Goal: Task Accomplishment & Management: Complete application form

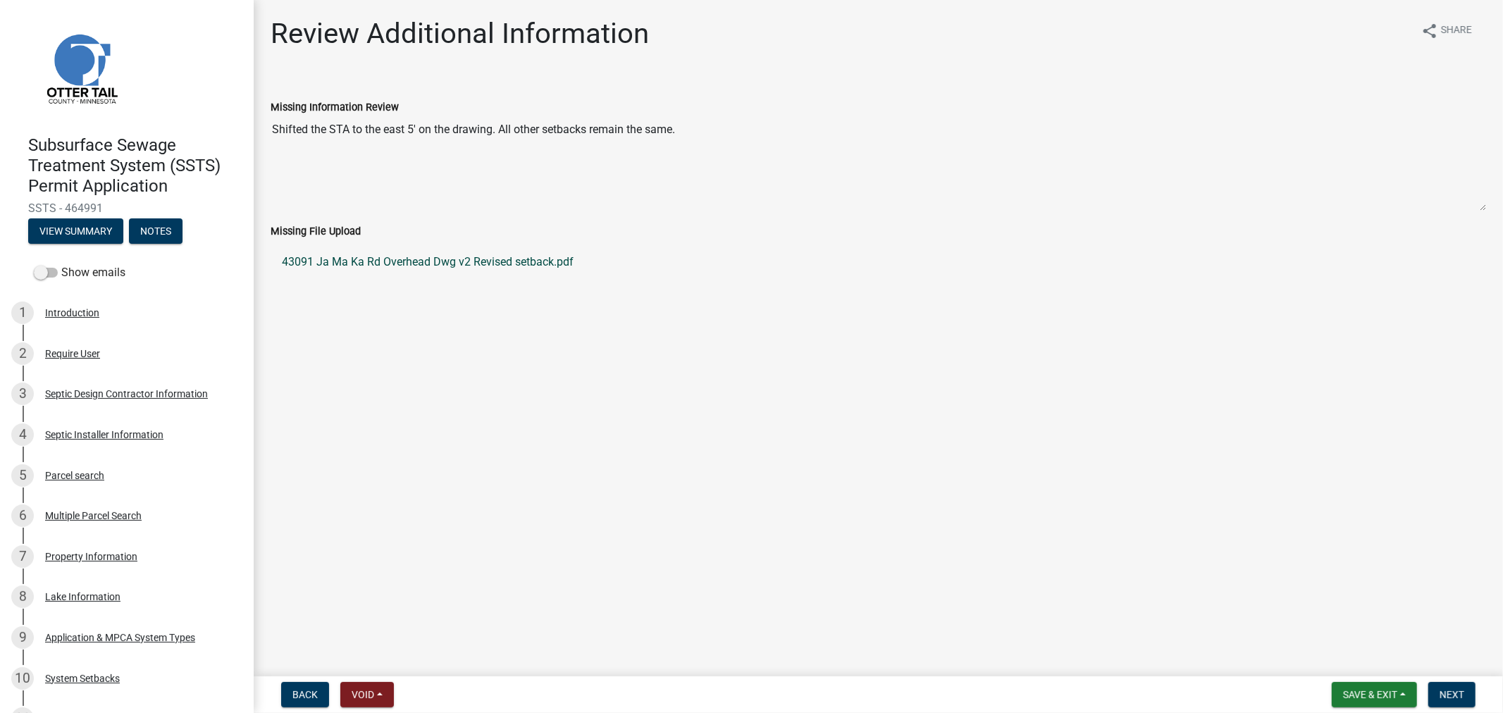
click at [437, 266] on link "43091 Ja Ma Ka Rd Overhead Dwg v2 Revised setback.pdf" at bounding box center [879, 262] width 1216 height 34
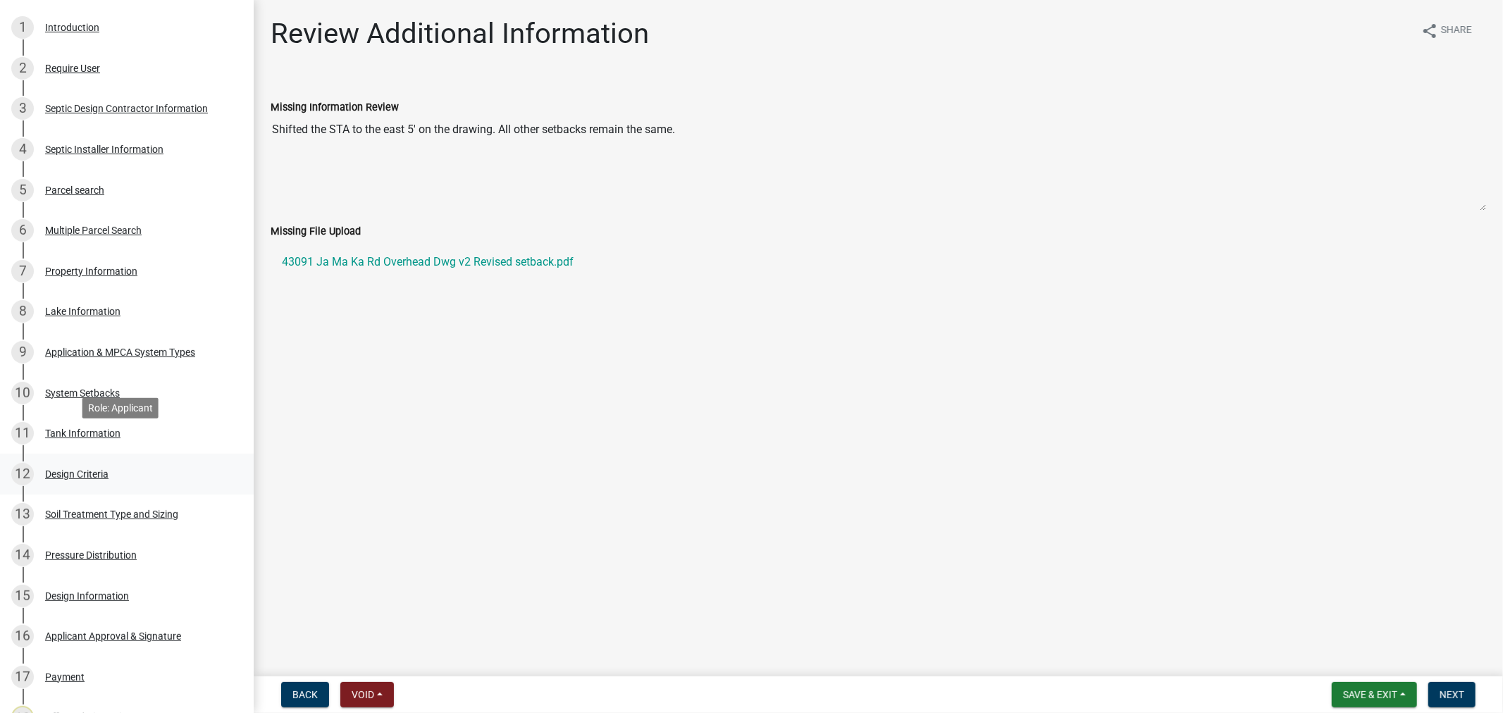
scroll to position [313, 0]
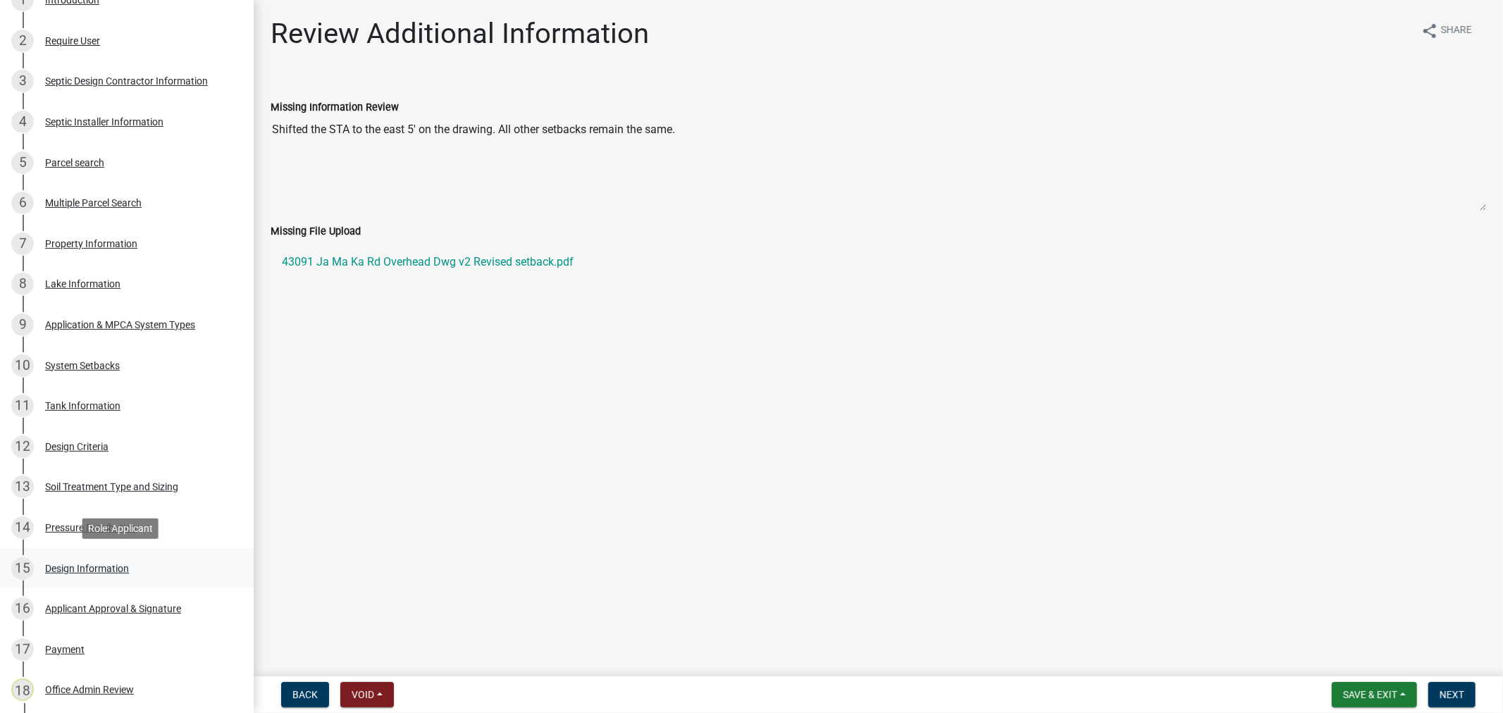
click at [68, 564] on div "Design Information" at bounding box center [87, 569] width 84 height 10
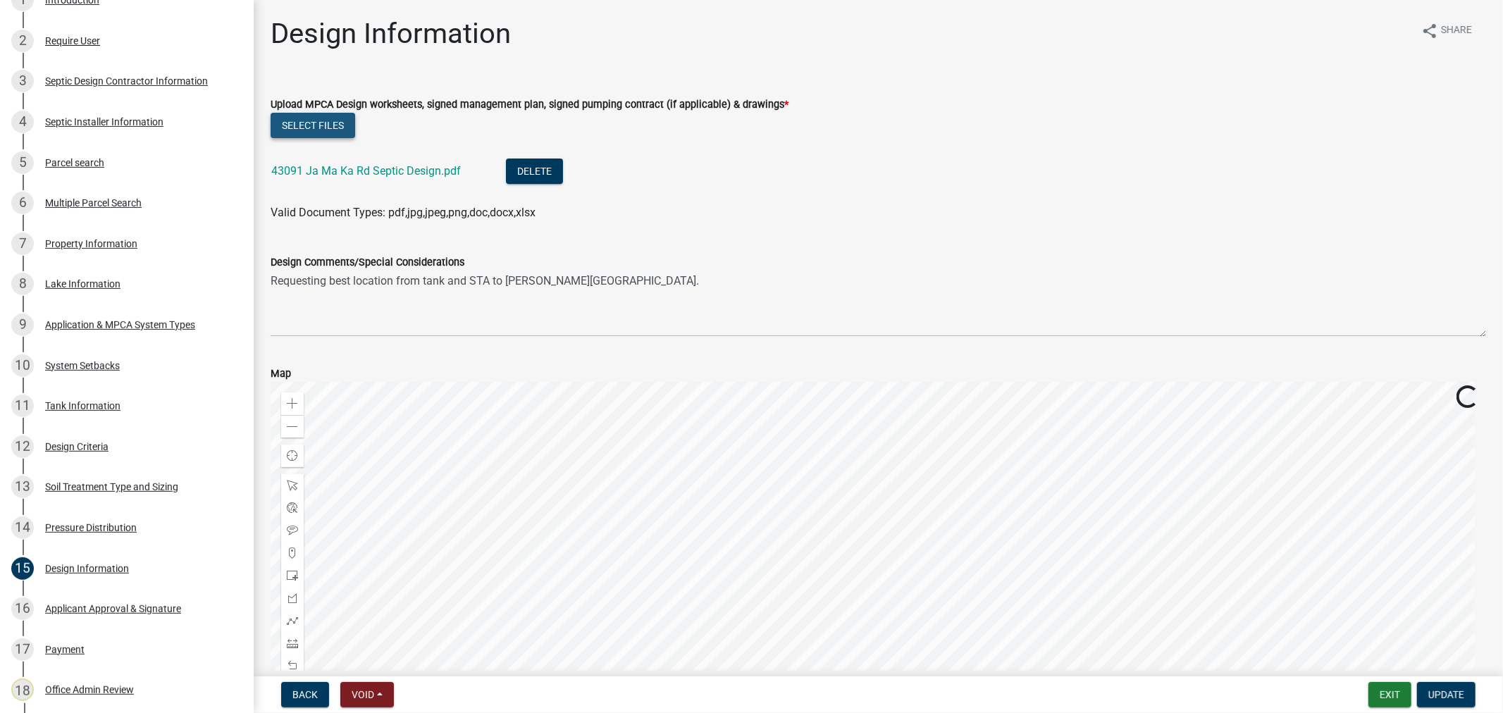
click at [320, 130] on button "Select files" at bounding box center [313, 125] width 85 height 25
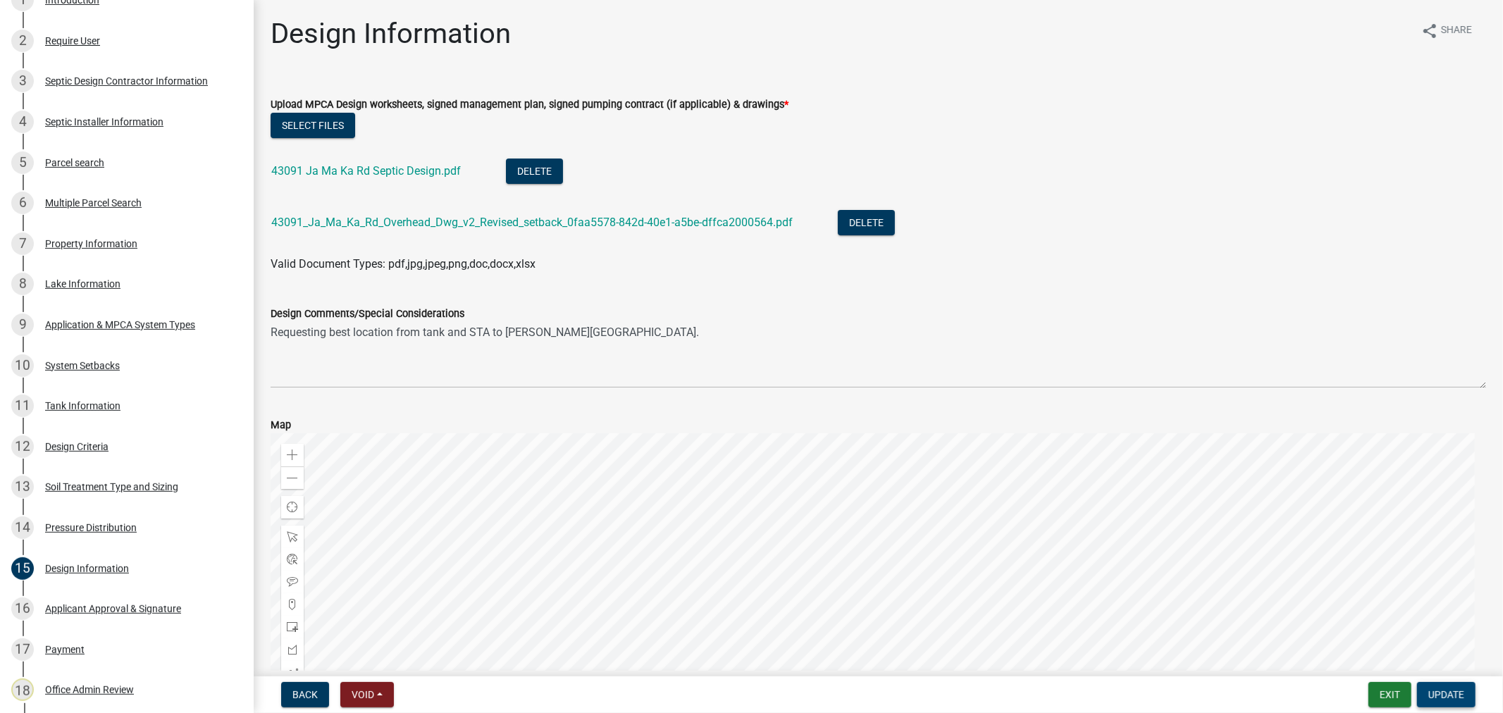
click at [1430, 691] on span "Update" at bounding box center [1446, 694] width 36 height 11
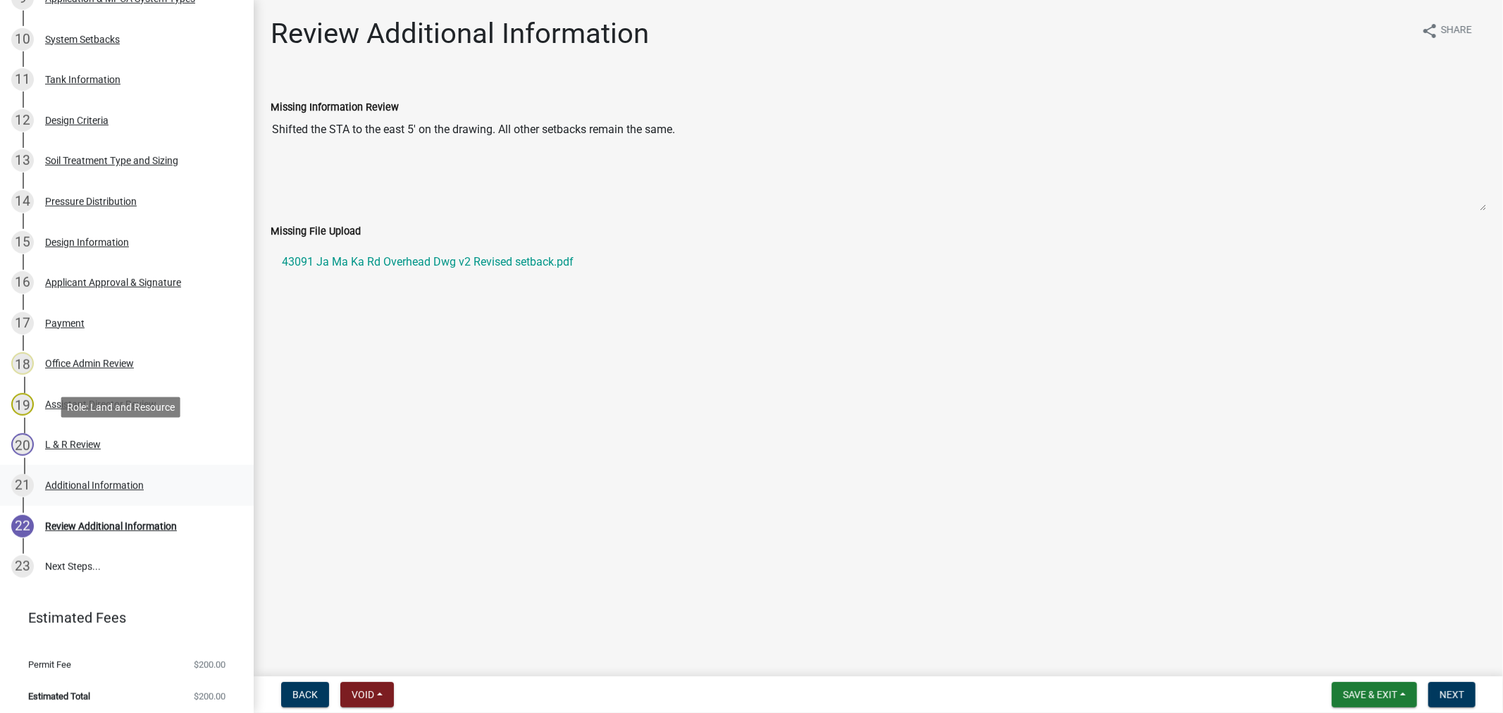
scroll to position [643, 0]
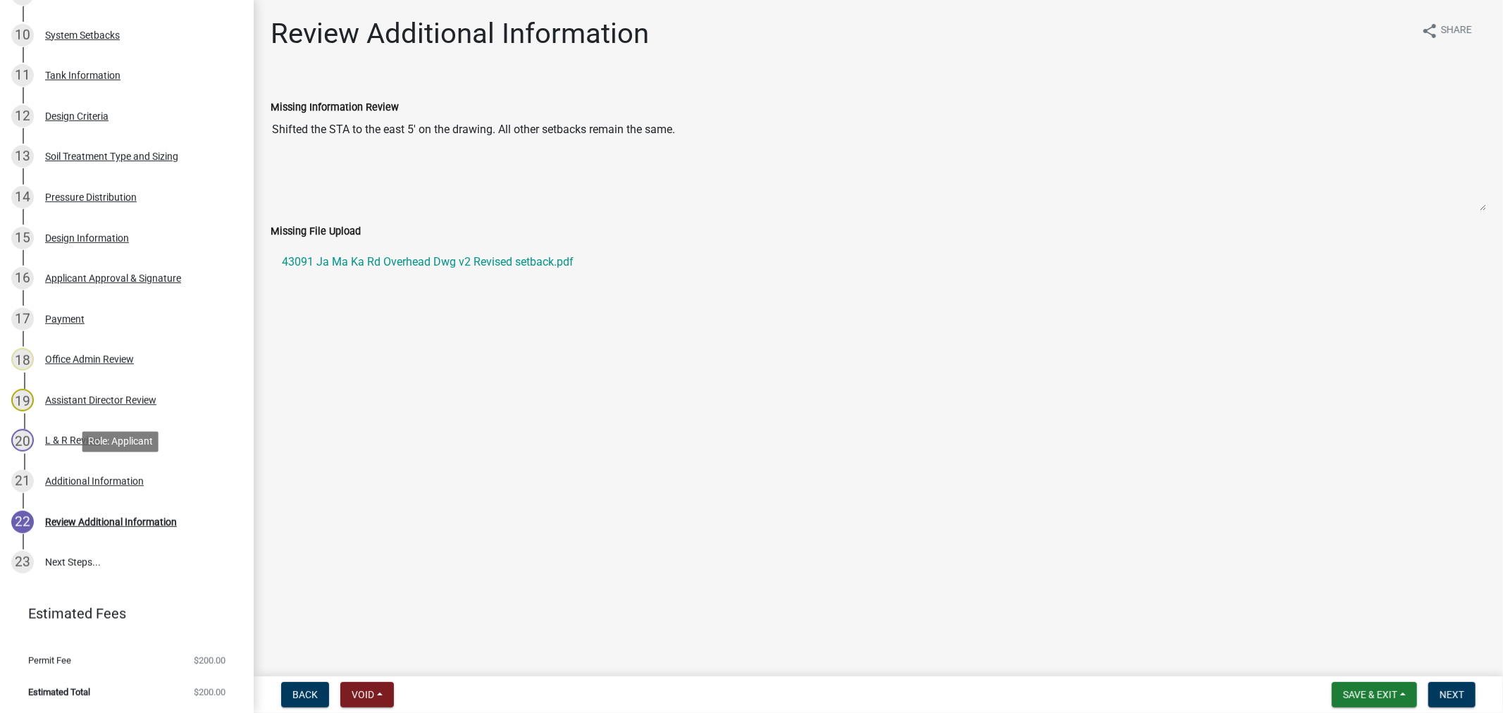
click at [73, 482] on div "Additional Information" at bounding box center [94, 481] width 99 height 10
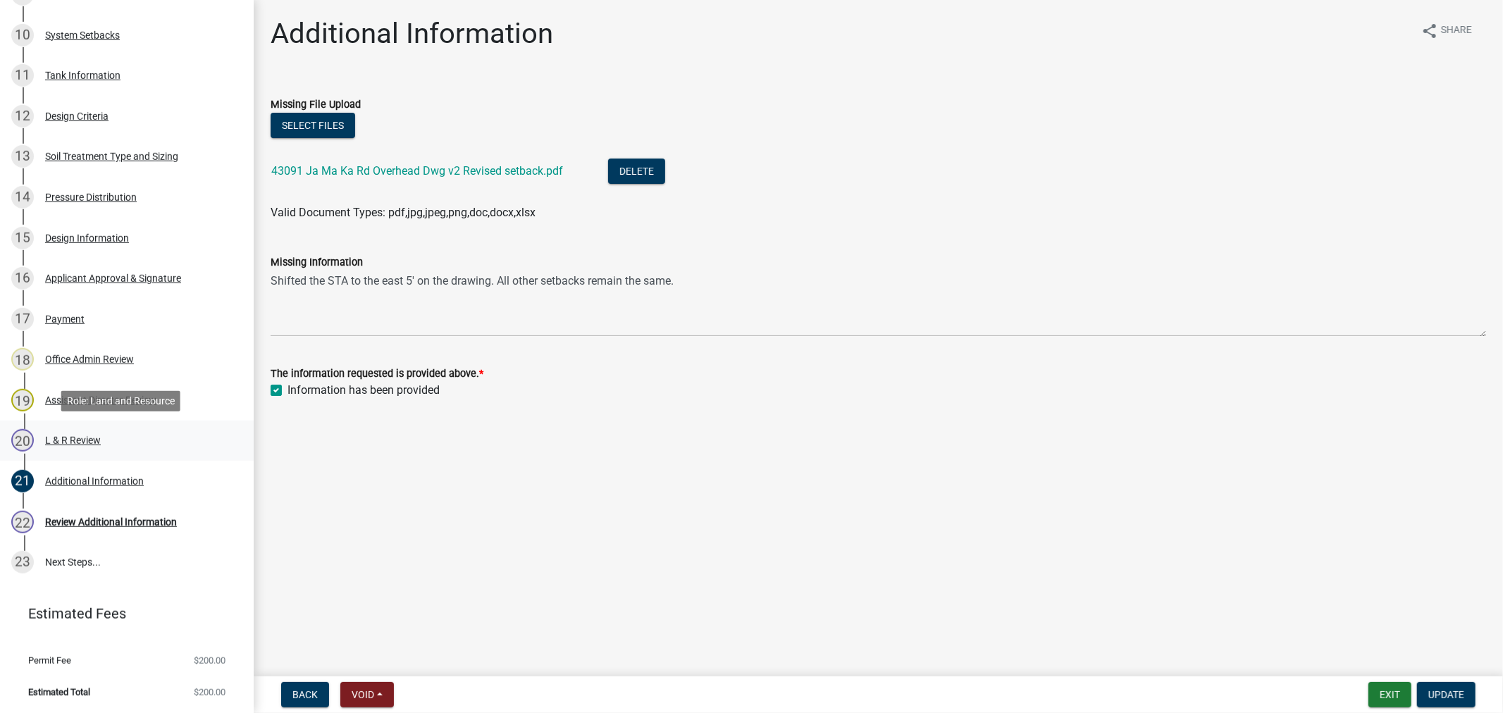
click at [49, 442] on div "L & R Review" at bounding box center [73, 440] width 56 height 10
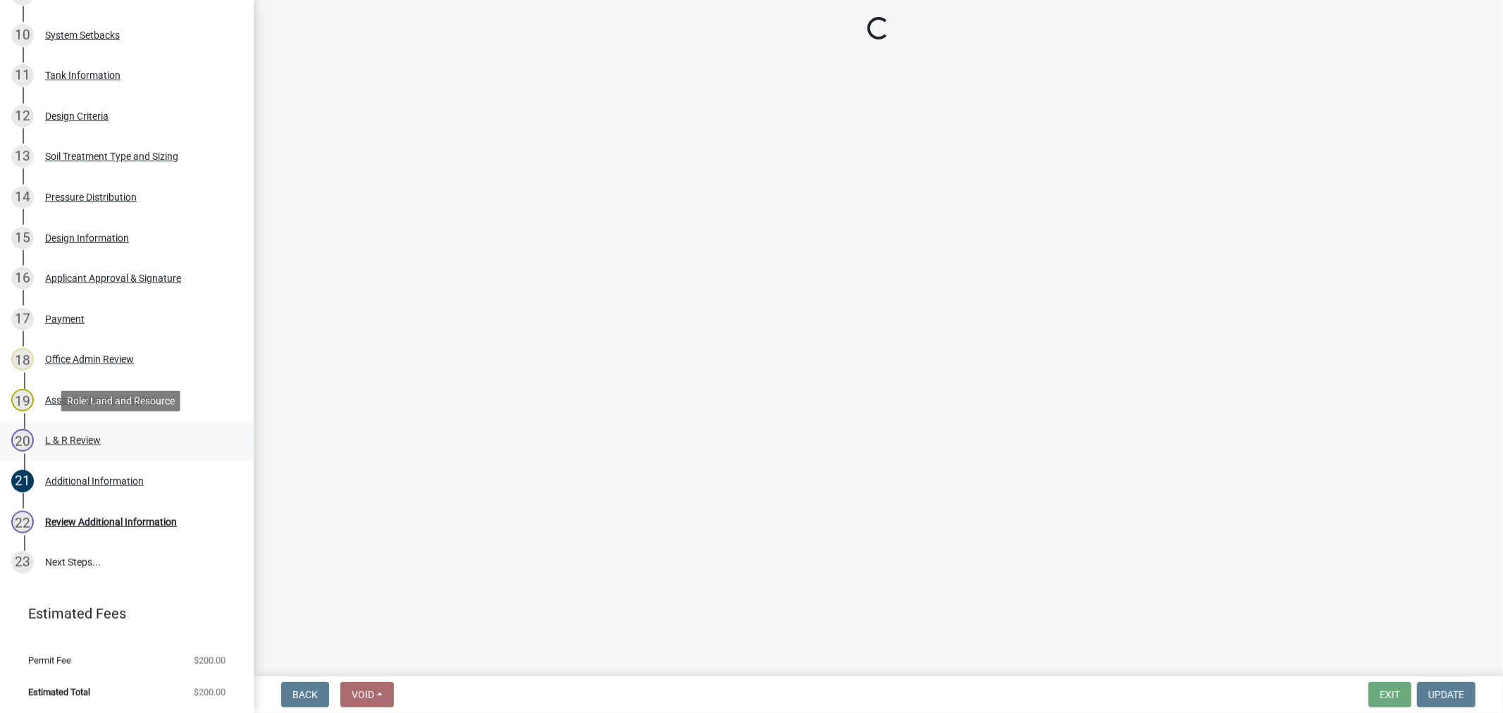
select select "9c3b6904-81c6-453c-afae-16c55a593472"
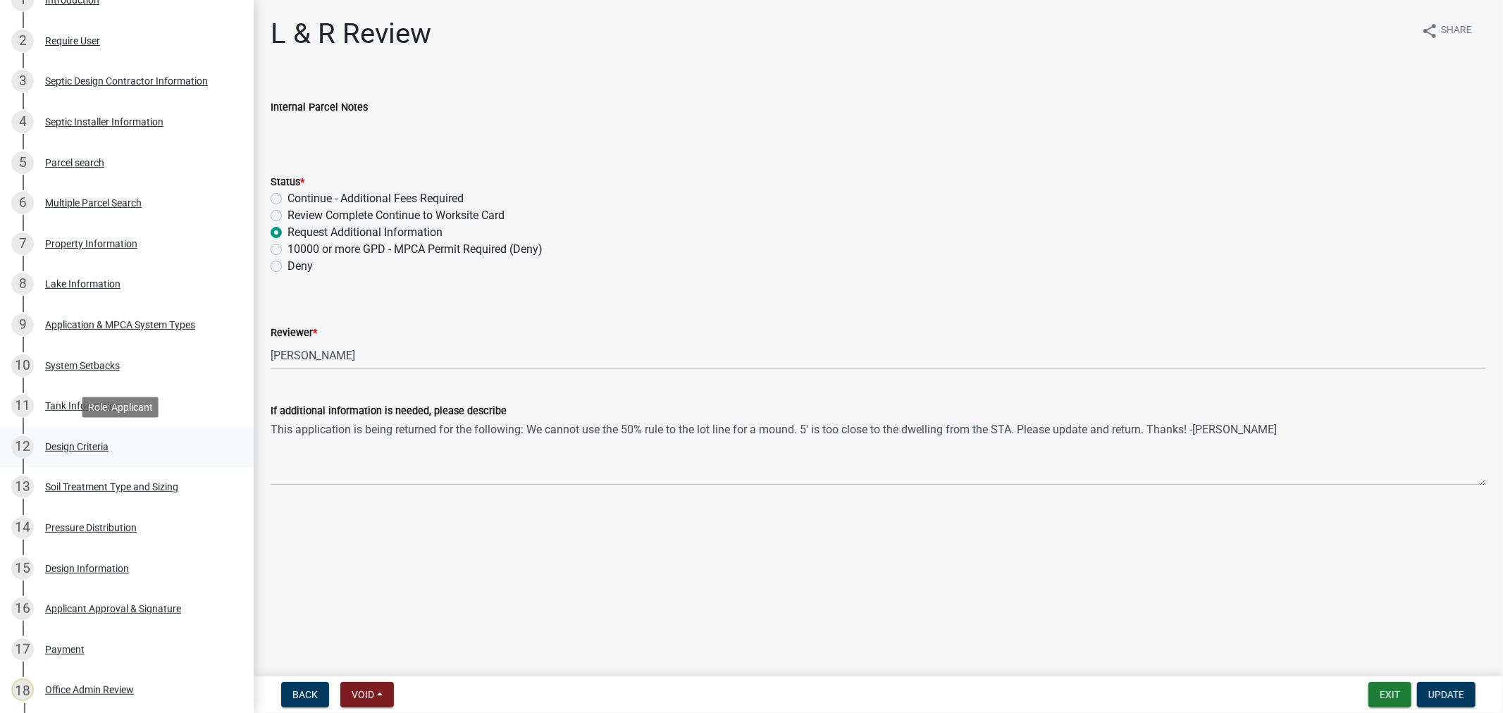
scroll to position [391, 0]
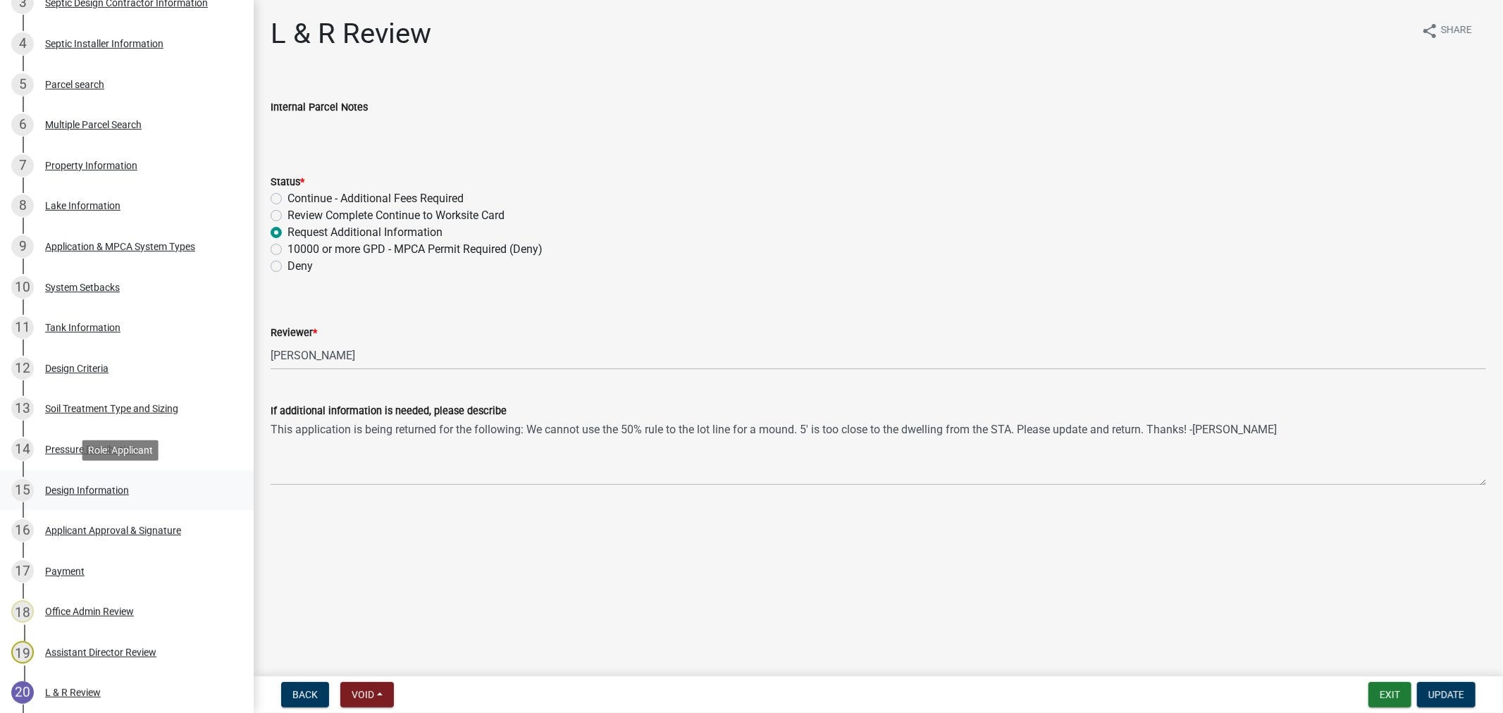
click at [78, 493] on div "Design Information" at bounding box center [87, 491] width 84 height 10
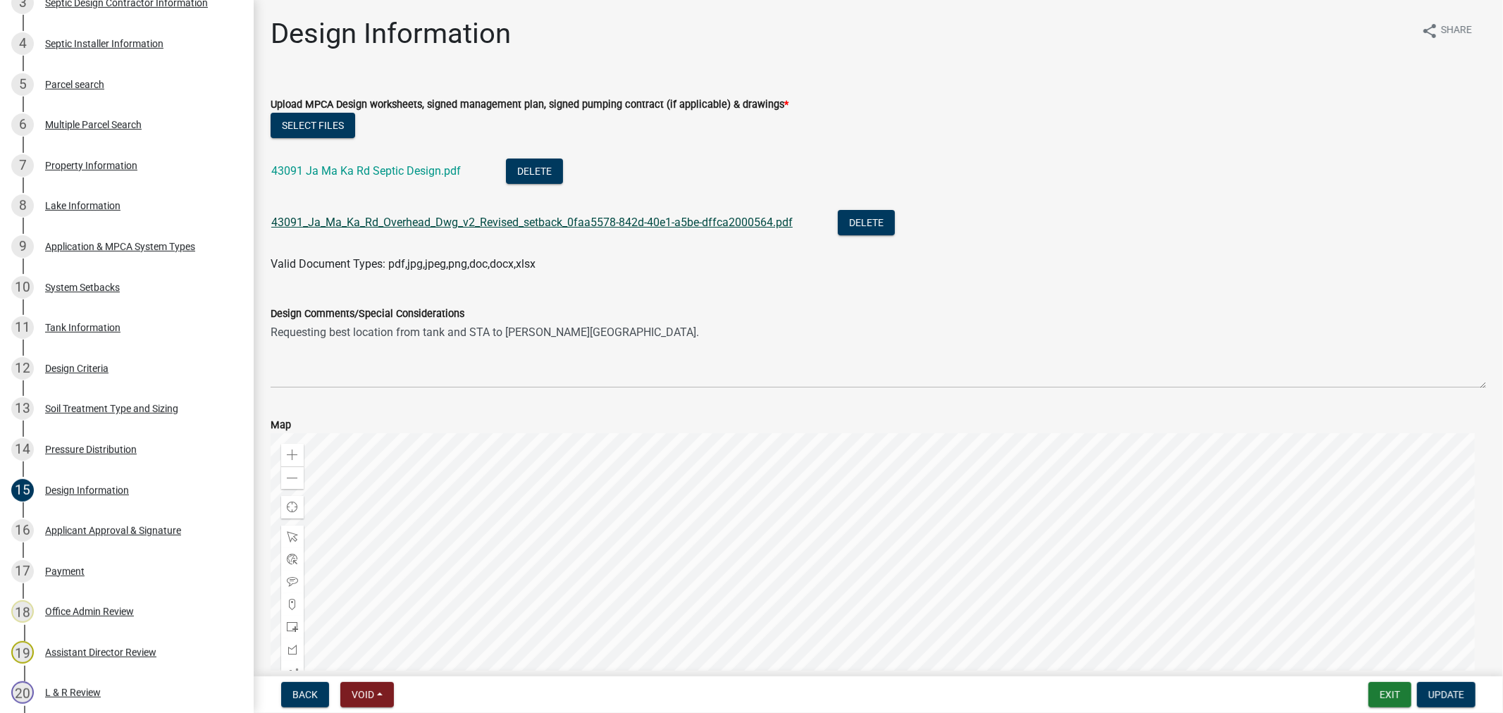
click at [433, 218] on link "43091_Ja_Ma_Ka_Rd_Overhead_Dwg_v2_Revised_setback_0faa5578-842d-40e1-a5be-dffca…" at bounding box center [531, 222] width 521 height 13
click at [362, 220] on link "43091_Ja_Ma_Ka_Rd_Overhead_Dwg_v2_Revised_setback_0faa5578-842d-40e1-a5be-dffca…" at bounding box center [531, 222] width 521 height 13
click at [342, 167] on link "43091 Ja Ma Ka Rd Septic Design.pdf" at bounding box center [366, 170] width 190 height 13
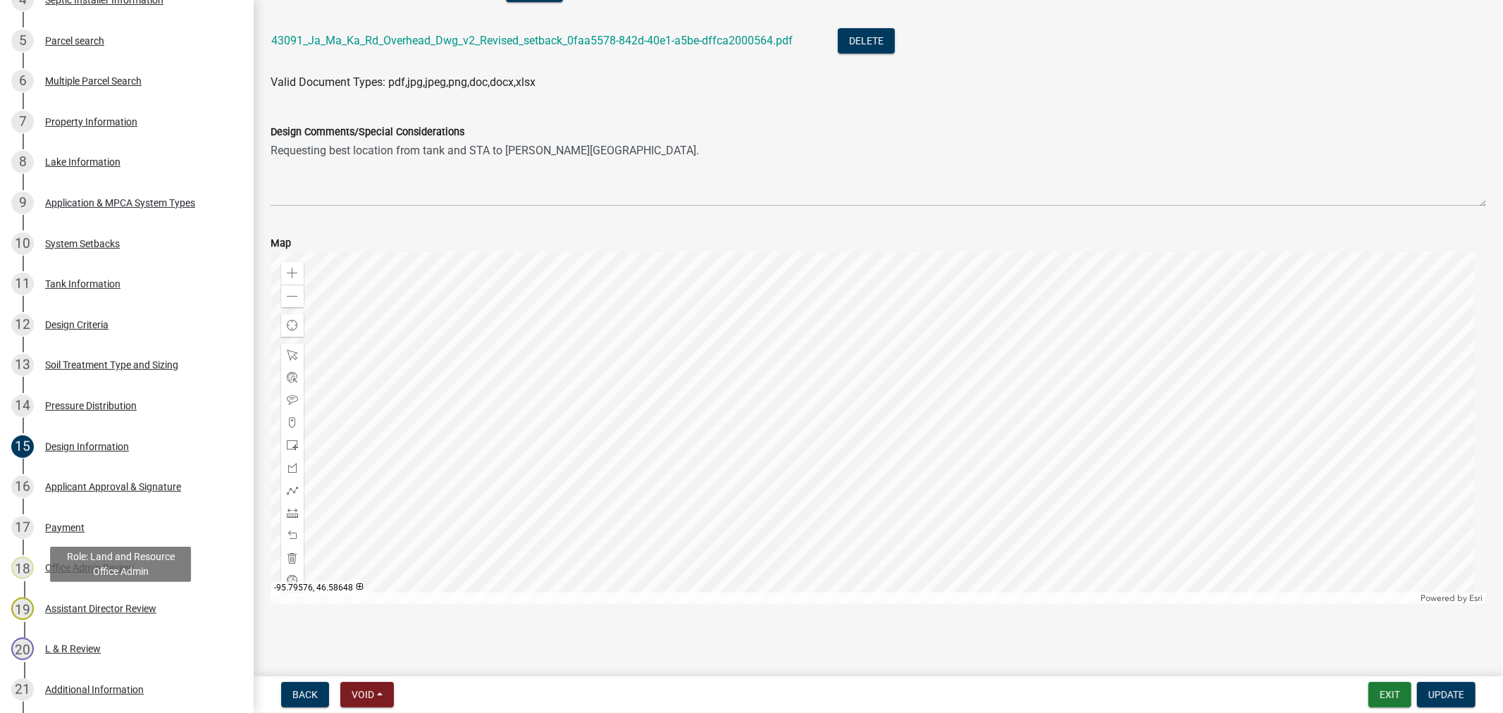
scroll to position [643, 0]
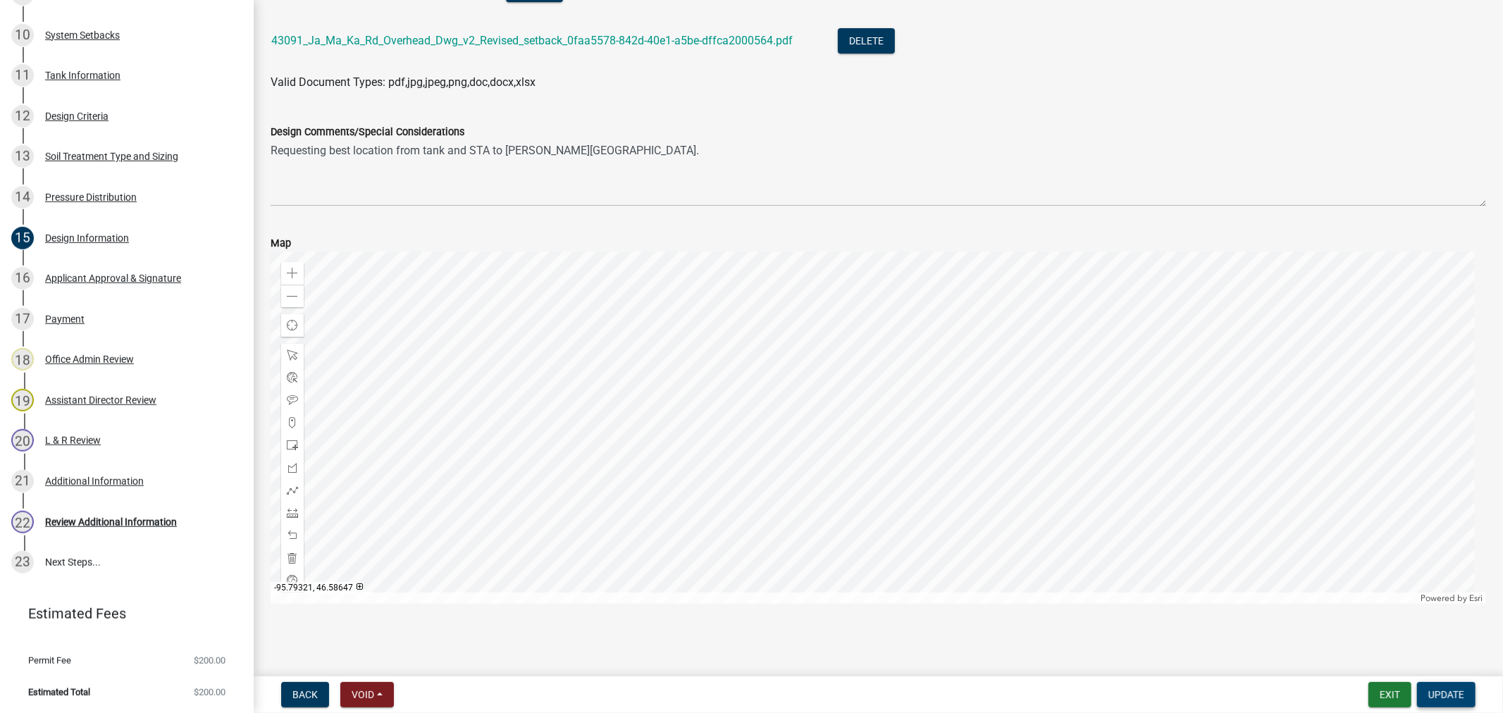
click at [1452, 696] on span "Update" at bounding box center [1446, 694] width 36 height 11
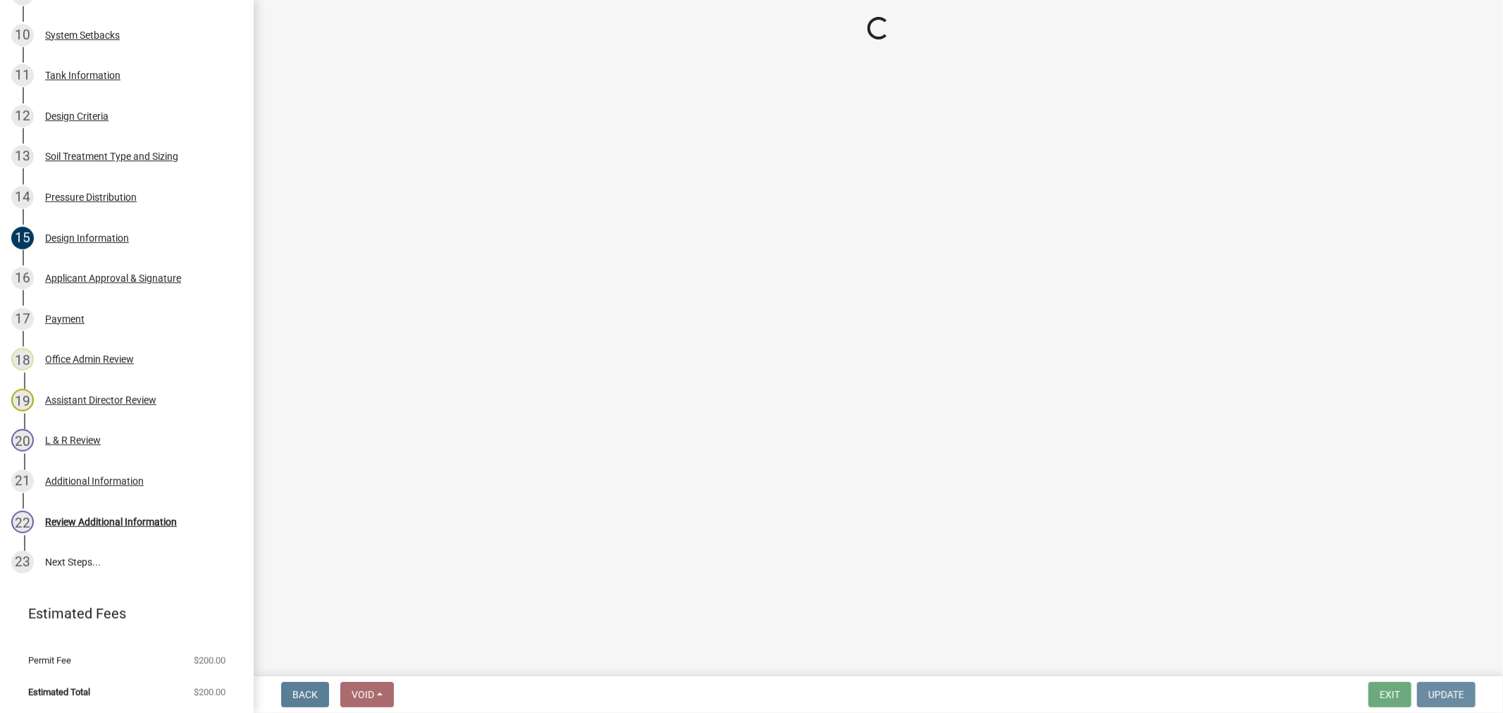
scroll to position [0, 0]
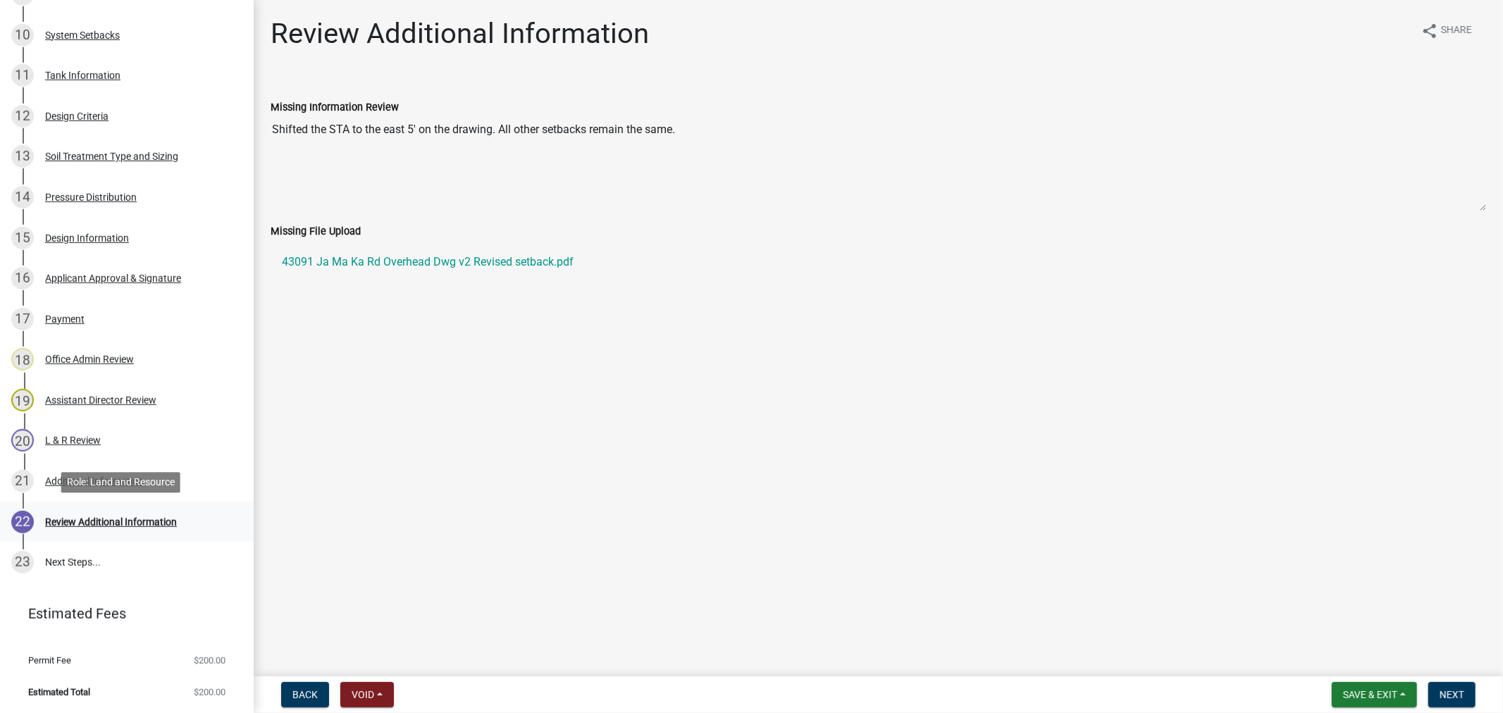
click at [104, 517] on div "Review Additional Information" at bounding box center [111, 522] width 132 height 10
click at [1467, 696] on button "Next" at bounding box center [1451, 694] width 47 height 25
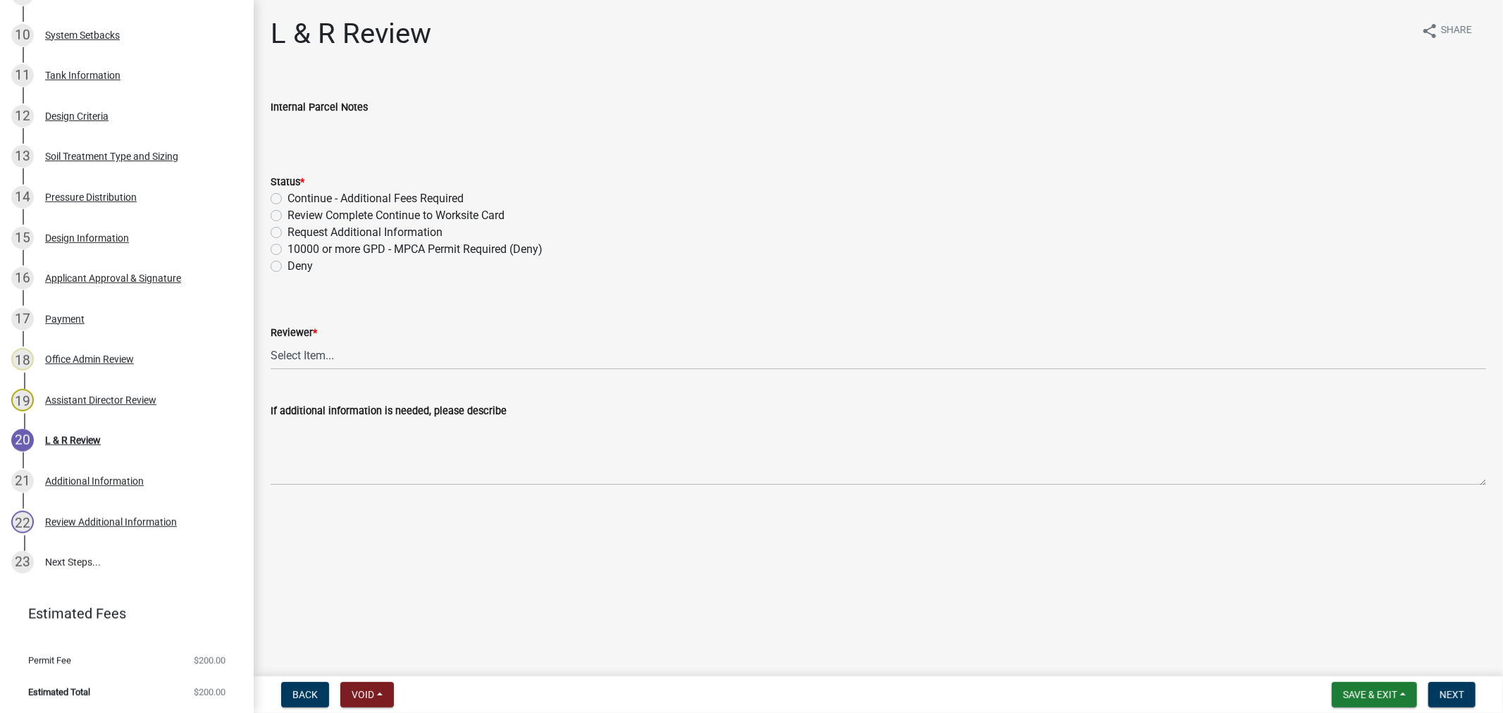
click at [288, 212] on label "Review Complete Continue to Worksite Card" at bounding box center [396, 215] width 217 height 17
click at [288, 212] on input "Review Complete Continue to Worksite Card" at bounding box center [292, 211] width 9 height 9
radio input "true"
click at [325, 361] on select "Select Item... Alexis Newark Andrea Perales Brittany Tollefson Elizabeth Plaste…" at bounding box center [879, 355] width 1216 height 29
click at [271, 341] on select "Select Item... Alexis Newark Andrea Perales Brittany Tollefson Elizabeth Plaste…" at bounding box center [879, 355] width 1216 height 29
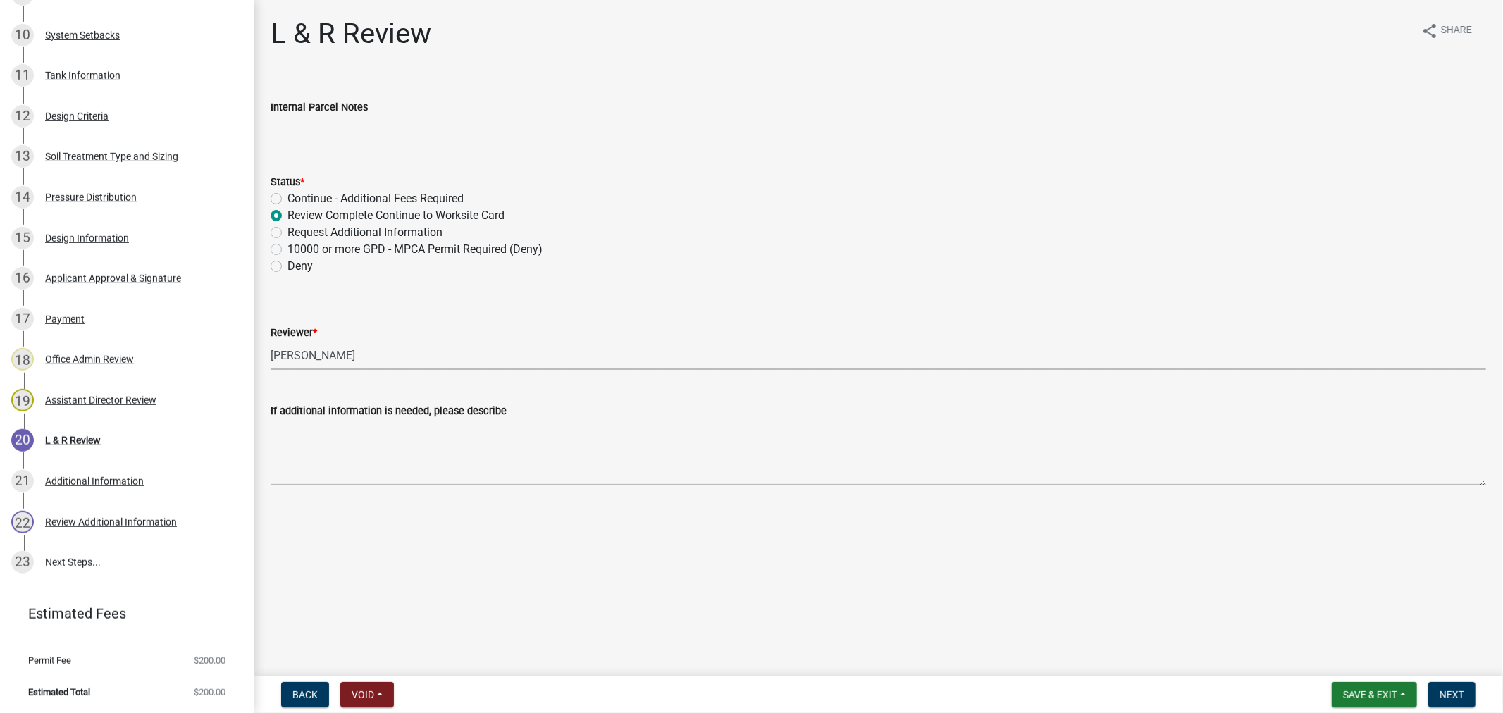
select select "9c3b6904-81c6-453c-afae-16c55a593472"
click at [1424, 696] on form "Save & Exit Save Save & Exit Next" at bounding box center [1403, 694] width 155 height 25
click at [1433, 696] on button "Next" at bounding box center [1451, 694] width 47 height 25
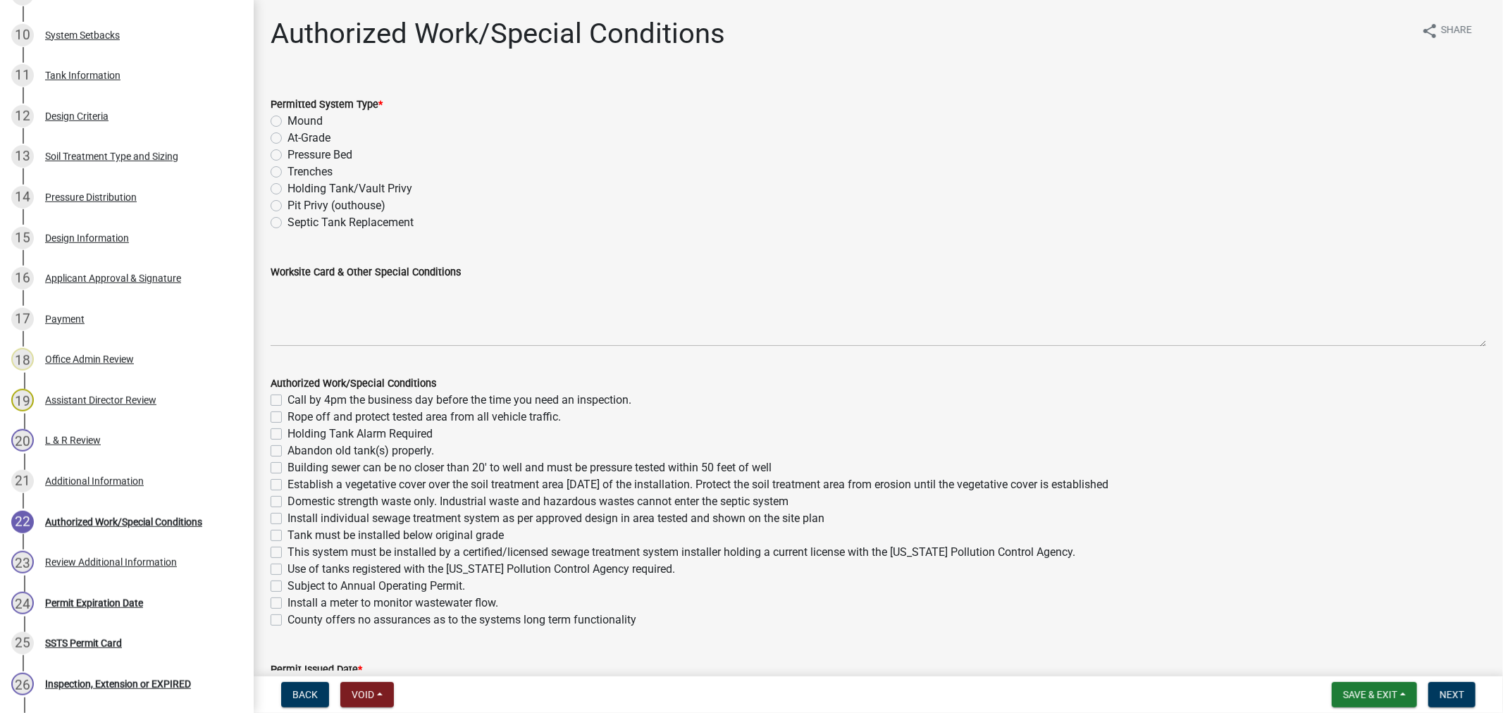
scroll to position [805, 0]
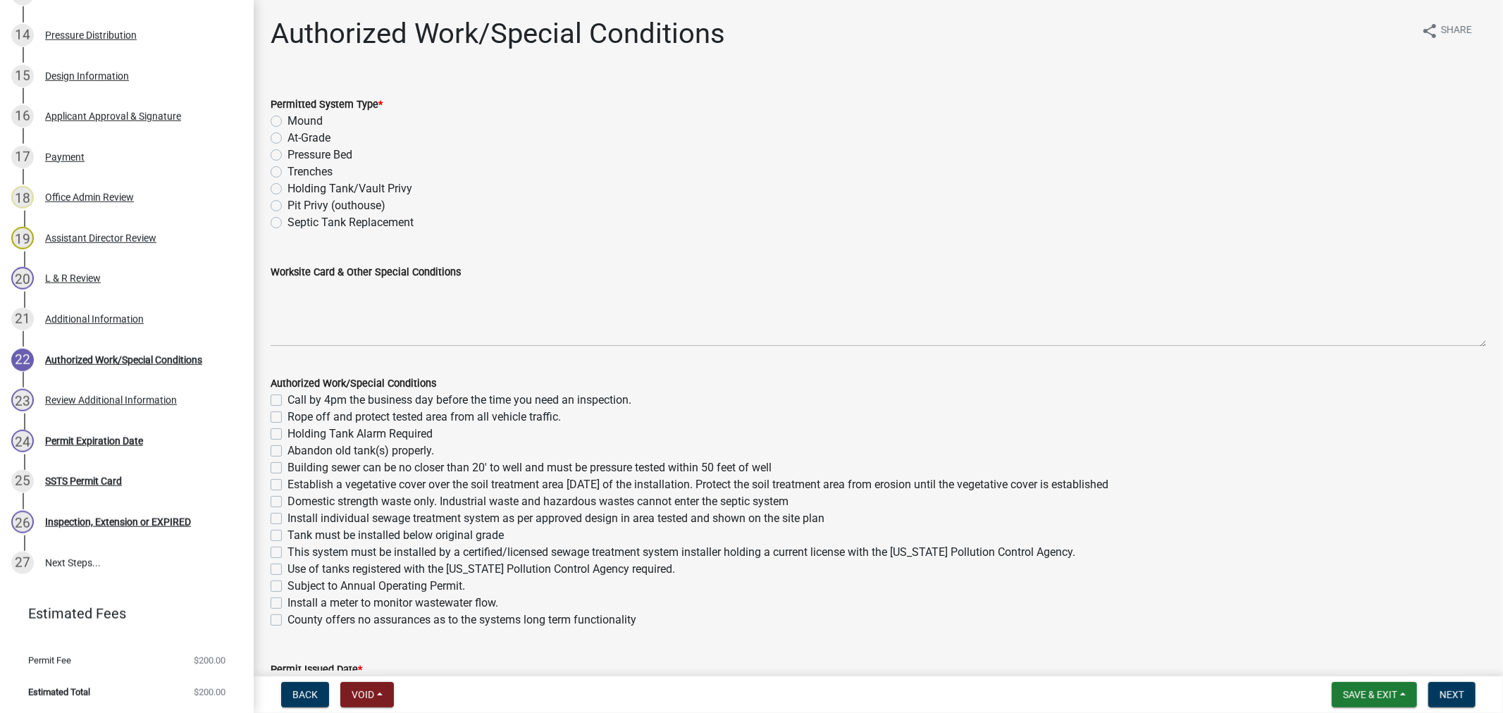
click at [288, 117] on label "Mound" at bounding box center [305, 121] width 35 height 17
click at [288, 117] on input "Mound" at bounding box center [292, 117] width 9 height 9
radio input "true"
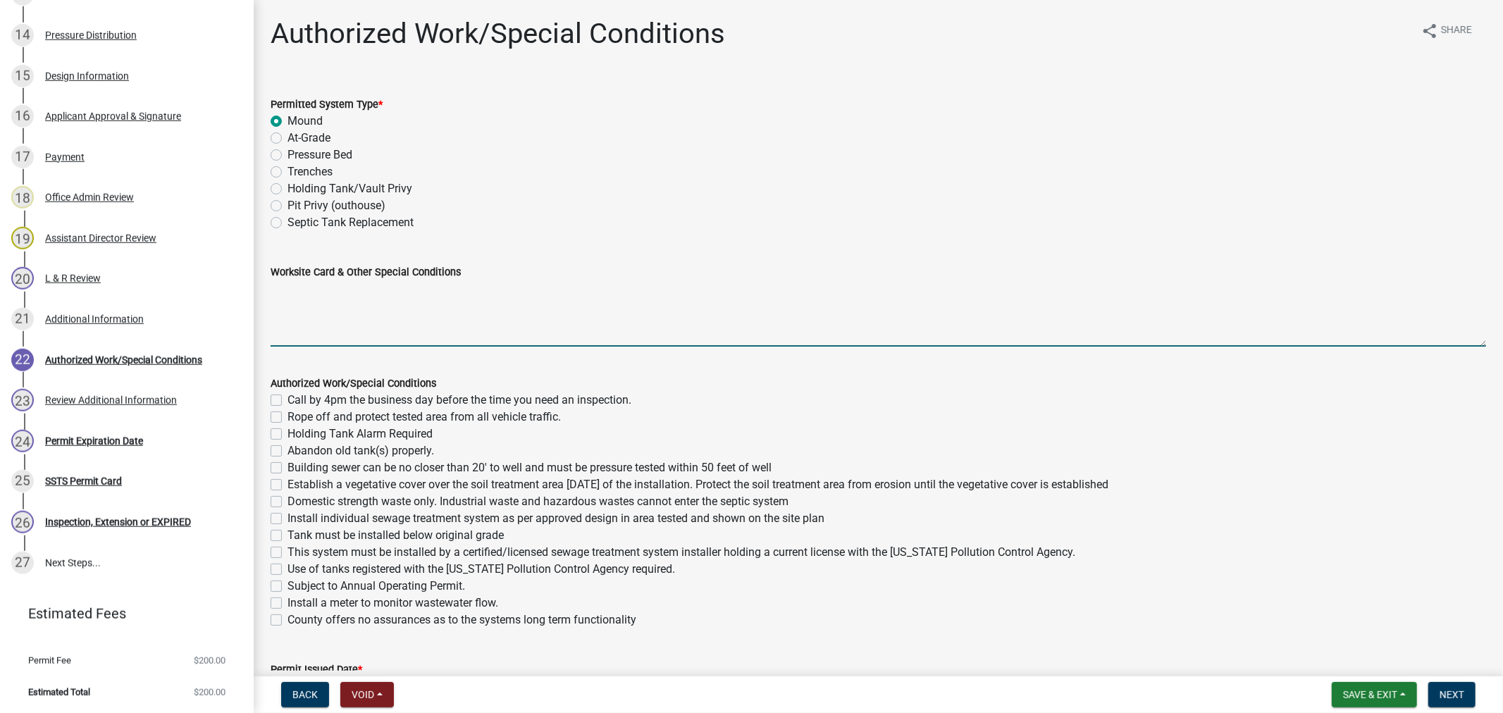
click at [313, 300] on textarea "Worksite Card & Other Special Conditions" at bounding box center [879, 313] width 1216 height 66
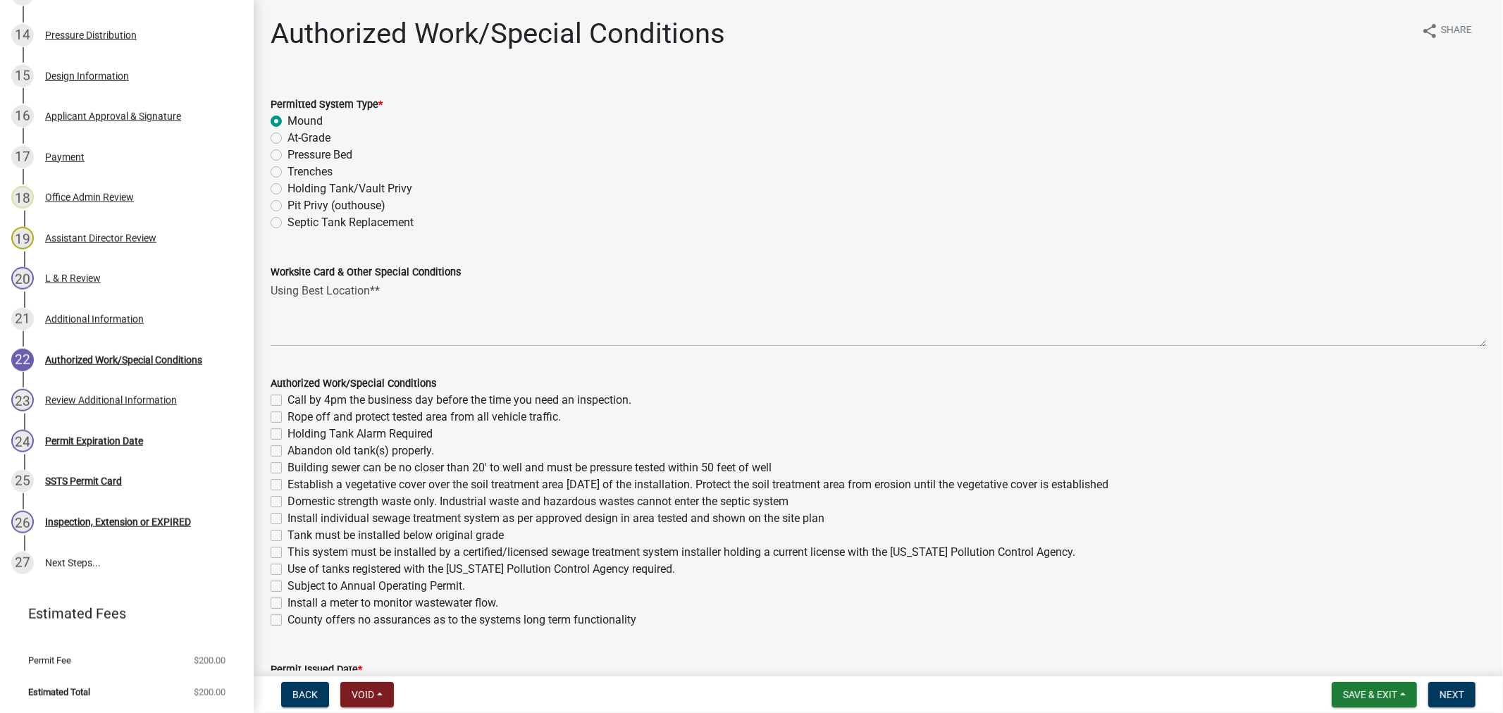
click at [271, 293] on div "Worksite Card & Other Special Conditions Using Best Location**" at bounding box center [878, 295] width 1237 height 103
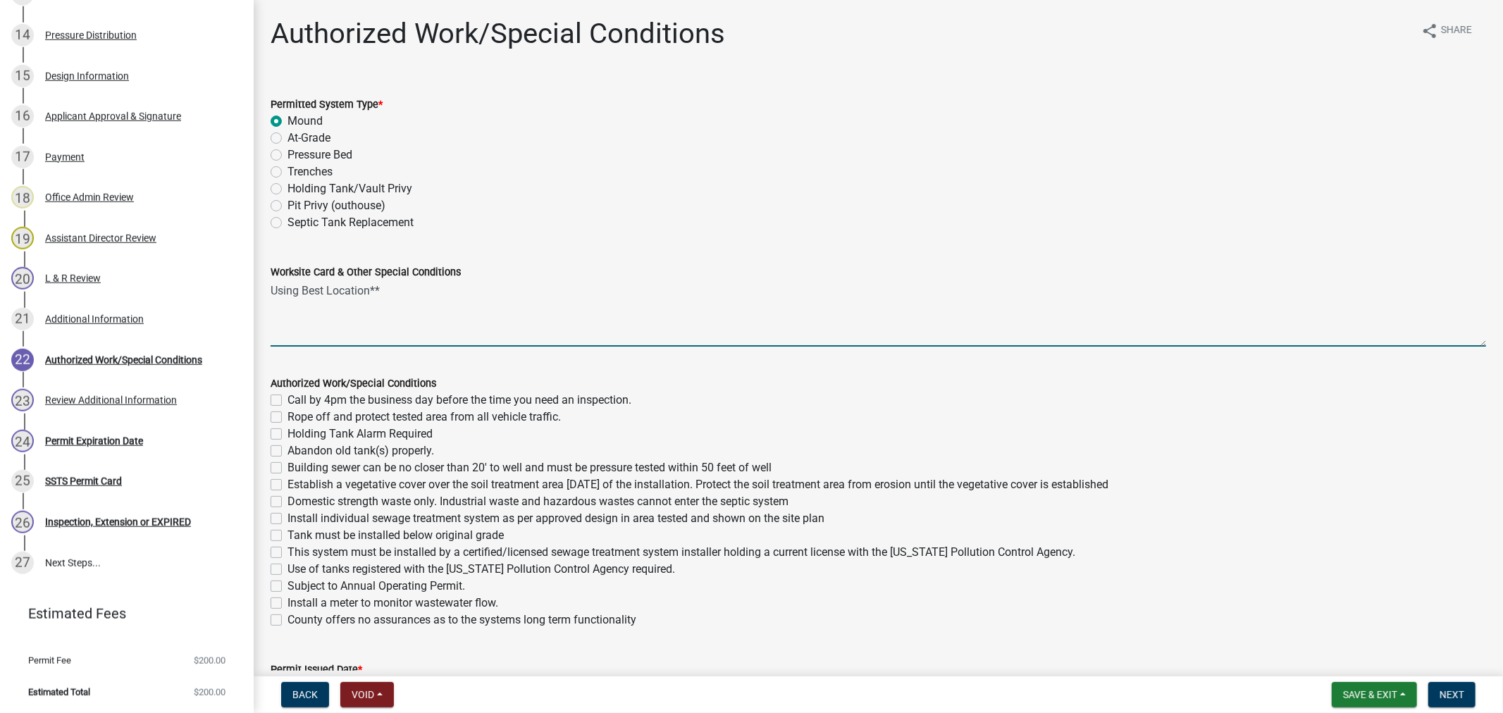
click at [271, 293] on textarea "Using Best Location**" at bounding box center [879, 313] width 1216 height 66
click at [402, 290] on textarea "**Using Best Location**" at bounding box center [879, 313] width 1216 height 66
click at [381, 284] on textarea "**Using Best Location** 1500/2 LP Septic/Lift Tank Type III Mound 10' x 26' Roc…" at bounding box center [879, 313] width 1216 height 66
click at [416, 341] on textarea "**Using Best Location/ 50% Rule** 1500/2 LP Septic/Lift Tank Type III Mound 10'…" at bounding box center [879, 313] width 1216 height 66
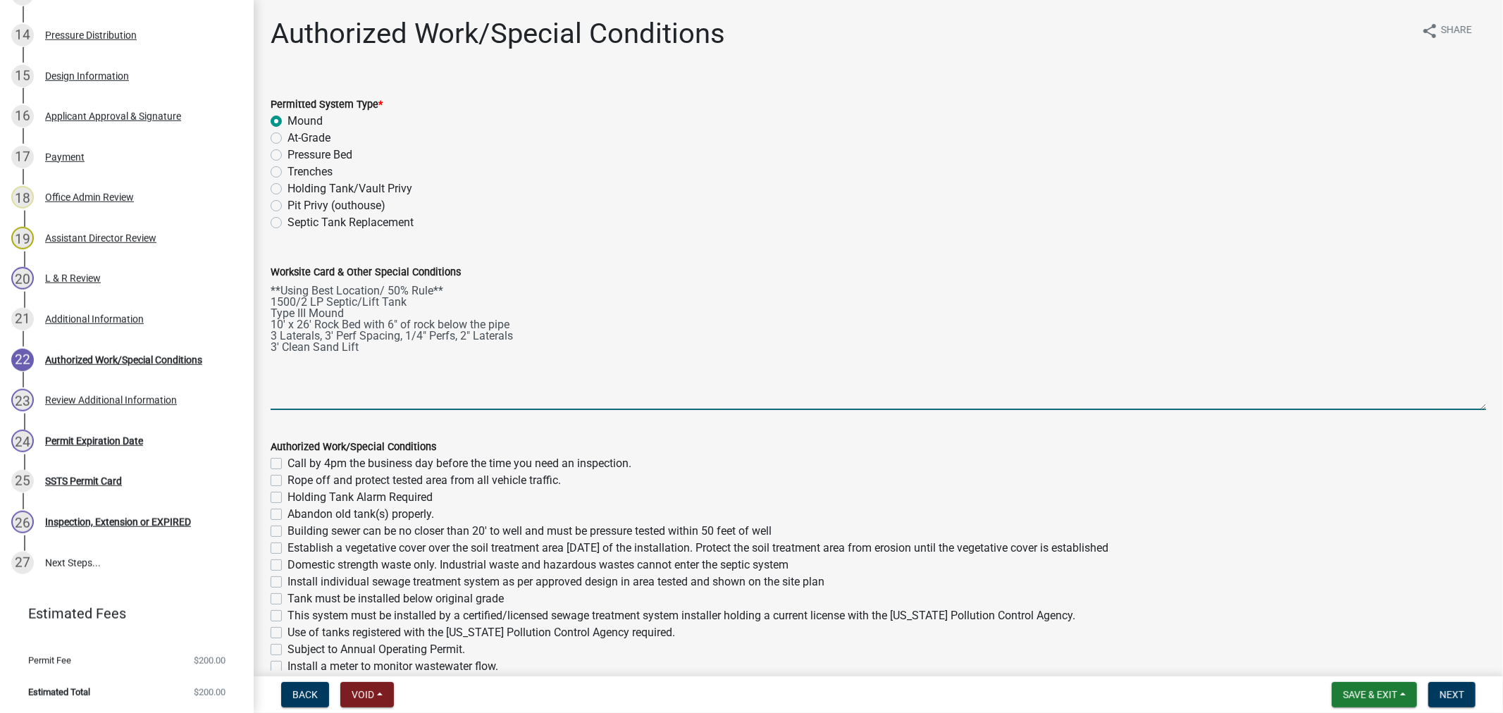
drag, startPoint x: 1467, startPoint y: 340, endPoint x: 1494, endPoint y: 404, distance: 69.5
click at [1494, 404] on main "Authorized Work/Special Conditions share Share Permitted System Type * Mound At…" at bounding box center [878, 335] width 1249 height 671
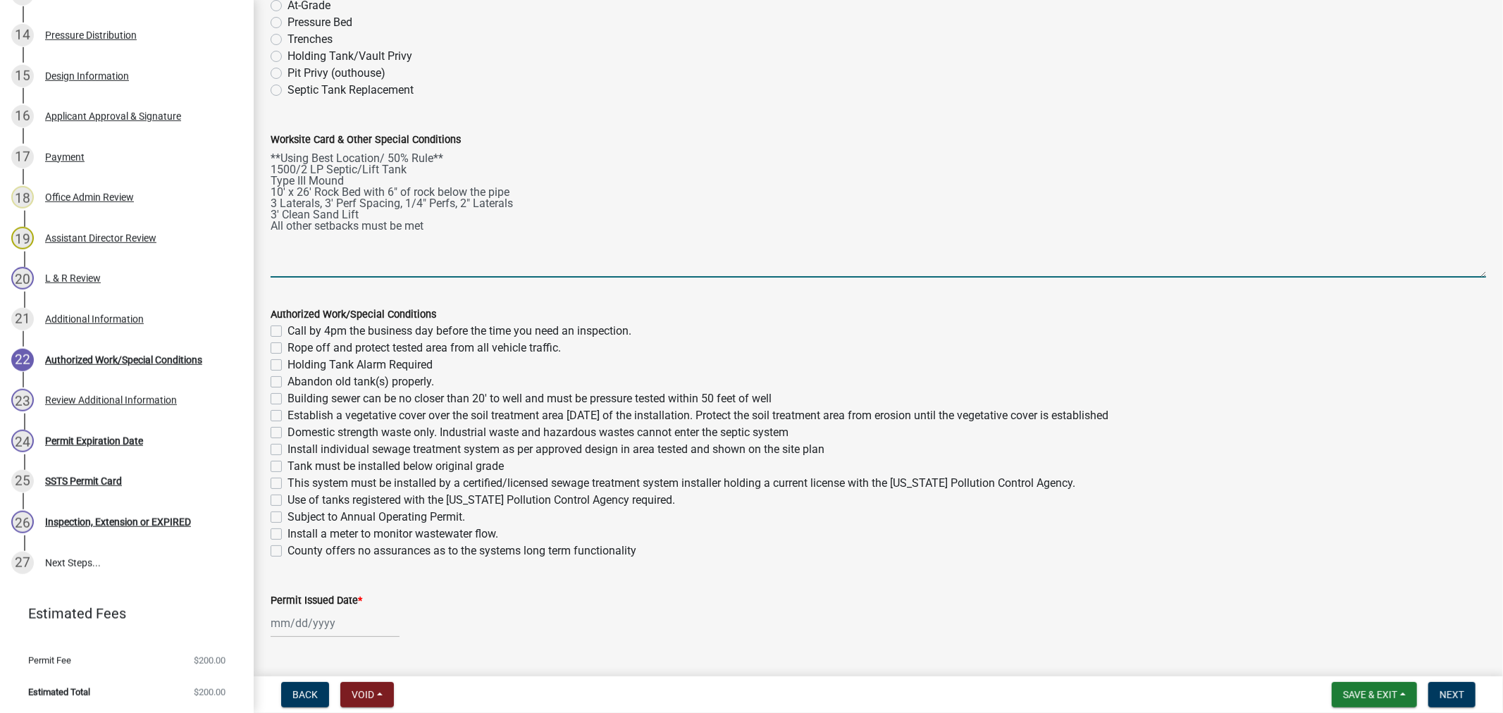
scroll to position [156, 0]
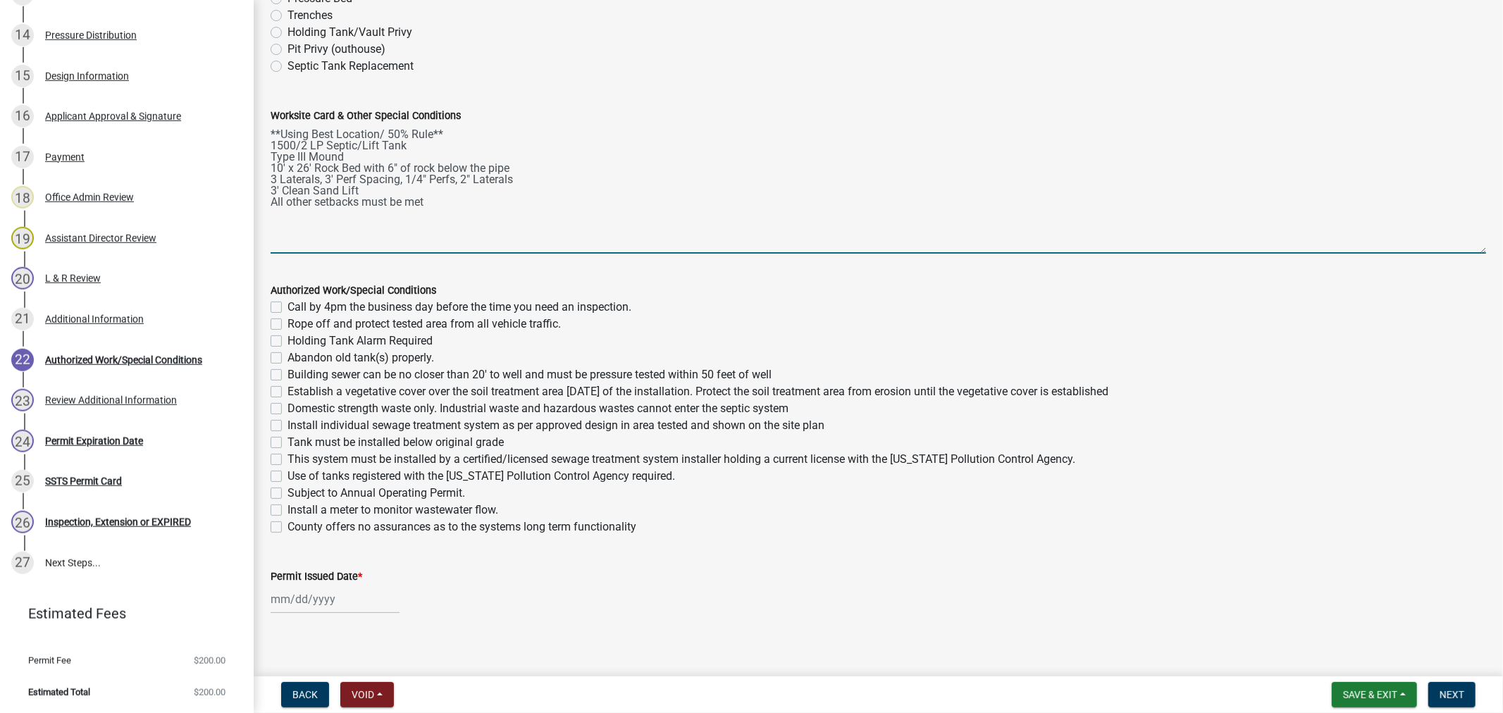
type textarea "**Using Best Location/ 50% Rule** 1500/2 LP Septic/Lift Tank Type III Mound 10'…"
click at [288, 307] on label "Call by 4pm the business day before the time you need an inspection." at bounding box center [460, 307] width 344 height 17
click at [288, 307] on input "Call by 4pm the business day before the time you need an inspection." at bounding box center [292, 303] width 9 height 9
checkbox input "true"
checkbox input "false"
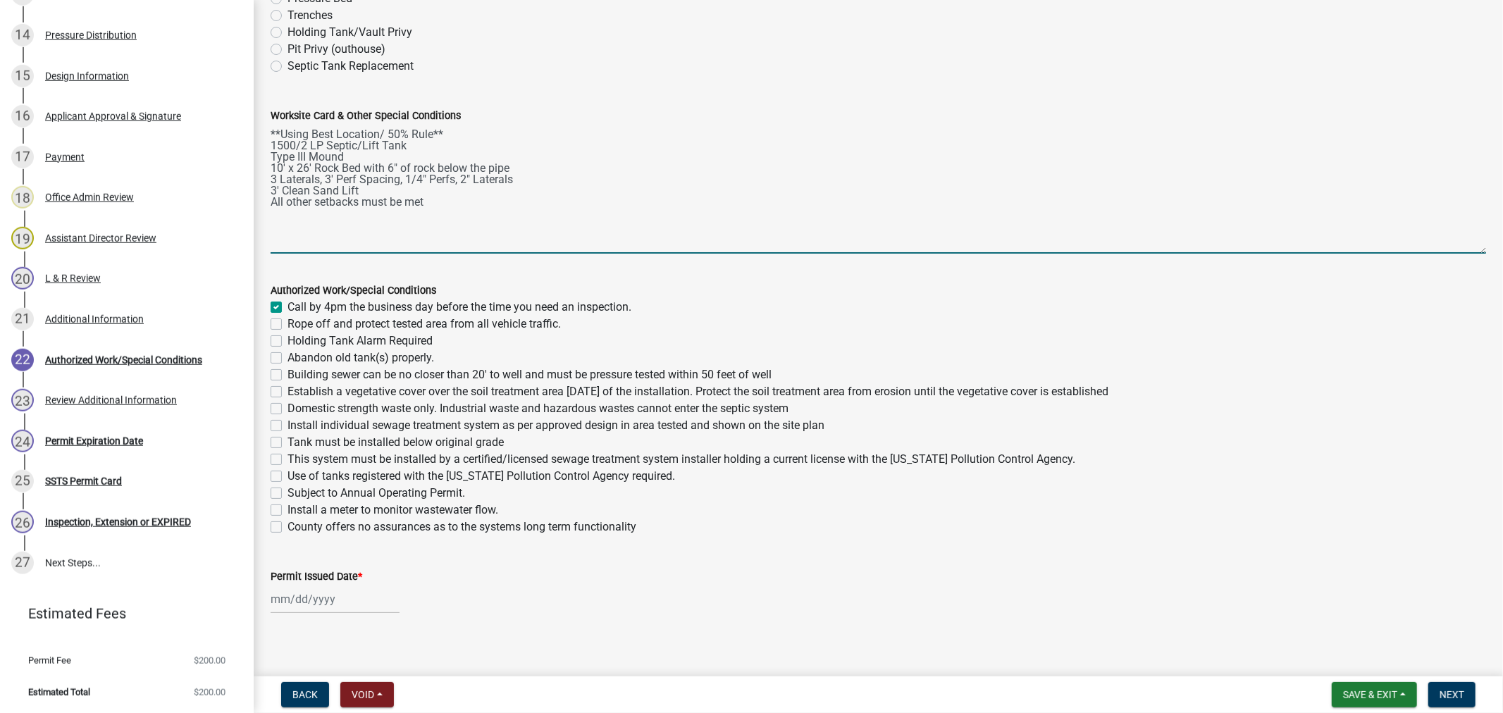
checkbox input "false"
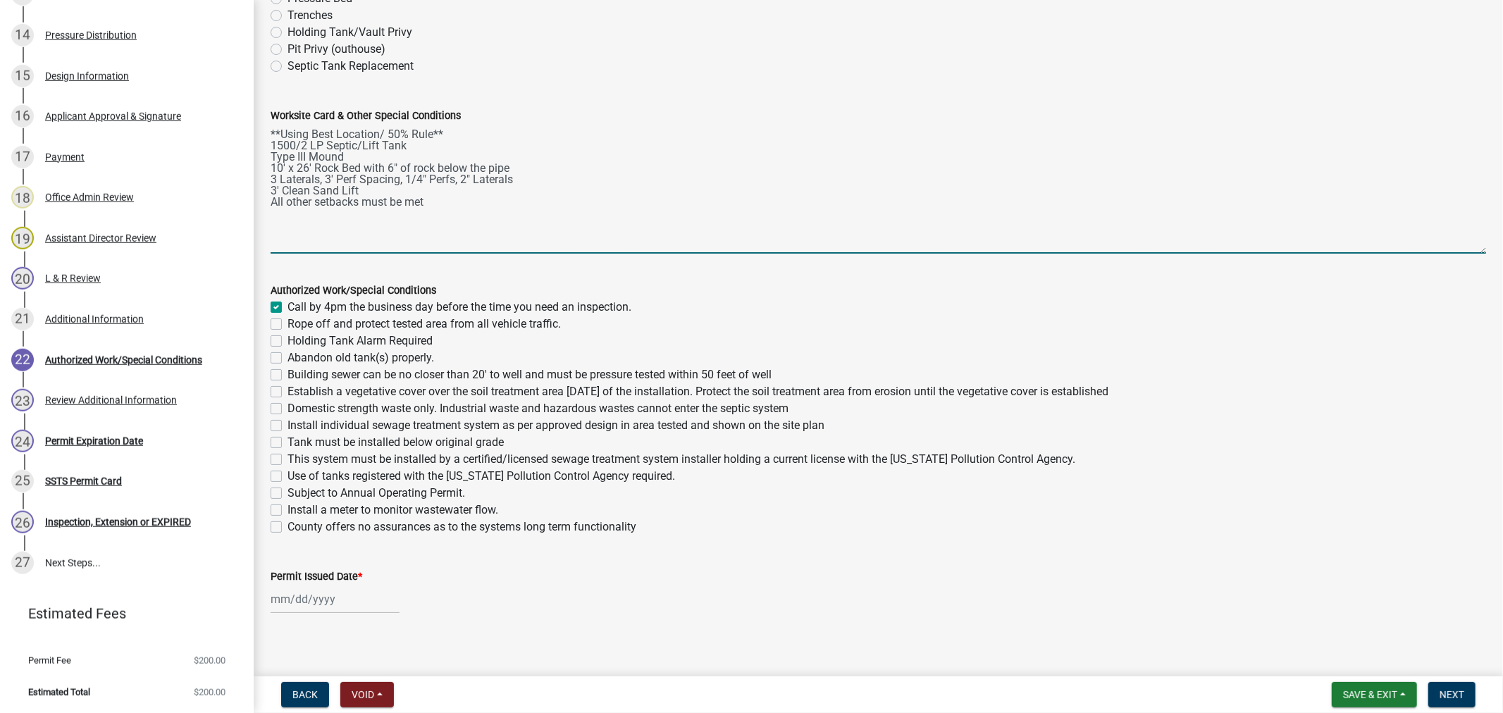
checkbox input "false"
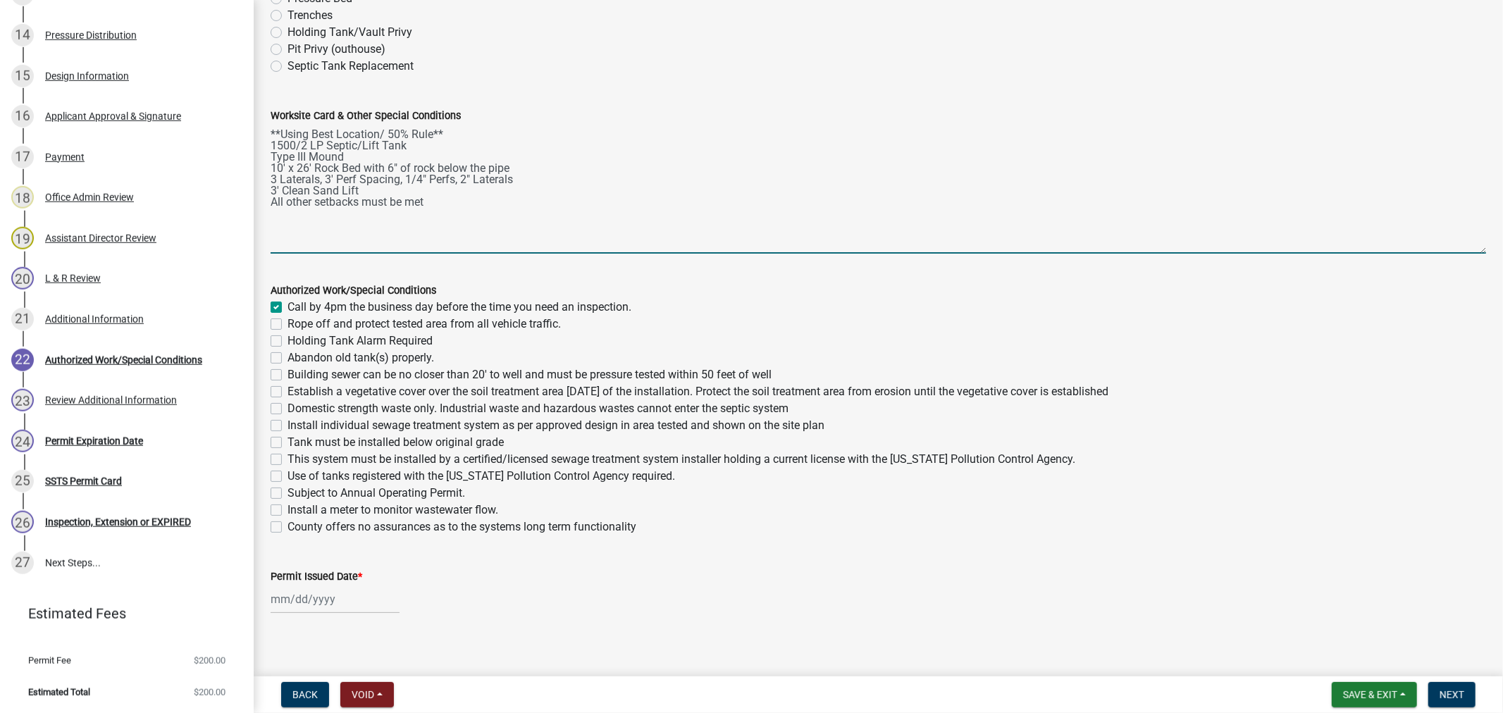
checkbox input "false"
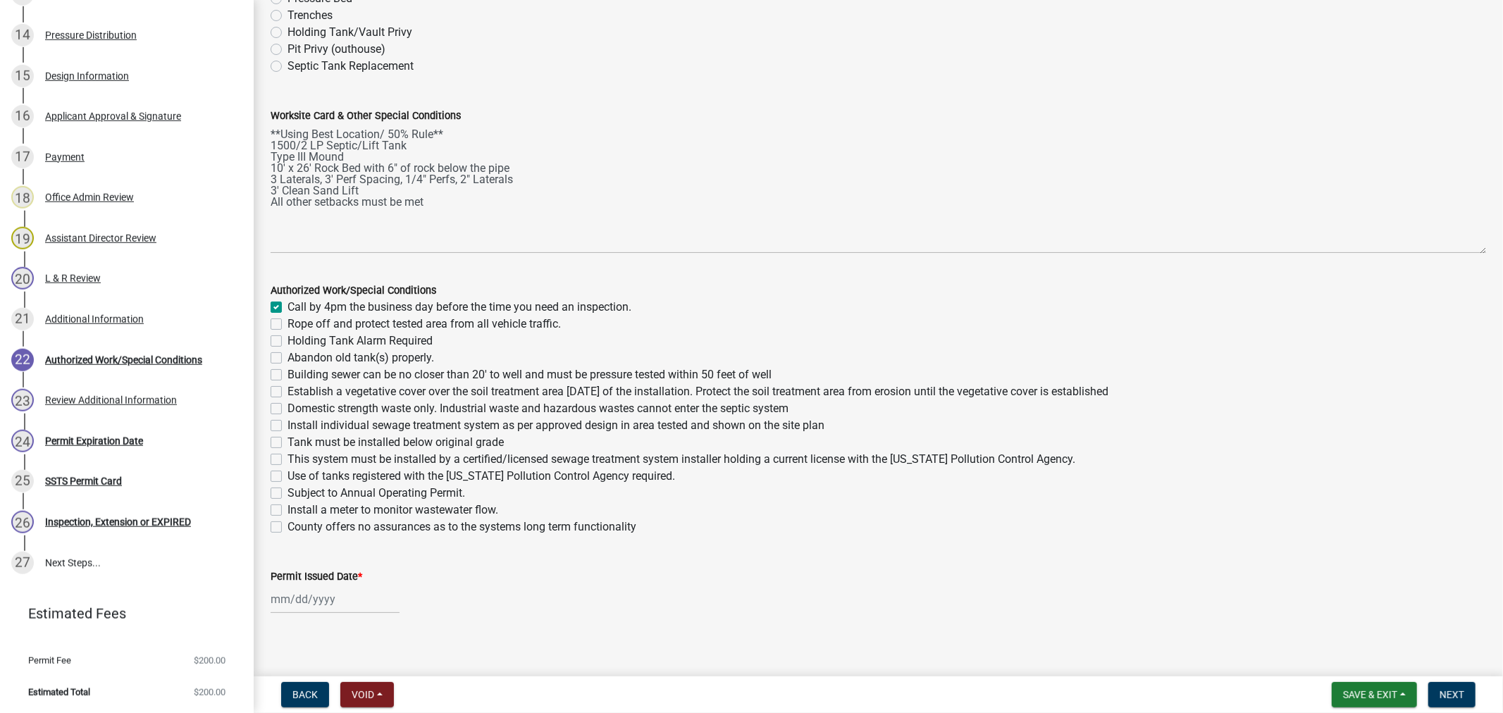
click at [273, 330] on div "Rope off and protect tested area from all vehicle traffic." at bounding box center [879, 324] width 1216 height 17
click at [288, 326] on label "Rope off and protect tested area from all vehicle traffic." at bounding box center [424, 324] width 273 height 17
click at [288, 325] on input "Rope off and protect tested area from all vehicle traffic." at bounding box center [292, 320] width 9 height 9
checkbox input "true"
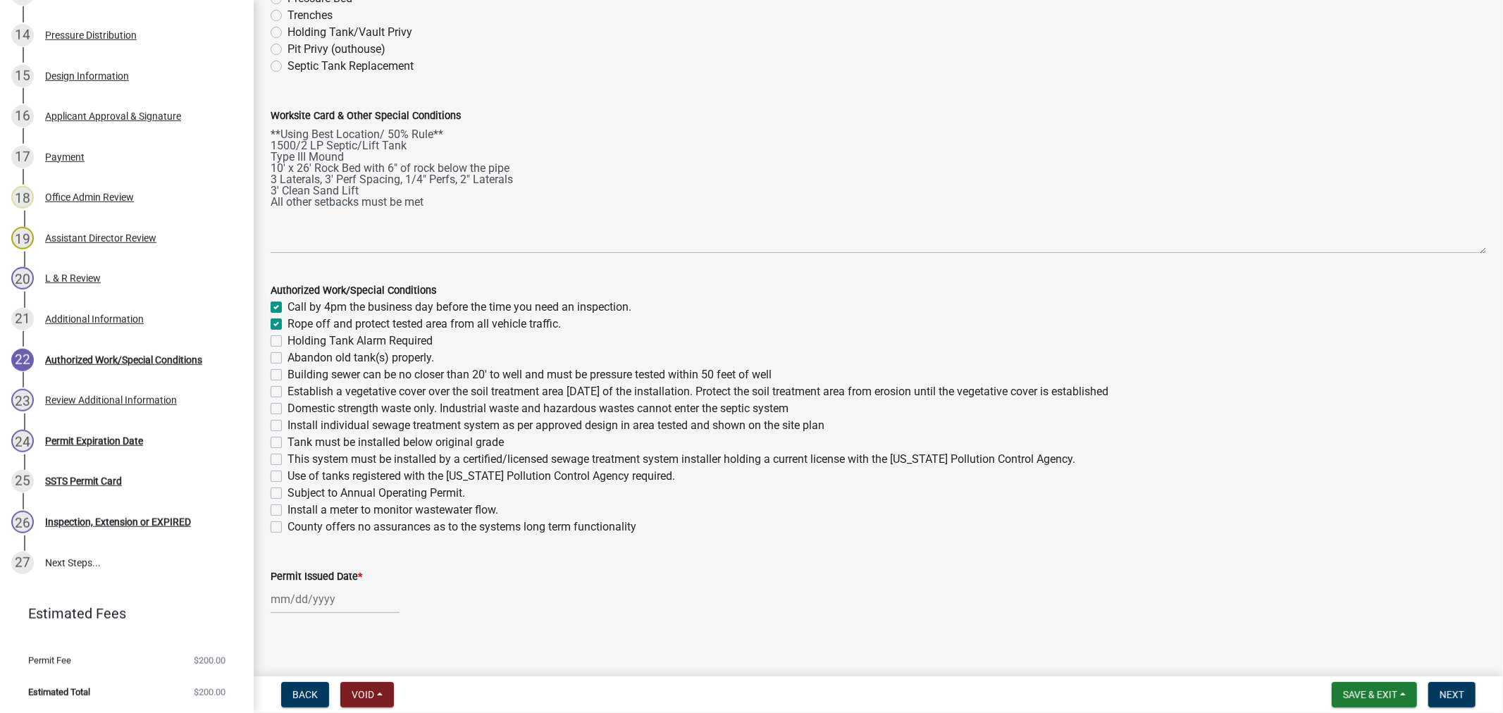
checkbox input "true"
checkbox input "false"
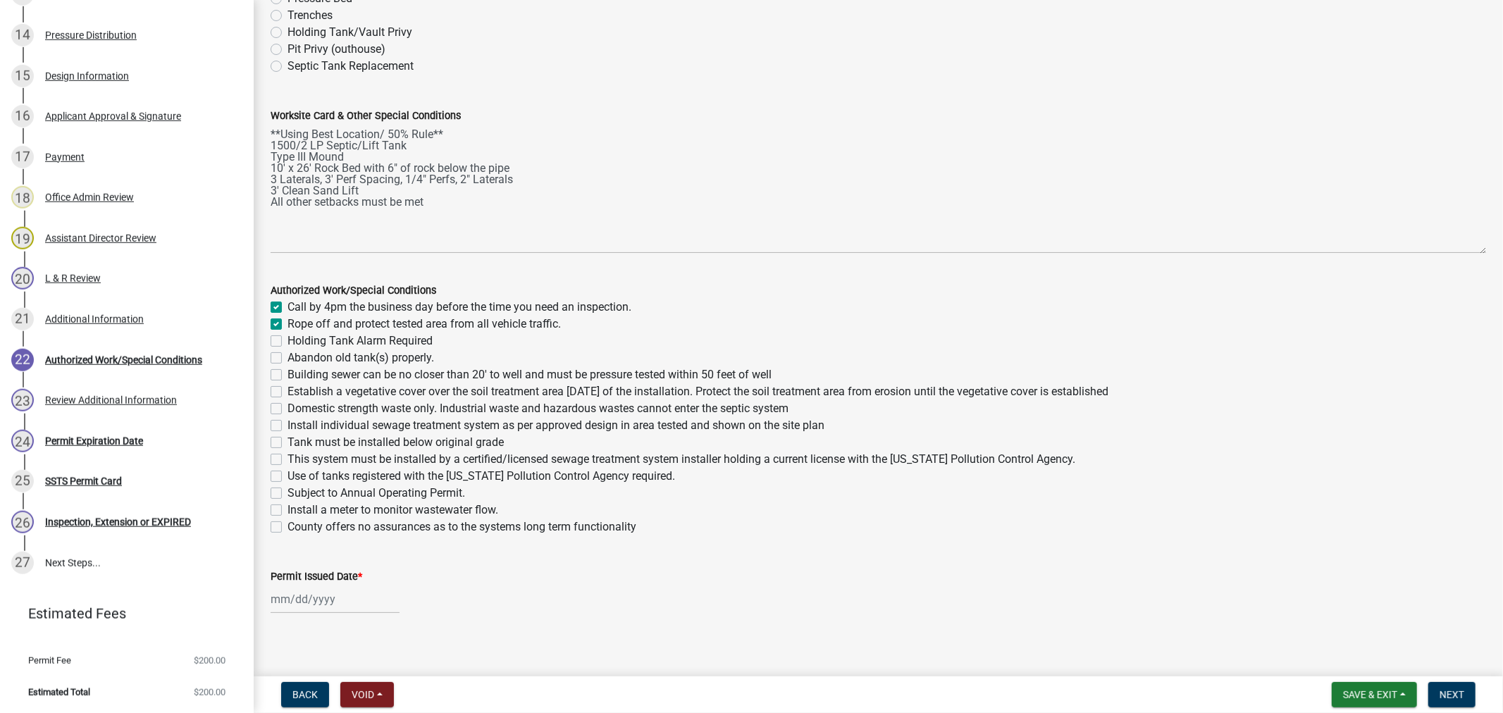
checkbox input "false"
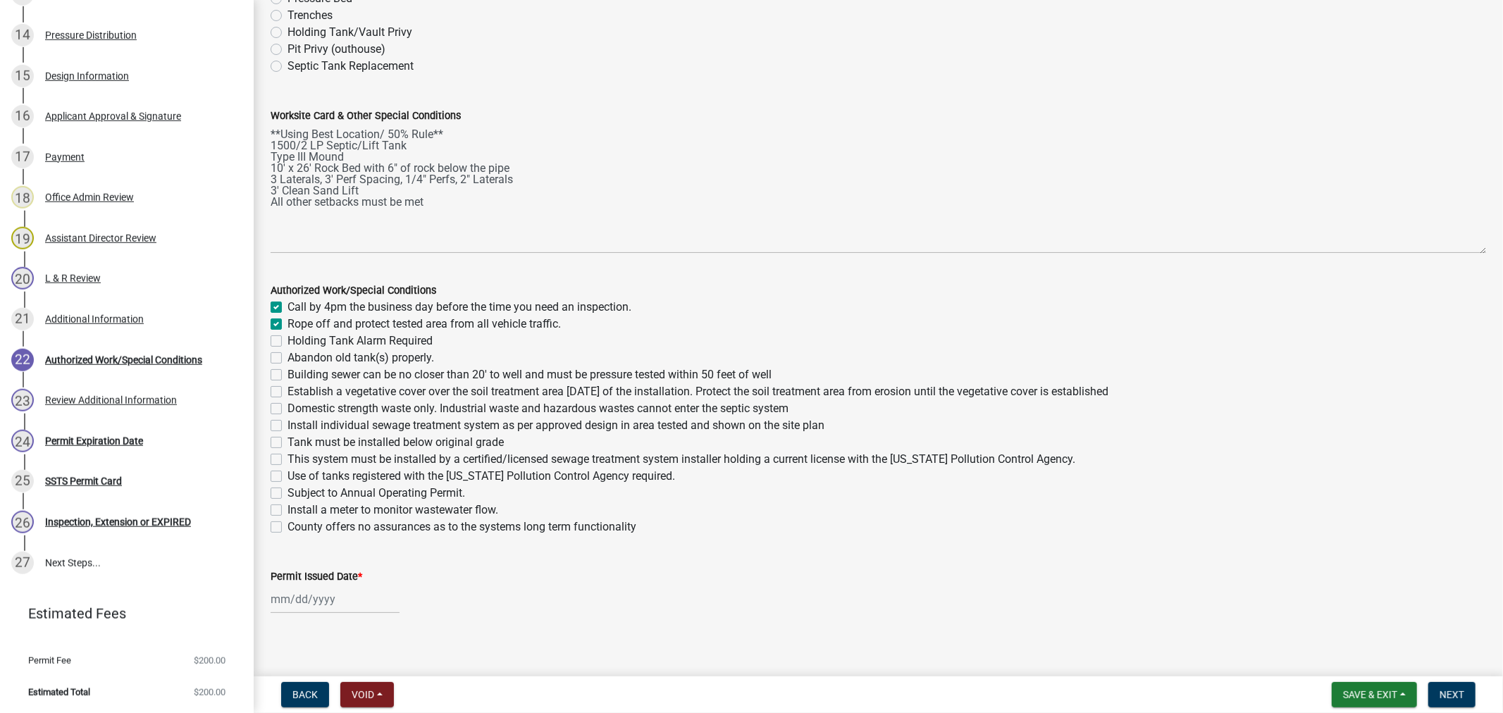
checkbox input "false"
click at [288, 360] on label "Abandon old tank(s) properly." at bounding box center [361, 358] width 147 height 17
click at [288, 359] on input "Abandon old tank(s) properly." at bounding box center [292, 354] width 9 height 9
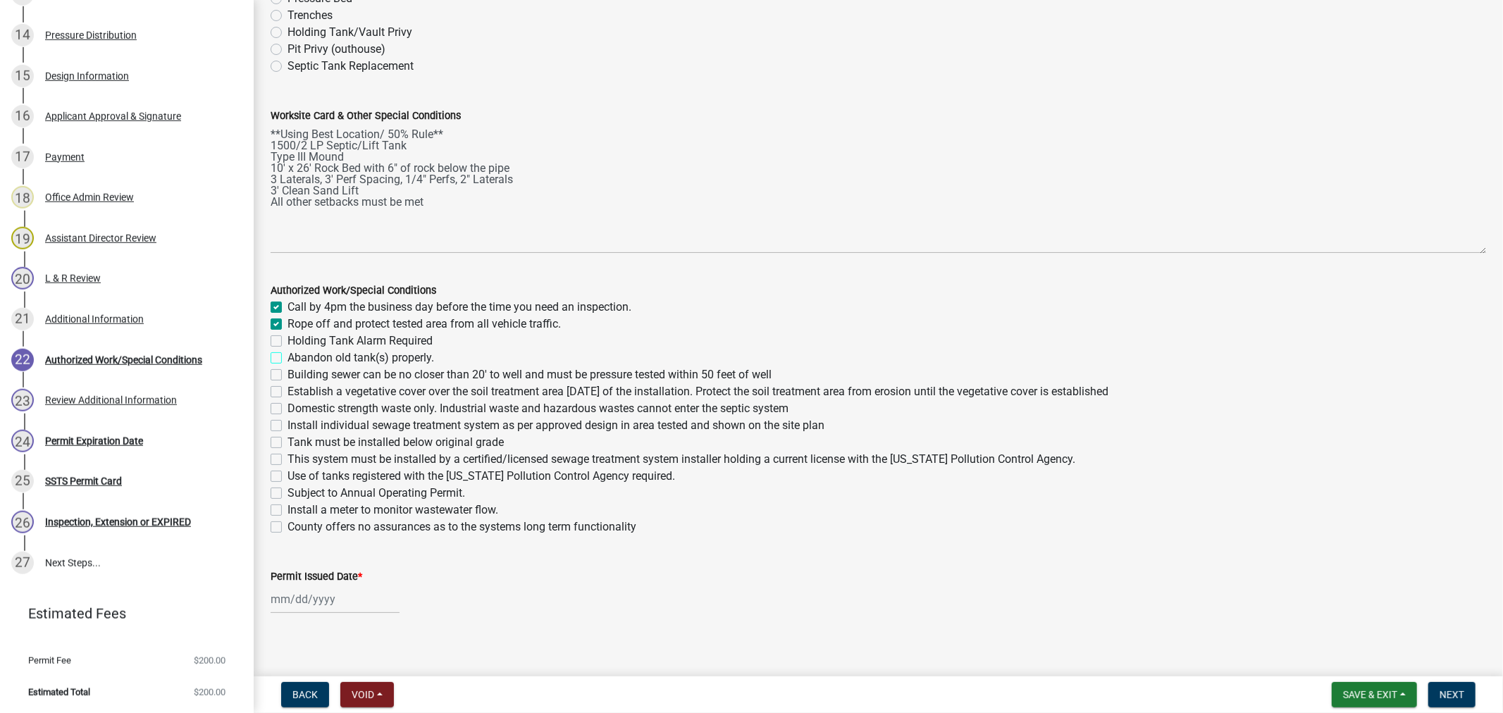
checkbox input "true"
checkbox input "false"
checkbox input "true"
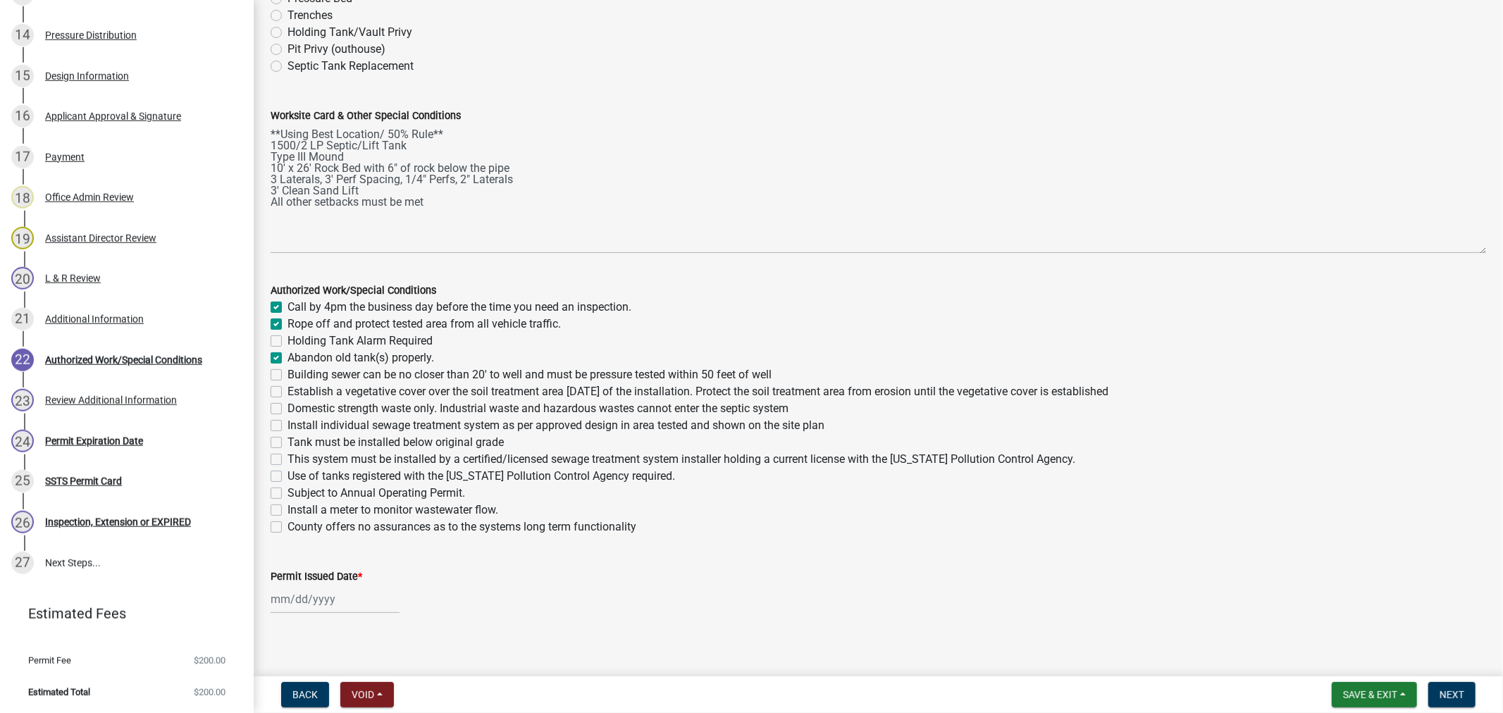
checkbox input "false"
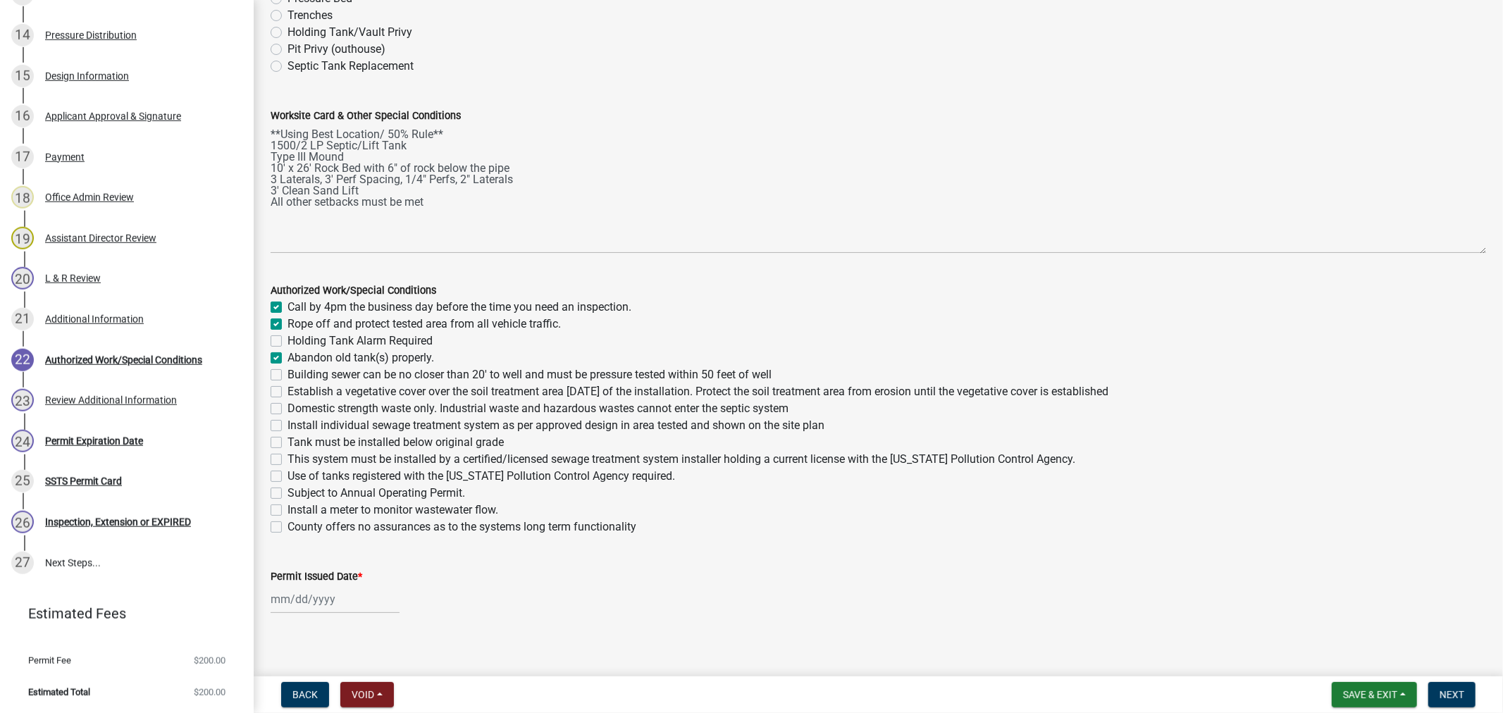
checkbox input "false"
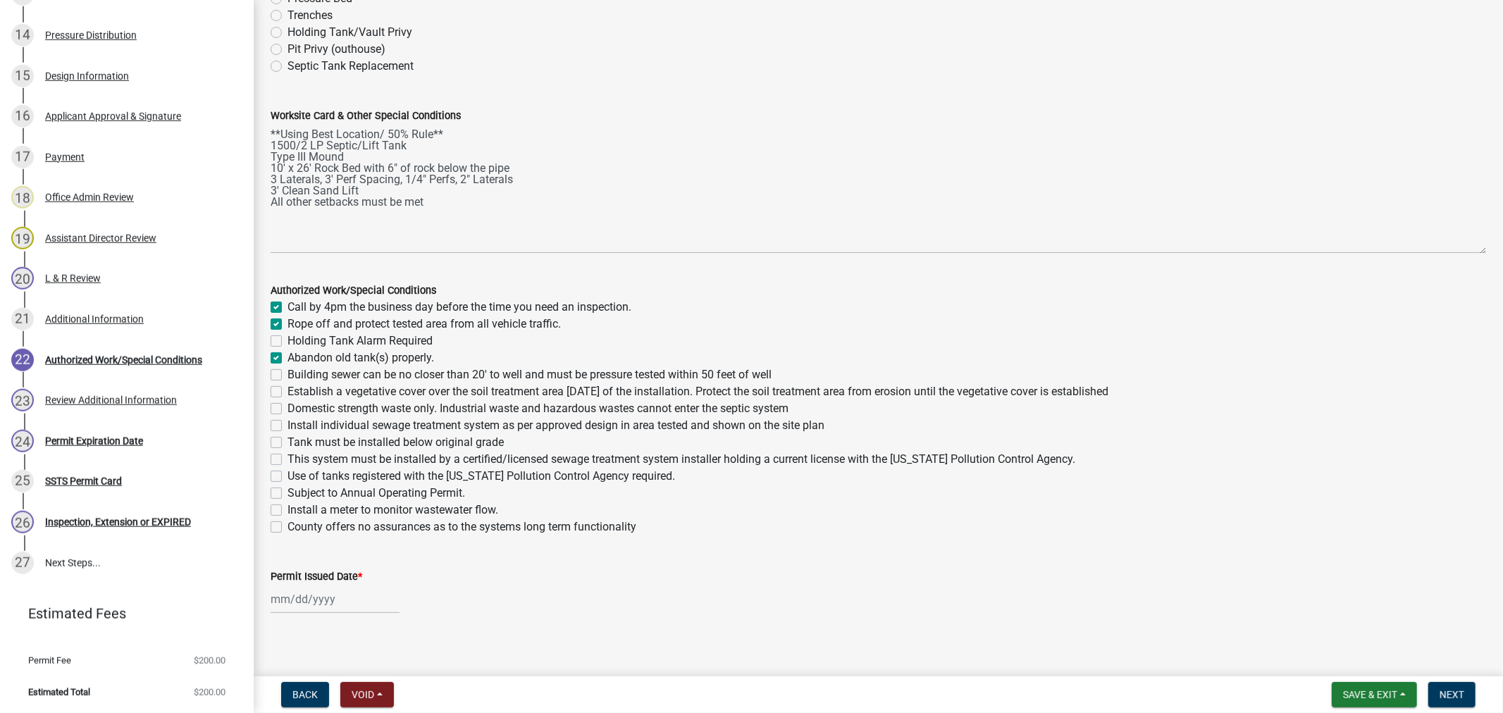
click at [288, 378] on label "Building sewer can be no closer than 20' to well and must be pressure tested wi…" at bounding box center [530, 374] width 484 height 17
click at [288, 376] on input "Building sewer can be no closer than 20' to well and must be pressure tested wi…" at bounding box center [292, 370] width 9 height 9
checkbox input "true"
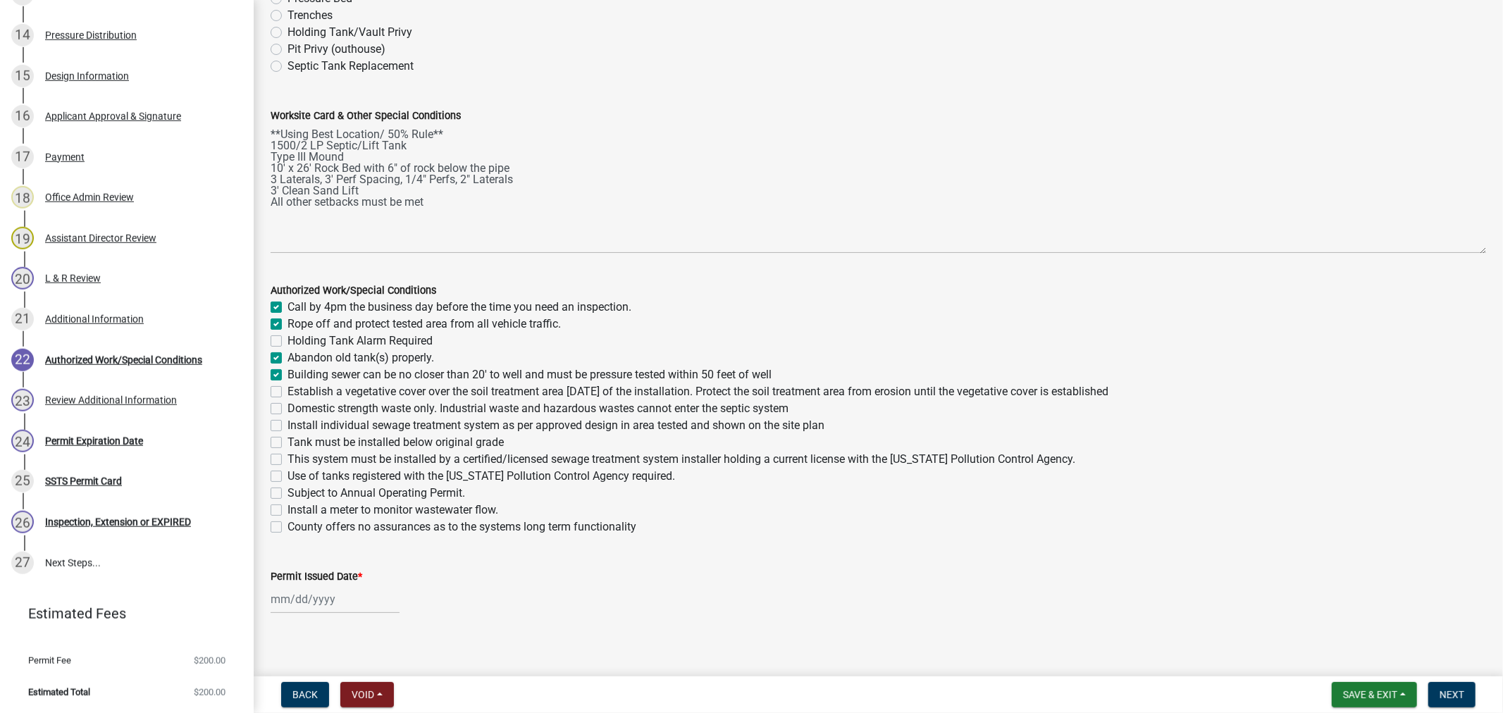
checkbox input "false"
checkbox input "true"
checkbox input "false"
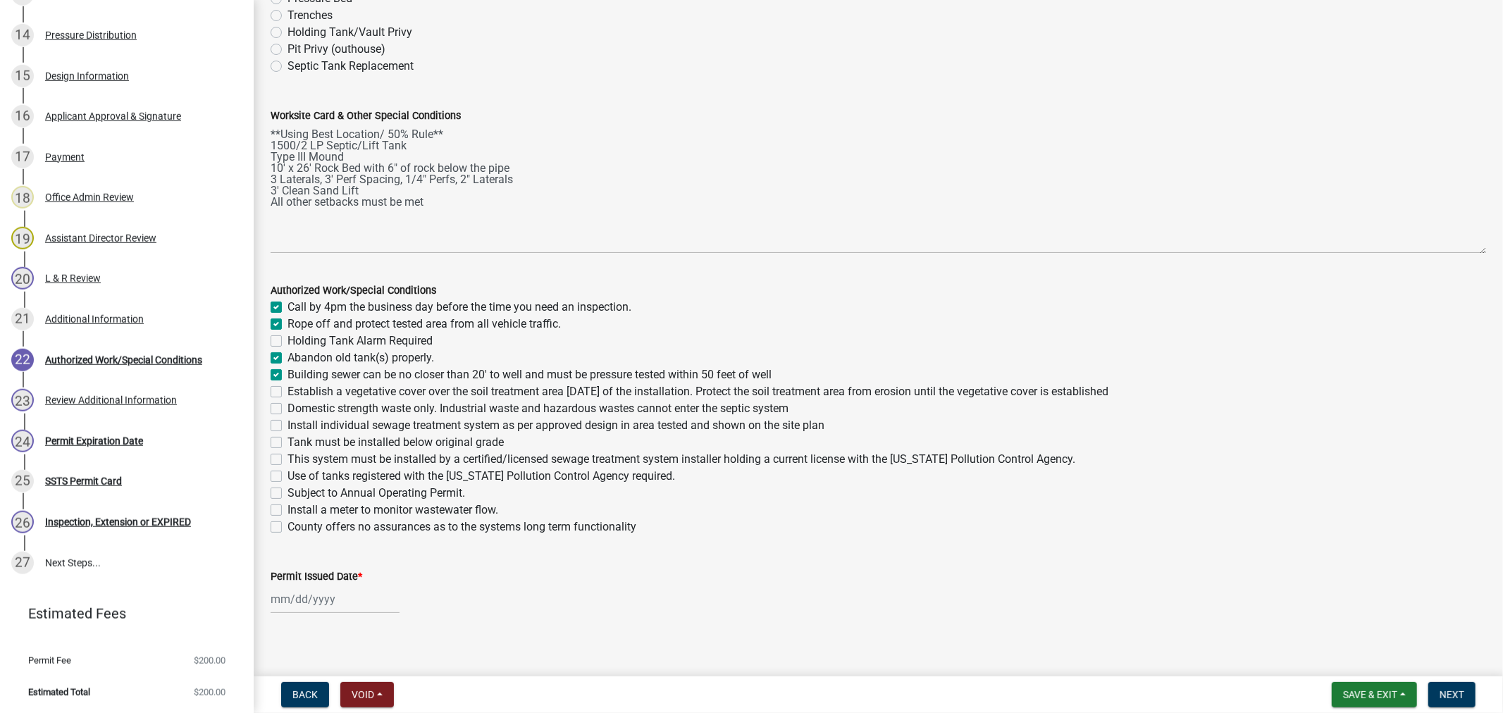
checkbox input "false"
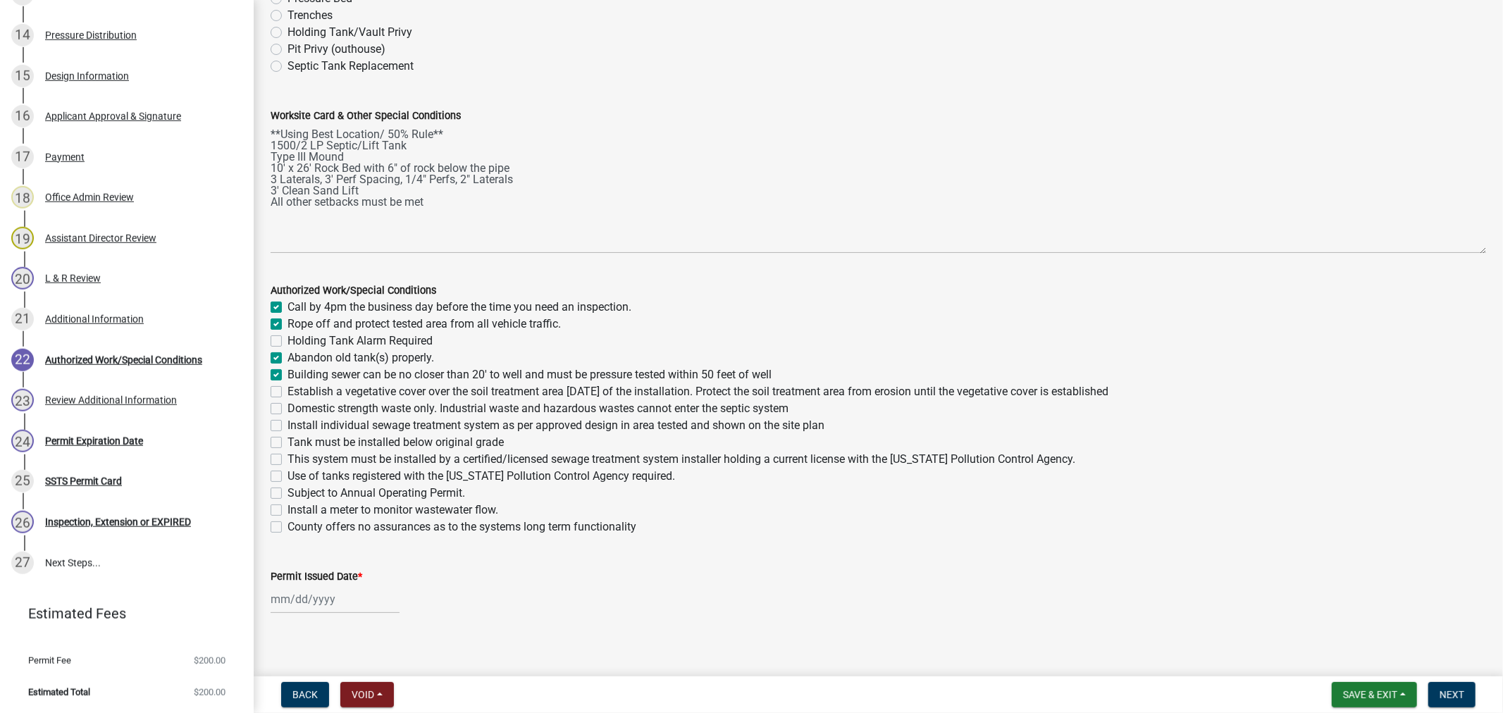
checkbox input "false"
click at [288, 391] on label "Establish a vegetative cover over the soil treatment area within 30 days of the…" at bounding box center [698, 391] width 821 height 17
click at [288, 391] on input "Establish a vegetative cover over the soil treatment area within 30 days of the…" at bounding box center [292, 387] width 9 height 9
checkbox input "true"
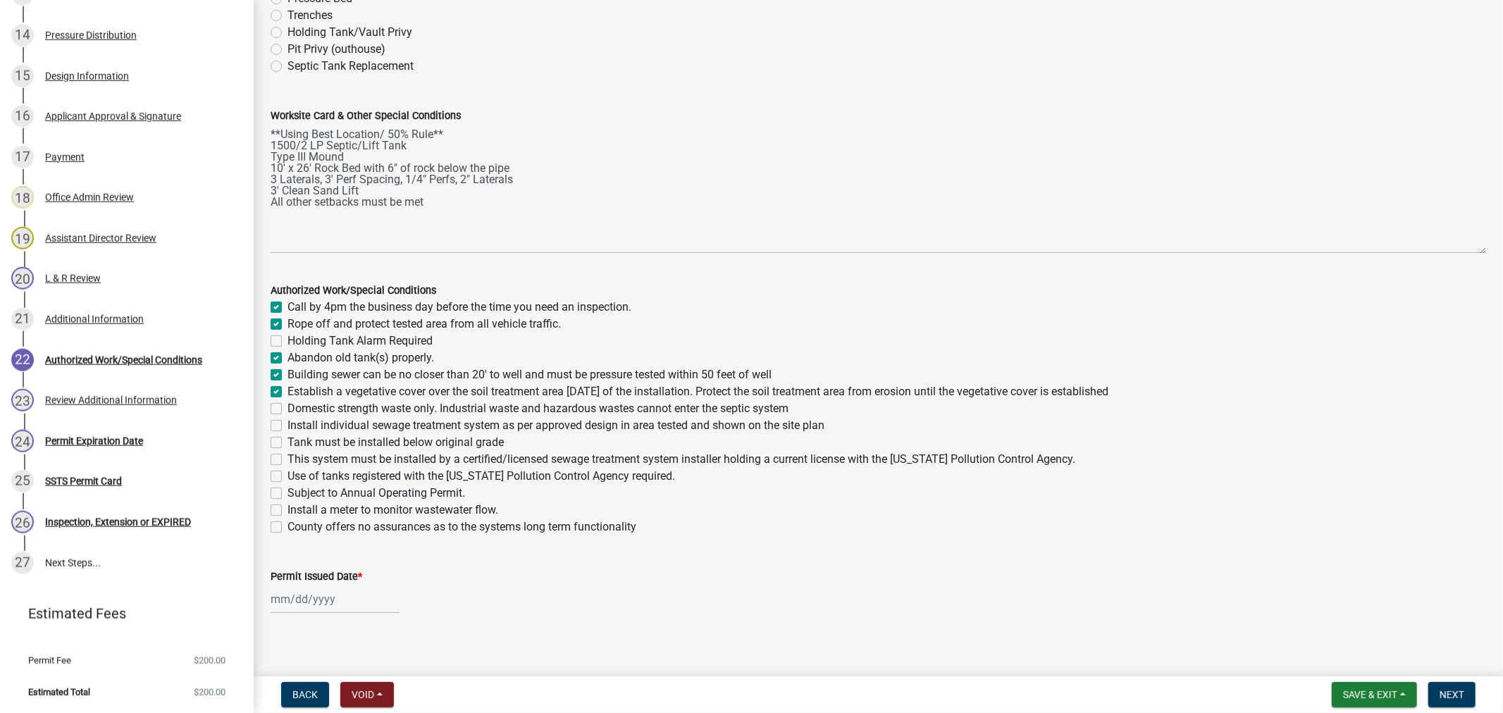
checkbox input "true"
checkbox input "false"
checkbox input "true"
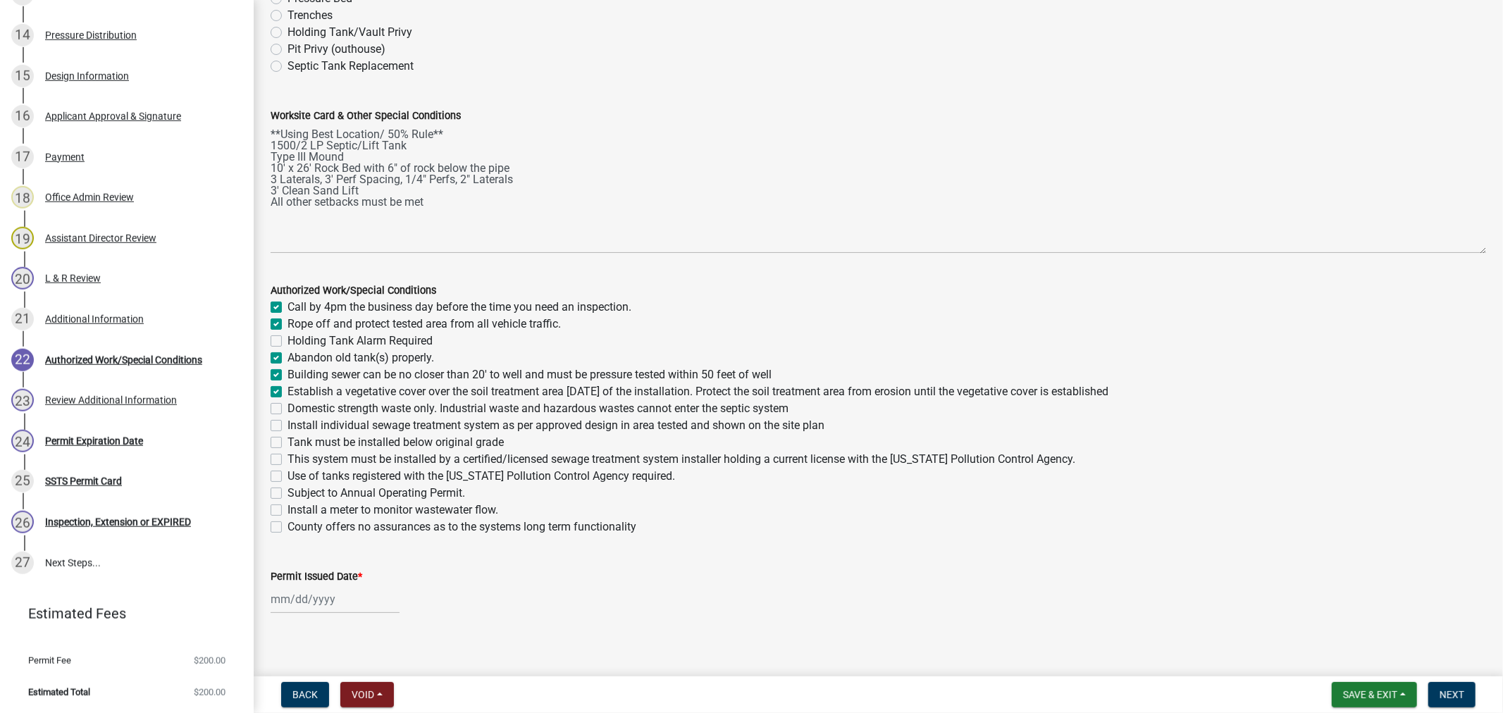
checkbox input "true"
checkbox input "false"
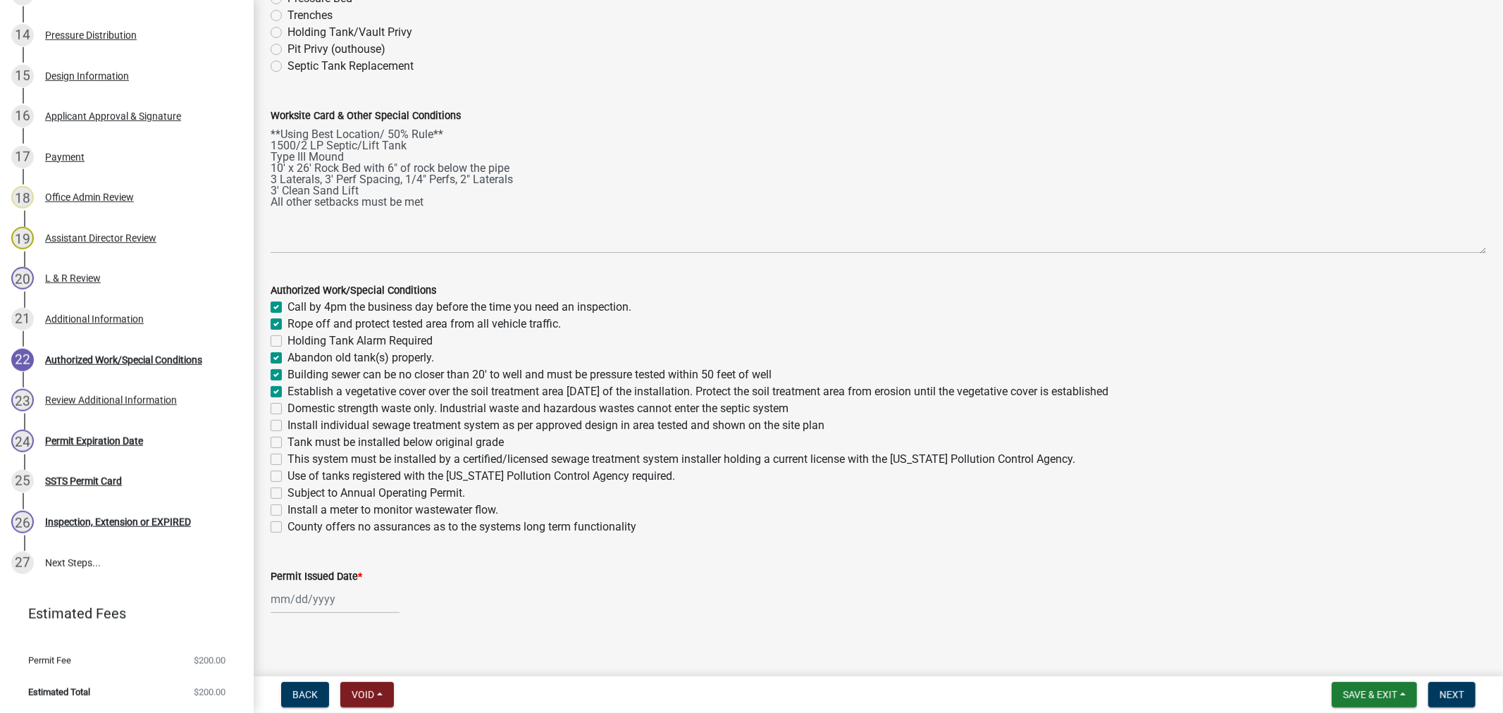
checkbox input "false"
click at [288, 412] on label "Domestic strength waste only. Industrial waste and hazardous wastes cannot ente…" at bounding box center [538, 408] width 501 height 17
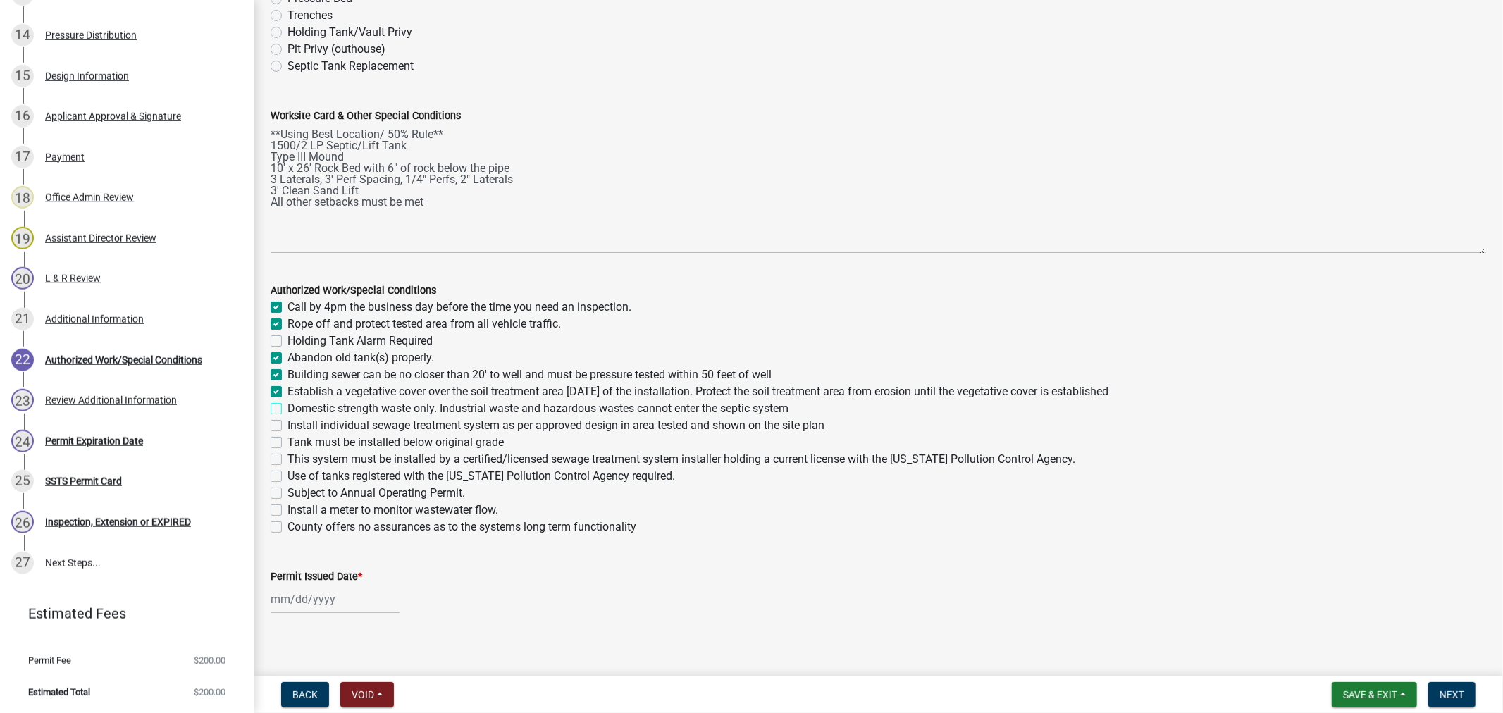
click at [288, 409] on input "Domestic strength waste only. Industrial waste and hazardous wastes cannot ente…" at bounding box center [292, 404] width 9 height 9
checkbox input "true"
checkbox input "false"
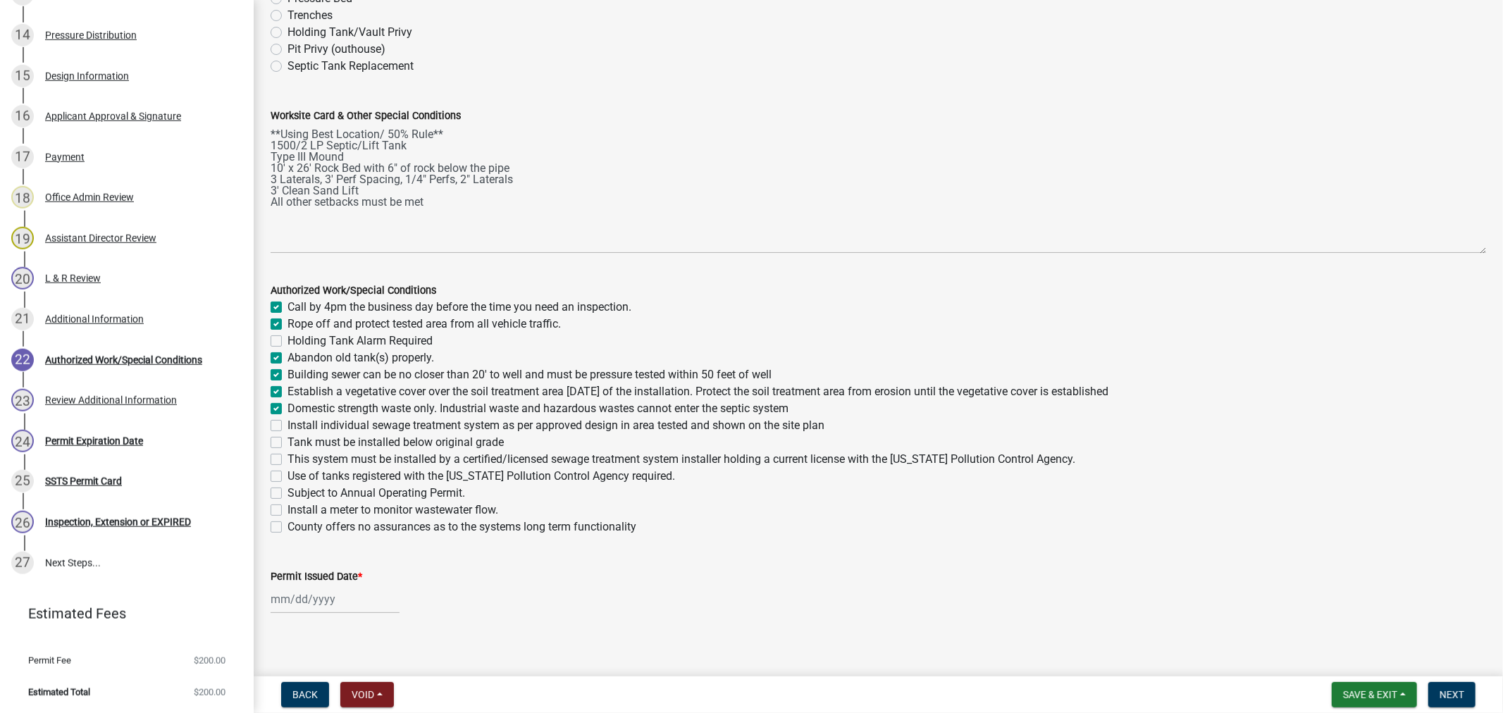
checkbox input "true"
checkbox input "false"
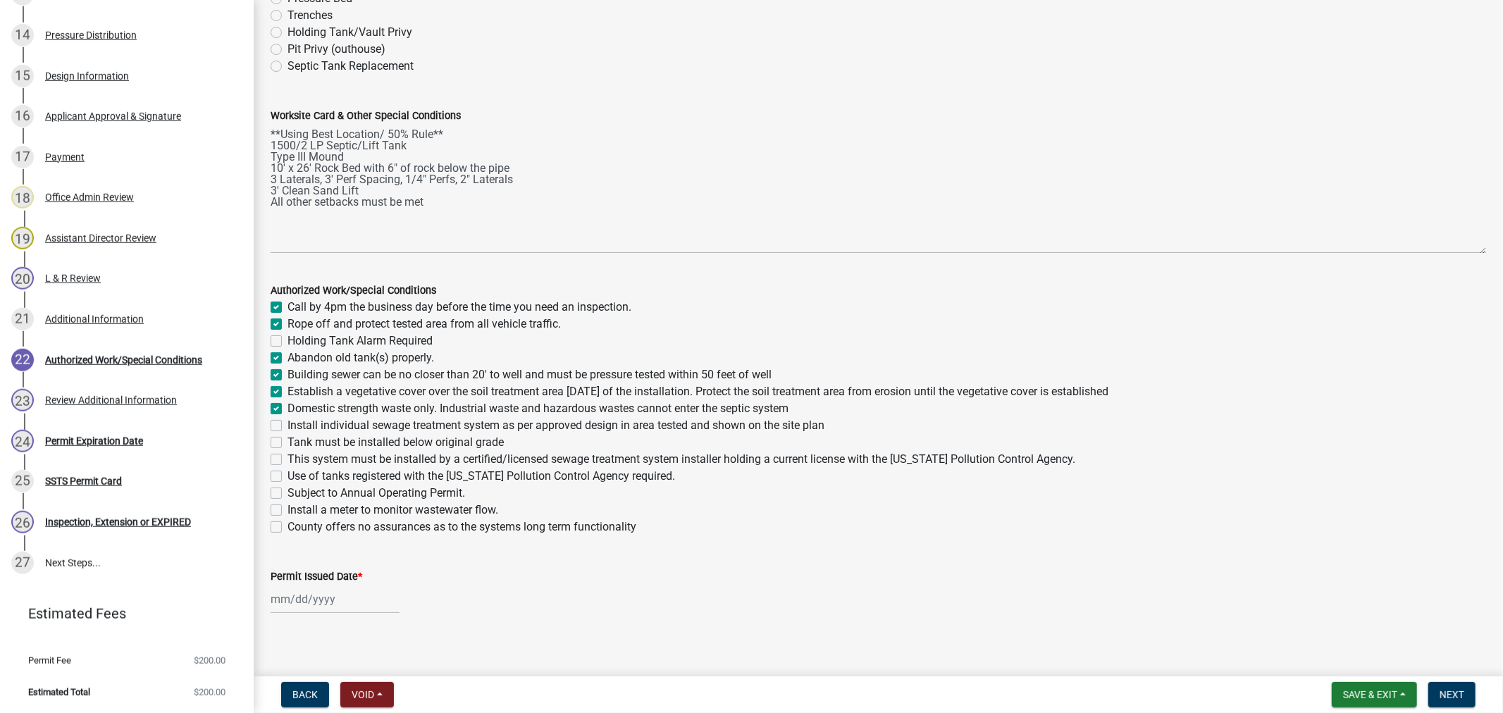
checkbox input "false"
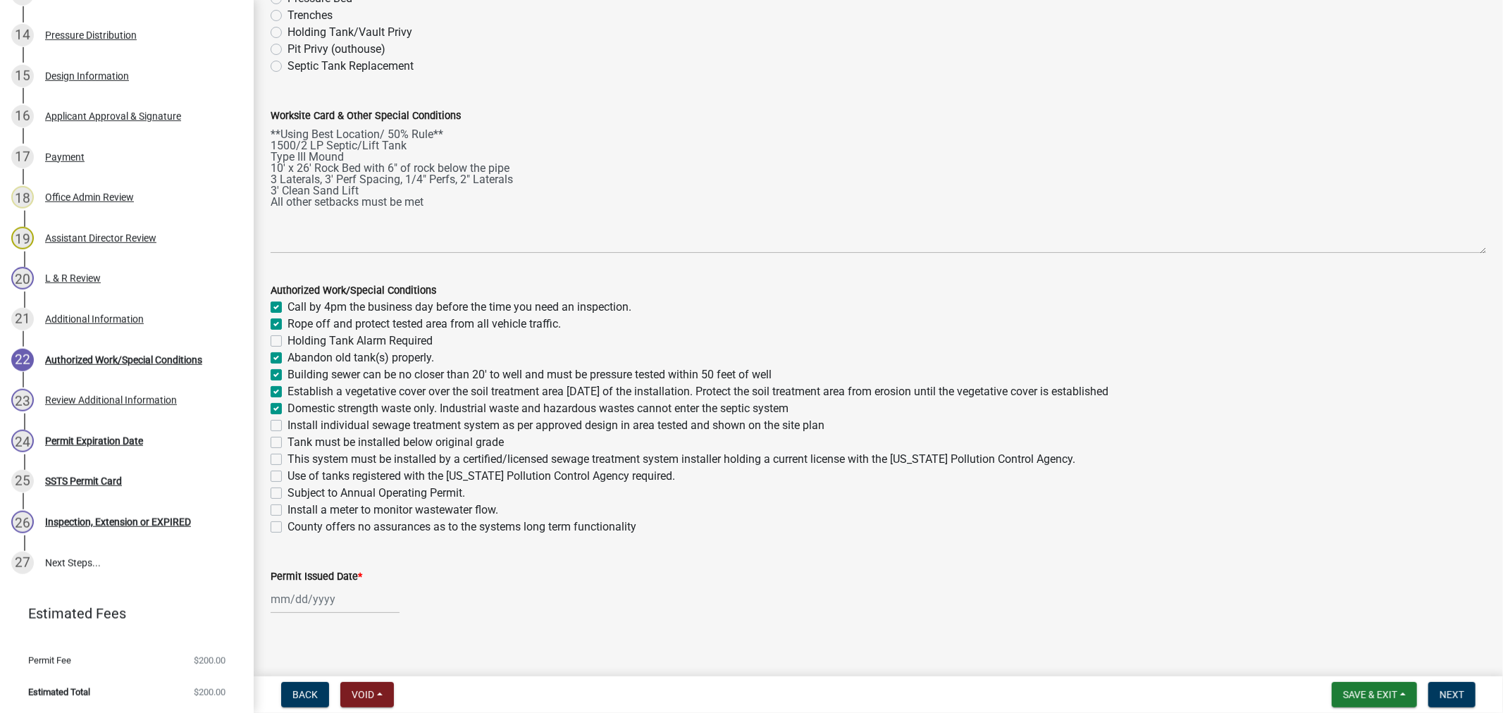
checkbox input "false"
click at [288, 428] on label "Install individual sewage treatment system as per approved design in area teste…" at bounding box center [556, 425] width 537 height 17
click at [288, 426] on input "Install individual sewage treatment system as per approved design in area teste…" at bounding box center [292, 421] width 9 height 9
checkbox input "true"
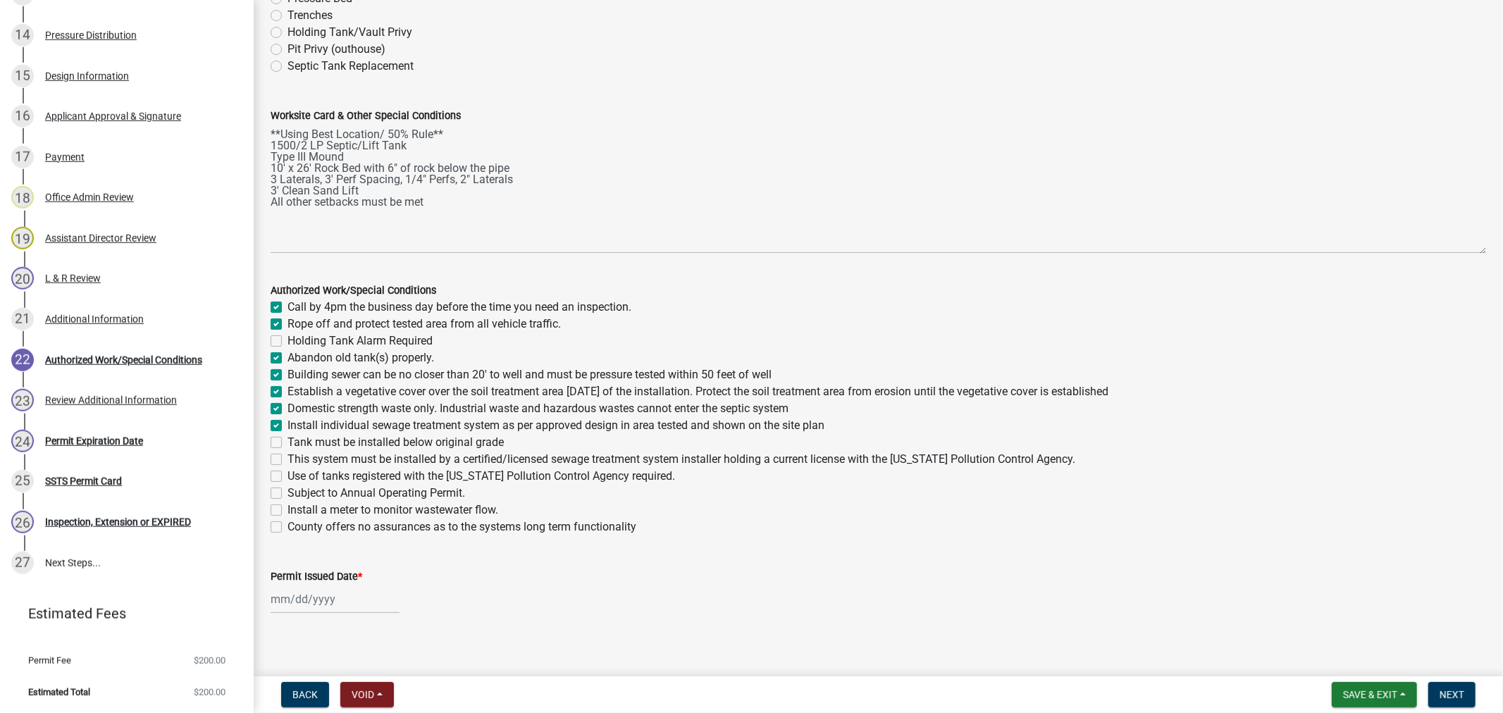
checkbox input "true"
checkbox input "false"
checkbox input "true"
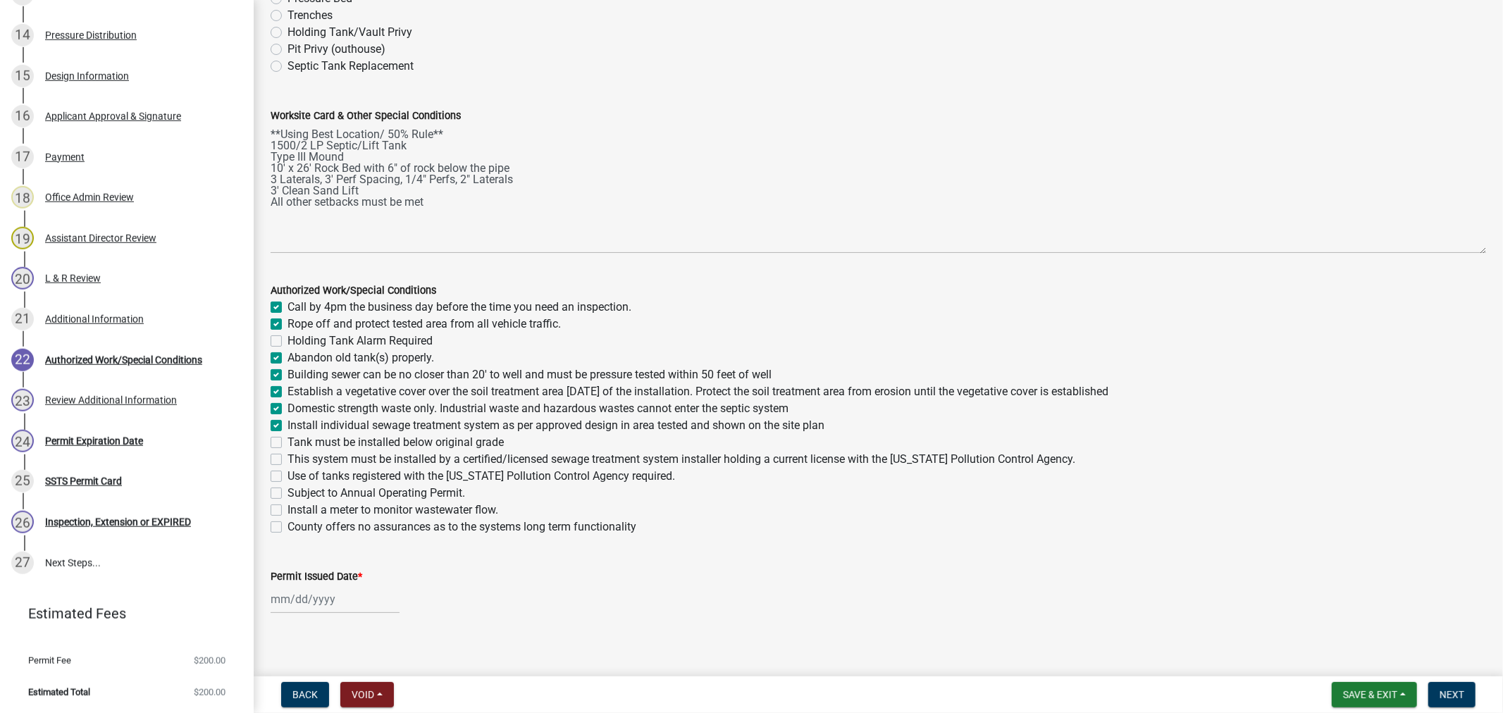
checkbox input "true"
checkbox input "false"
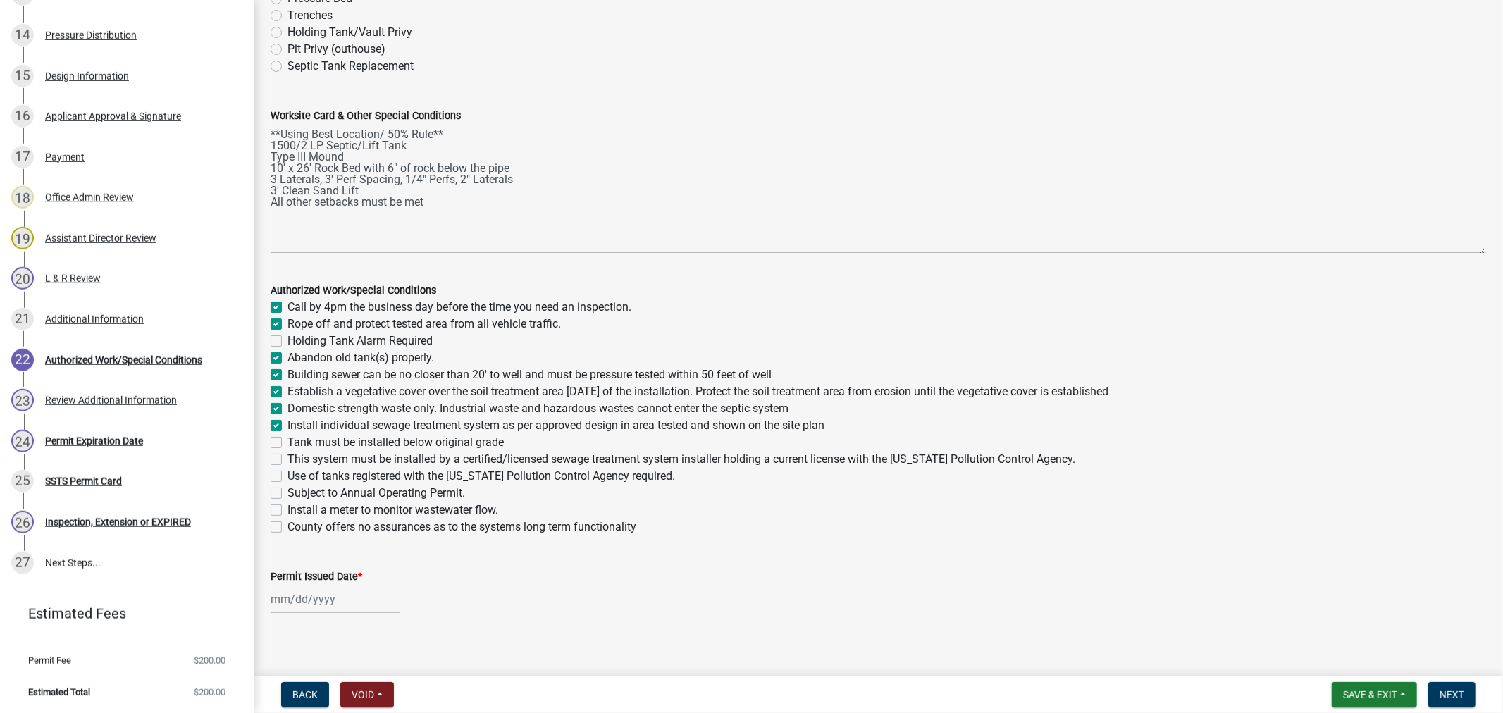
checkbox input "false"
click at [283, 445] on div "Tank must be installed below original grade" at bounding box center [879, 442] width 1216 height 17
click at [288, 444] on label "Tank must be installed below original grade" at bounding box center [396, 442] width 216 height 17
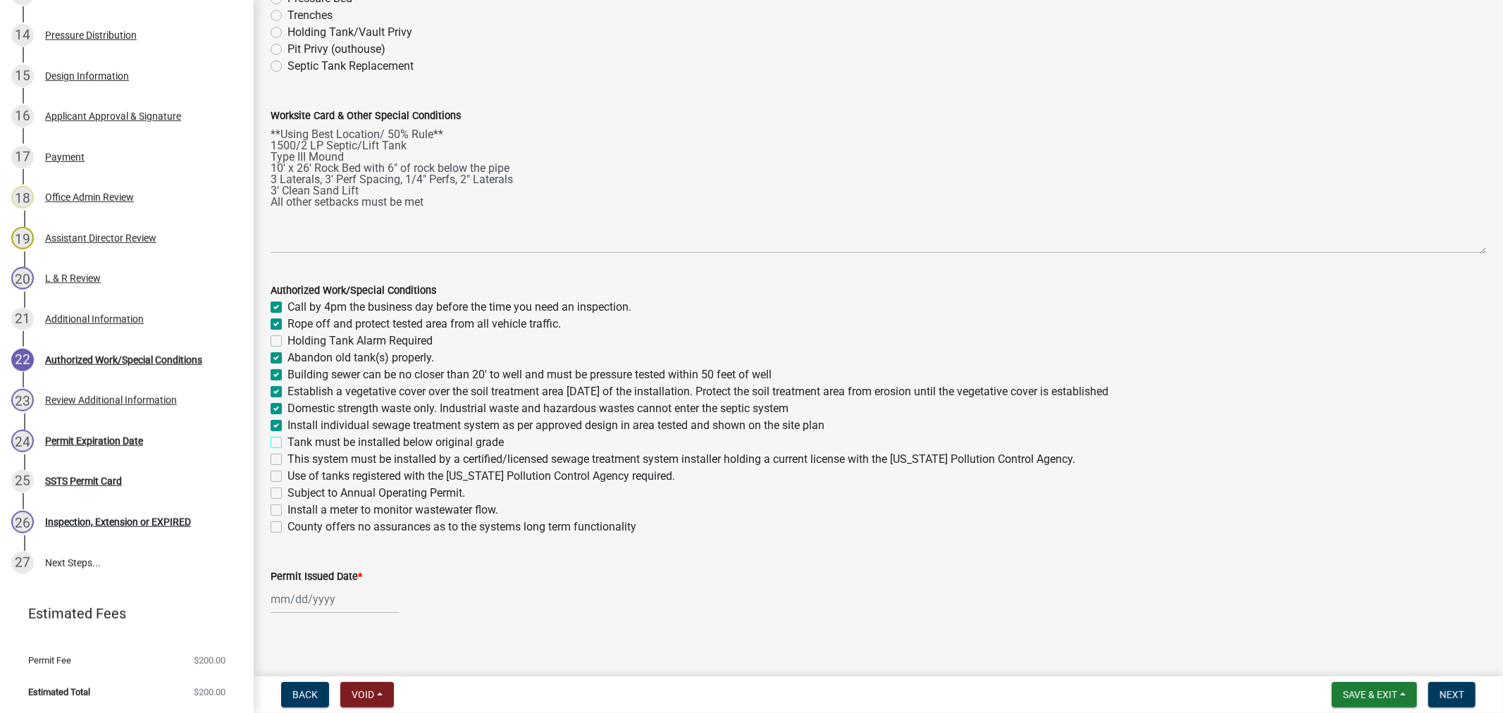
click at [288, 443] on input "Tank must be installed below original grade" at bounding box center [292, 438] width 9 height 9
checkbox input "true"
checkbox input "false"
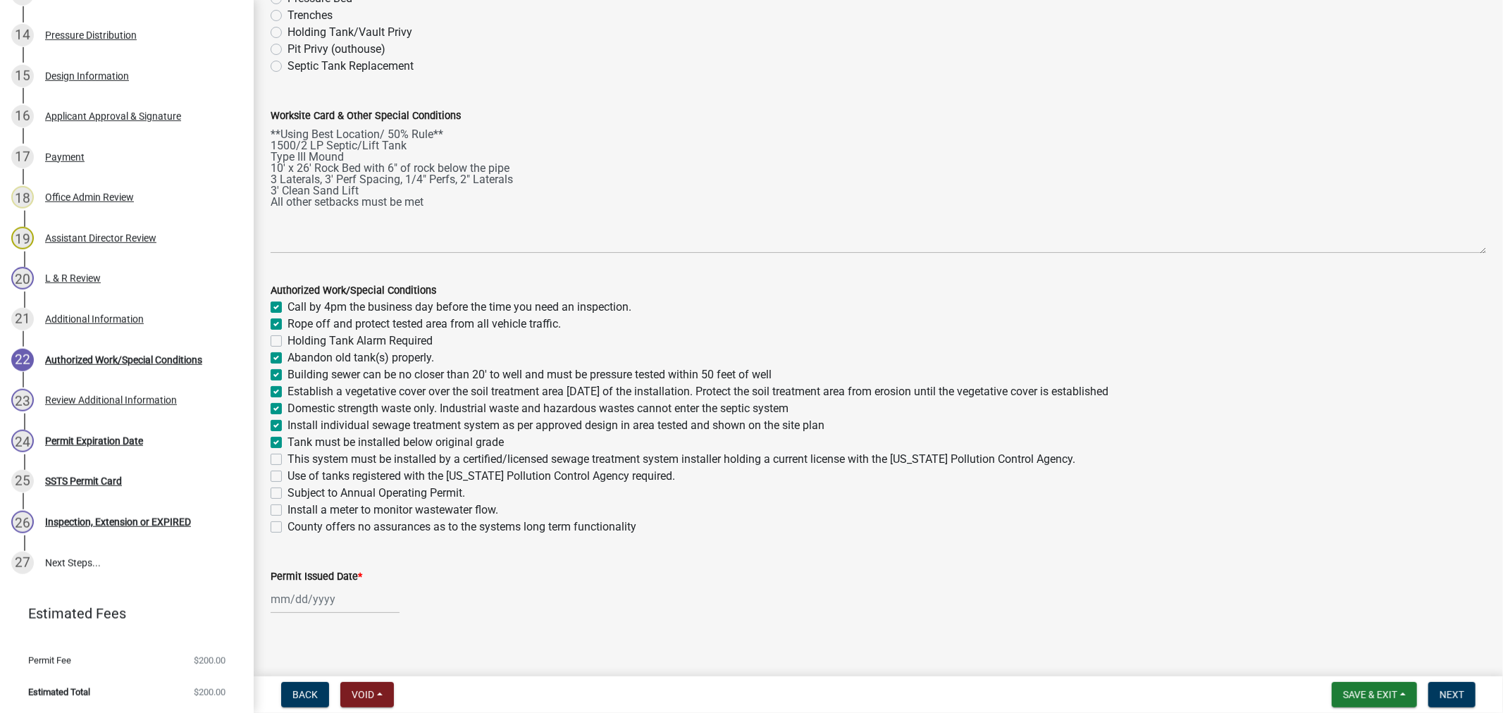
checkbox input "true"
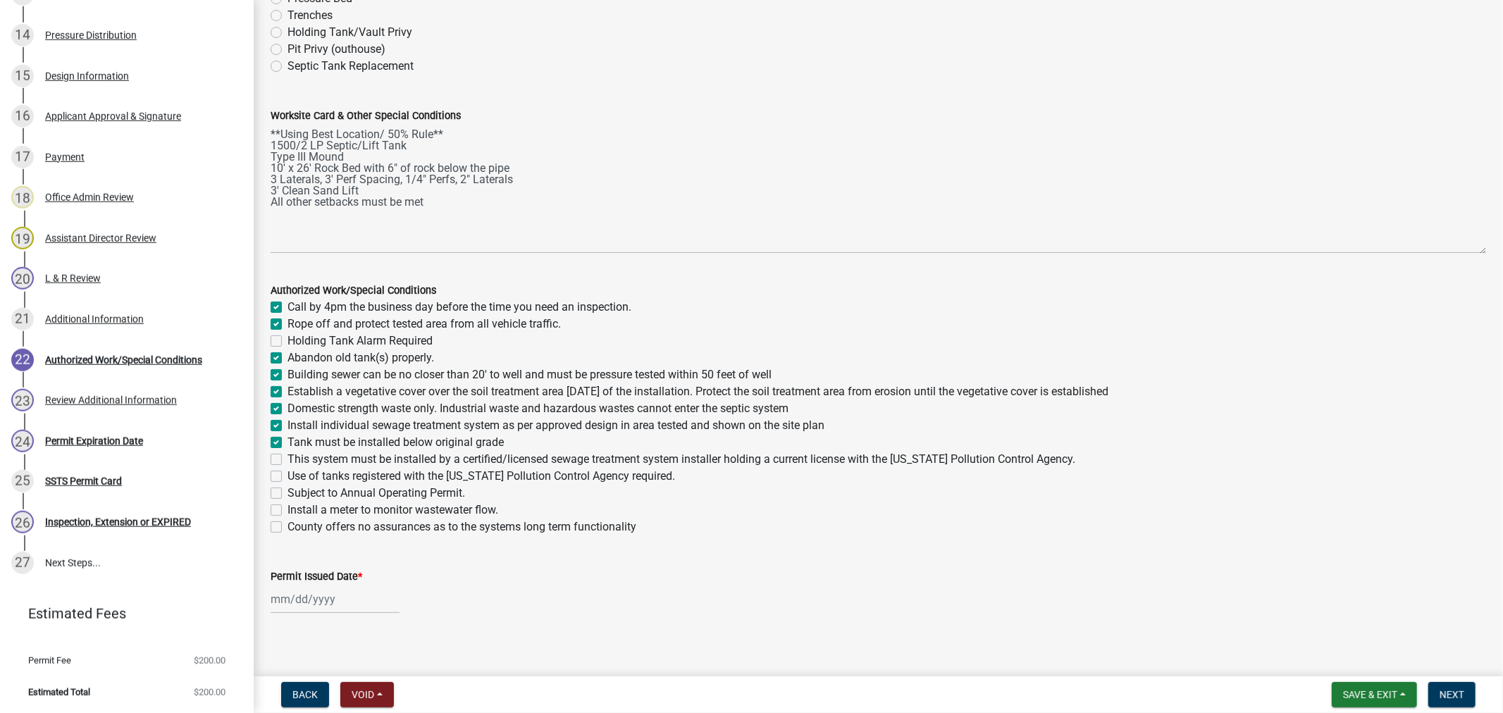
checkbox input "true"
checkbox input "false"
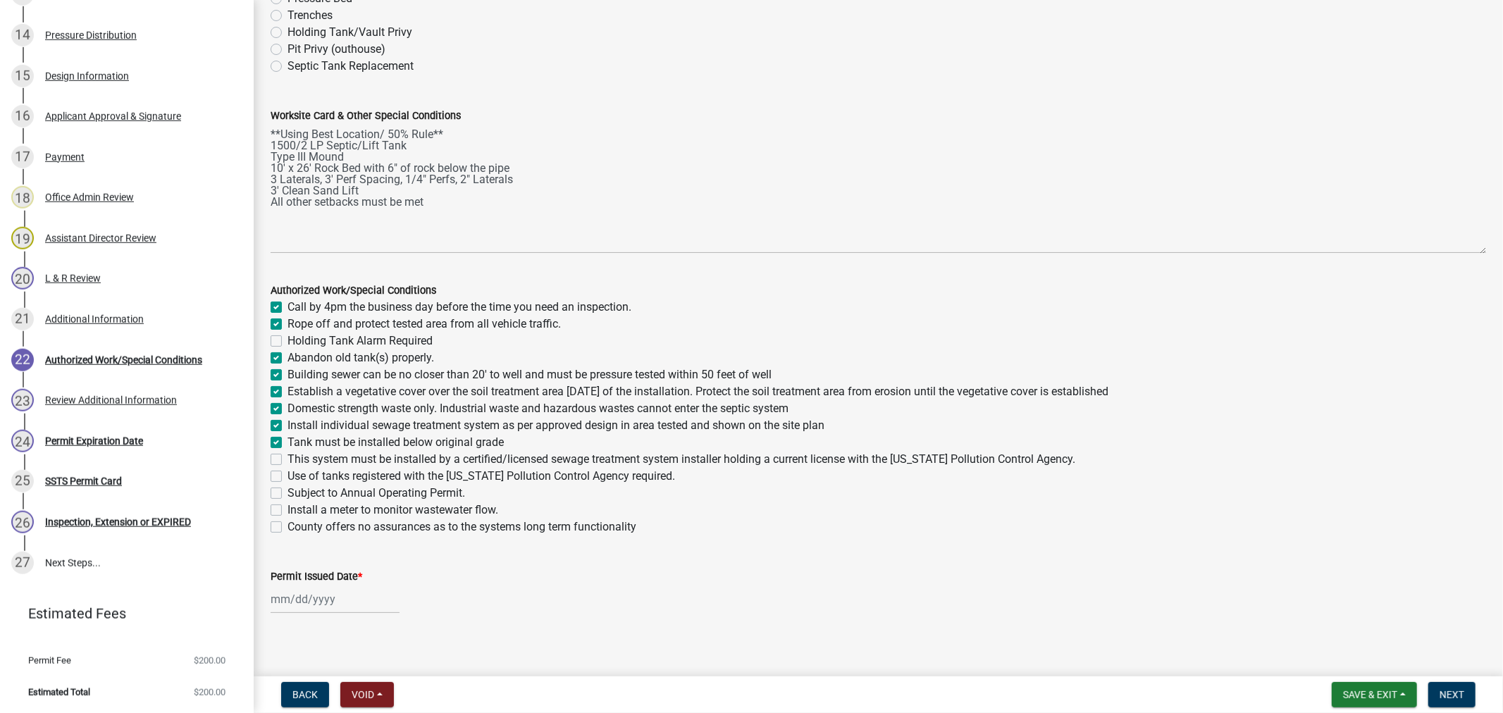
checkbox input "false"
click at [288, 459] on label "This system must be installed by a certified/licensed sewage treatment system i…" at bounding box center [682, 459] width 788 height 17
click at [288, 459] on input "This system must be installed by a certified/licensed sewage treatment system i…" at bounding box center [292, 455] width 9 height 9
checkbox input "true"
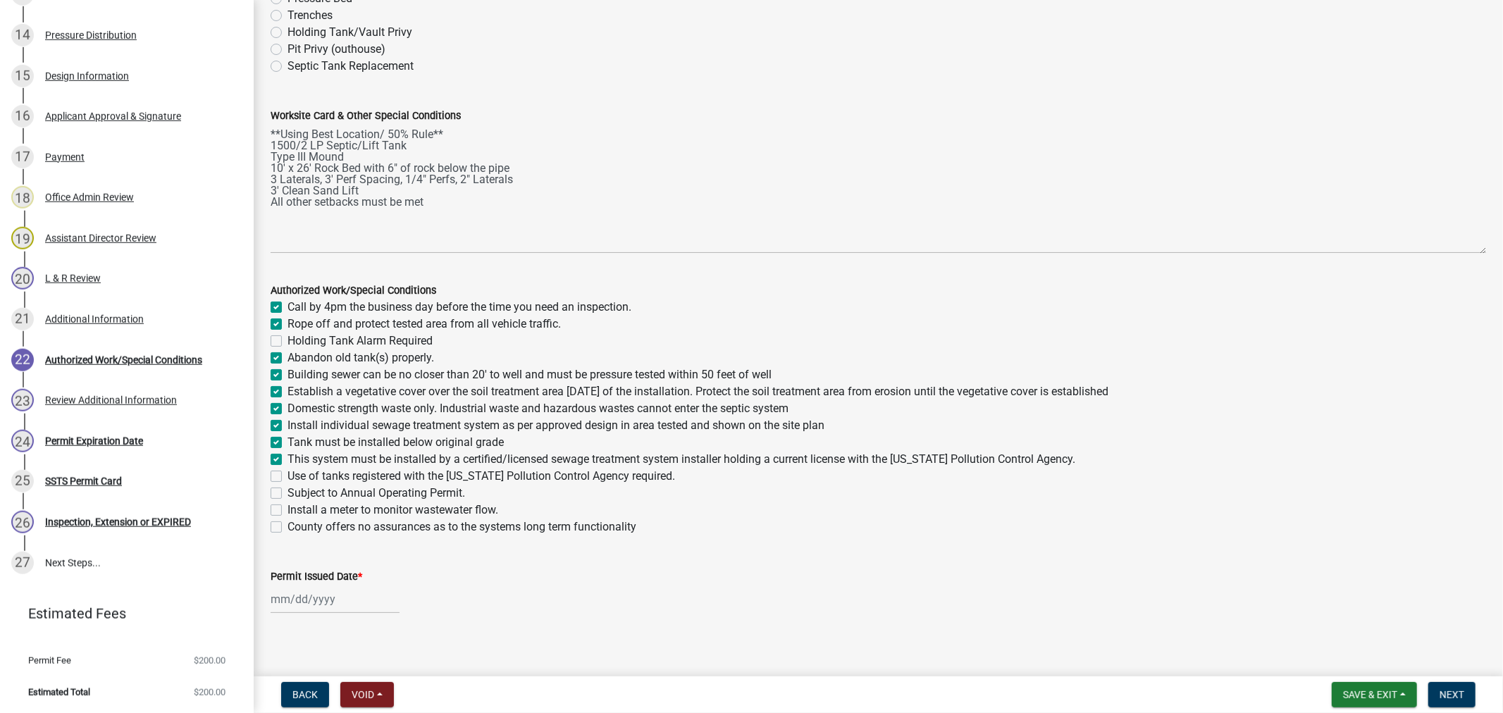
checkbox input "true"
checkbox input "false"
checkbox input "true"
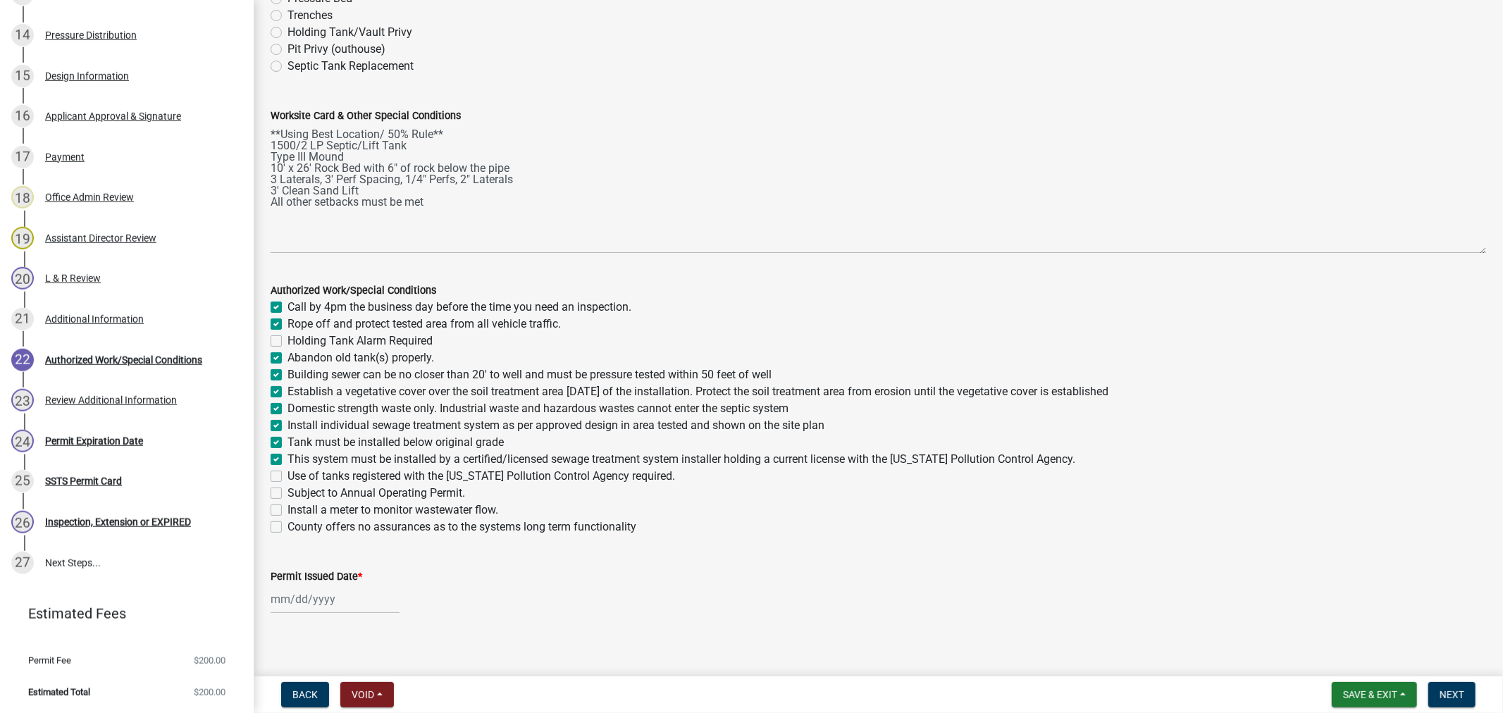
checkbox input "true"
checkbox input "false"
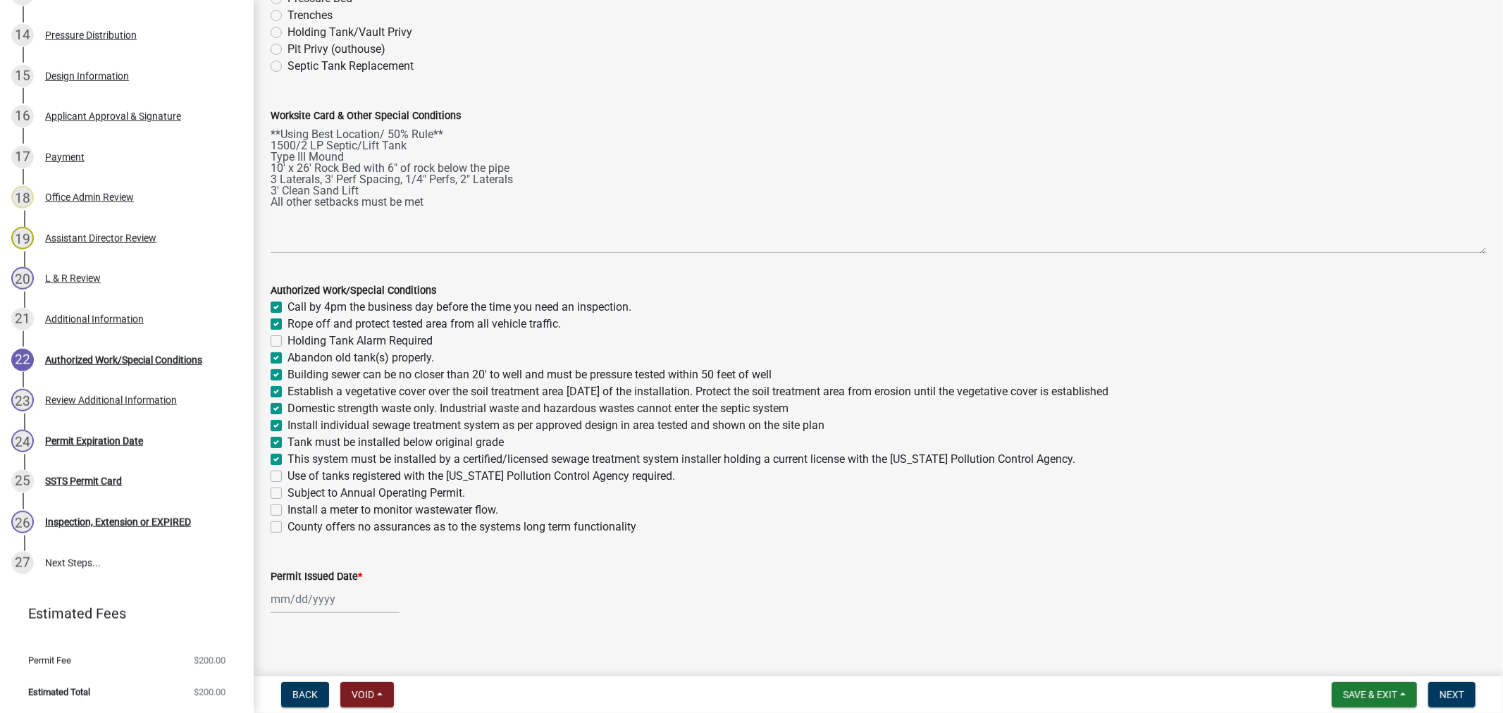
checkbox input "false"
click at [288, 476] on label "Use of tanks registered with the Minnesota Pollution Control Agency required." at bounding box center [482, 476] width 388 height 17
click at [288, 476] on input "Use of tanks registered with the Minnesota Pollution Control Agency required." at bounding box center [292, 472] width 9 height 9
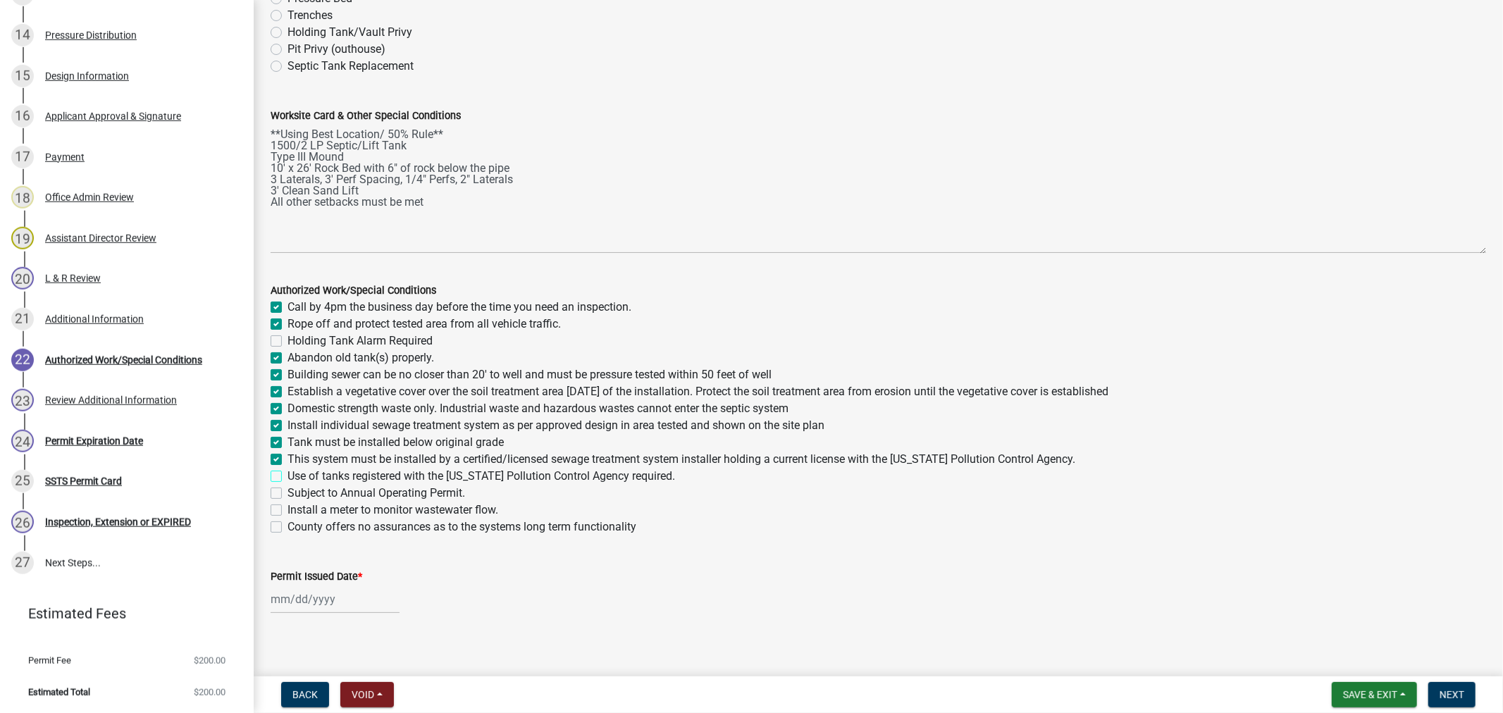
checkbox input "true"
checkbox input "false"
checkbox input "true"
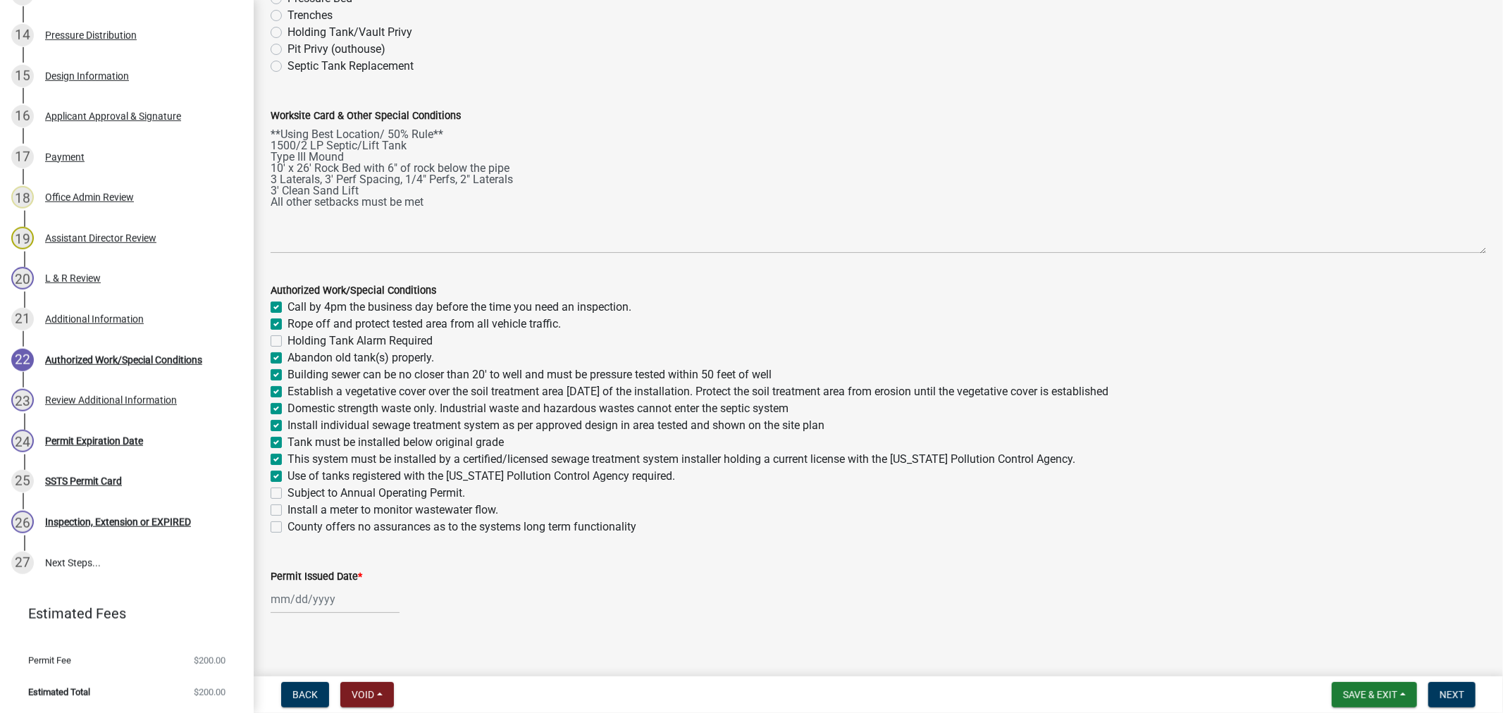
checkbox input "true"
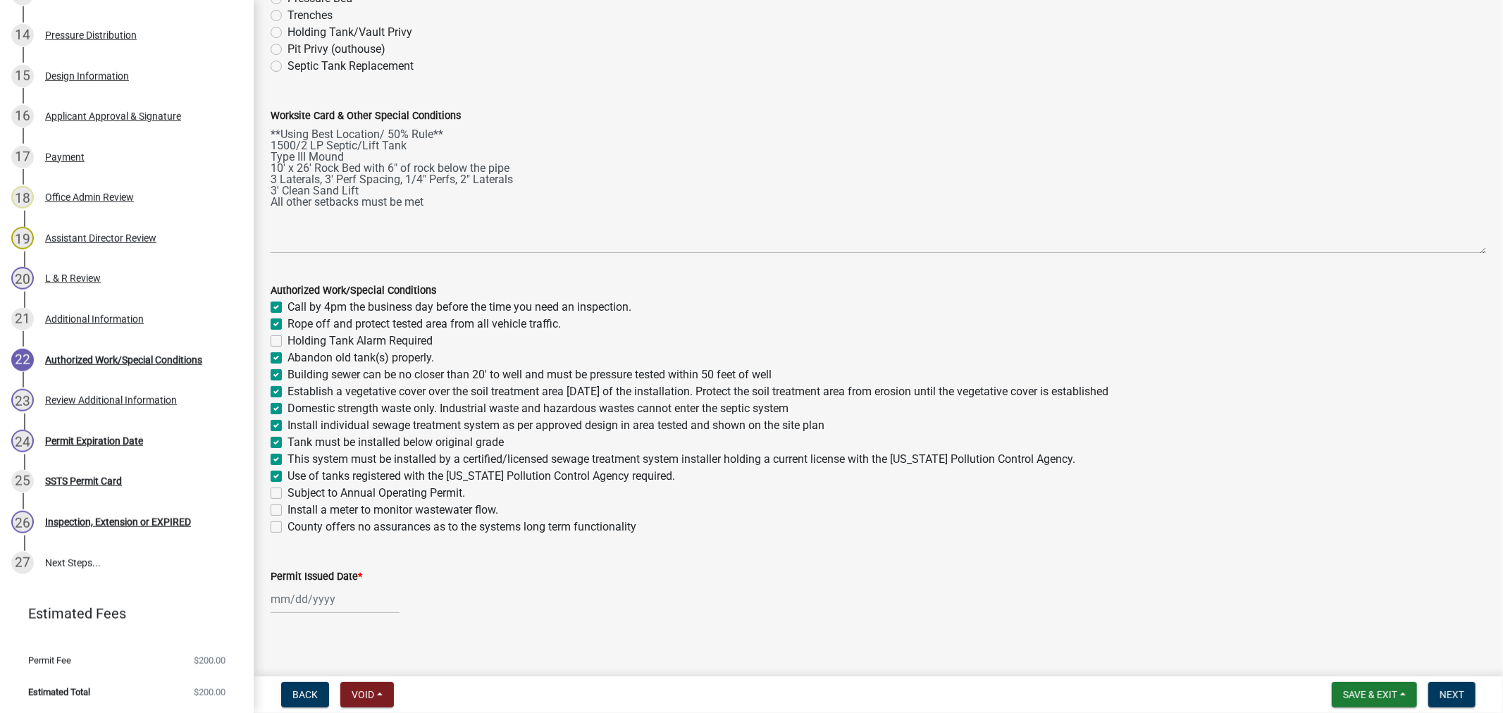
checkbox input "true"
checkbox input "false"
click at [288, 524] on label "County offers no assurances as to the systems long term functionality" at bounding box center [462, 527] width 349 height 17
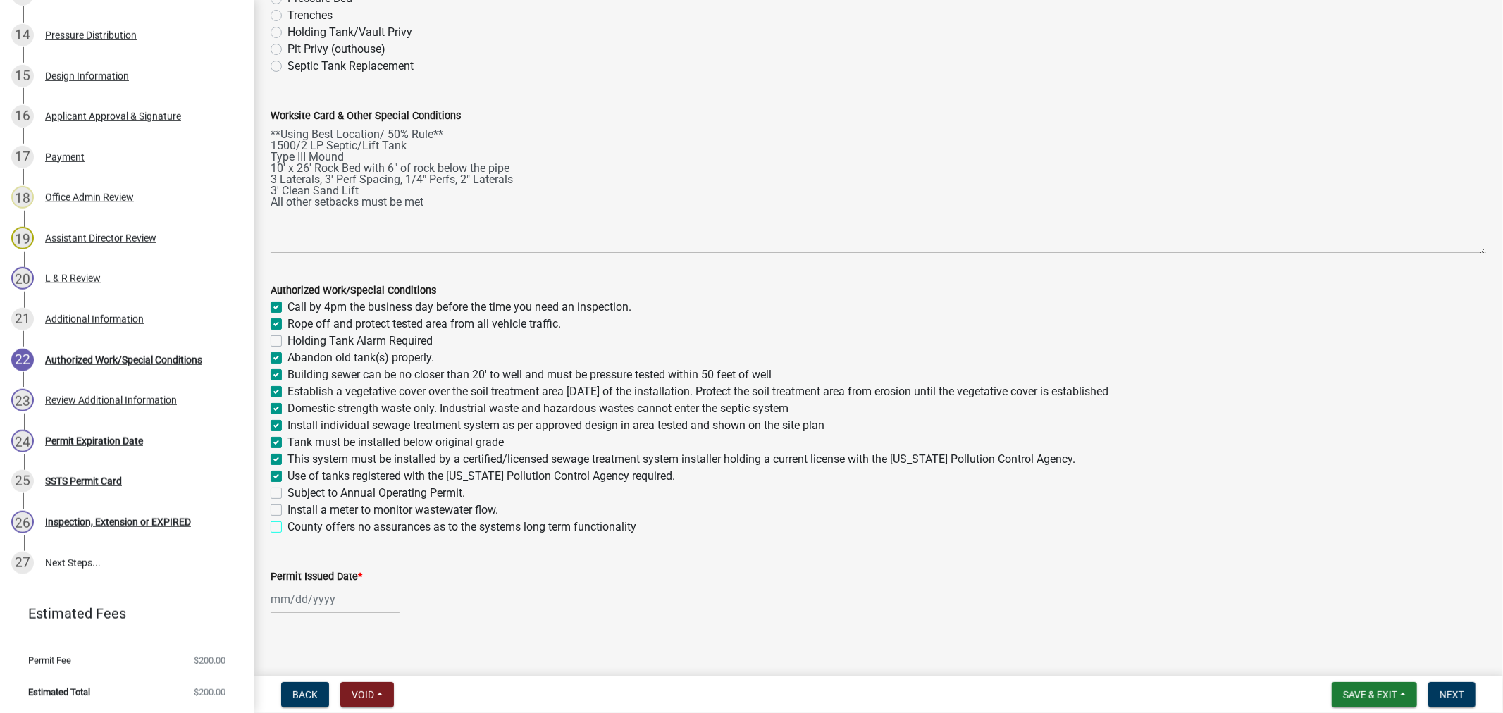
click at [288, 524] on input "County offers no assurances as to the systems long term functionality" at bounding box center [292, 523] width 9 height 9
checkbox input "true"
checkbox input "false"
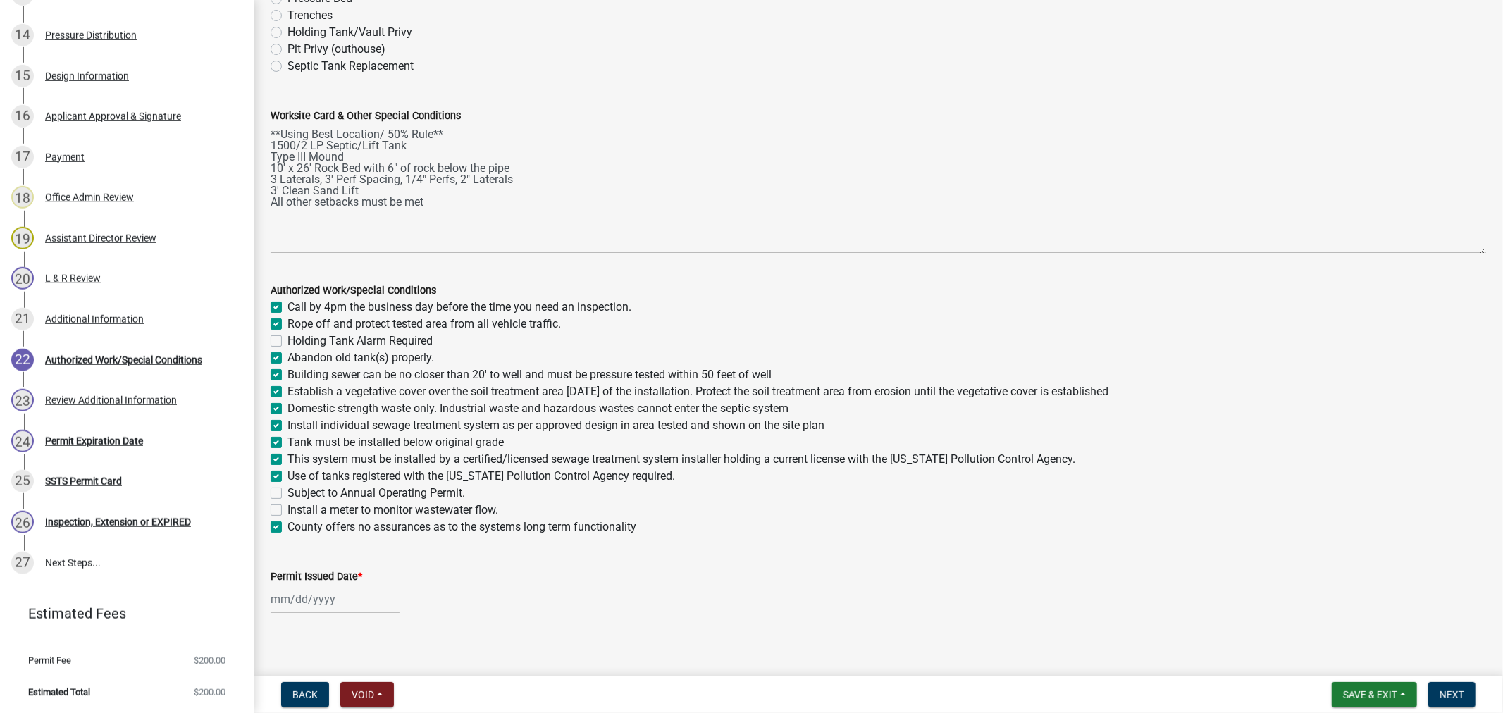
checkbox input "true"
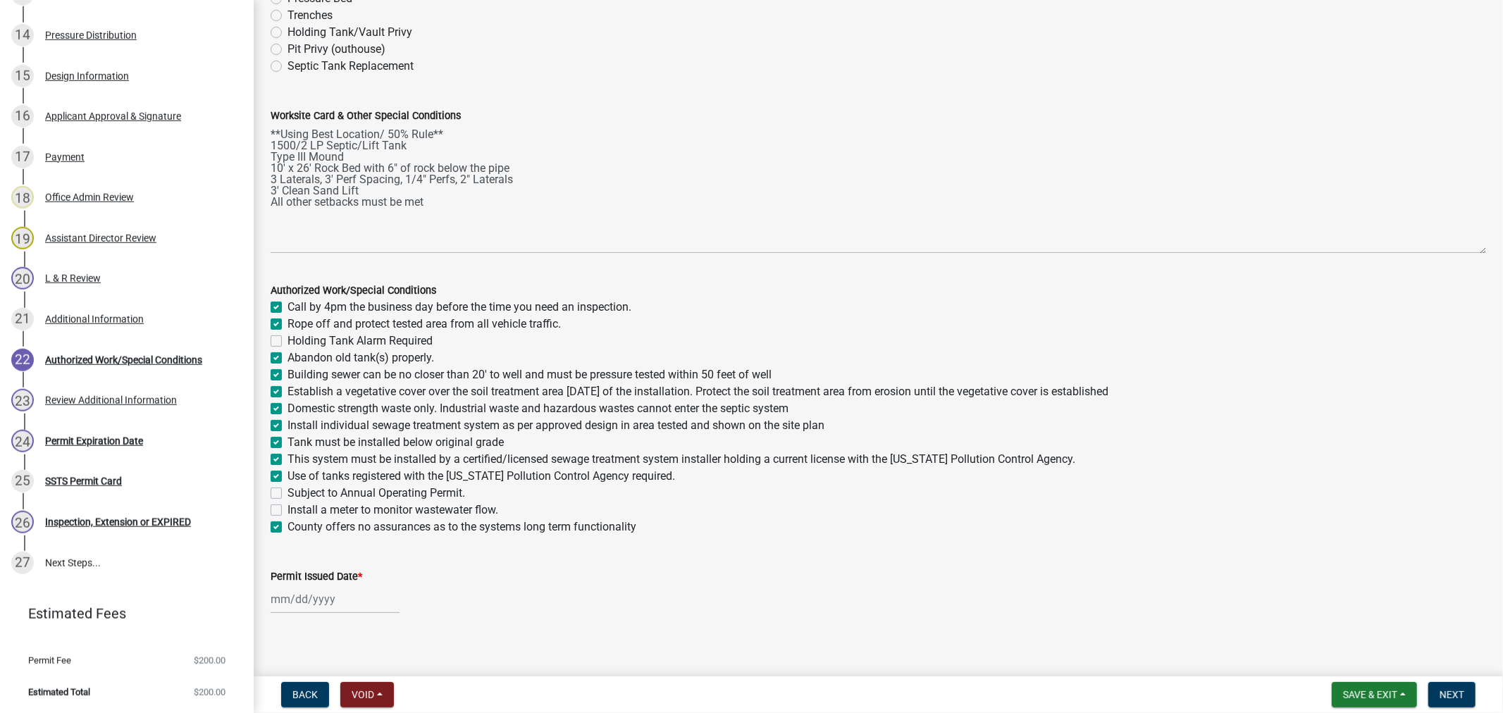
checkbox input "true"
checkbox input "false"
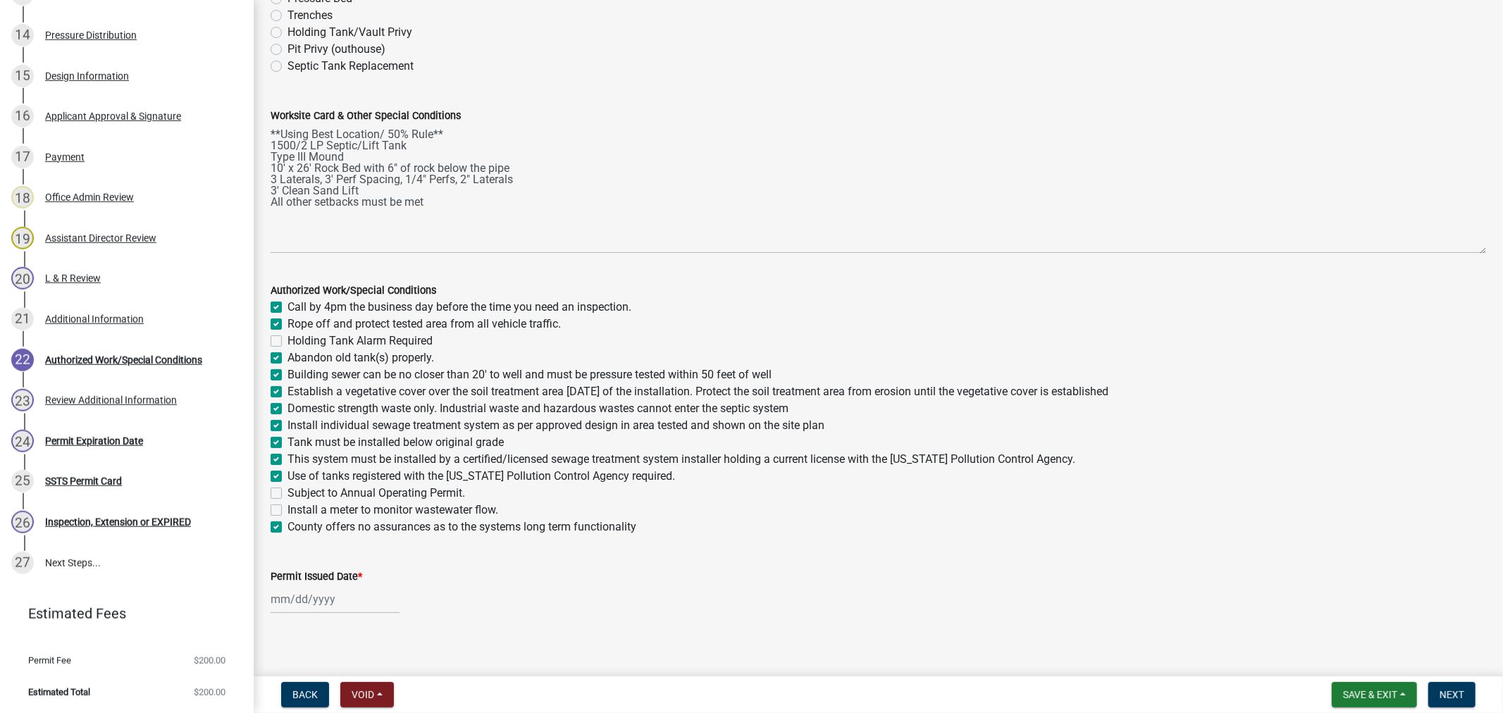
checkbox input "true"
click at [348, 600] on div at bounding box center [335, 599] width 129 height 29
select select "9"
select select "2025"
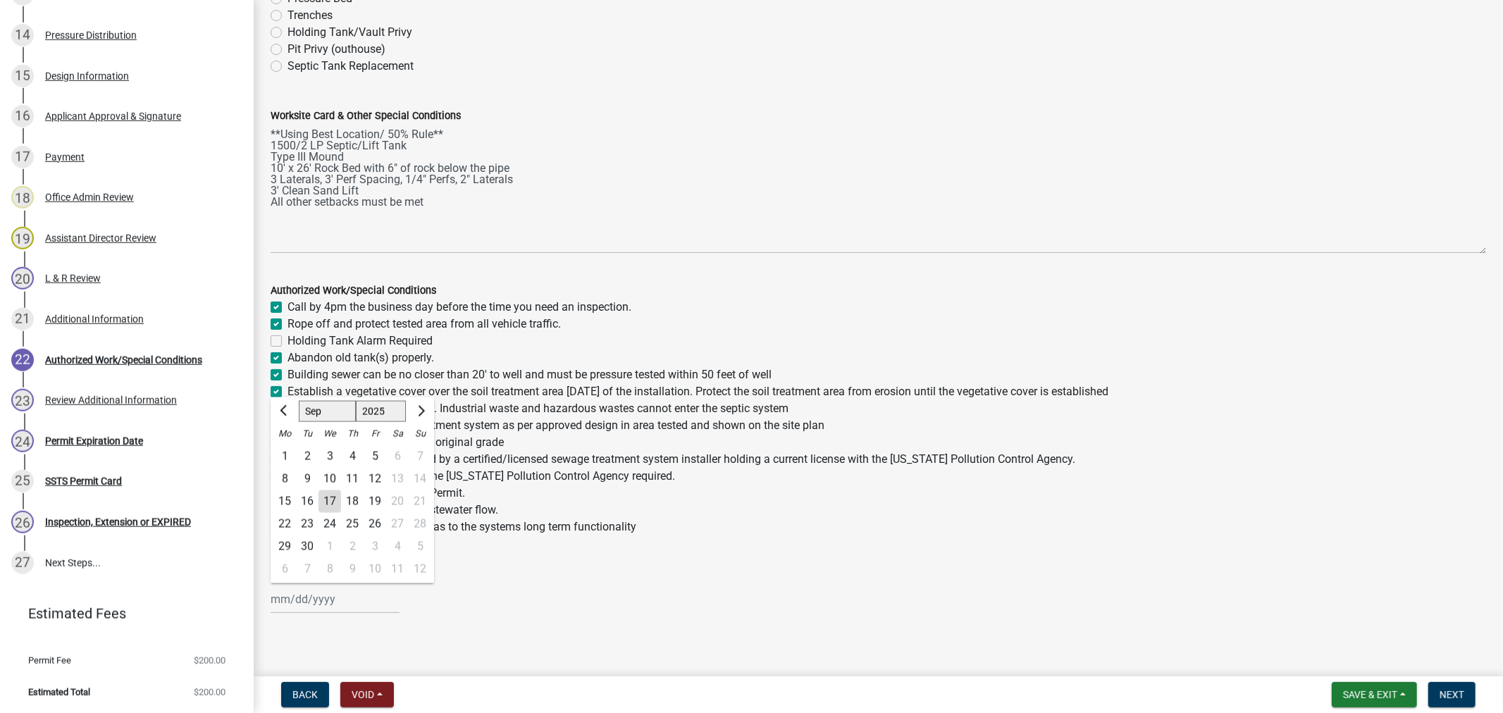
click at [333, 504] on div "17" at bounding box center [330, 501] width 23 height 23
type input "09/17/2025"
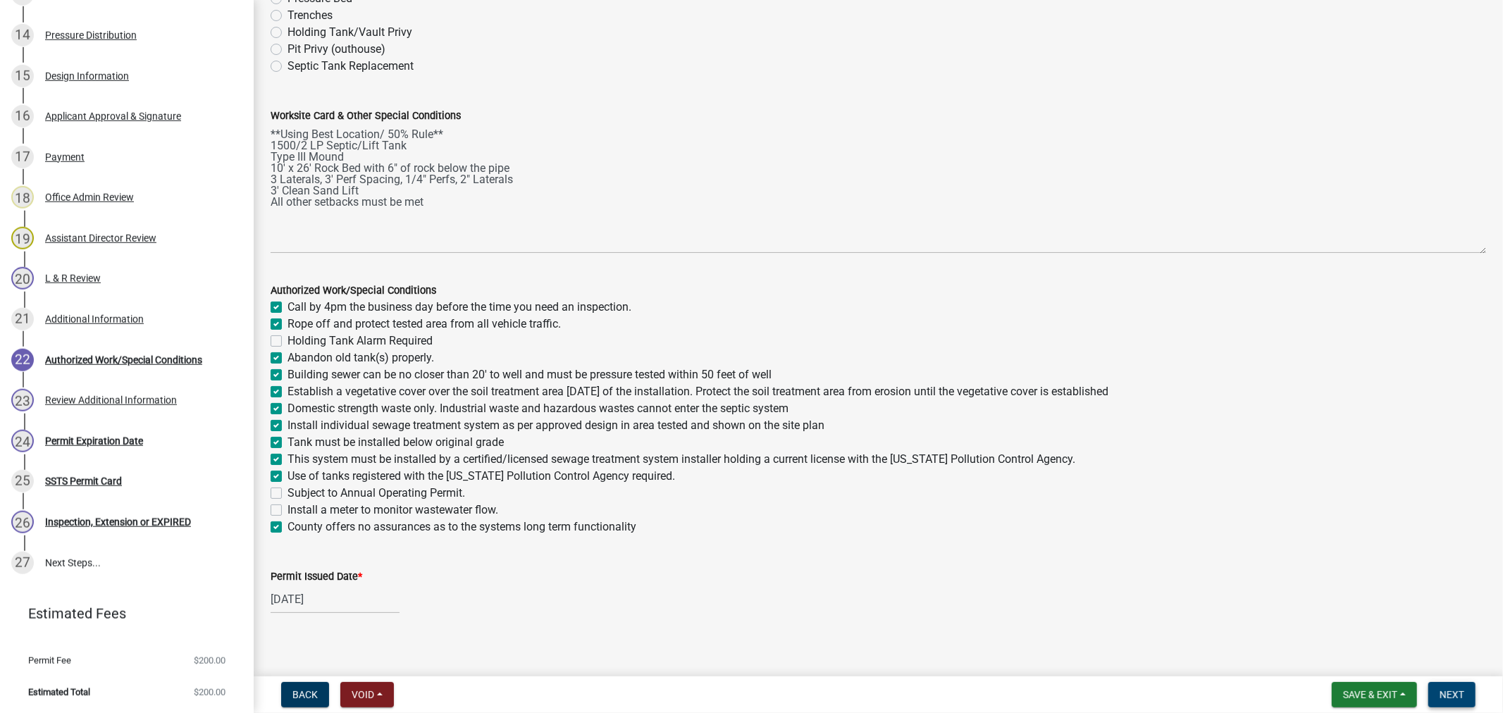
click at [1440, 693] on span "Next" at bounding box center [1452, 694] width 25 height 11
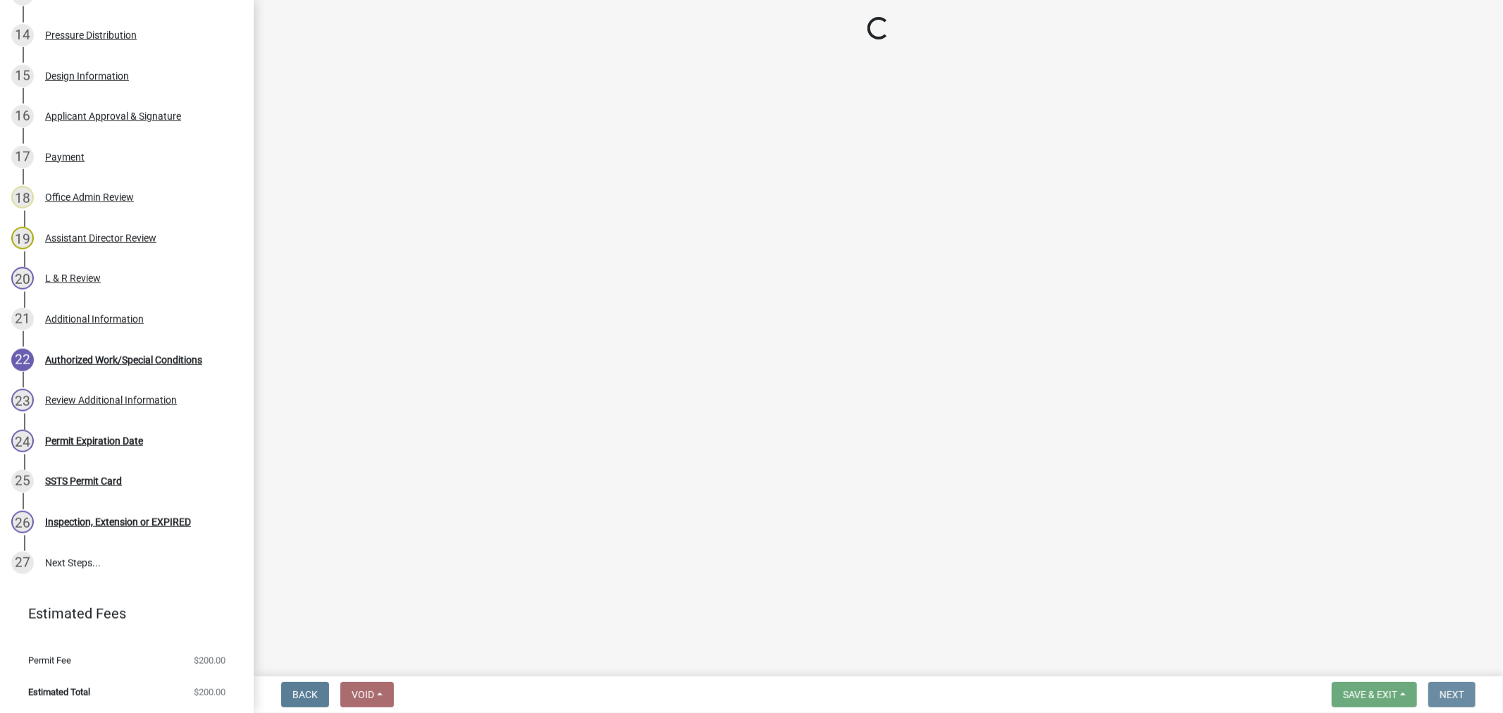
scroll to position [0, 0]
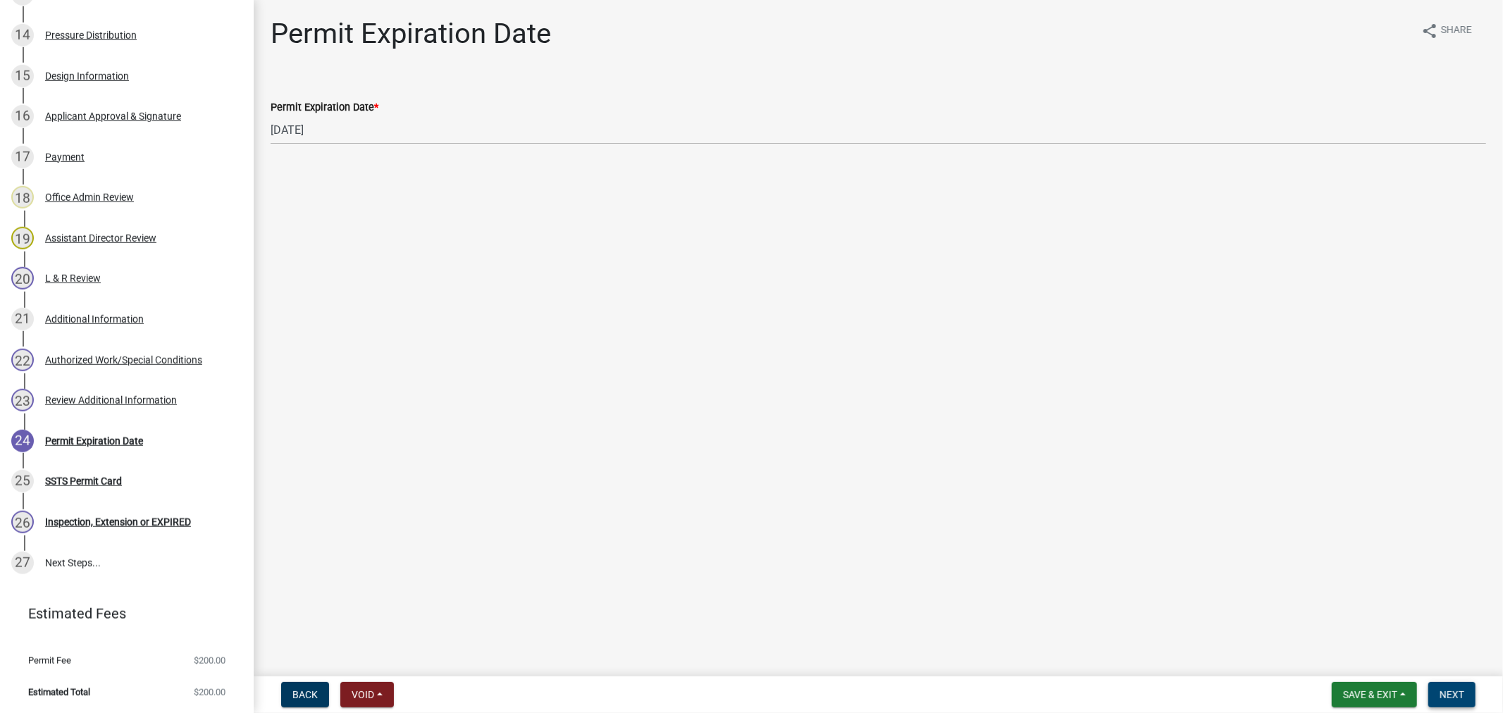
click at [1464, 706] on button "Next" at bounding box center [1451, 694] width 47 height 25
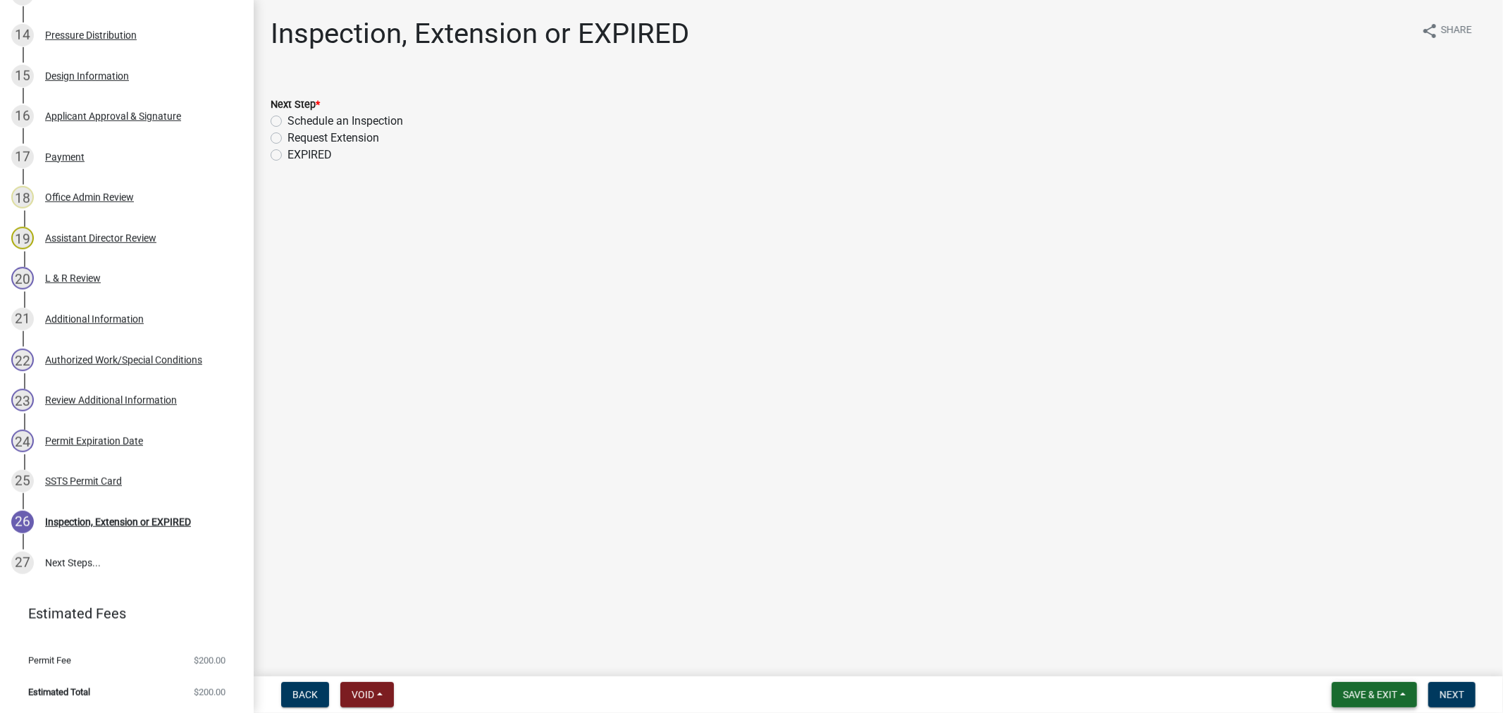
click at [1375, 698] on span "Save & Exit" at bounding box center [1370, 694] width 54 height 11
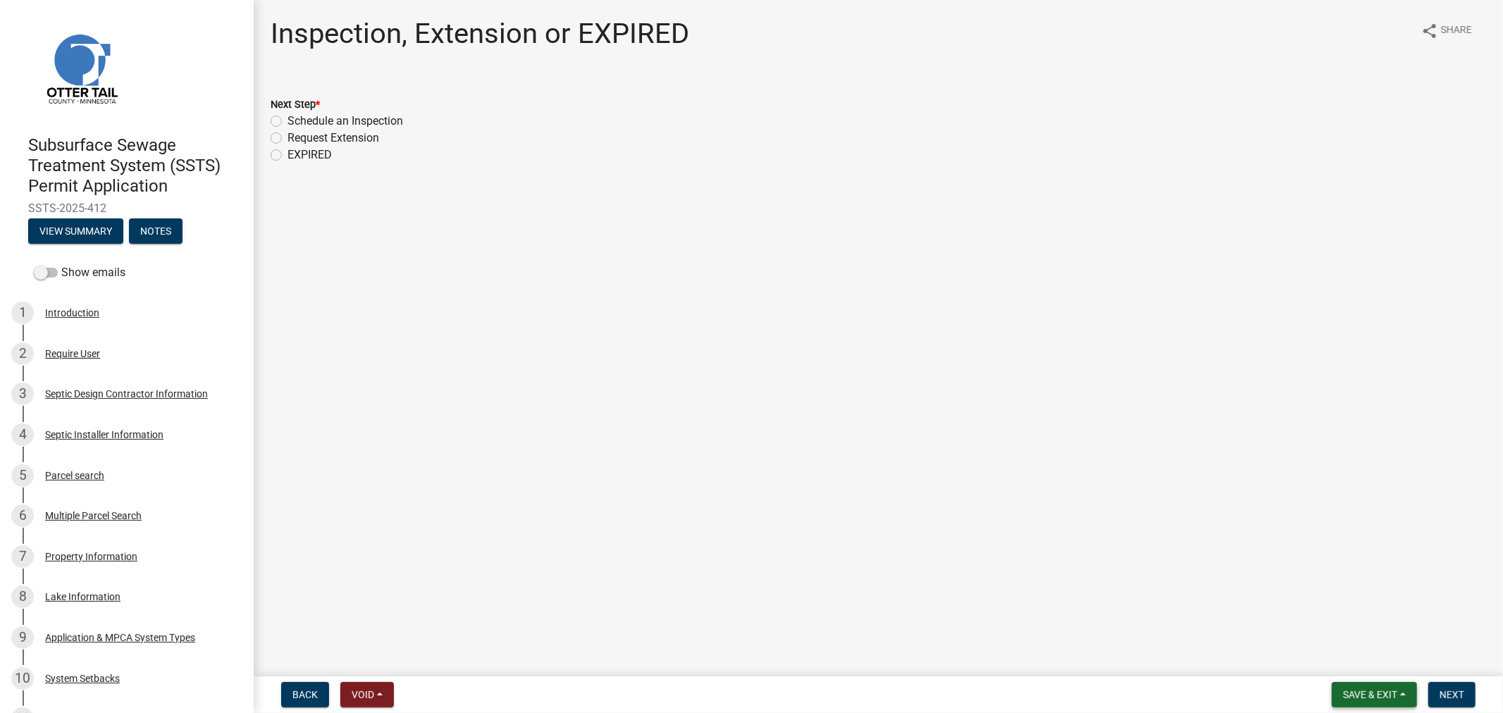
click at [1351, 698] on span "Save & Exit" at bounding box center [1370, 694] width 54 height 11
click at [1333, 660] on button "Save & Exit" at bounding box center [1360, 658] width 113 height 34
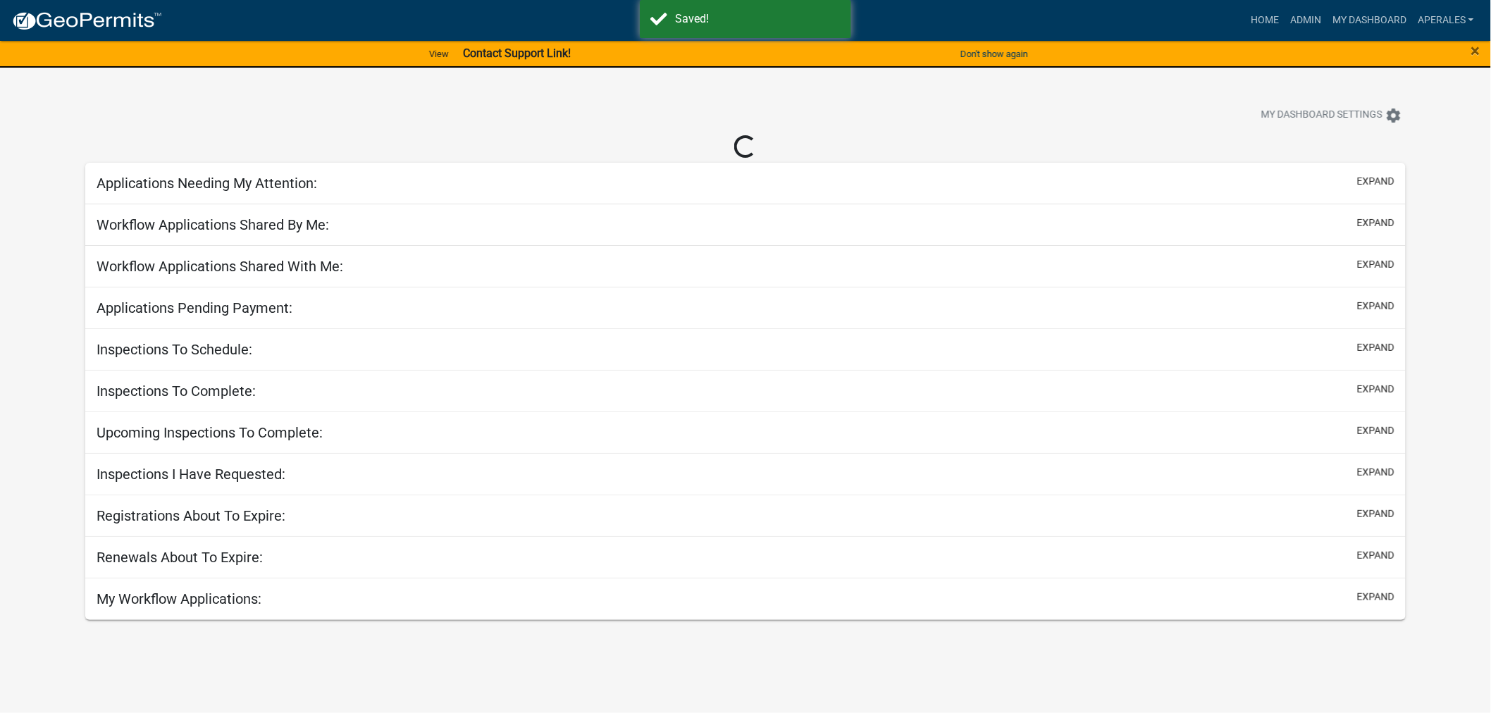
select select "3: 100"
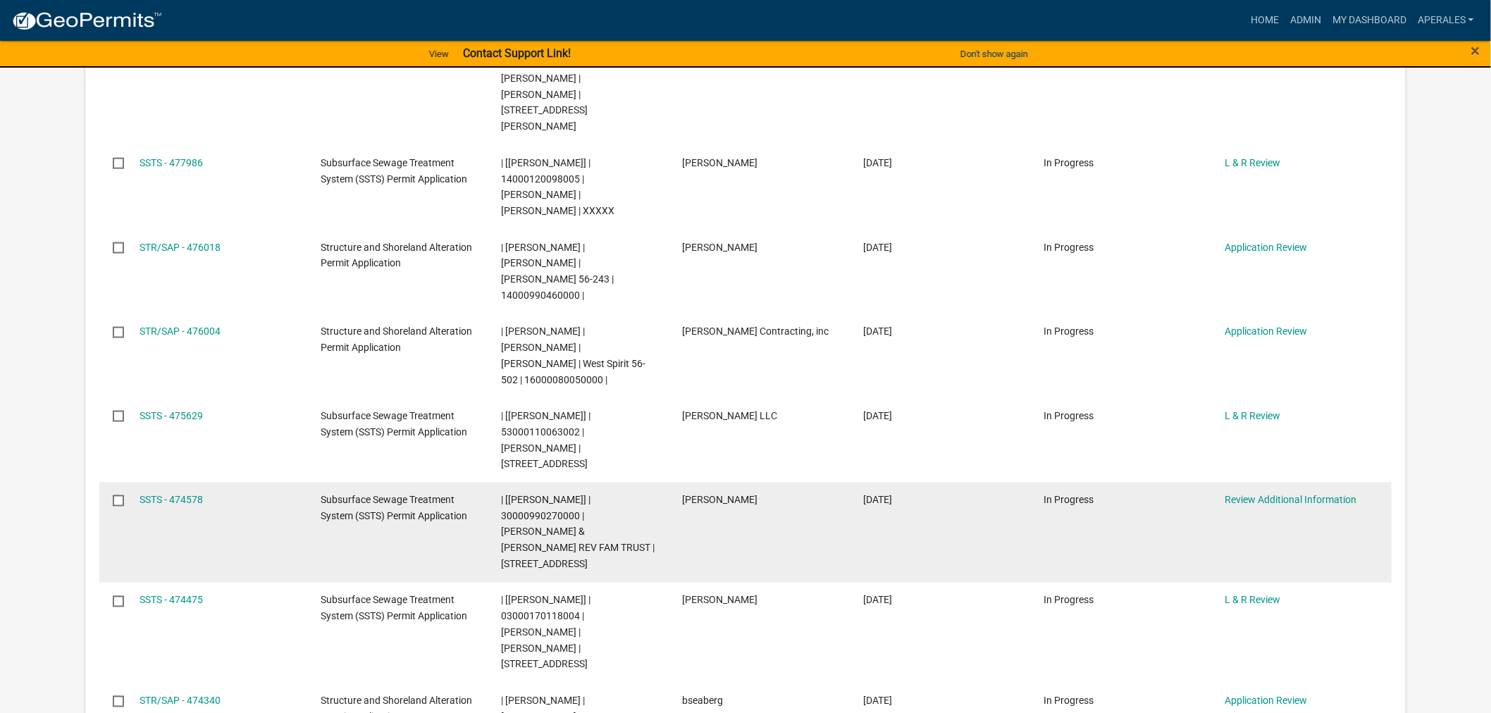
scroll to position [626, 0]
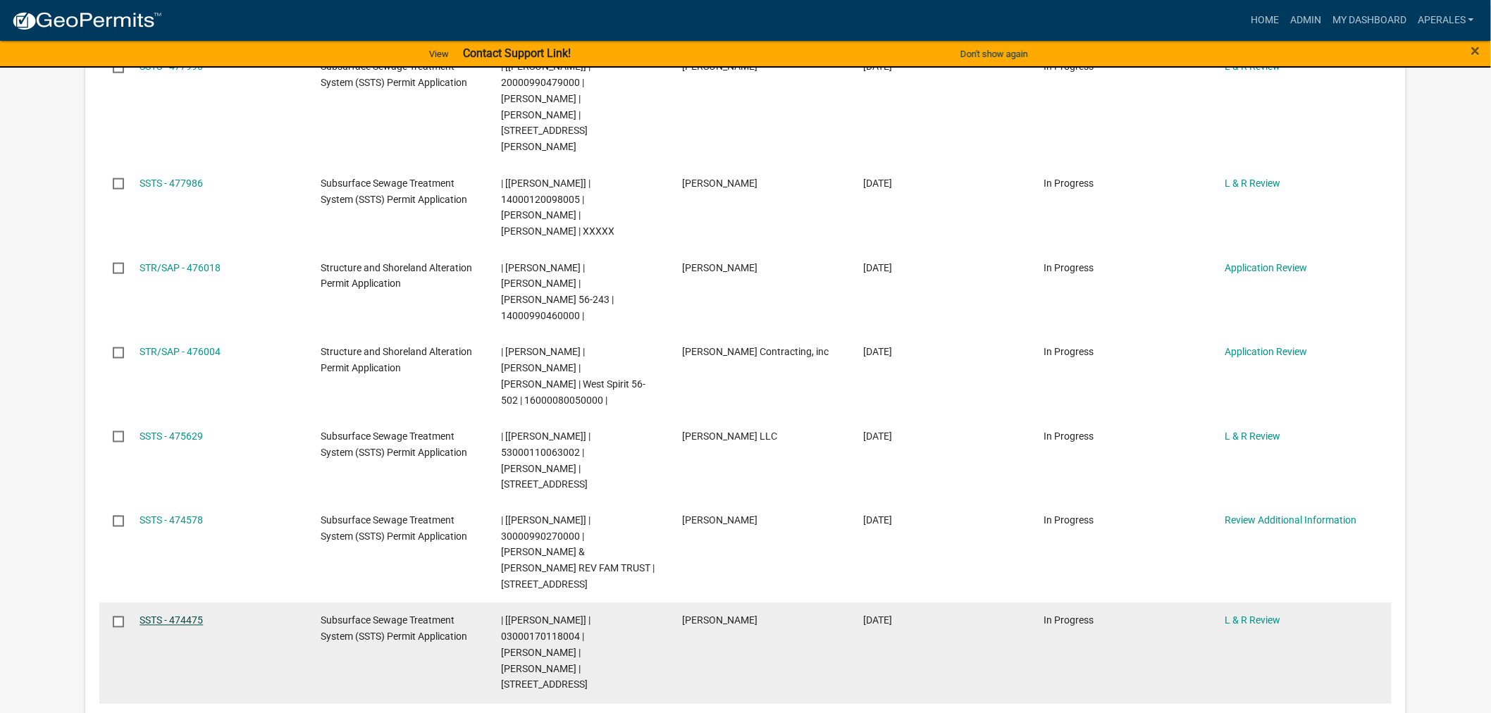
click at [156, 615] on link "SSTS - 474475" at bounding box center [171, 620] width 63 height 11
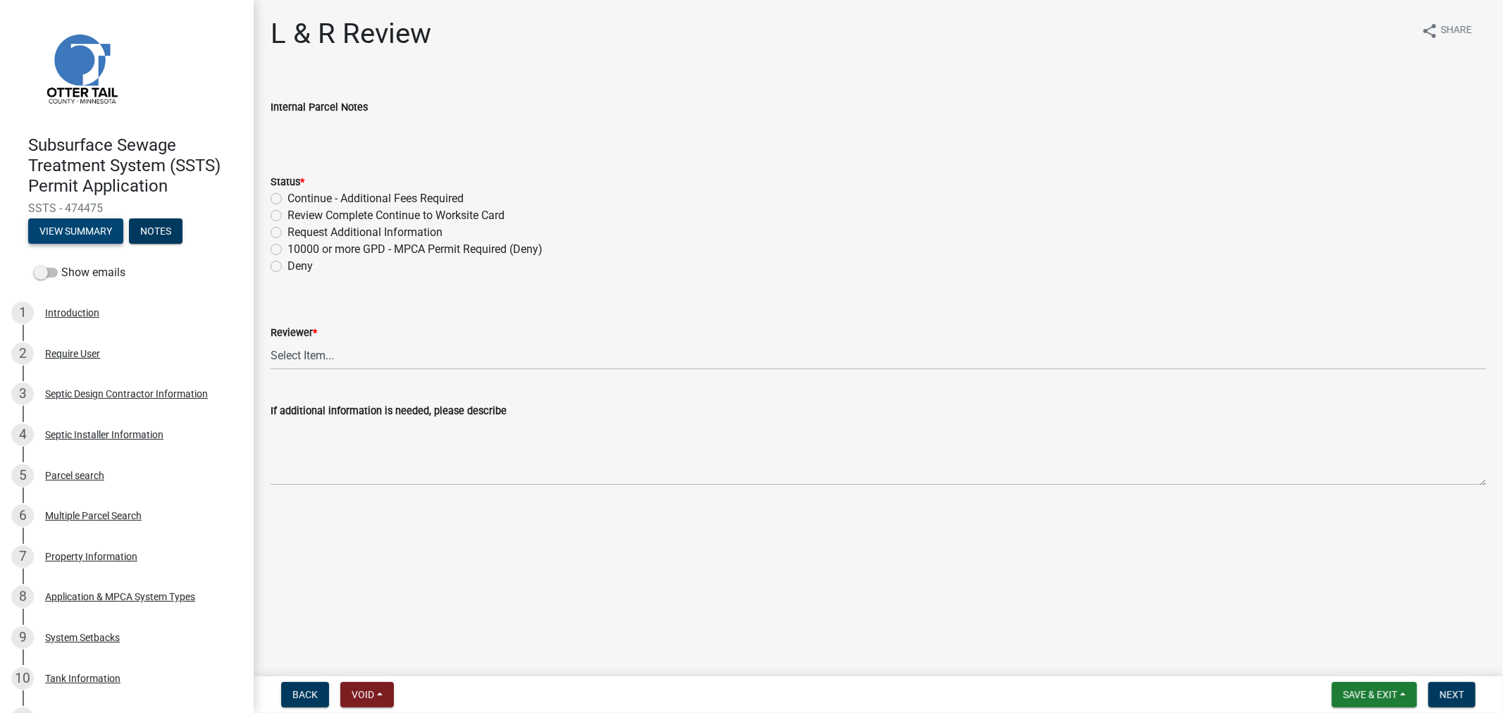
click at [55, 226] on button "View Summary" at bounding box center [75, 230] width 95 height 25
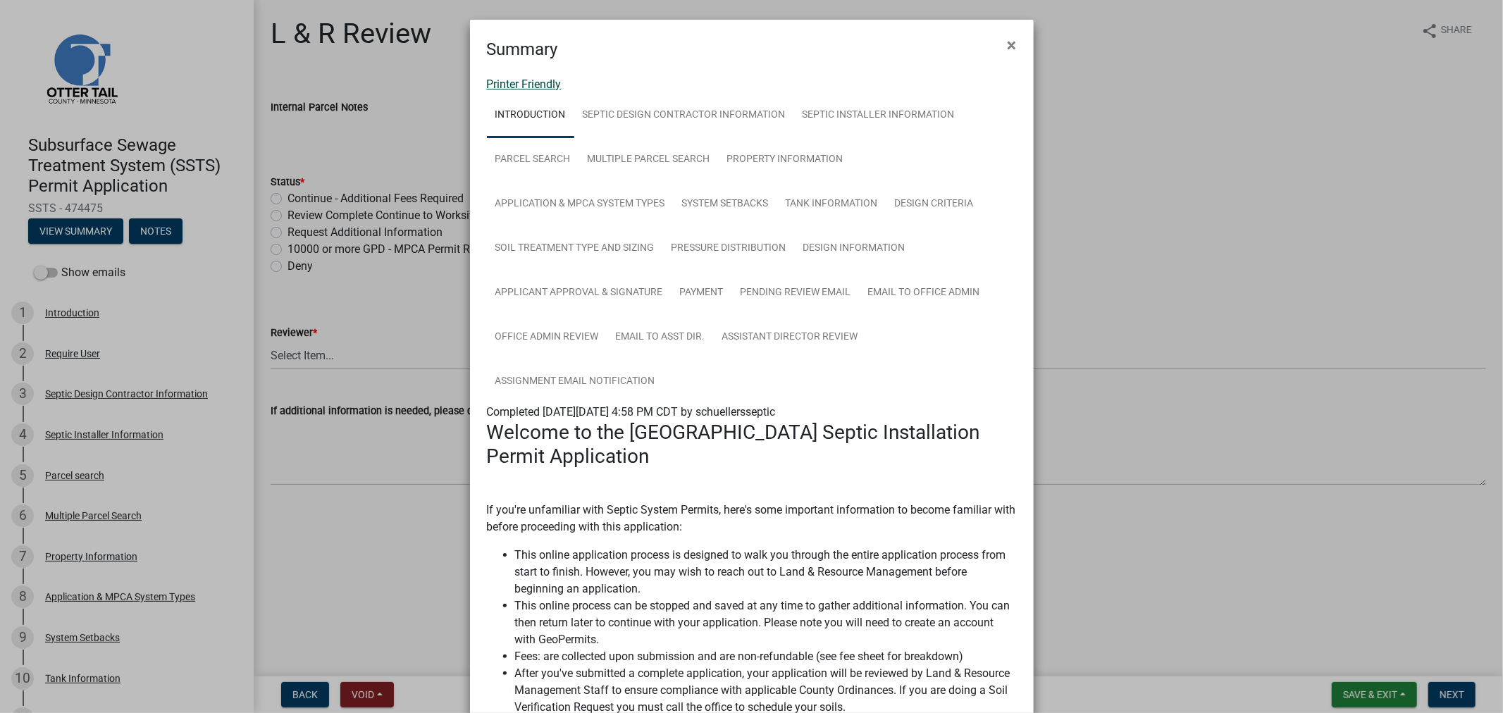
click at [550, 88] on link "Printer Friendly" at bounding box center [524, 84] width 75 height 13
drag, startPoint x: 1009, startPoint y: 32, endPoint x: 997, endPoint y: 42, distance: 16.0
click at [1009, 32] on button "×" at bounding box center [1012, 44] width 32 height 39
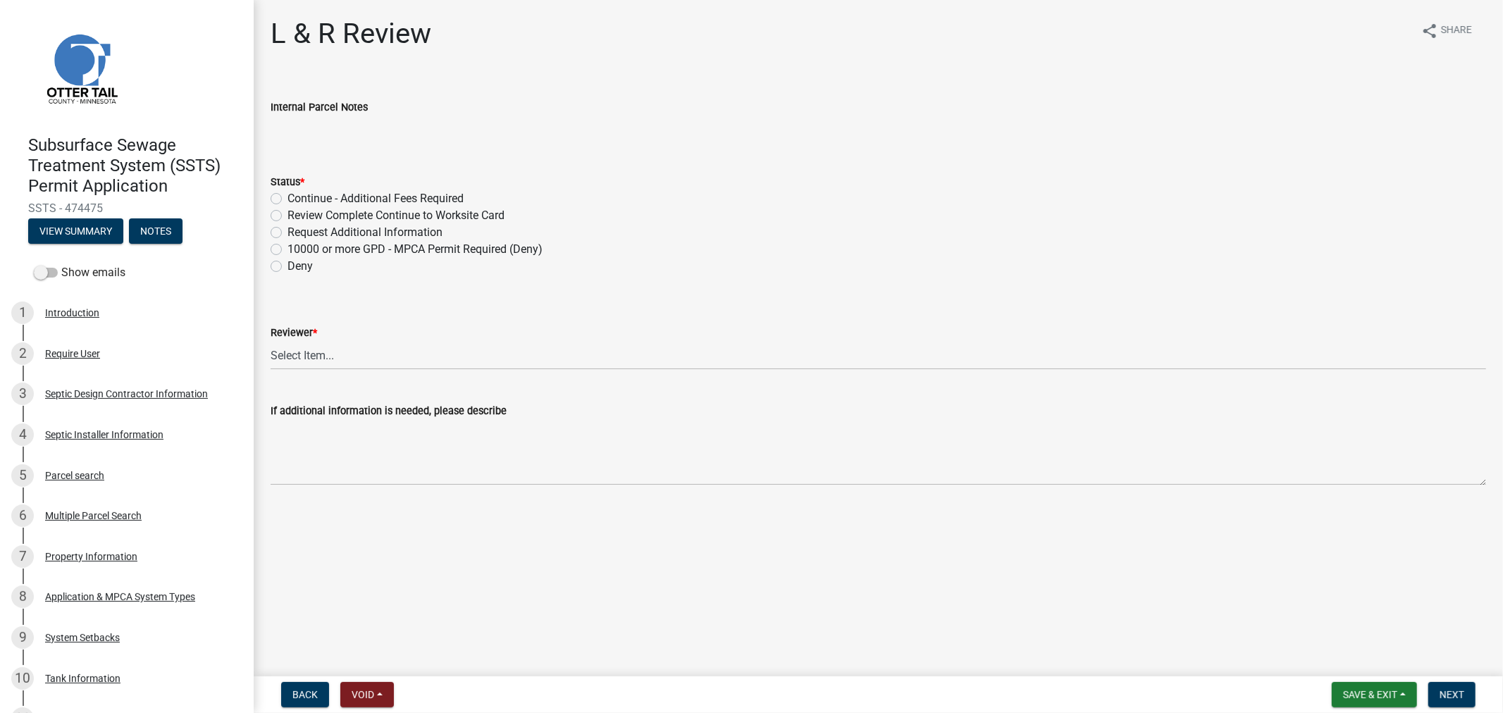
click at [288, 216] on label "Review Complete Continue to Worksite Card" at bounding box center [396, 215] width 217 height 17
click at [288, 216] on input "Review Complete Continue to Worksite Card" at bounding box center [292, 211] width 9 height 9
radio input "true"
drag, startPoint x: 283, startPoint y: 334, endPoint x: 288, endPoint y: 353, distance: 19.5
click at [285, 336] on label "Reviewer *" at bounding box center [294, 333] width 47 height 10
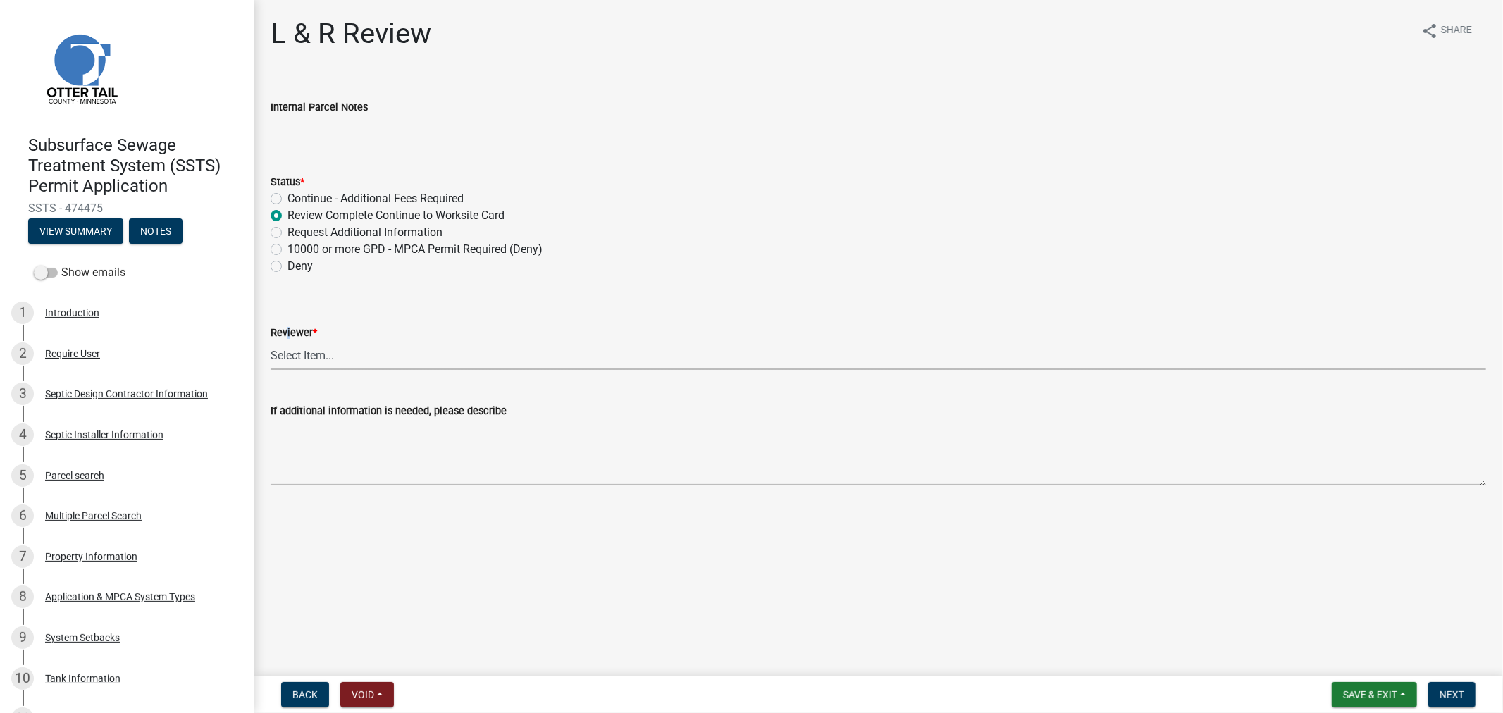
click at [288, 359] on select "Select Item... Alexis Newark Andrea Perales Brittany Tollefson Elizabeth Plaste…" at bounding box center [879, 355] width 1216 height 29
click at [271, 341] on select "Select Item... Alexis Newark Andrea Perales Brittany Tollefson Elizabeth Plaste…" at bounding box center [879, 355] width 1216 height 29
select select "9c3b6904-81c6-453c-afae-16c55a593472"
click at [1379, 695] on span "Save & Exit" at bounding box center [1370, 694] width 54 height 11
drag, startPoint x: 1161, startPoint y: 643, endPoint x: 1332, endPoint y: 650, distance: 171.4
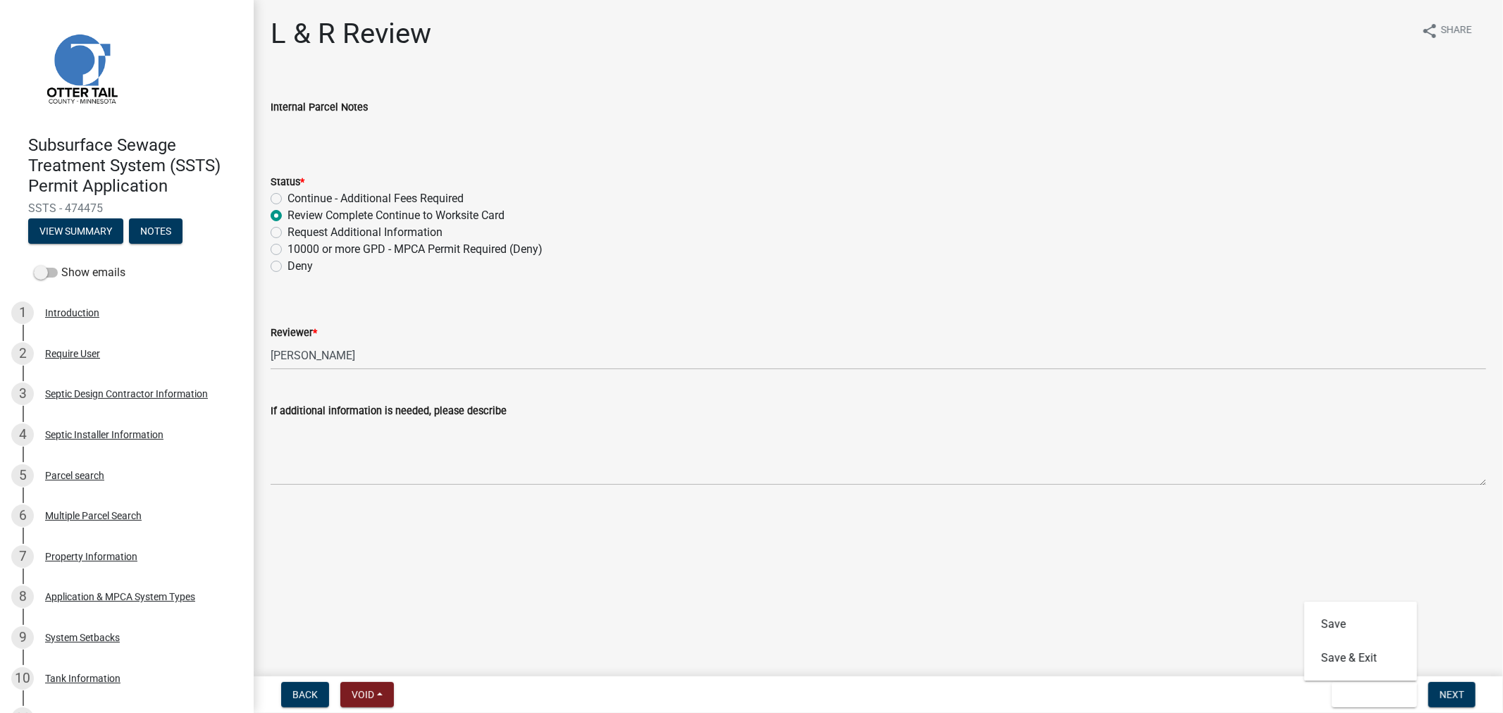
click at [1161, 643] on main "L & R Review share Share Internal Parcel Notes Status * Continue - Additional F…" at bounding box center [878, 335] width 1249 height 671
click at [1436, 689] on button "Next" at bounding box center [1451, 694] width 47 height 25
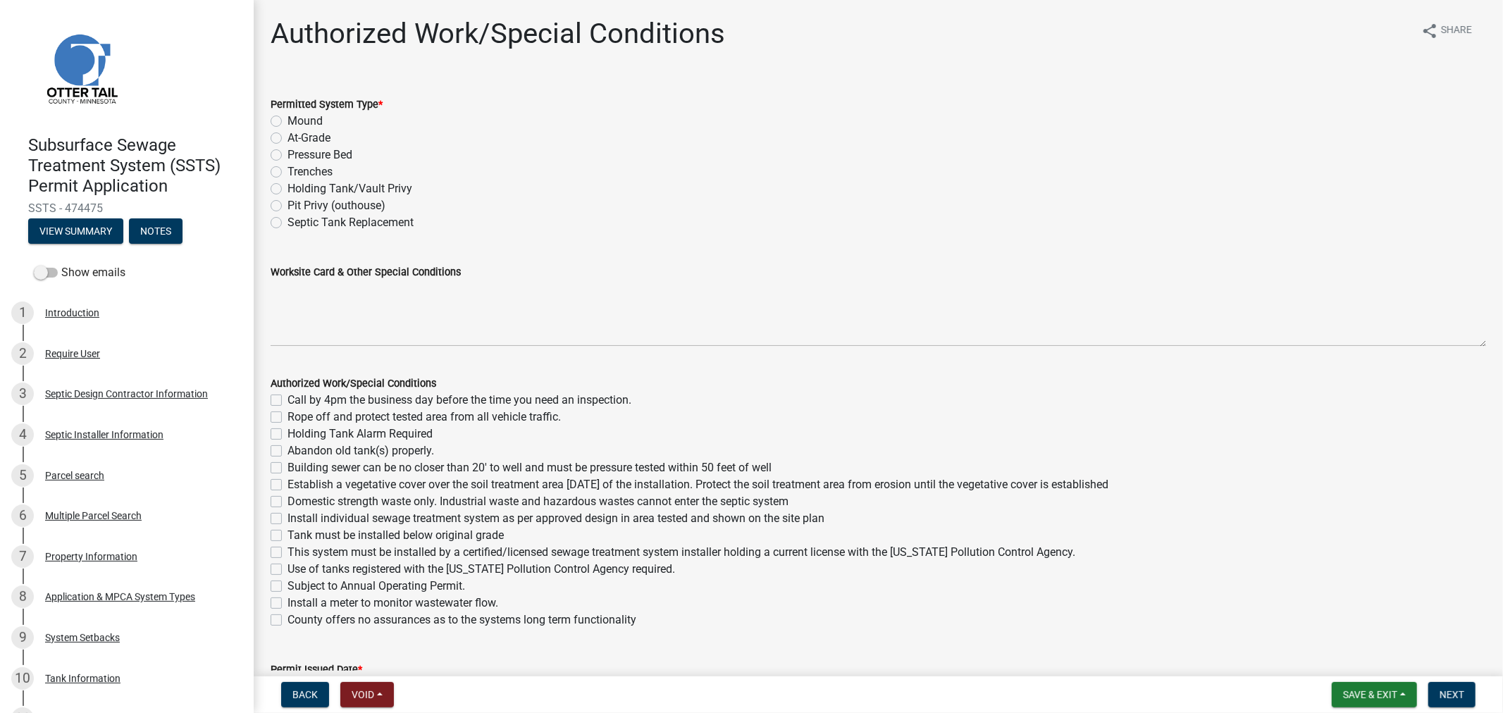
click at [288, 125] on label "Mound" at bounding box center [305, 121] width 35 height 17
click at [288, 122] on input "Mound" at bounding box center [292, 117] width 9 height 9
radio input "true"
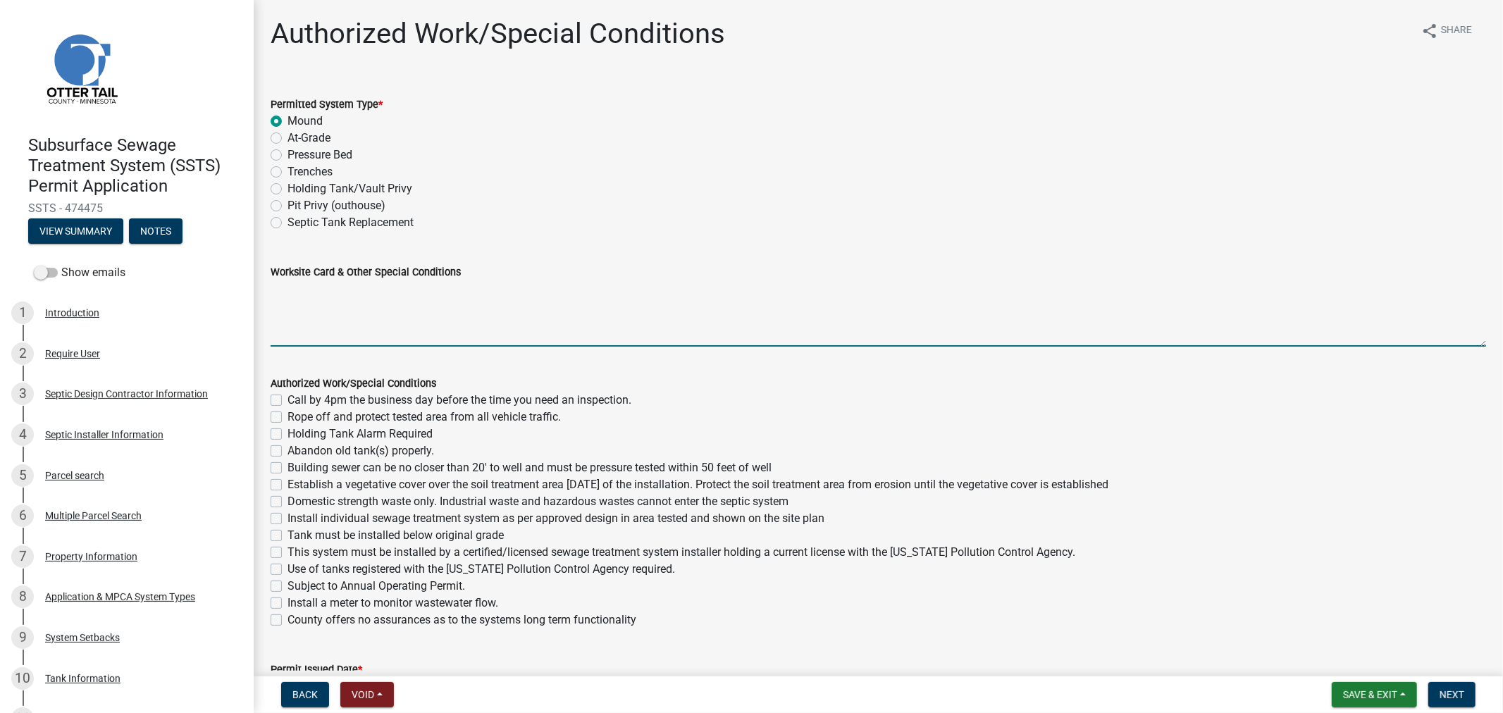
click at [355, 316] on textarea "Worksite Card & Other Special Conditions" at bounding box center [879, 313] width 1216 height 66
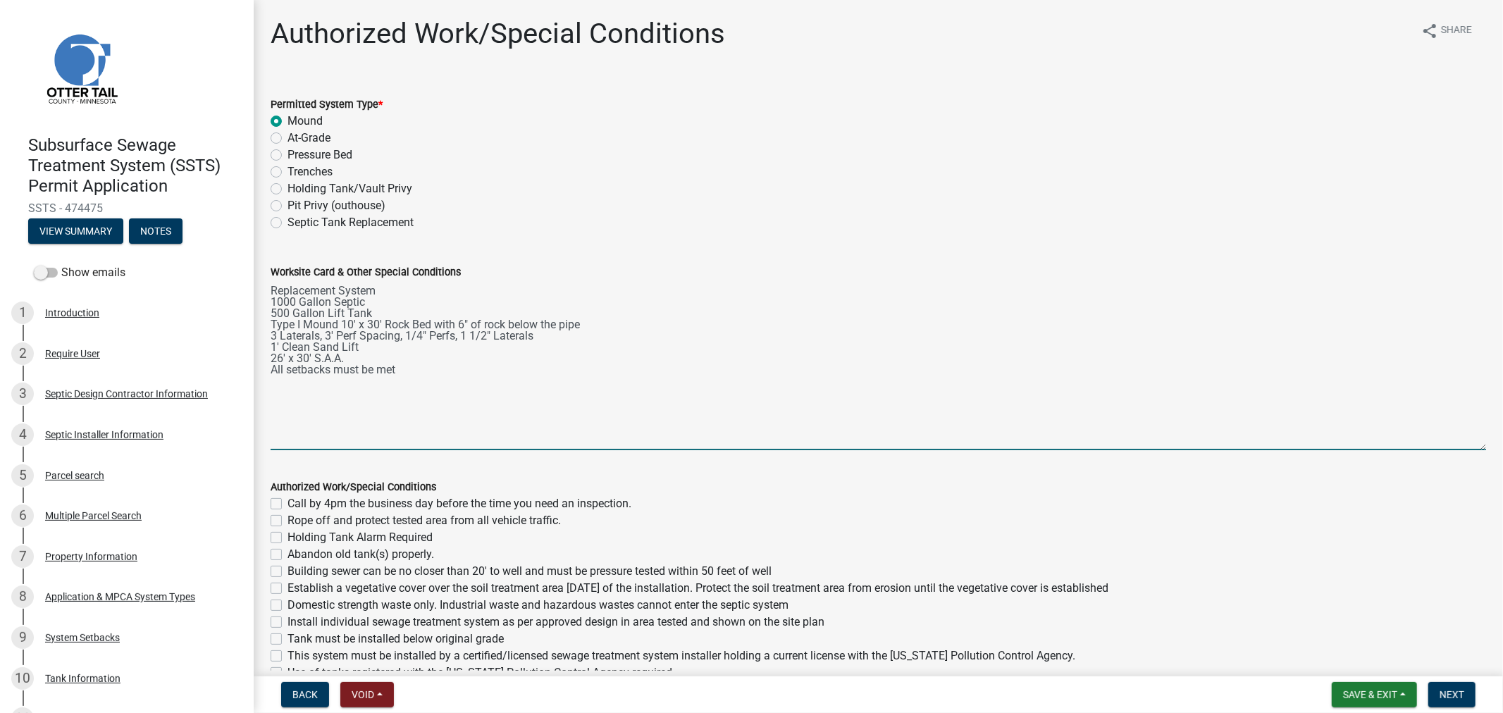
drag, startPoint x: 1469, startPoint y: 341, endPoint x: 1494, endPoint y: 445, distance: 107.2
click at [1494, 445] on main "Authorized Work/Special Conditions share Share Permitted System Type * Mound At…" at bounding box center [878, 335] width 1249 height 671
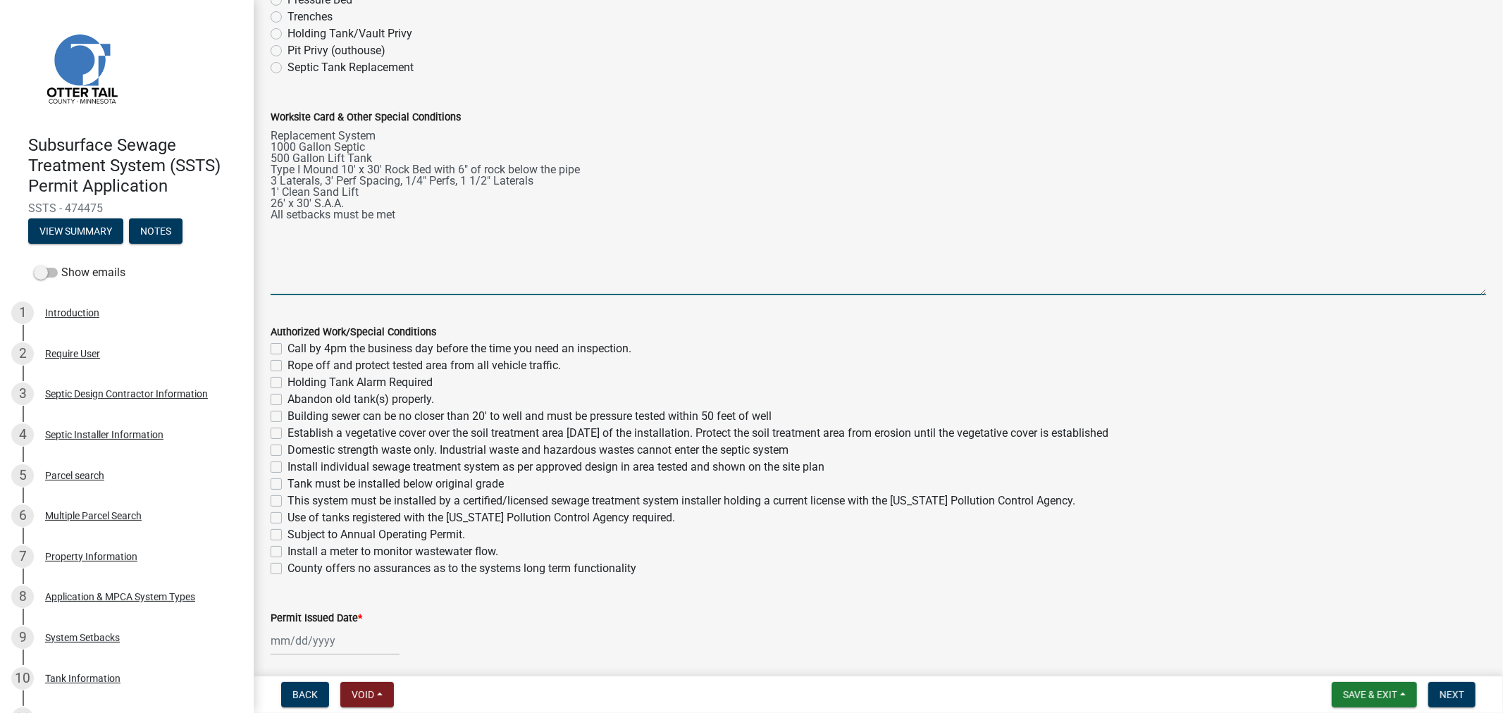
scroll to position [156, 0]
type textarea "Replacement System 1000 Gallon Septic 500 Gallon Lift Tank Type I Mound 10' x 3…"
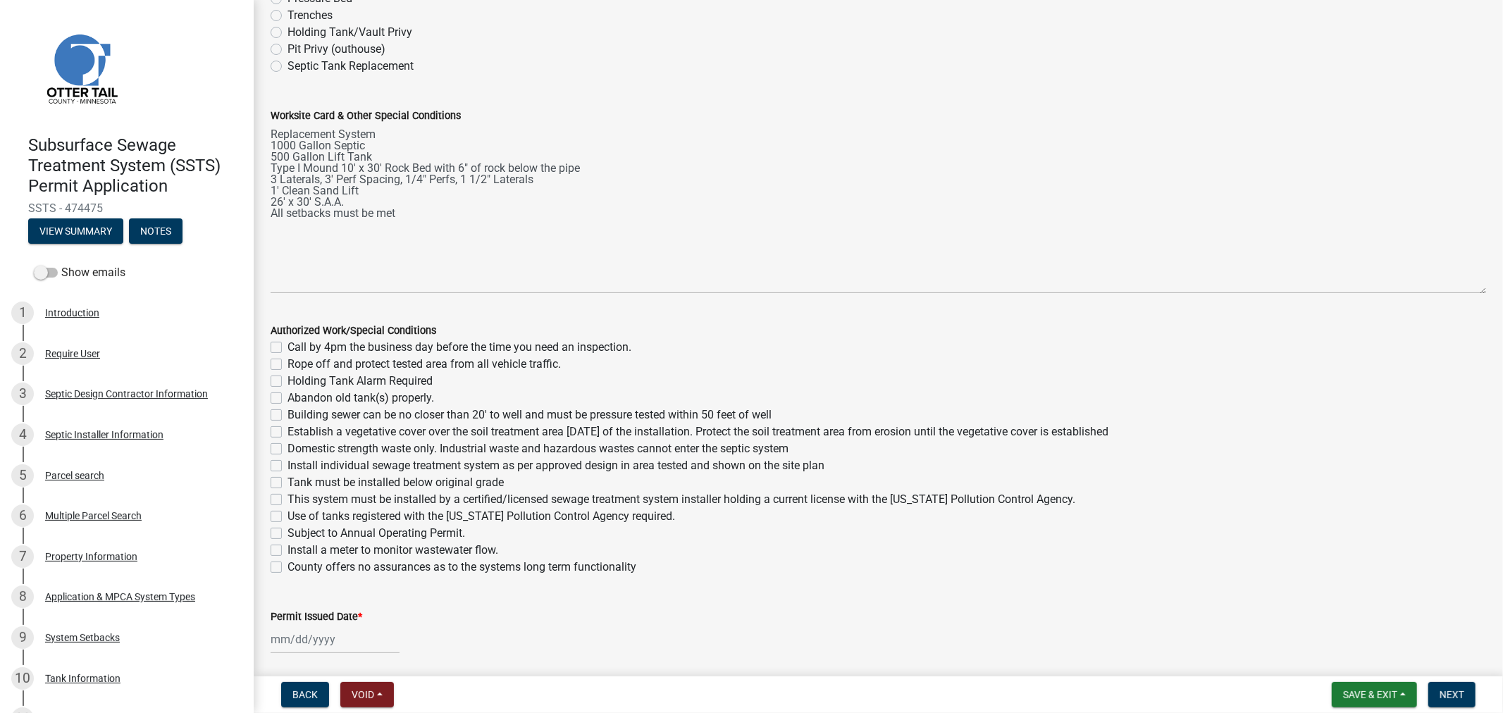
click at [288, 347] on label "Call by 4pm the business day before the time you need an inspection." at bounding box center [460, 347] width 344 height 17
click at [288, 347] on input "Call by 4pm the business day before the time you need an inspection." at bounding box center [292, 343] width 9 height 9
checkbox input "true"
checkbox input "false"
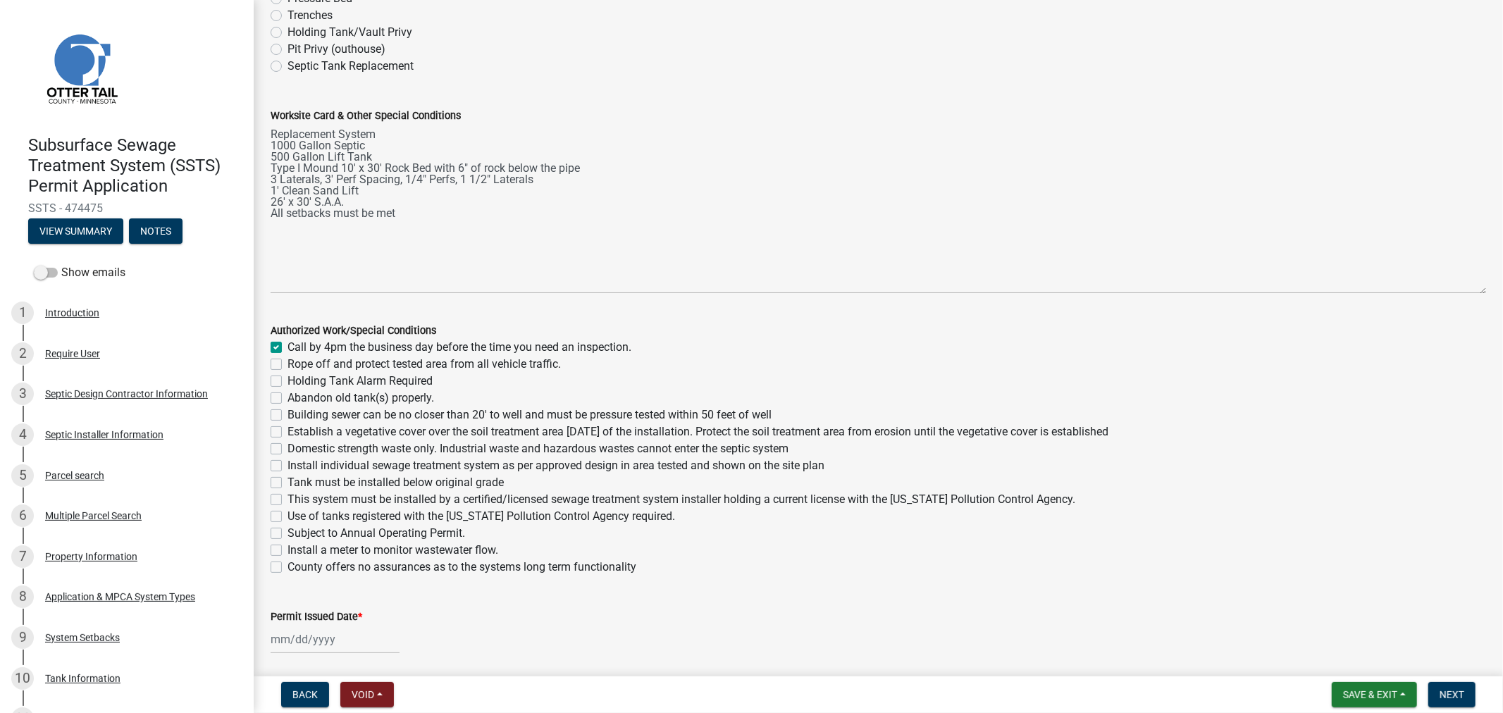
checkbox input "false"
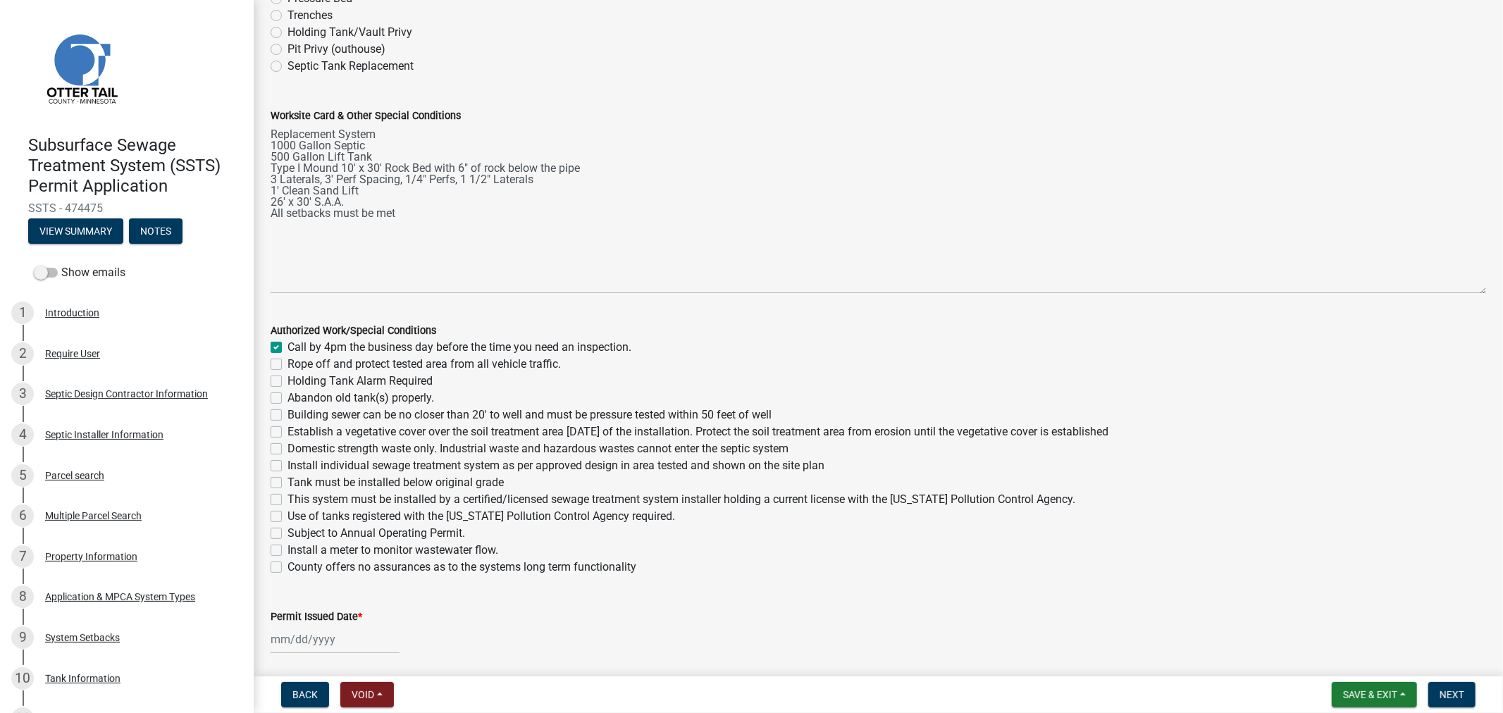
checkbox input "false"
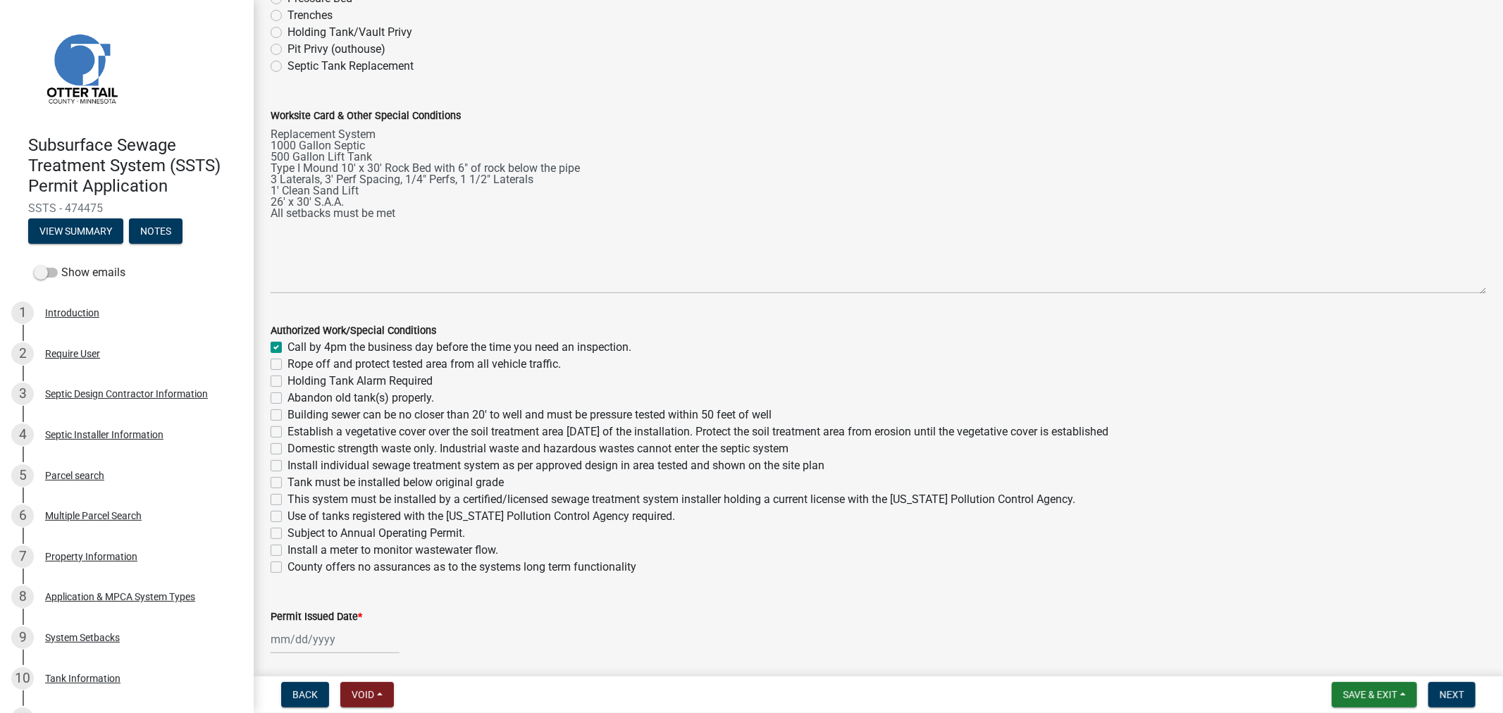
checkbox input "false"
click at [288, 362] on label "Rope off and protect tested area from all vehicle traffic." at bounding box center [424, 364] width 273 height 17
click at [288, 362] on input "Rope off and protect tested area from all vehicle traffic." at bounding box center [292, 360] width 9 height 9
checkbox input "true"
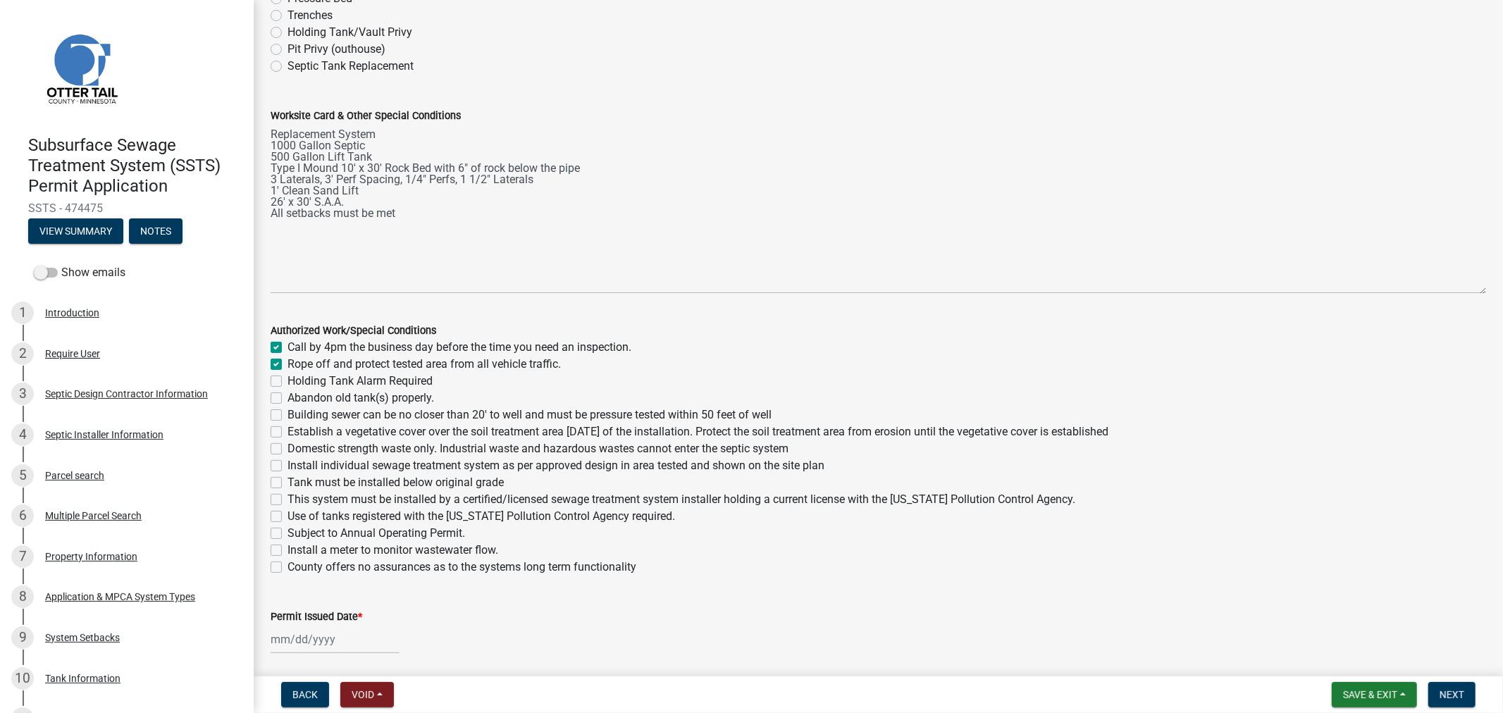
checkbox input "true"
checkbox input "false"
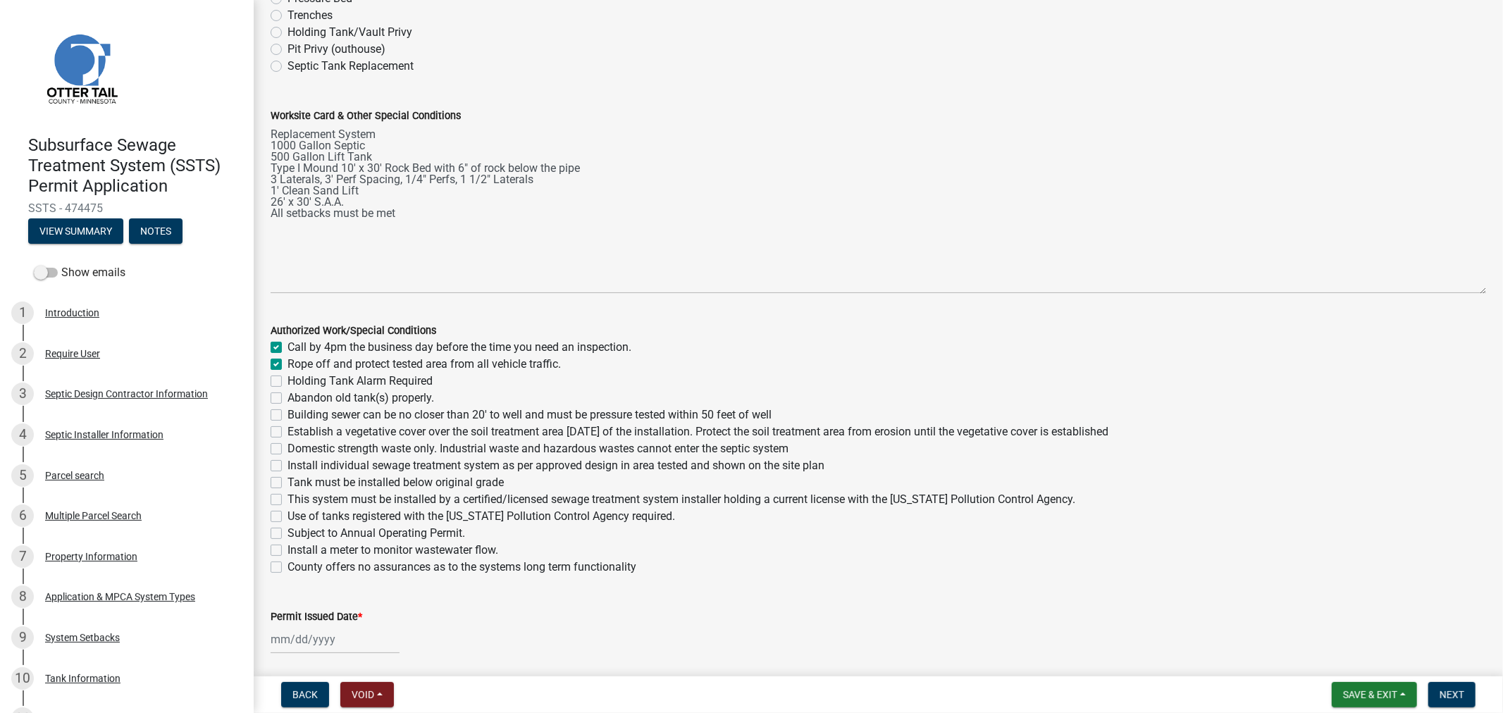
checkbox input "false"
click at [276, 373] on div "Holding Tank Alarm Required" at bounding box center [879, 381] width 1216 height 17
click at [277, 388] on div "Holding Tank Alarm Required" at bounding box center [879, 381] width 1216 height 17
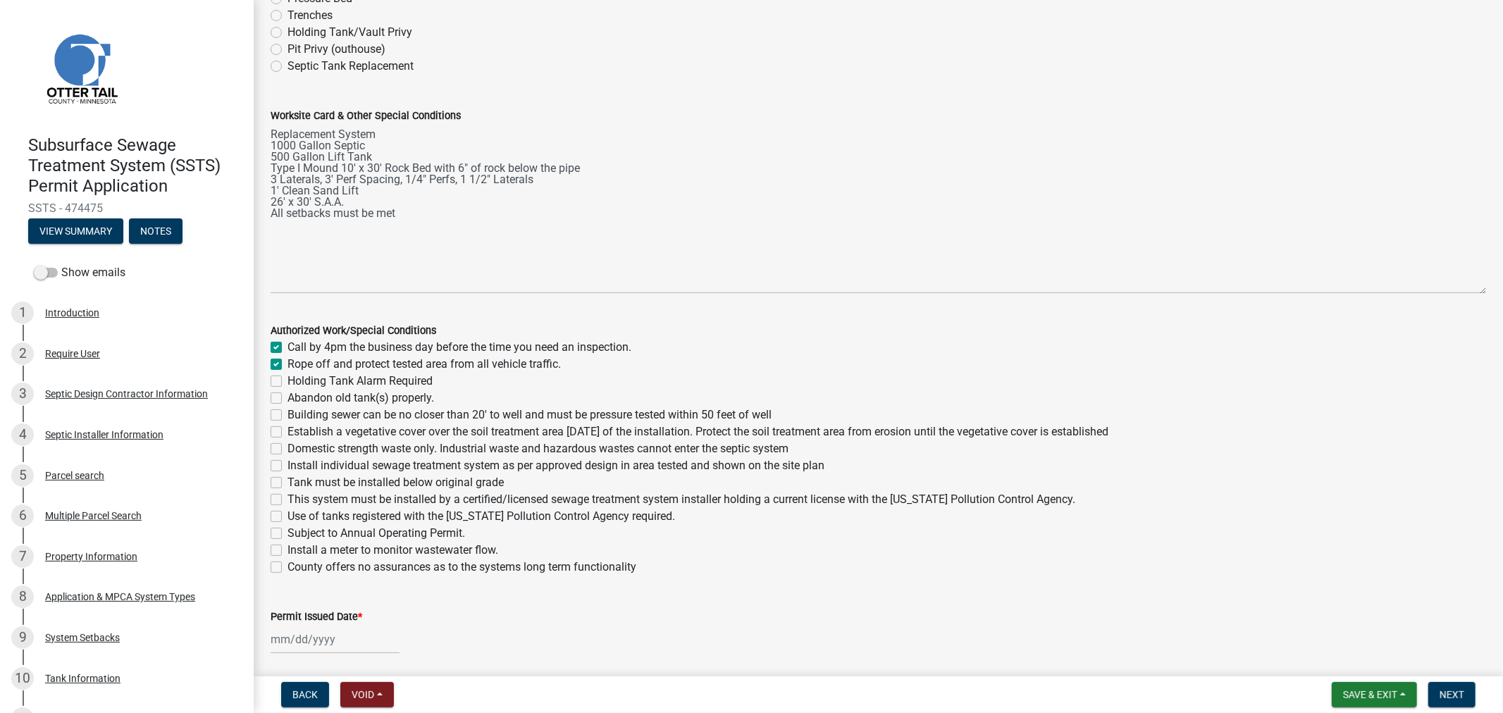
click at [288, 377] on label "Holding Tank Alarm Required" at bounding box center [360, 381] width 145 height 17
click at [288, 377] on input "Holding Tank Alarm Required" at bounding box center [292, 377] width 9 height 9
click at [288, 398] on label "Abandon old tank(s) properly." at bounding box center [361, 398] width 147 height 17
click at [288, 398] on input "Abandon old tank(s) properly." at bounding box center [292, 394] width 9 height 9
click at [288, 419] on label "Building sewer can be no closer than 20' to well and must be pressure tested wi…" at bounding box center [530, 415] width 484 height 17
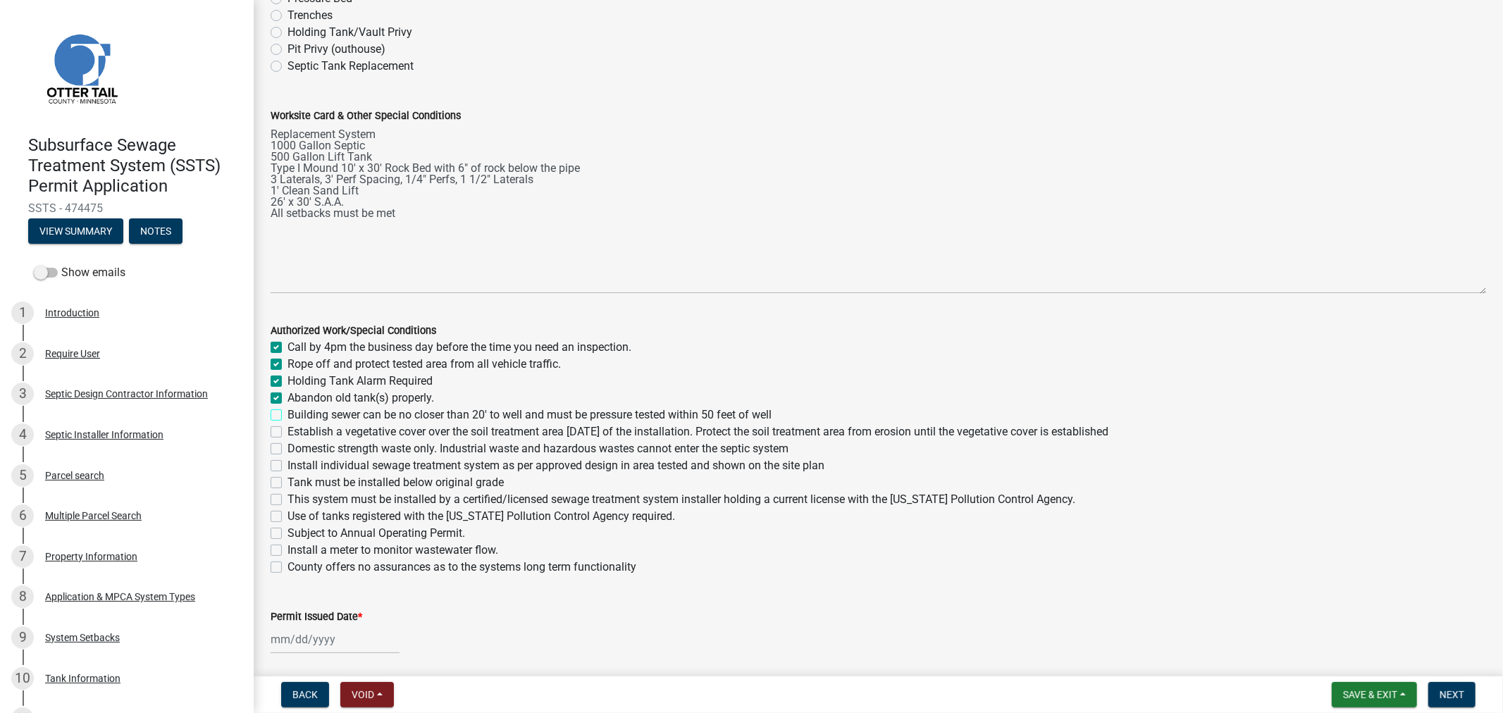
click at [288, 416] on input "Building sewer can be no closer than 20' to well and must be pressure tested wi…" at bounding box center [292, 411] width 9 height 9
click at [278, 439] on div "Establish a vegetative cover over the soil treatment area within 30 days of the…" at bounding box center [879, 432] width 1216 height 17
click at [288, 434] on label "Establish a vegetative cover over the soil treatment area within 30 days of the…" at bounding box center [698, 432] width 821 height 17
click at [288, 433] on input "Establish a vegetative cover over the soil treatment area within 30 days of the…" at bounding box center [292, 428] width 9 height 9
click at [288, 453] on label "Domestic strength waste only. Industrial waste and hazardous wastes cannot ente…" at bounding box center [538, 448] width 501 height 17
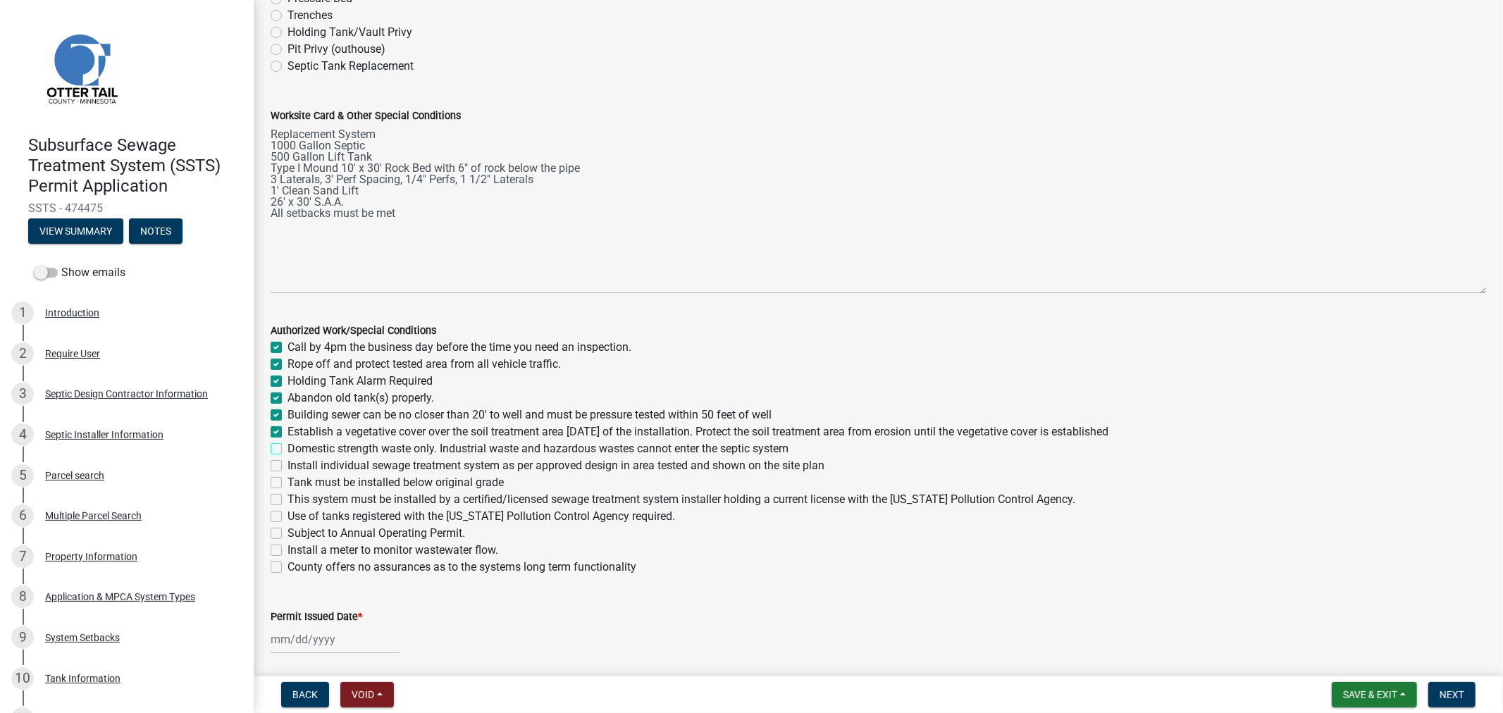
click at [288, 450] on input "Domestic strength waste only. Industrial waste and hazardous wastes cannot ente…" at bounding box center [292, 444] width 9 height 9
click at [288, 469] on label "Install individual sewage treatment system as per approved design in area teste…" at bounding box center [556, 465] width 537 height 17
click at [288, 466] on input "Install individual sewage treatment system as per approved design in area teste…" at bounding box center [292, 461] width 9 height 9
click at [288, 486] on label "Tank must be installed below original grade" at bounding box center [396, 482] width 216 height 17
click at [288, 483] on input "Tank must be installed below original grade" at bounding box center [292, 478] width 9 height 9
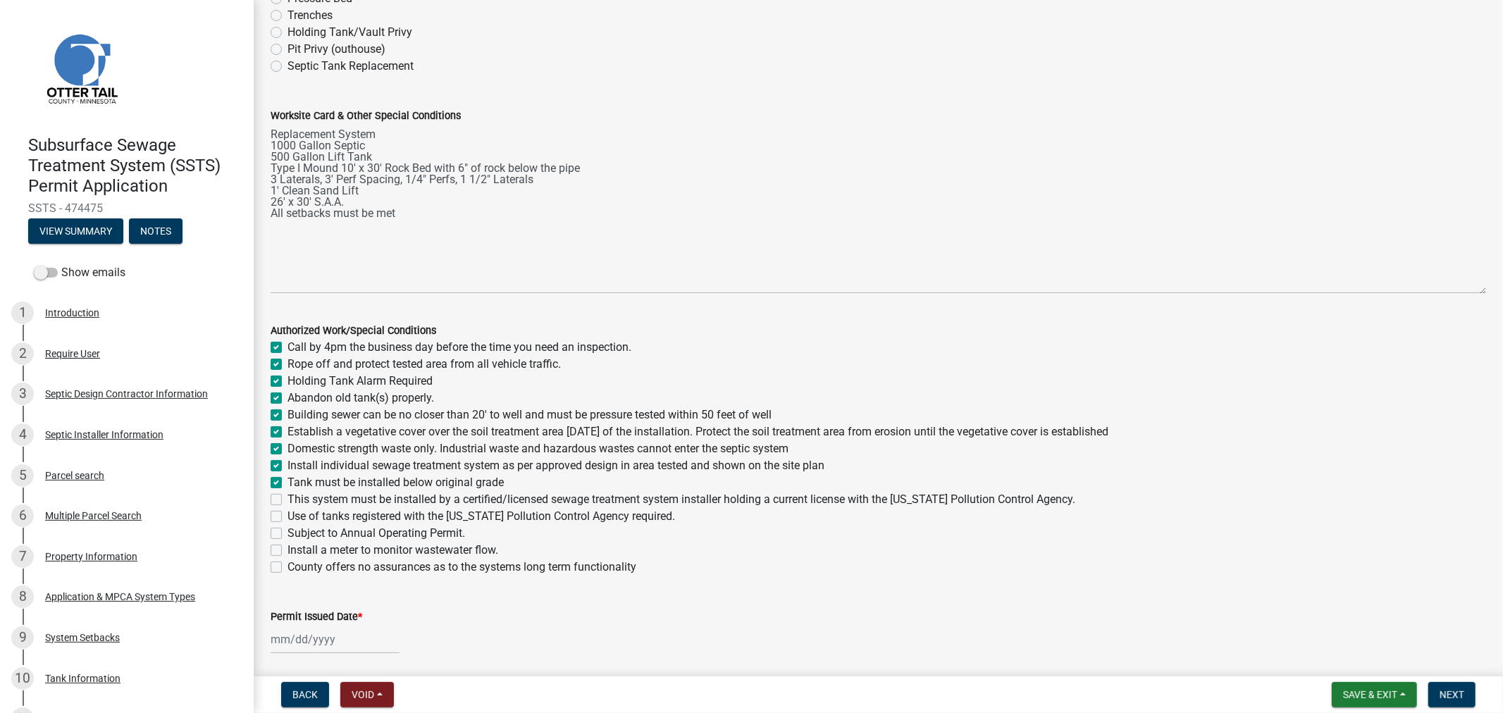
click at [288, 502] on label "This system must be installed by a certified/licensed sewage treatment system i…" at bounding box center [682, 499] width 788 height 17
click at [288, 500] on input "This system must be installed by a certified/licensed sewage treatment system i…" at bounding box center [292, 495] width 9 height 9
click at [288, 515] on label "Use of tanks registered with the Minnesota Pollution Control Agency required." at bounding box center [482, 516] width 388 height 17
click at [288, 515] on input "Use of tanks registered with the Minnesota Pollution Control Agency required." at bounding box center [292, 512] width 9 height 9
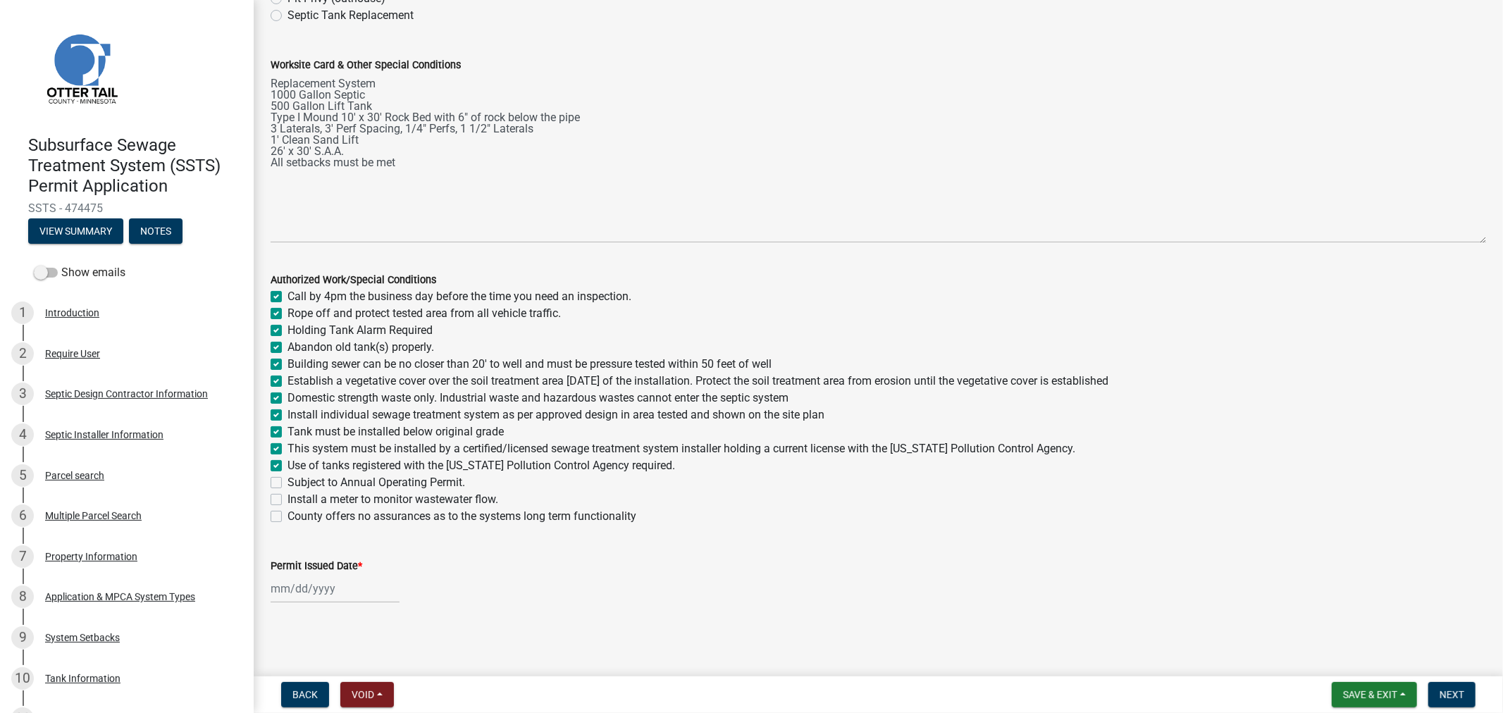
click at [306, 593] on div at bounding box center [335, 588] width 129 height 29
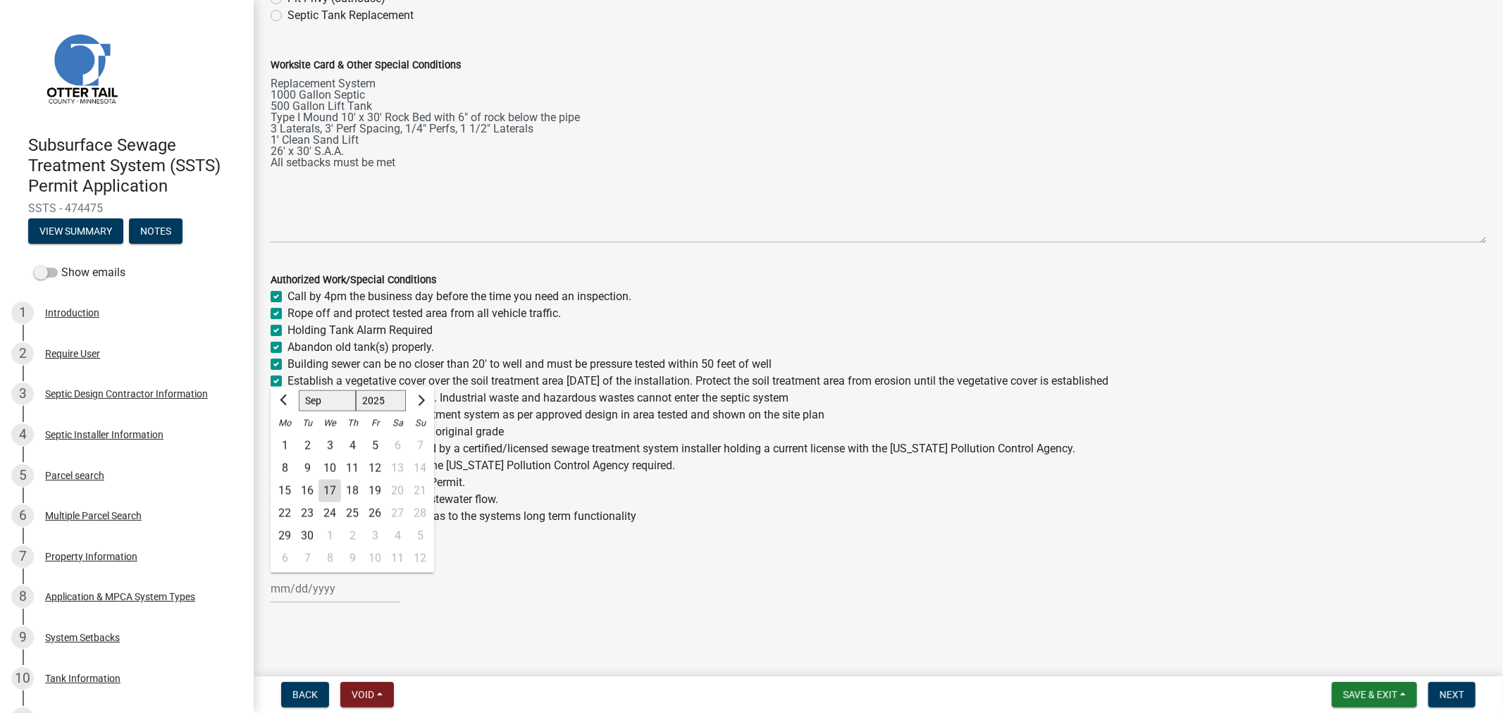
click at [333, 495] on div "17" at bounding box center [330, 491] width 23 height 23
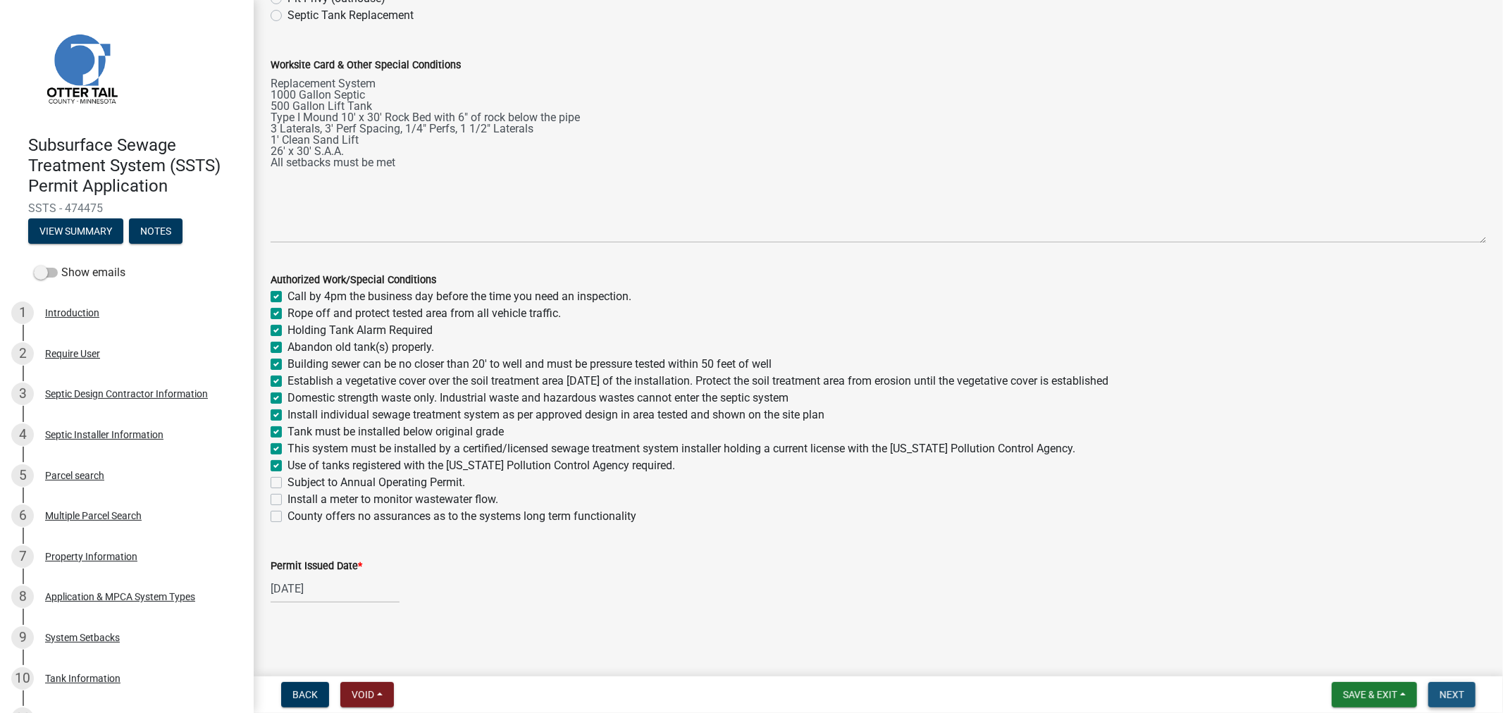
click at [1442, 693] on span "Next" at bounding box center [1452, 694] width 25 height 11
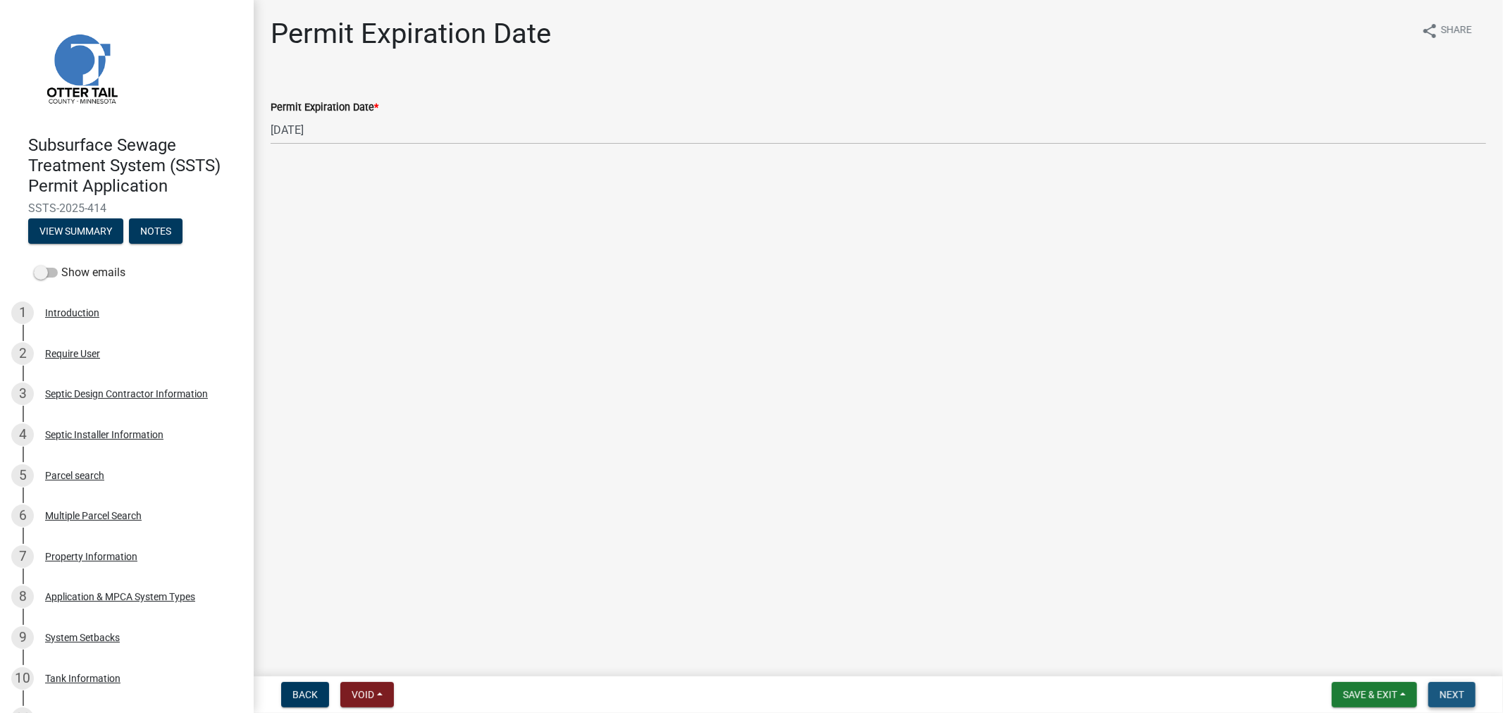
click at [1453, 699] on span "Next" at bounding box center [1452, 694] width 25 height 11
click at [1357, 703] on button "Save & Exit" at bounding box center [1374, 694] width 85 height 25
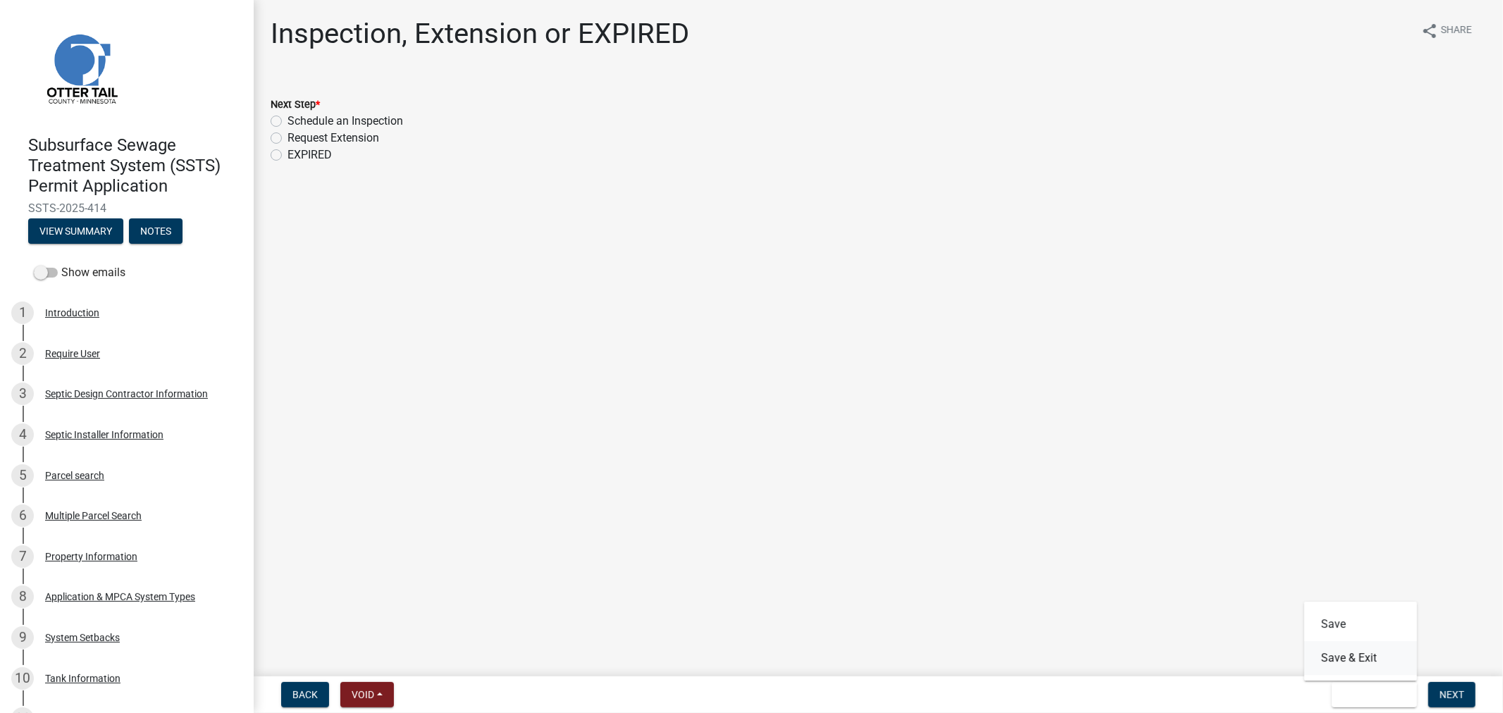
click at [1328, 667] on button "Save & Exit" at bounding box center [1360, 658] width 113 height 34
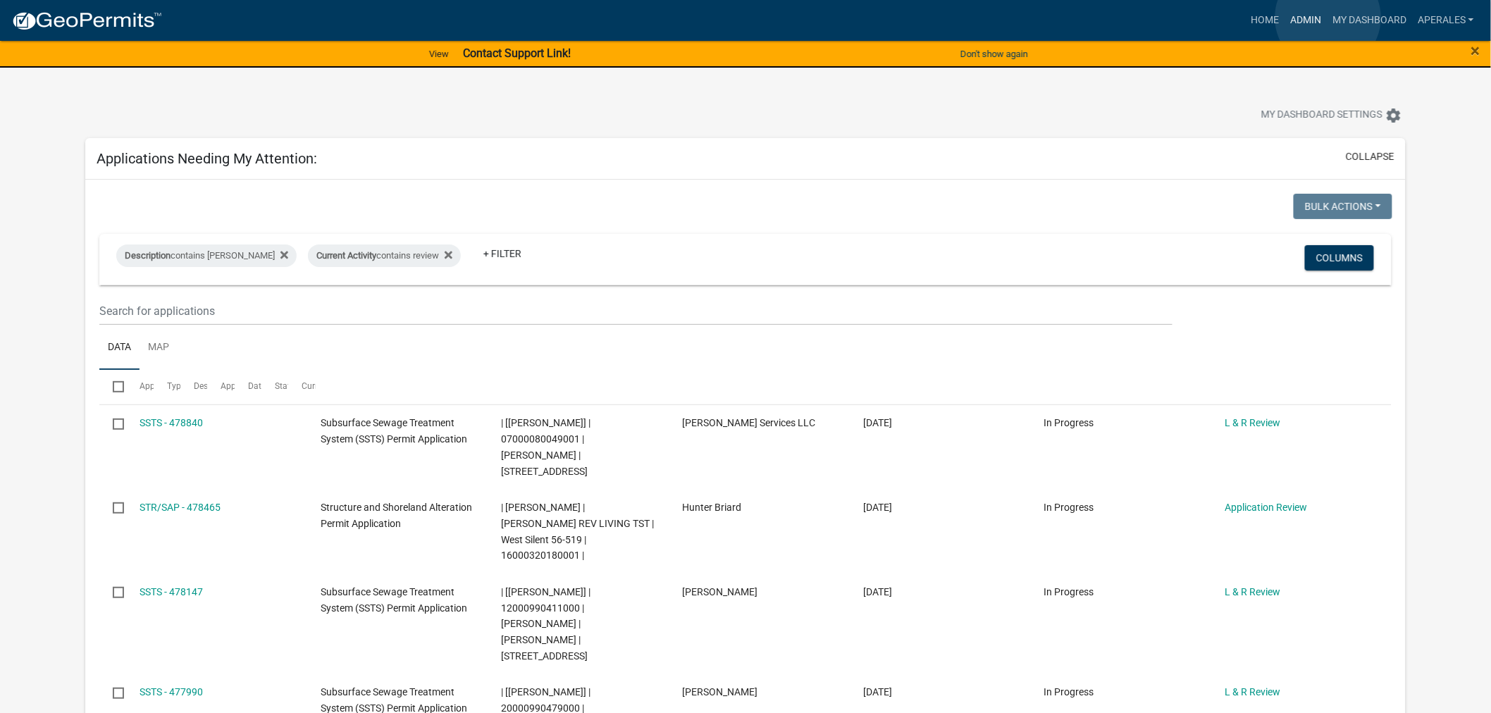
drag, startPoint x: 1328, startPoint y: 18, endPoint x: 1314, endPoint y: 30, distance: 19.0
click at [1328, 18] on ul "Home Admin My Dashboard aperales Admin Account Logout" at bounding box center [1362, 20] width 235 height 27
click at [1300, 17] on link "Admin" at bounding box center [1306, 20] width 42 height 27
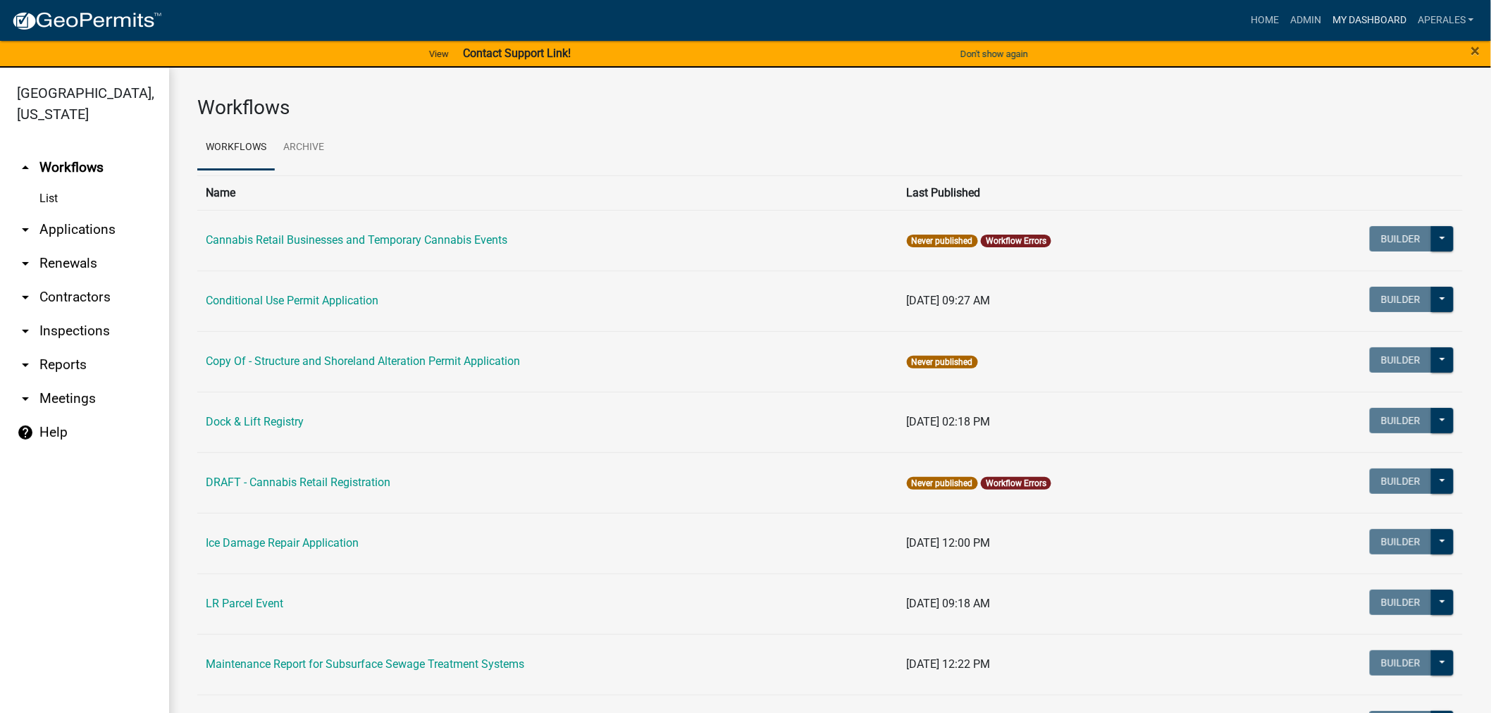
click at [1333, 22] on link "My Dashboard" at bounding box center [1369, 20] width 85 height 27
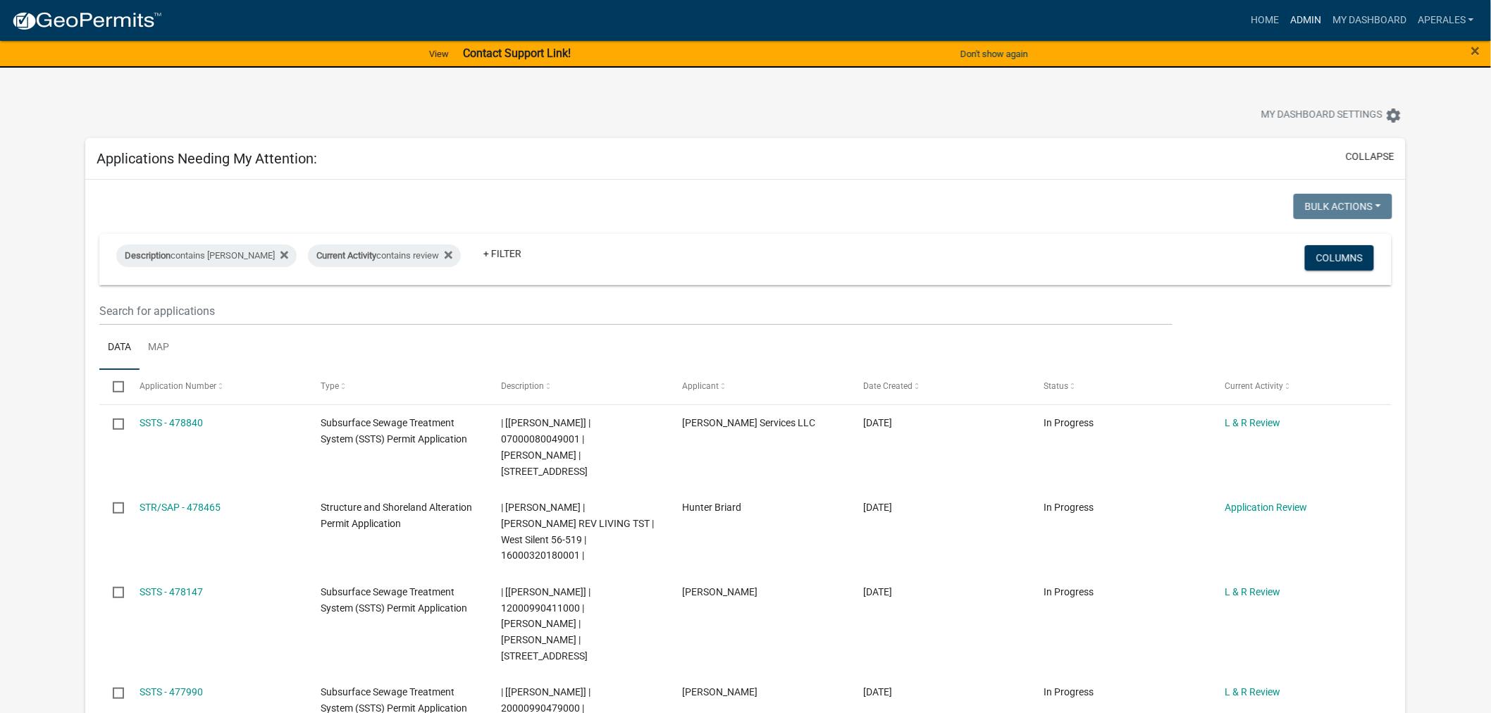
click at [1308, 18] on link "Admin" at bounding box center [1306, 20] width 42 height 27
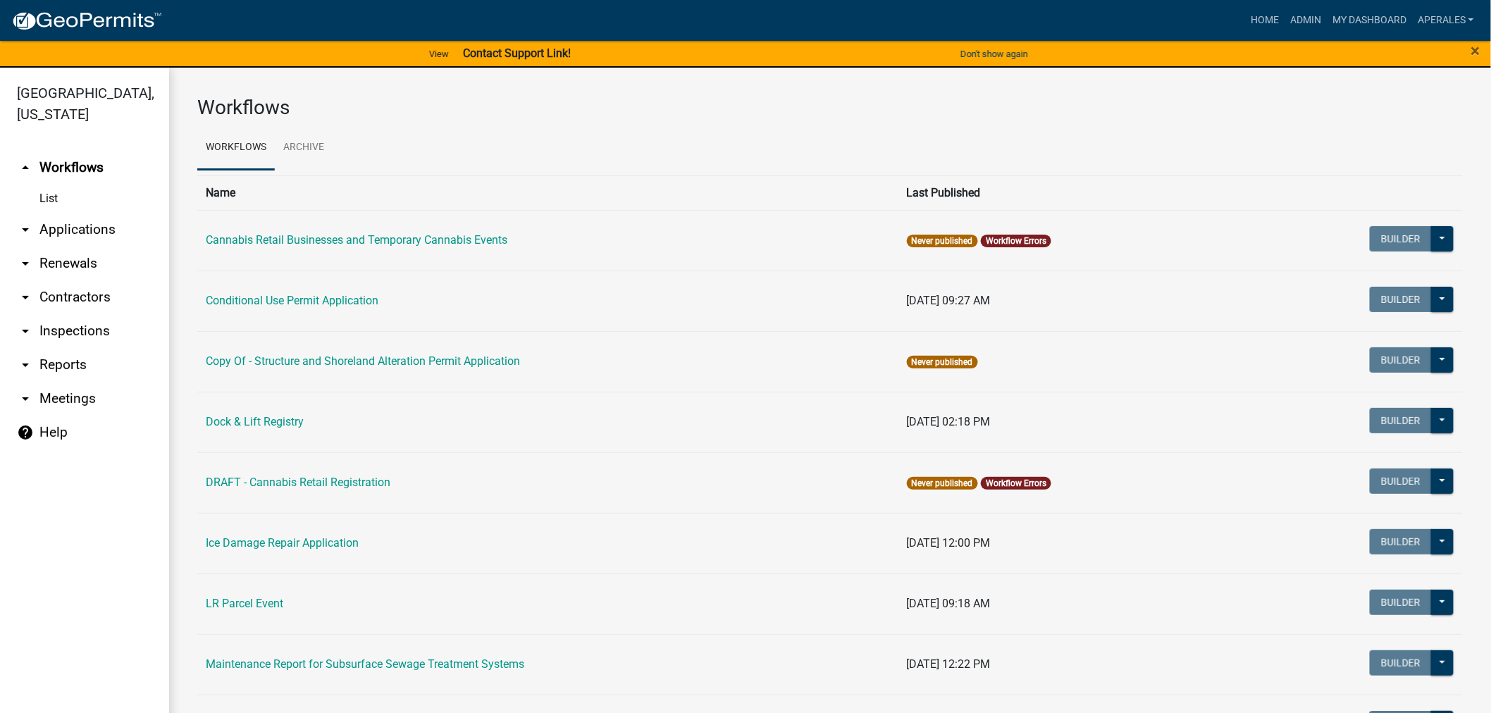
click at [56, 240] on link "arrow_drop_down Applications" at bounding box center [84, 230] width 169 height 34
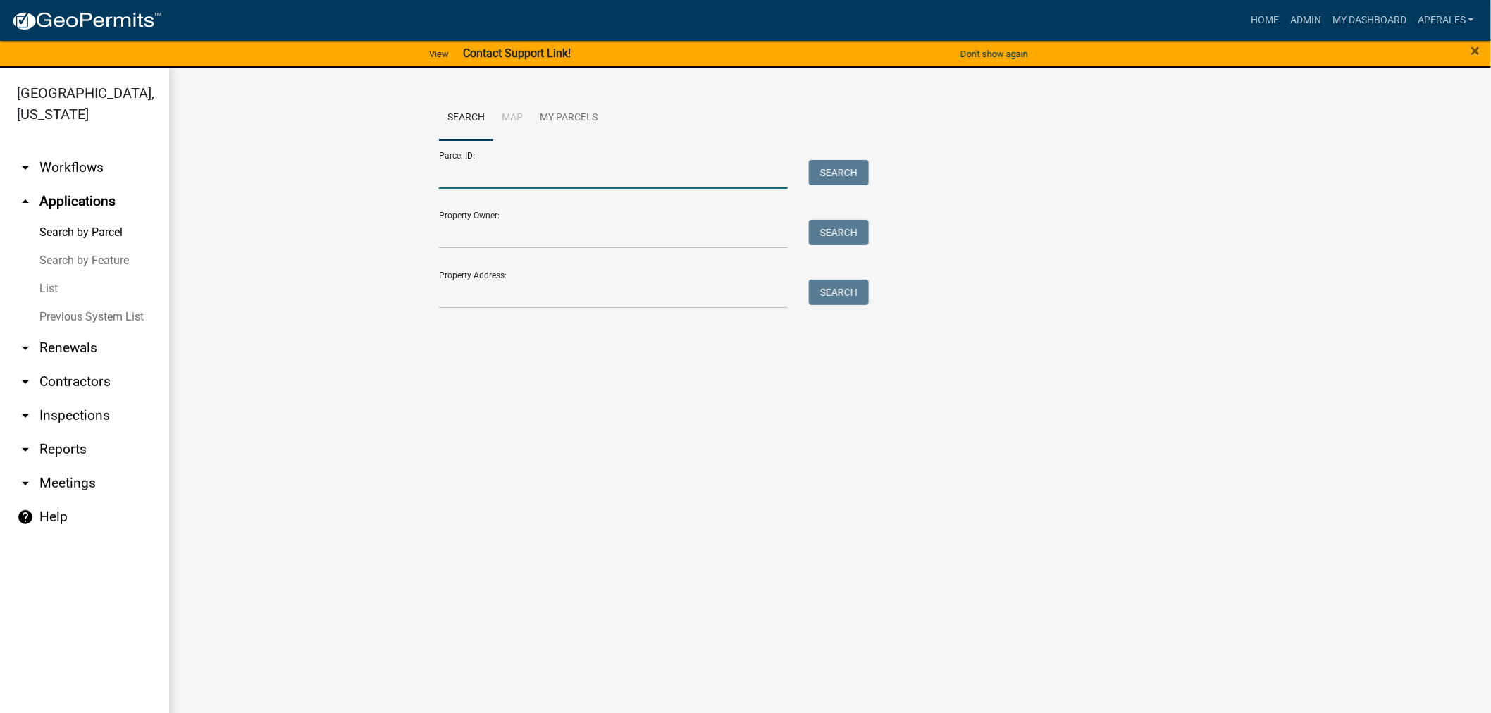
click at [498, 171] on input "Parcel ID:" at bounding box center [613, 174] width 349 height 29
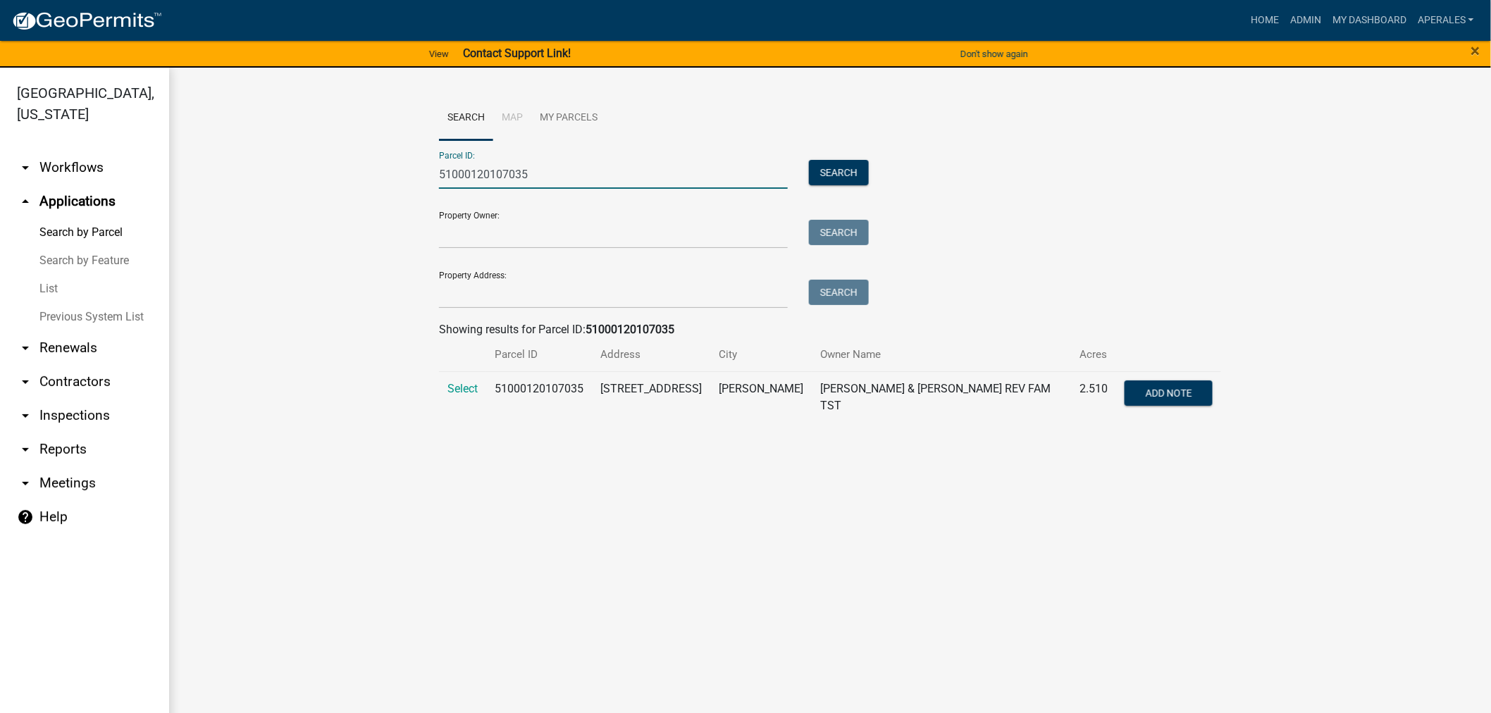
click at [463, 396] on td "Select" at bounding box center [462, 396] width 47 height 51
click at [466, 393] on span "Select" at bounding box center [462, 388] width 30 height 13
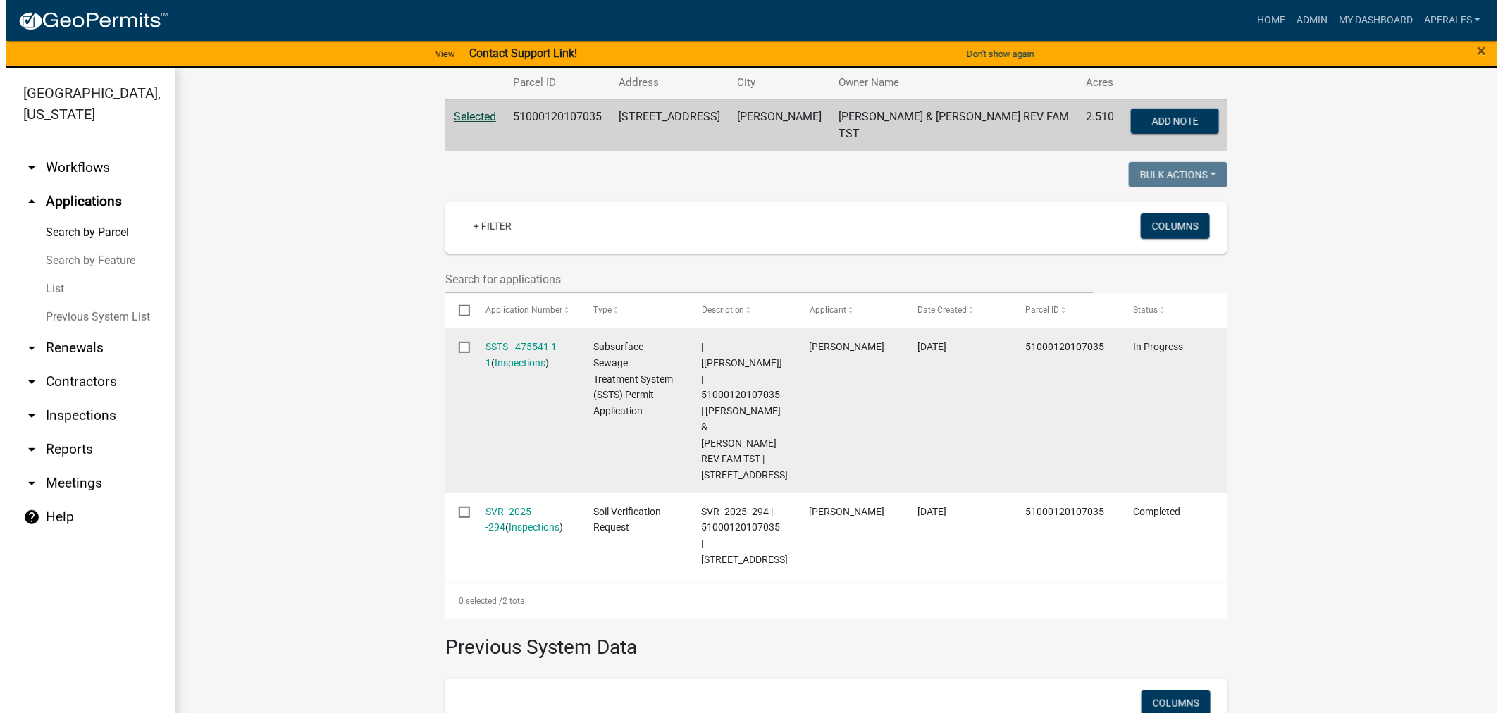
scroll to position [313, 0]
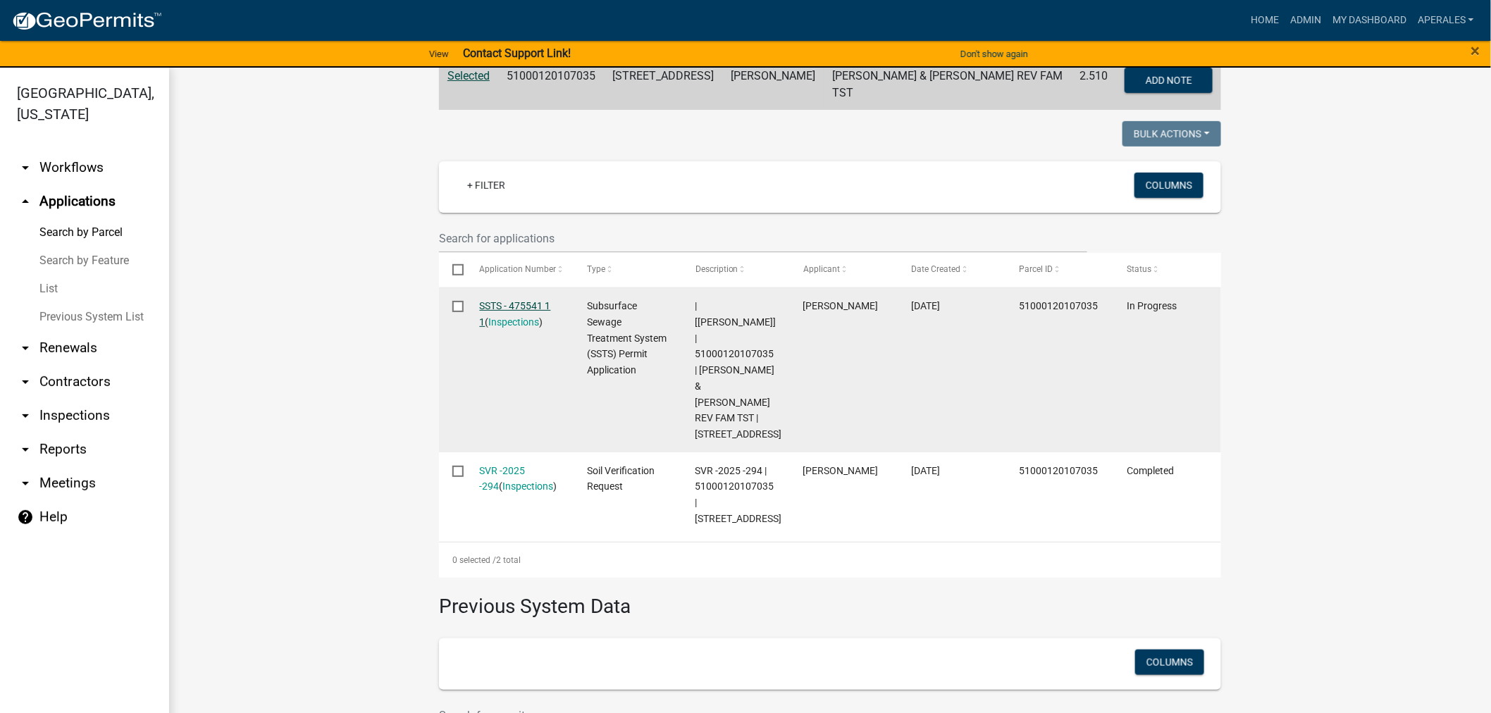
click at [516, 302] on link "SSTS - 475541 1 1" at bounding box center [515, 313] width 71 height 27
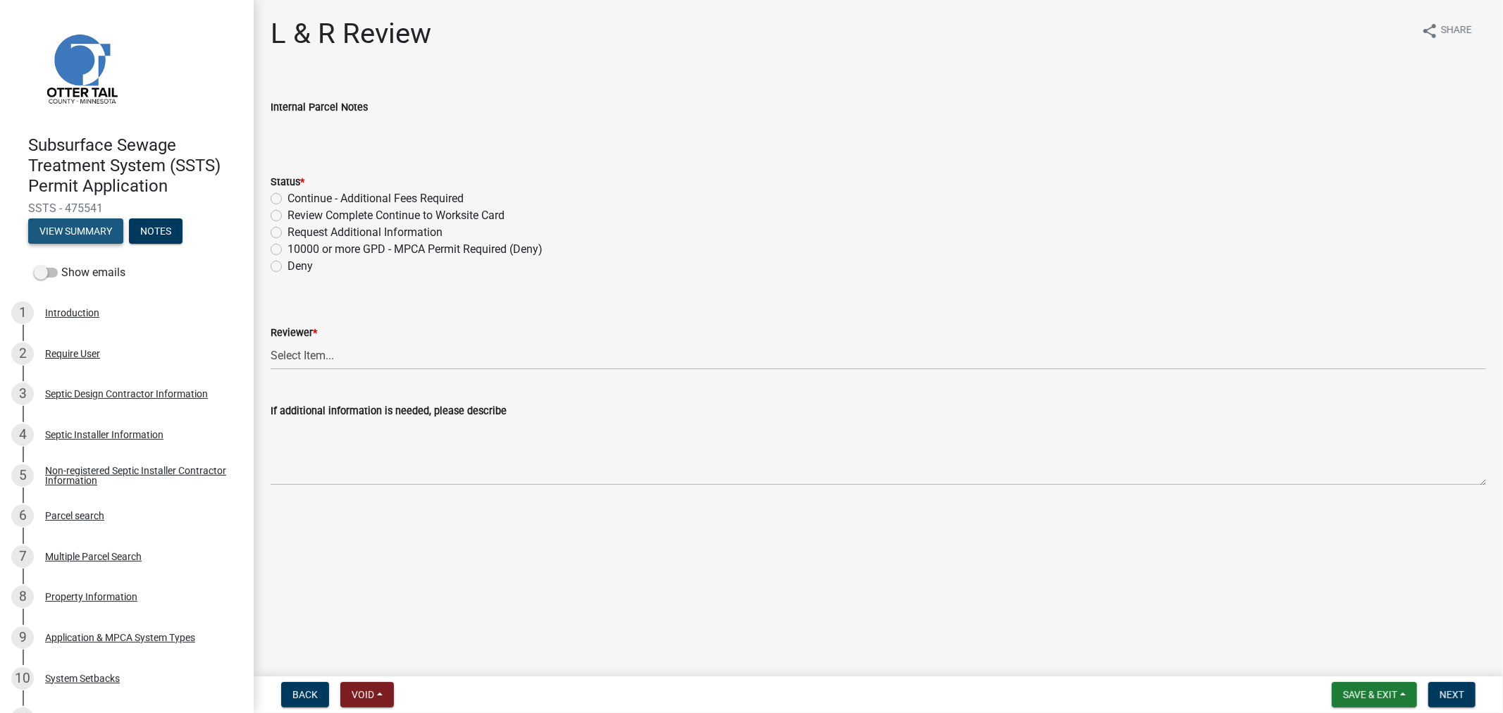
click at [68, 227] on button "View Summary" at bounding box center [75, 230] width 95 height 25
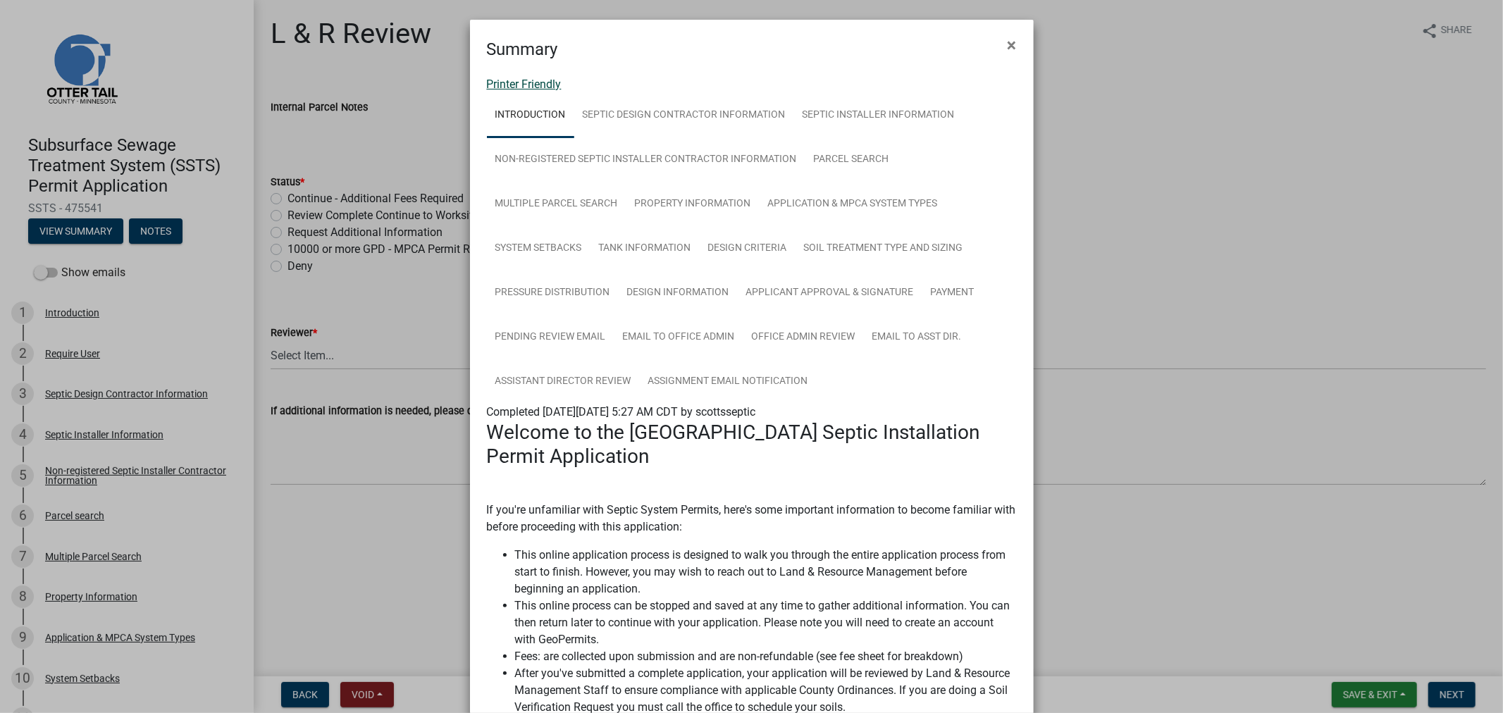
click at [508, 87] on link "Printer Friendly" at bounding box center [524, 84] width 75 height 13
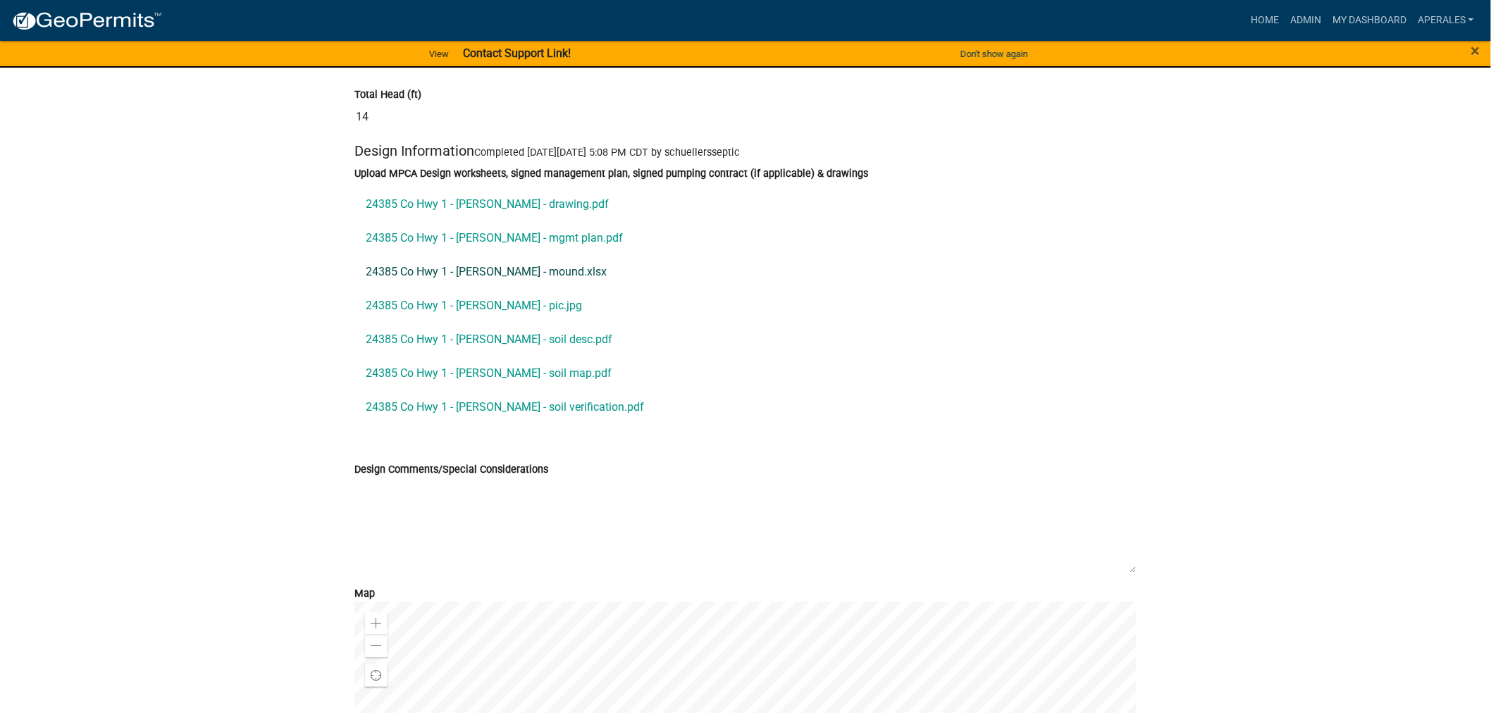
scroll to position [6968, 0]
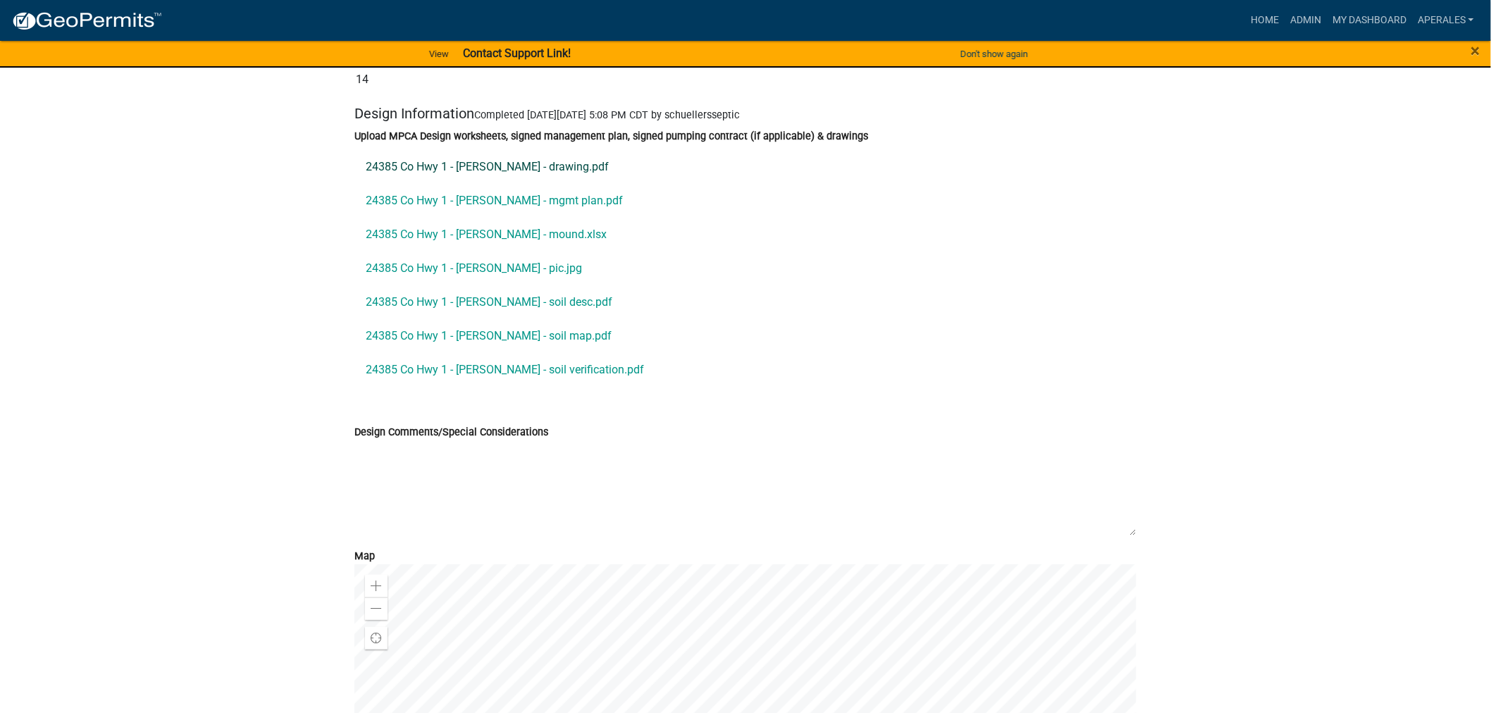
click at [564, 184] on link "24385 Co Hwy 1 - Johnson Wallace - drawing.pdf" at bounding box center [745, 167] width 782 height 34
click at [557, 212] on link "24385 Co Hwy 1 - Johnson Wallace - mgmt plan.pdf" at bounding box center [745, 201] width 782 height 34
click at [555, 252] on link "24385 Co Hwy 1 - Johnson Wallace - mound.xlsx" at bounding box center [745, 235] width 782 height 34
click at [398, 378] on link "24385 Co Hwy 1 - Johnson Wallace - soil verification.pdf" at bounding box center [745, 370] width 782 height 34
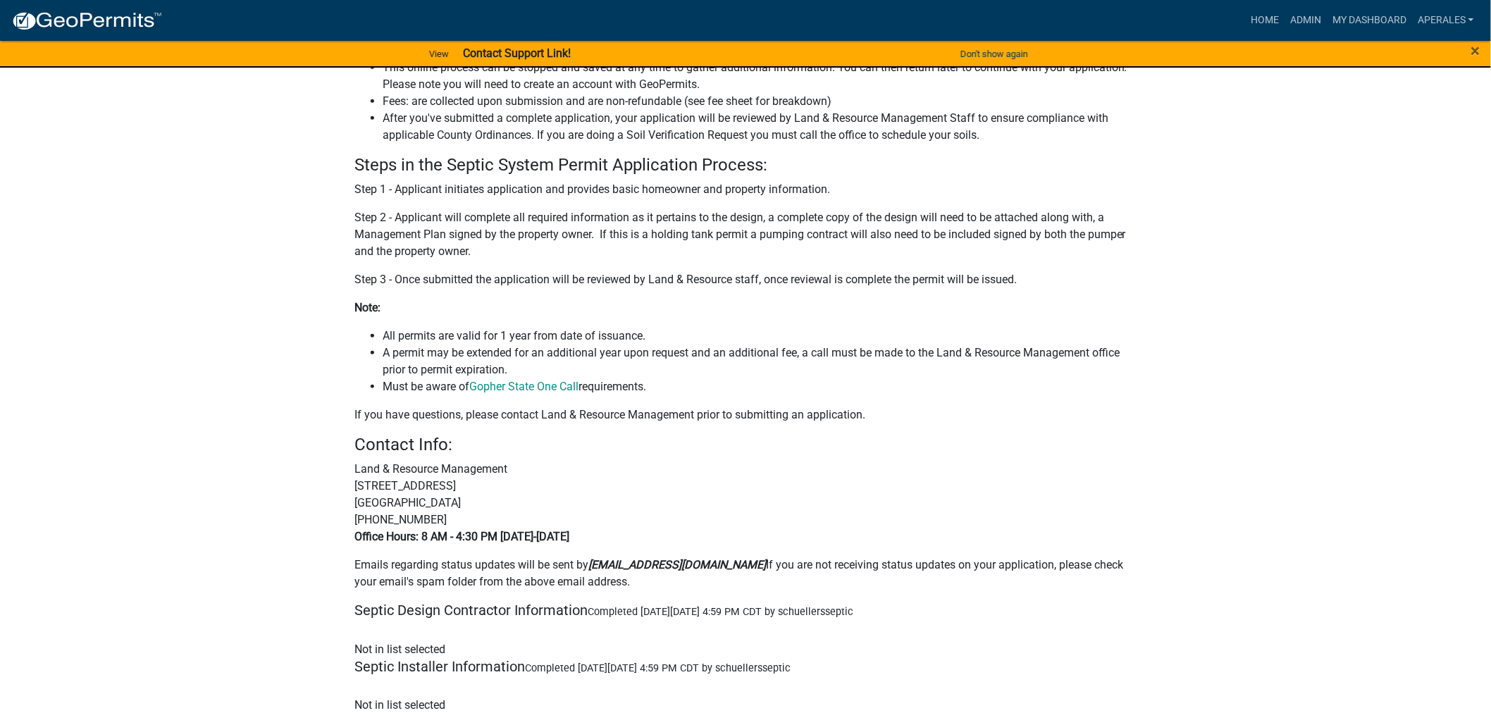
scroll to position [0, 0]
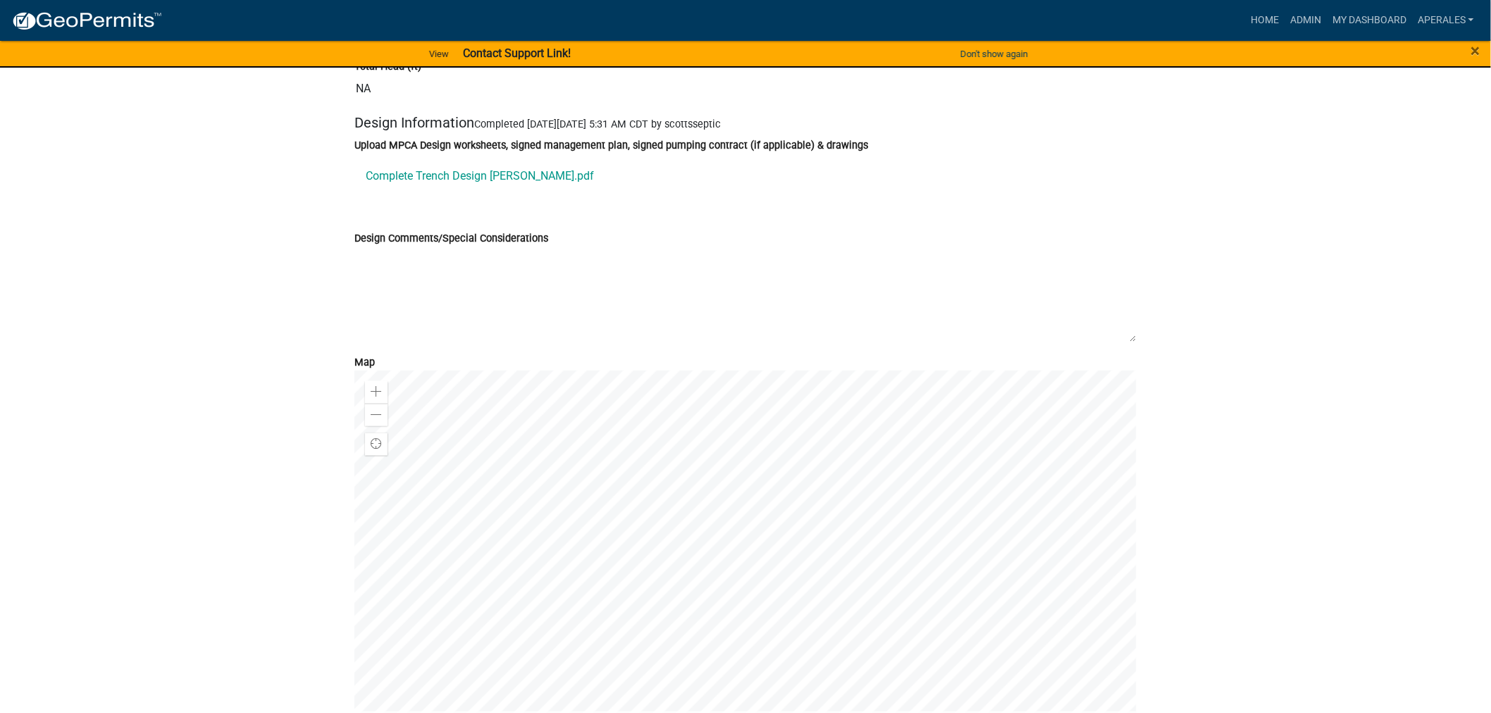
scroll to position [7360, 0]
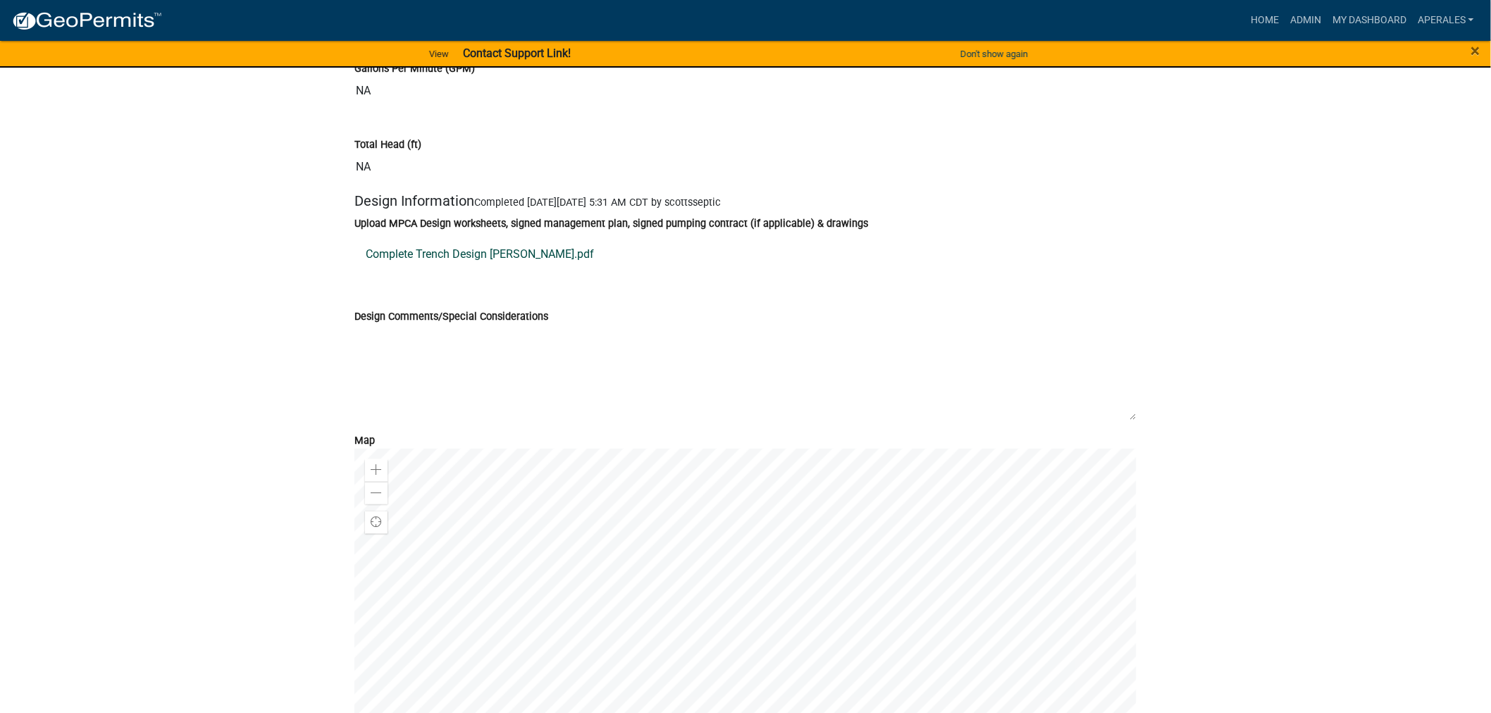
click at [433, 271] on link "Complete Trench Design Nash.pdf" at bounding box center [745, 254] width 782 height 34
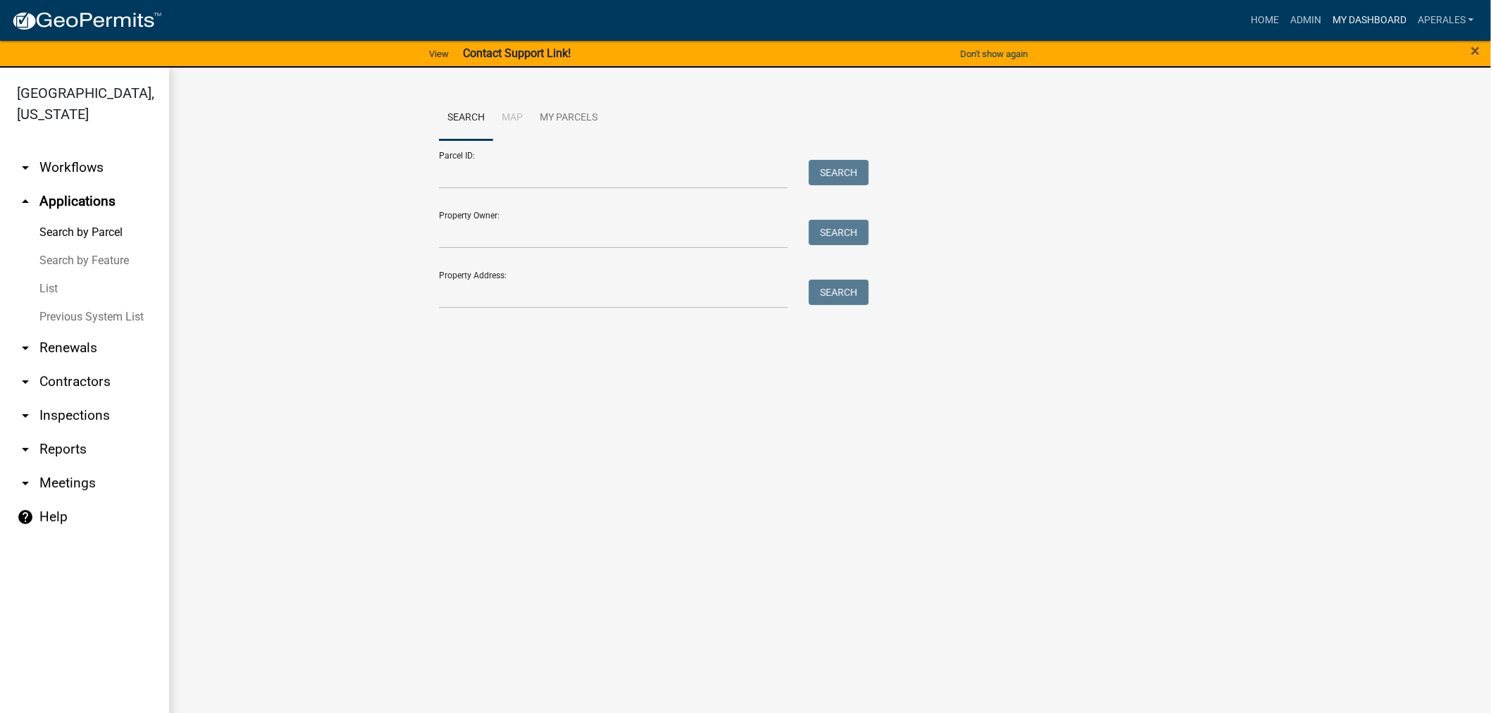
click at [1349, 7] on link "My Dashboard" at bounding box center [1369, 20] width 85 height 27
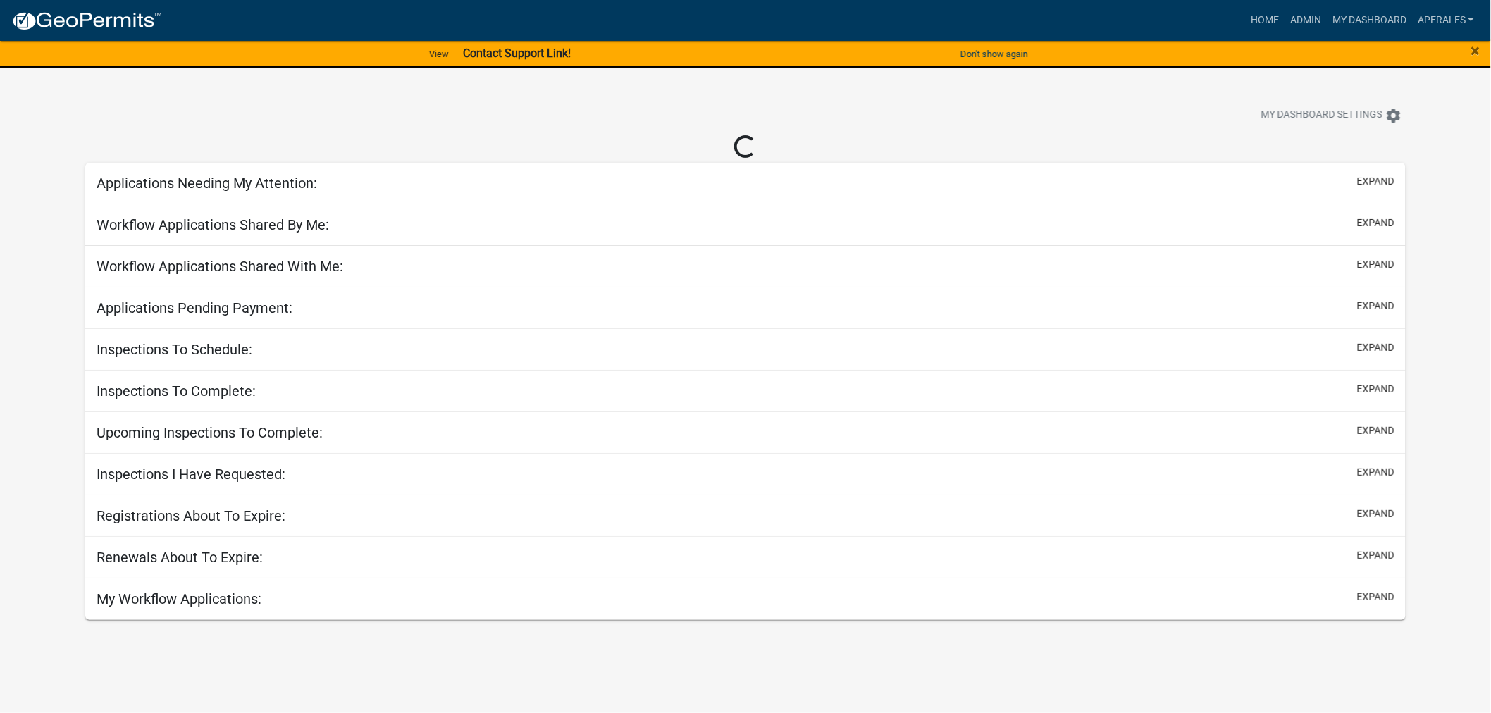
select select "3: 100"
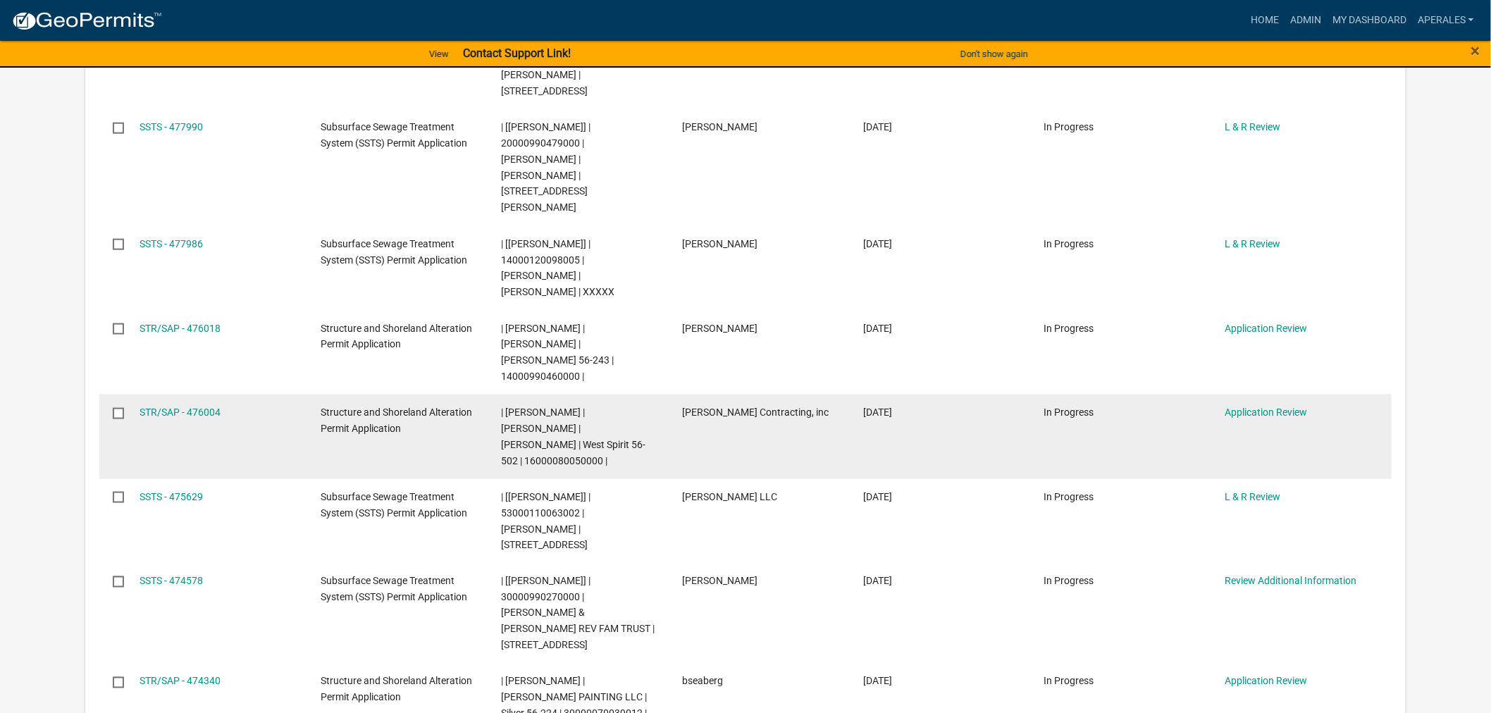
scroll to position [548, 0]
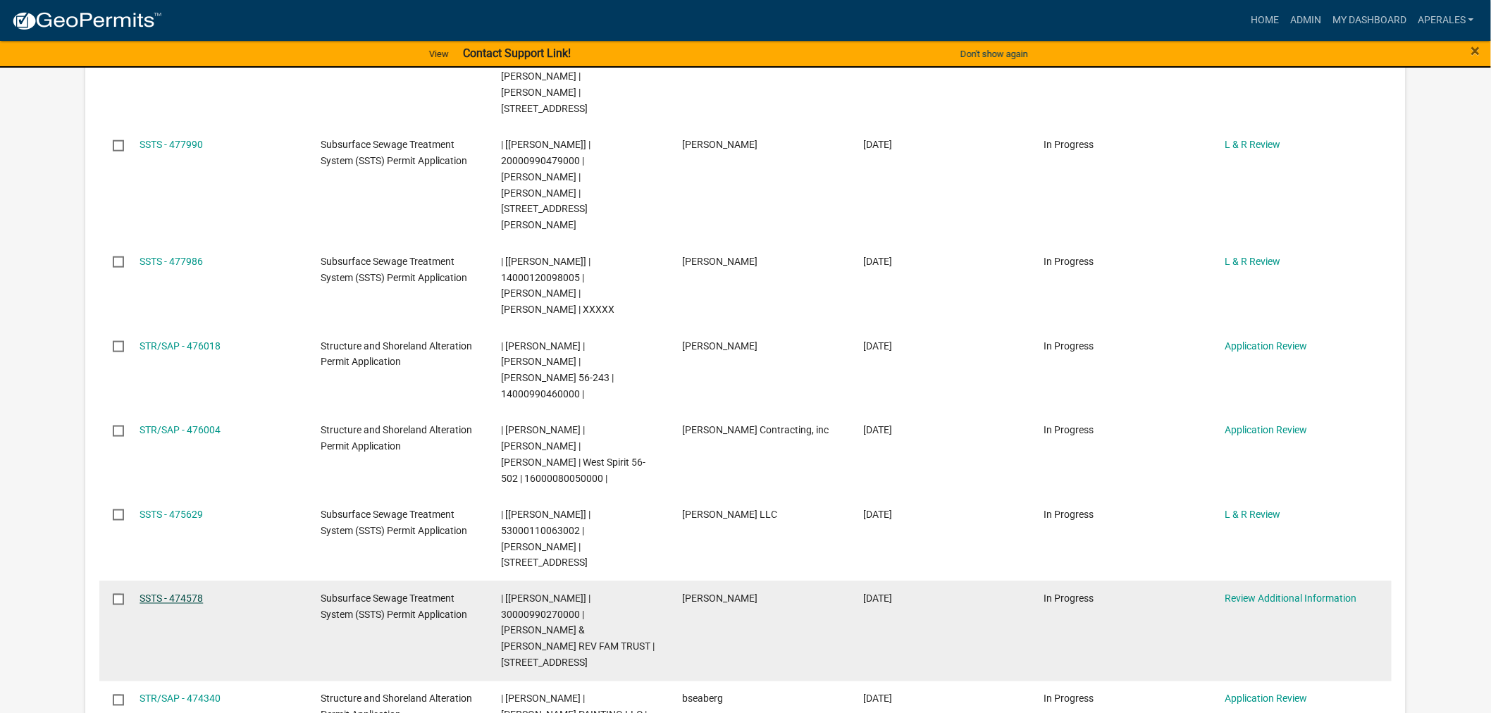
click at [152, 593] on link "SSTS - 474578" at bounding box center [171, 598] width 63 height 11
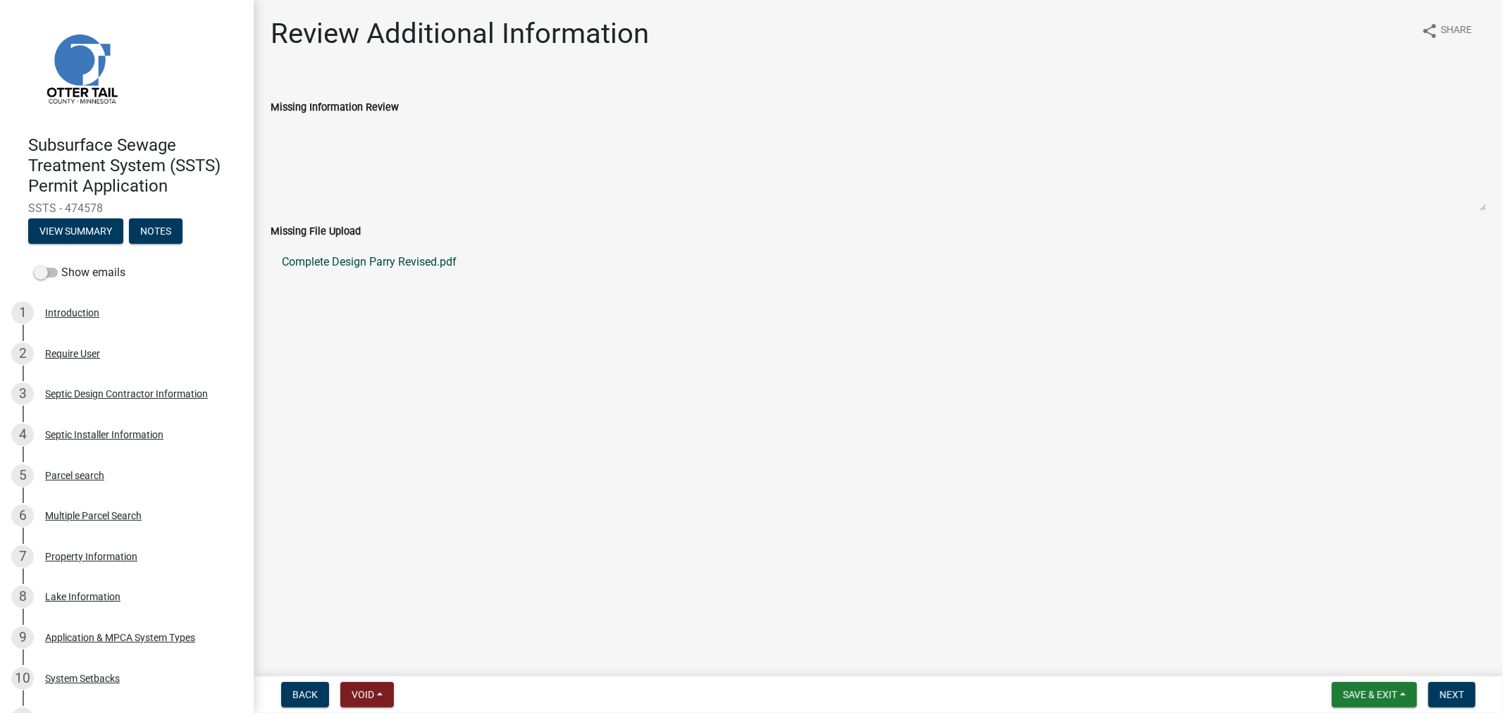
click at [407, 265] on link "Complete Design Parry Revised.pdf" at bounding box center [879, 262] width 1216 height 34
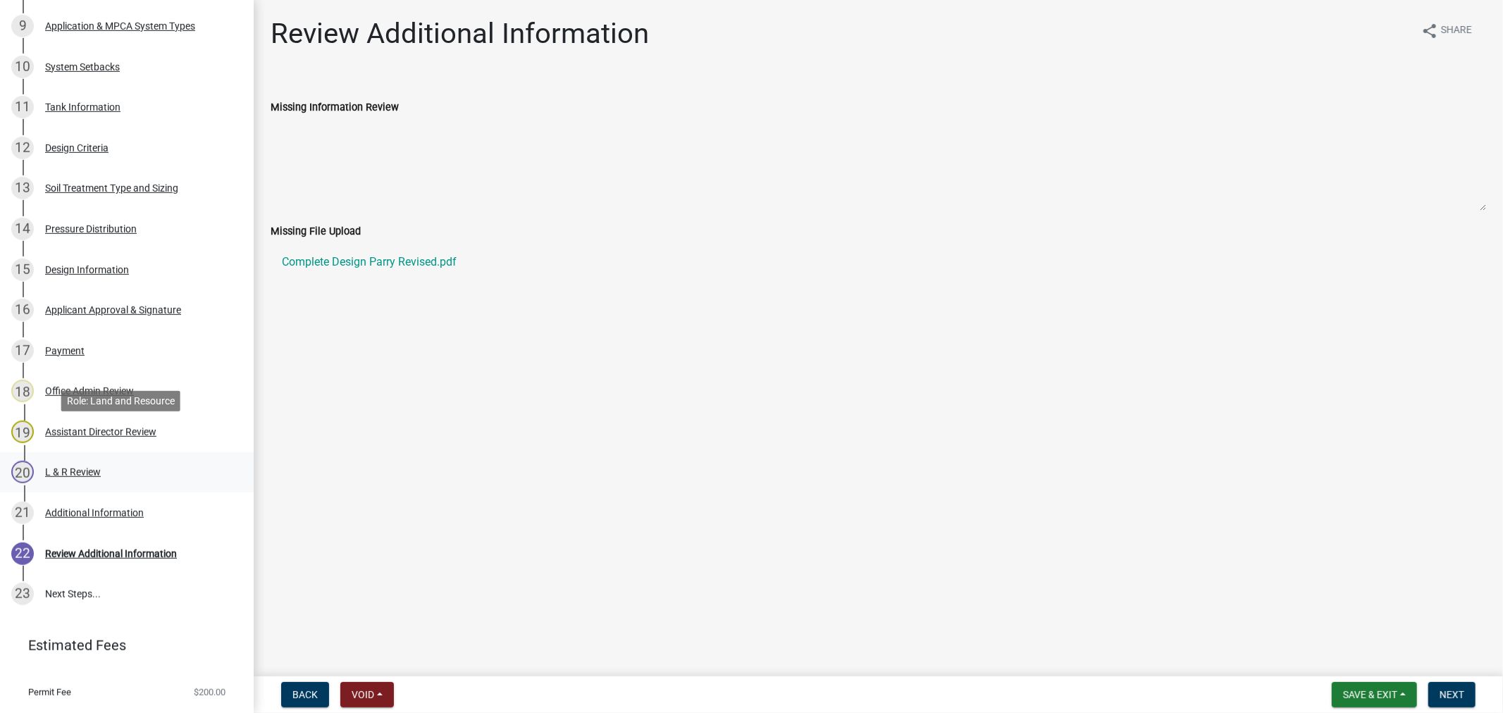
scroll to position [643, 0]
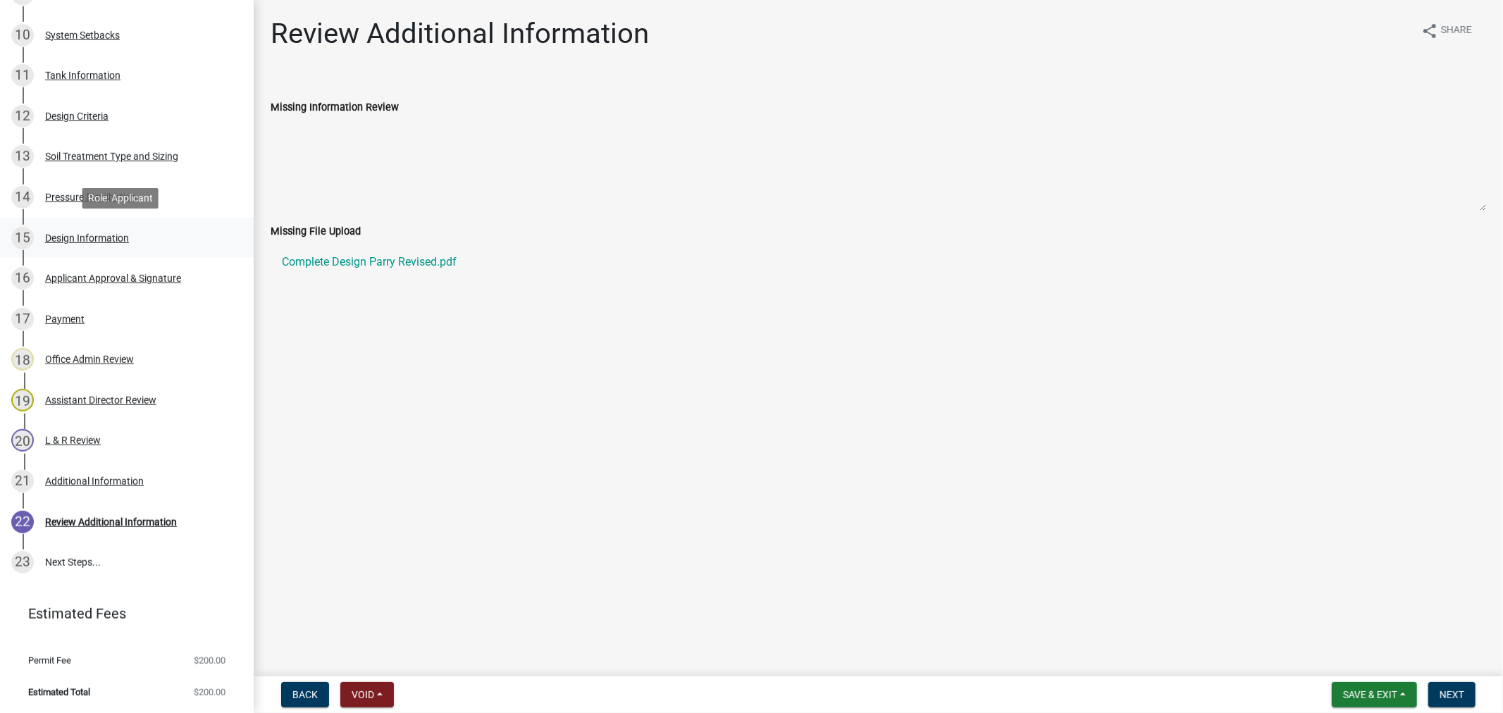
click at [90, 237] on div "Design Information" at bounding box center [87, 238] width 84 height 10
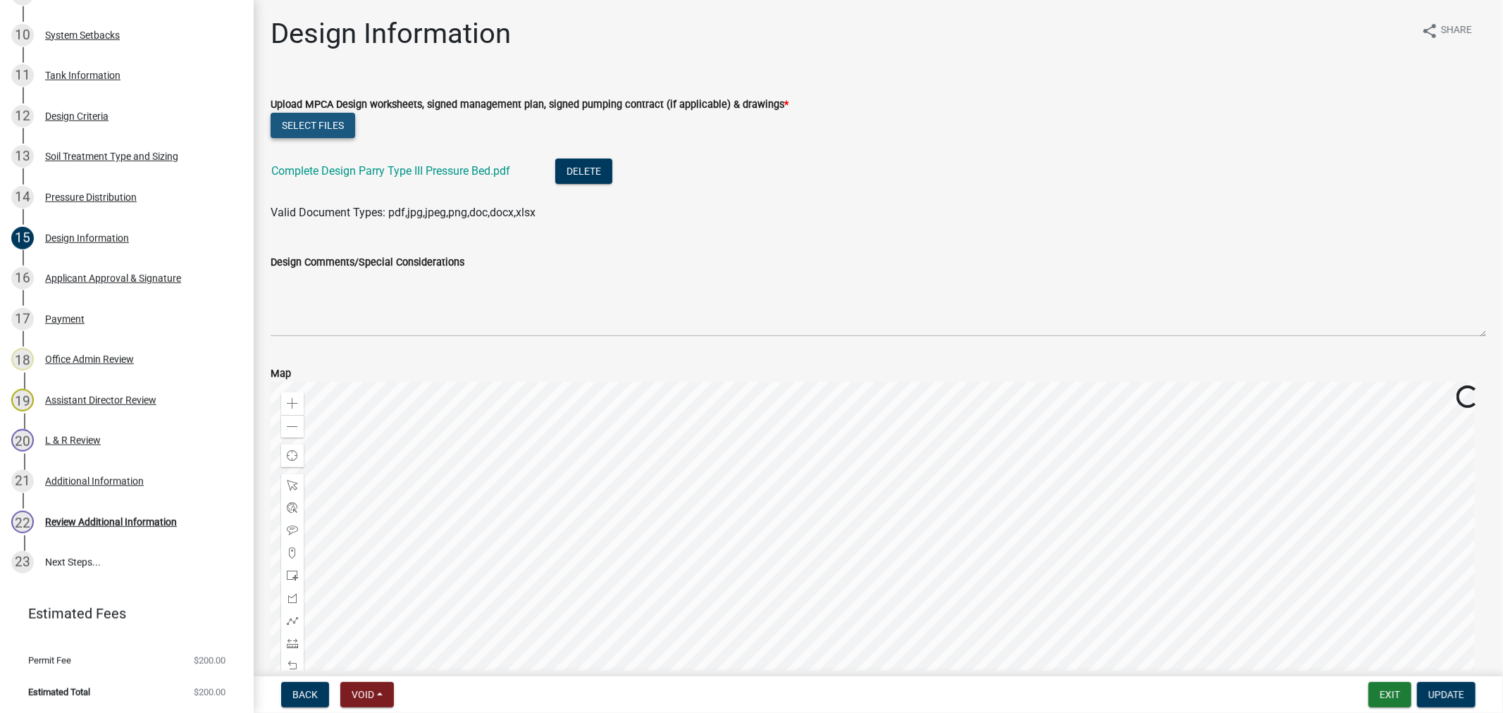
click at [295, 127] on button "Select files" at bounding box center [313, 125] width 85 height 25
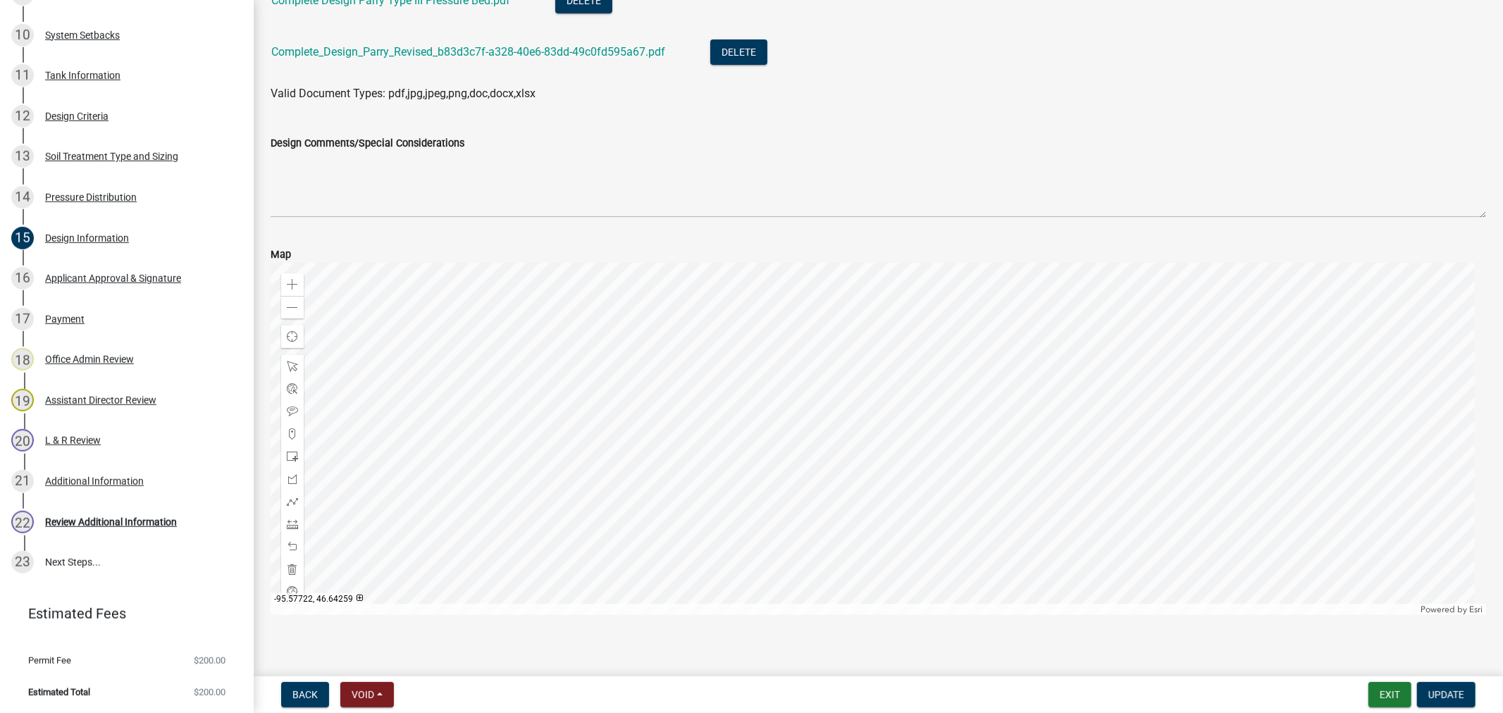
scroll to position [182, 0]
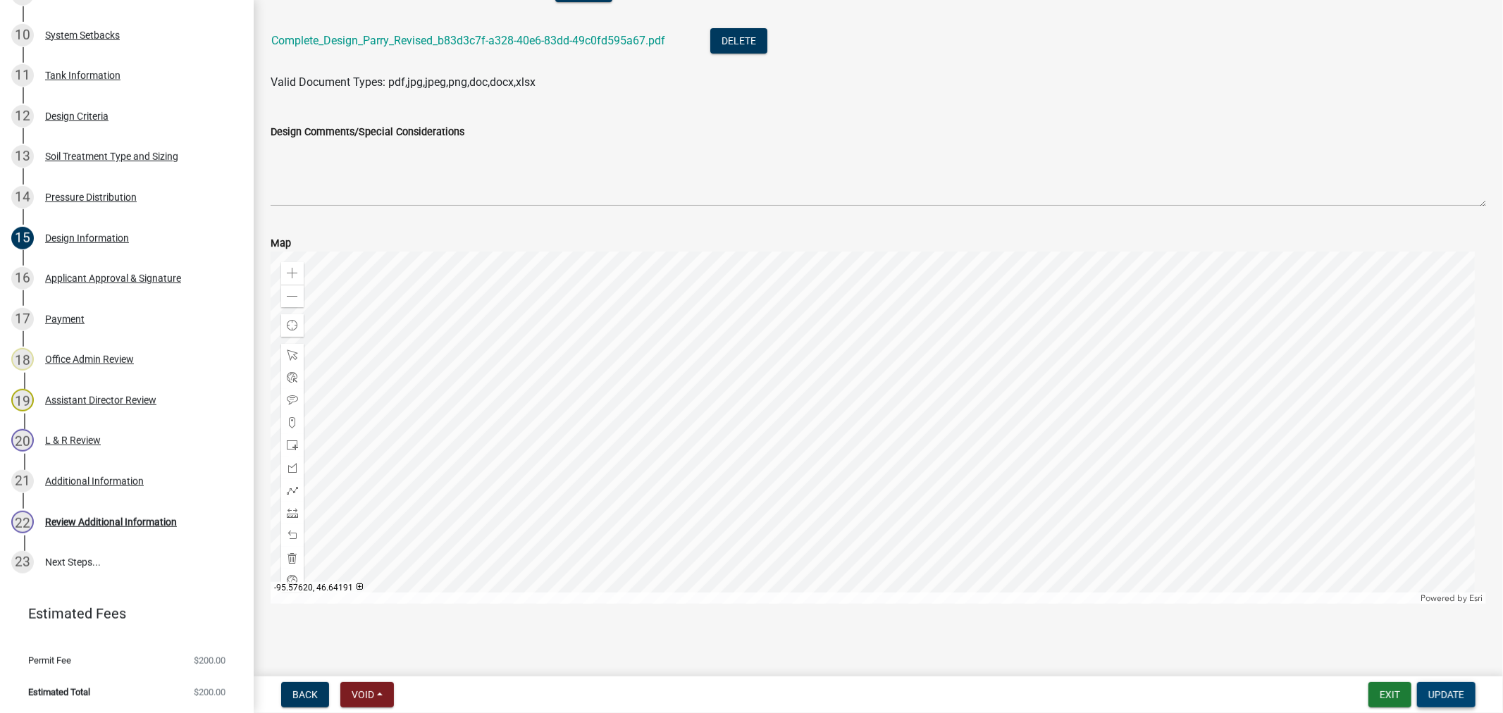
click at [1435, 693] on span "Update" at bounding box center [1446, 694] width 36 height 11
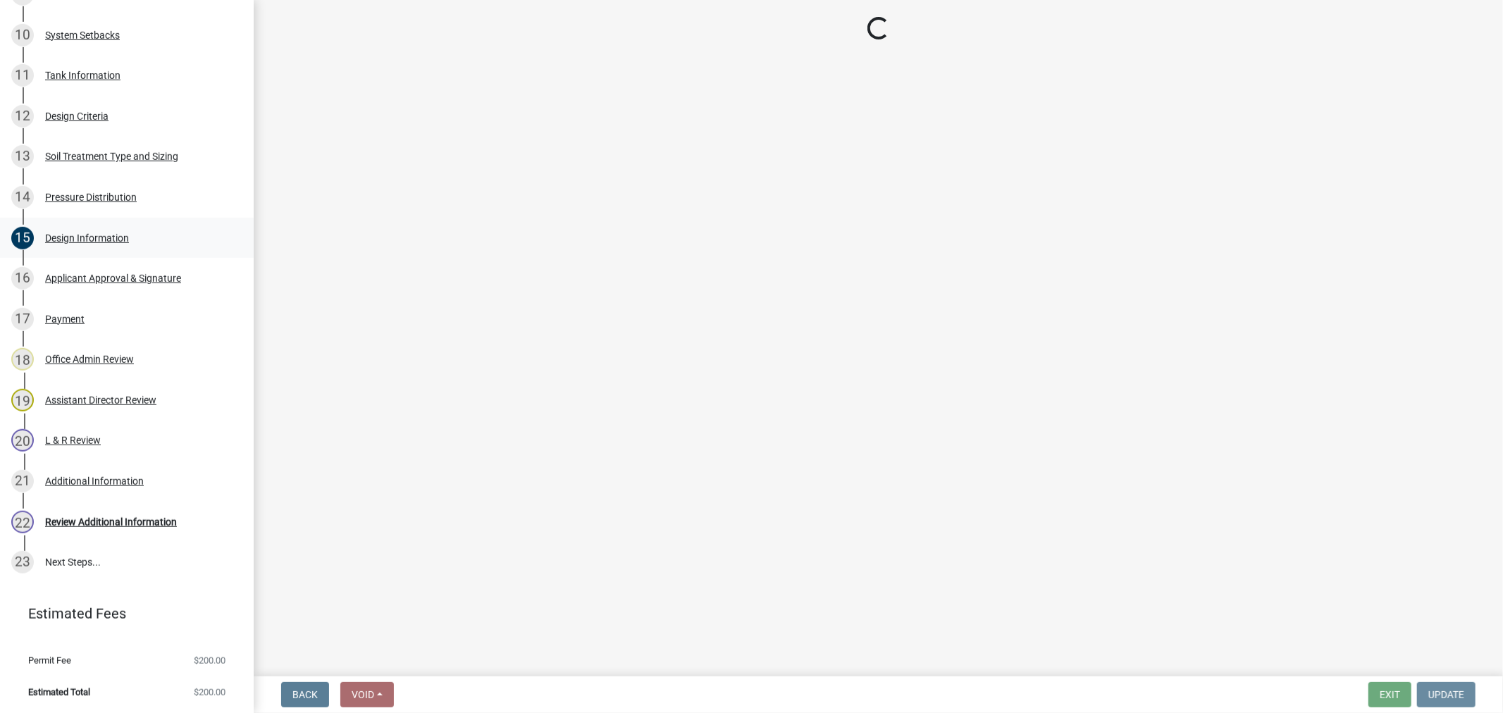
scroll to position [0, 0]
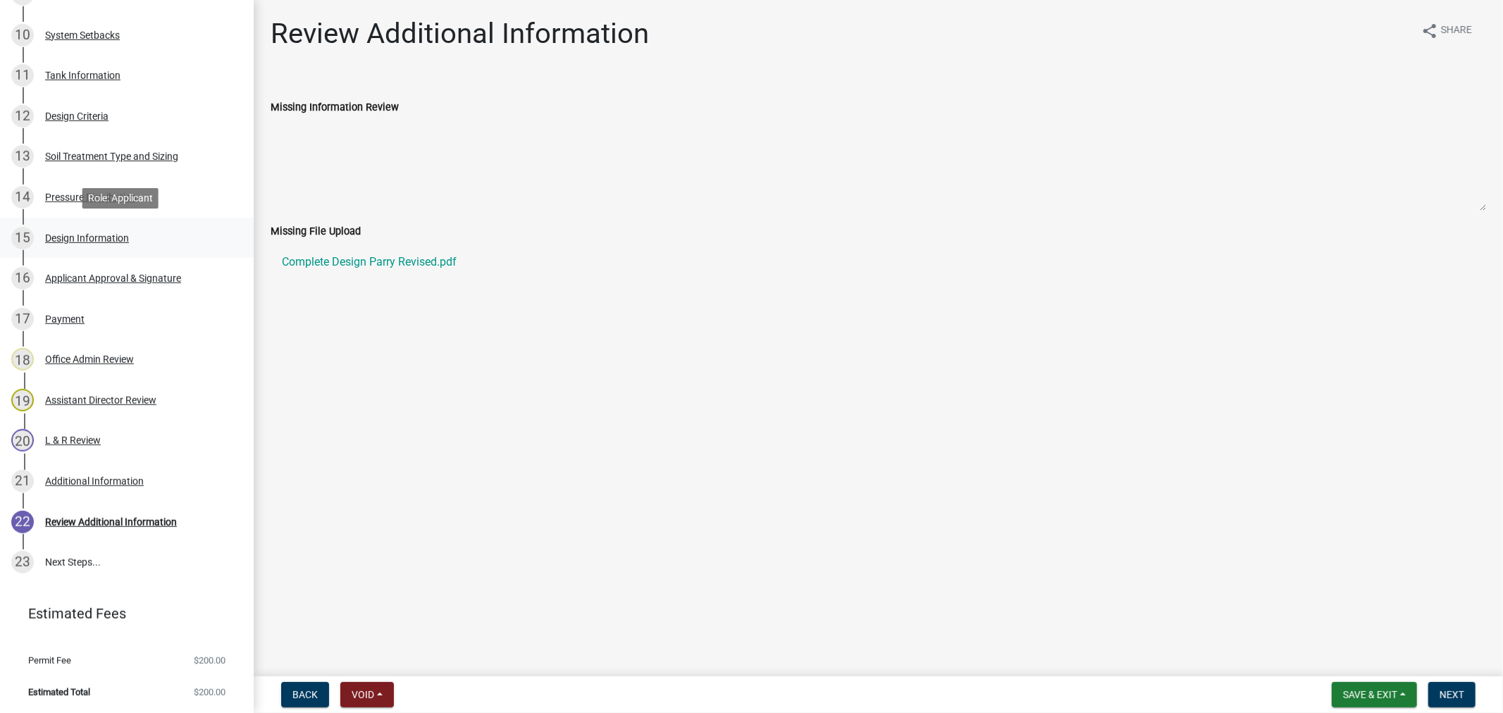
click at [45, 237] on div "Design Information" at bounding box center [87, 238] width 84 height 10
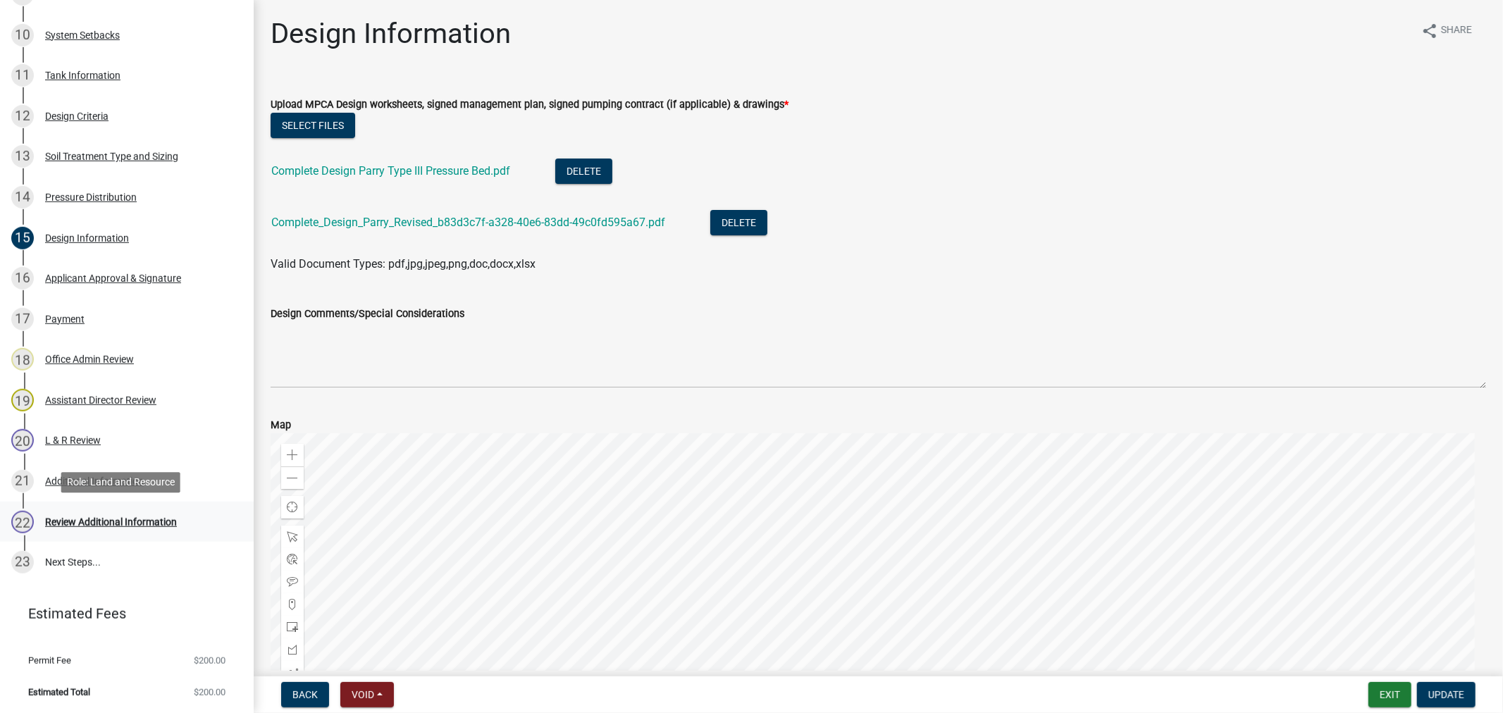
click at [89, 517] on div "Review Additional Information" at bounding box center [111, 522] width 132 height 10
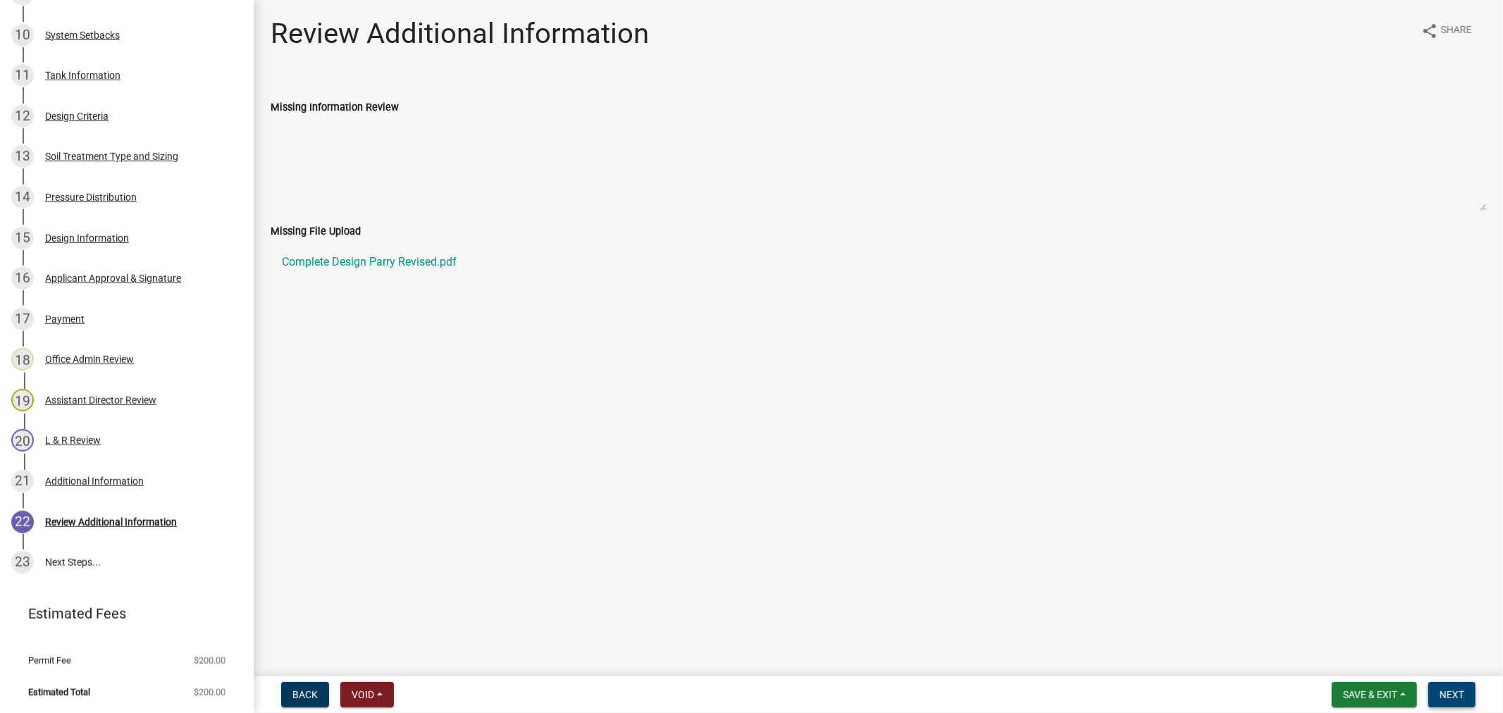
click at [1454, 699] on span "Next" at bounding box center [1452, 694] width 25 height 11
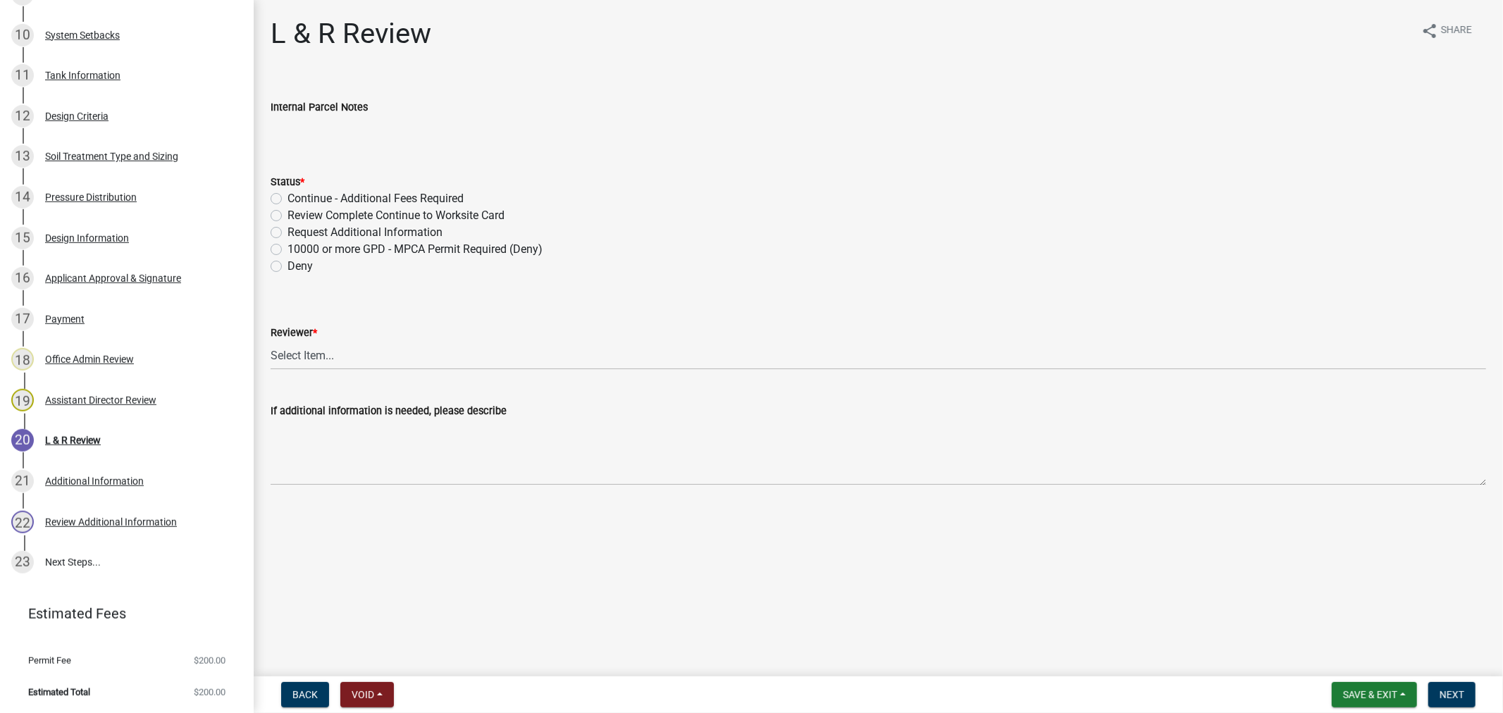
click at [288, 216] on label "Review Complete Continue to Worksite Card" at bounding box center [396, 215] width 217 height 17
click at [288, 216] on input "Review Complete Continue to Worksite Card" at bounding box center [292, 211] width 9 height 9
radio input "true"
click at [337, 355] on select "Select Item... Alexis Newark Andrea Perales Brittany Tollefson Elizabeth Plaste…" at bounding box center [879, 355] width 1216 height 29
click at [271, 341] on select "Select Item... Alexis Newark Andrea Perales Brittany Tollefson Elizabeth Plaste…" at bounding box center [879, 355] width 1216 height 29
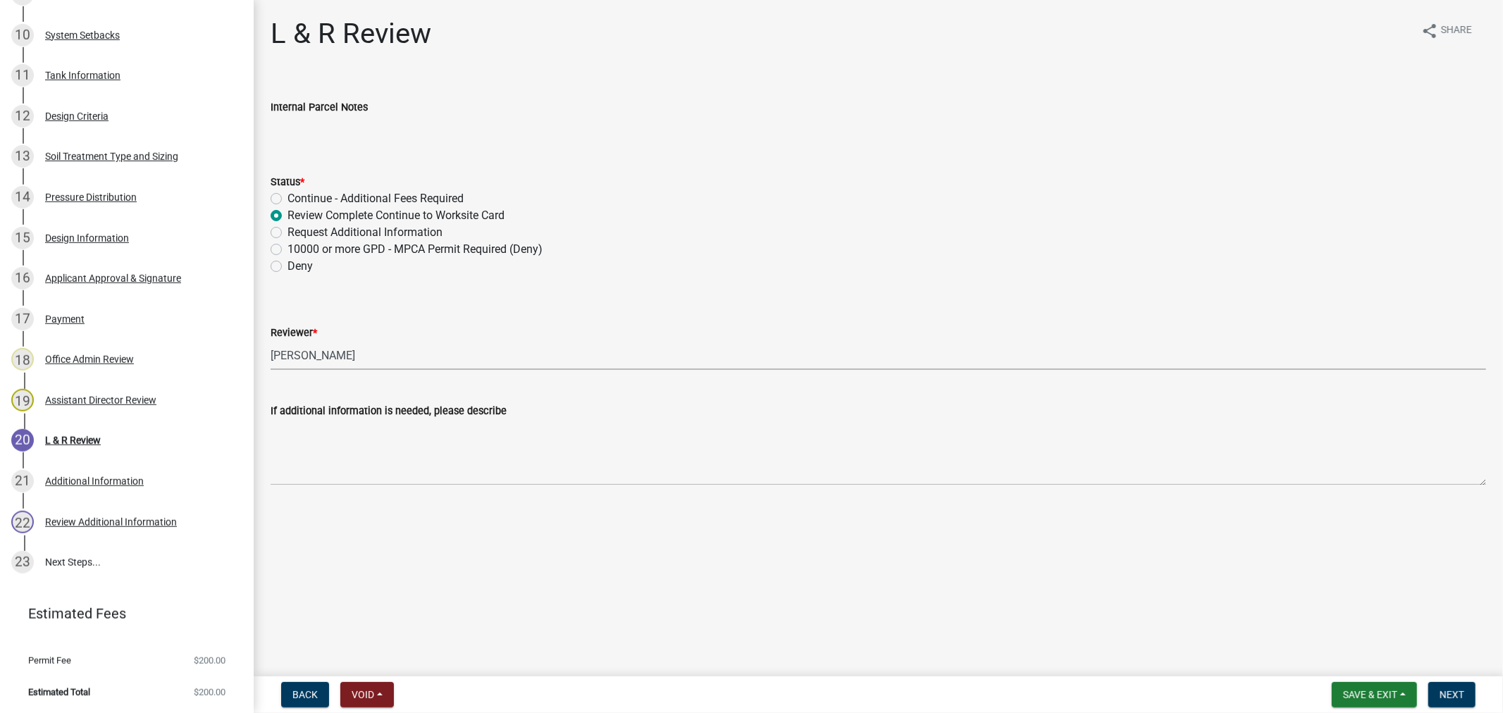
select select "9c3b6904-81c6-453c-afae-16c55a593472"
click at [1433, 698] on button "Next" at bounding box center [1451, 694] width 47 height 25
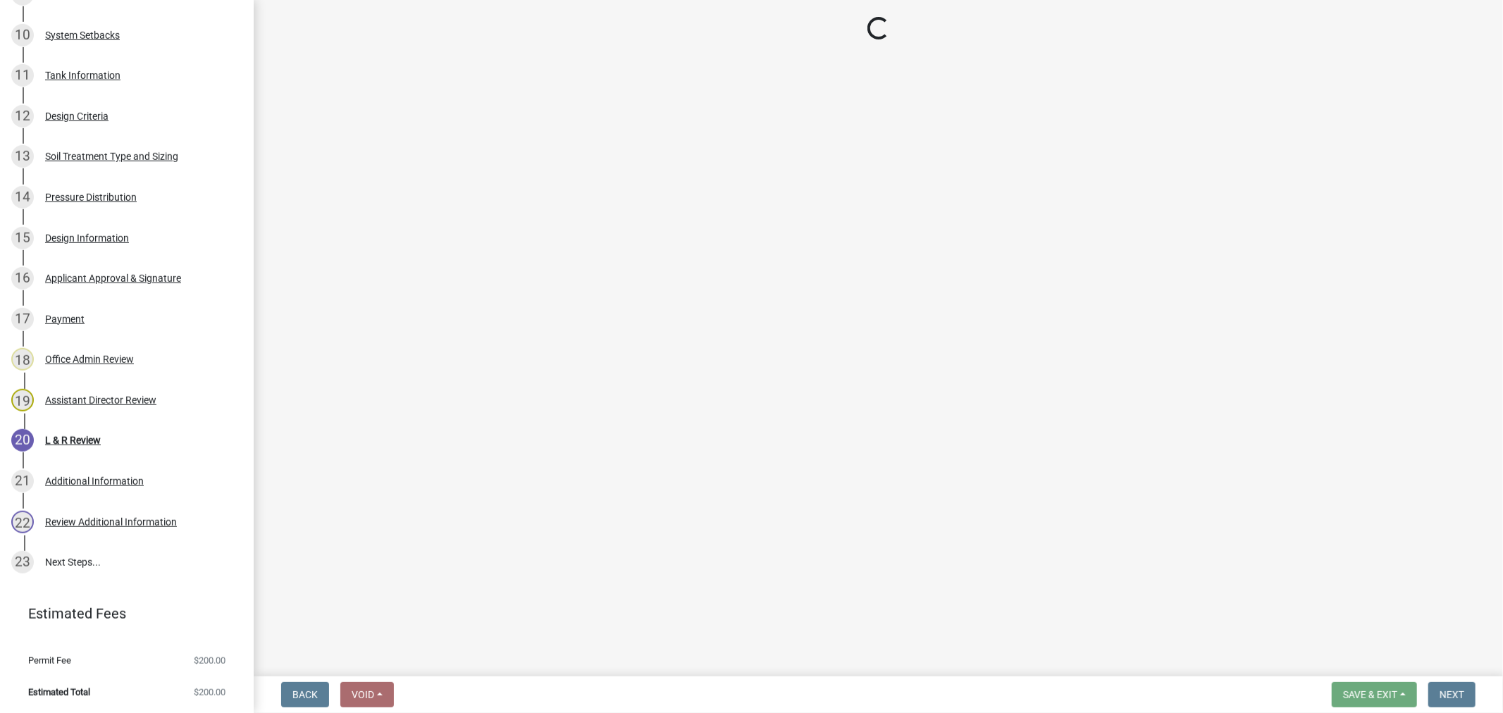
scroll to position [805, 0]
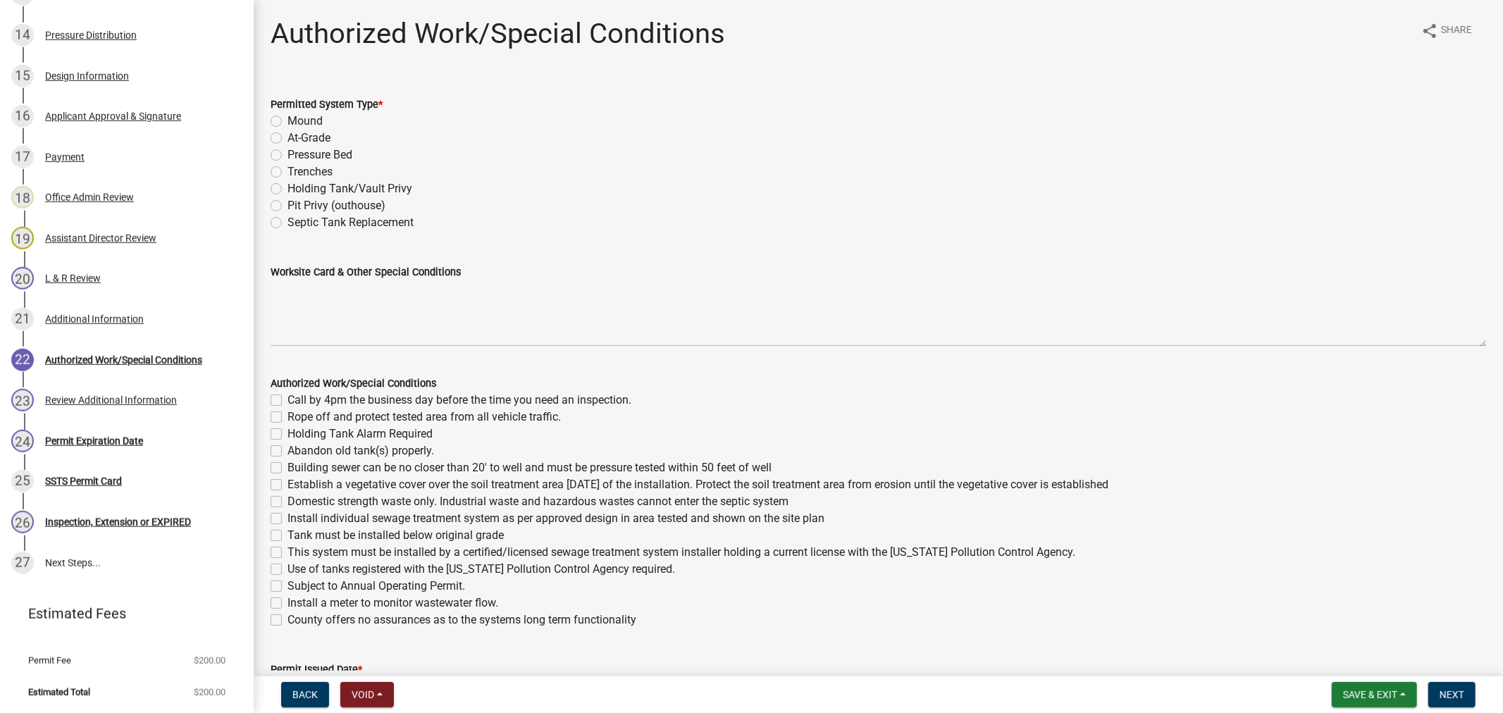
click at [288, 123] on label "Mound" at bounding box center [305, 121] width 35 height 17
click at [288, 122] on input "Mound" at bounding box center [292, 117] width 9 height 9
radio input "true"
drag, startPoint x: 276, startPoint y: 149, endPoint x: 276, endPoint y: 159, distance: 10.6
click at [288, 150] on label "Pressure Bed" at bounding box center [320, 155] width 65 height 17
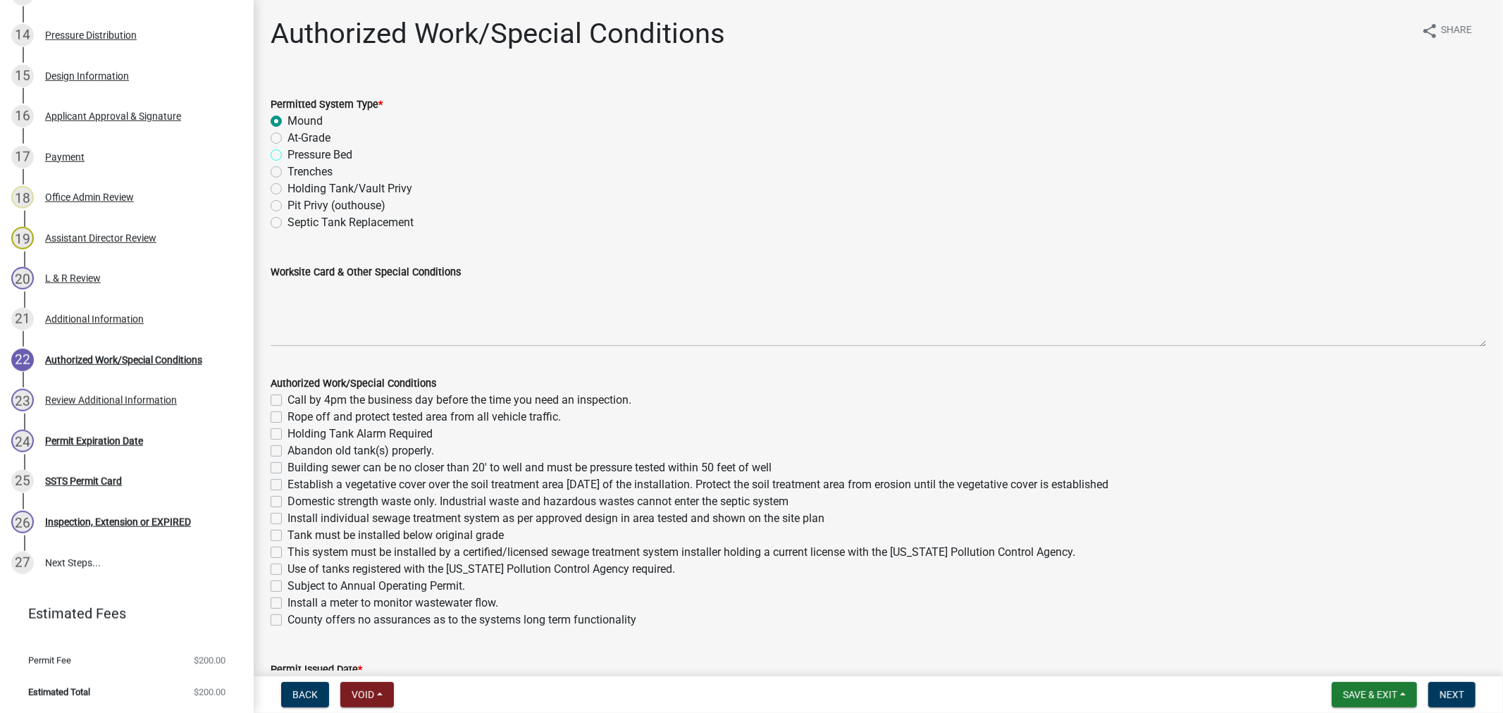
click at [288, 150] on input "Pressure Bed" at bounding box center [292, 151] width 9 height 9
radio input "true"
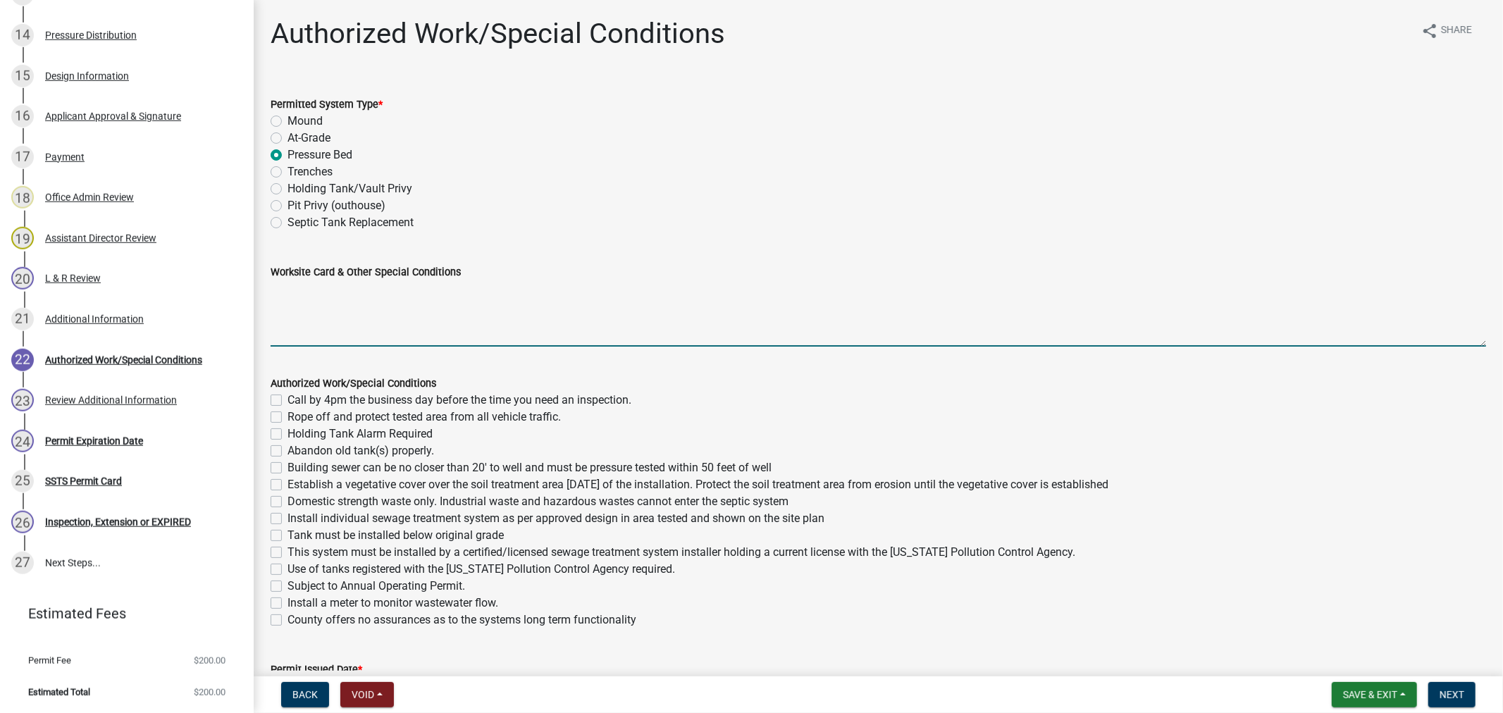
click at [351, 311] on textarea "Worksite Card & Other Special Conditions" at bounding box center [879, 313] width 1216 height 66
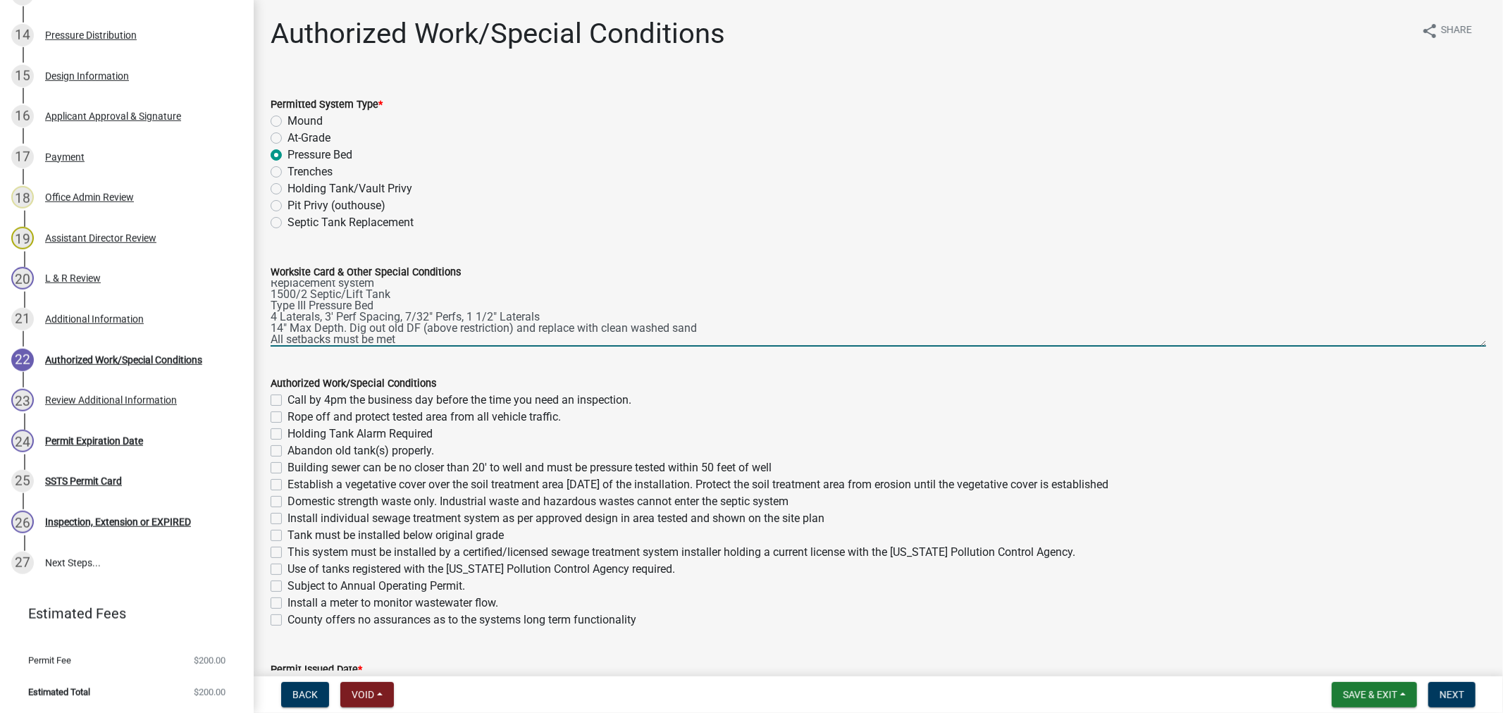
type textarea "Replacement system 1500/2 Septic/Lift Tank Type III Pressure Bed 4 Laterals, 3'…"
click at [288, 403] on label "Call by 4pm the business day before the time you need an inspection." at bounding box center [460, 400] width 344 height 17
click at [288, 401] on input "Call by 4pm the business day before the time you need an inspection." at bounding box center [292, 396] width 9 height 9
checkbox input "true"
checkbox input "false"
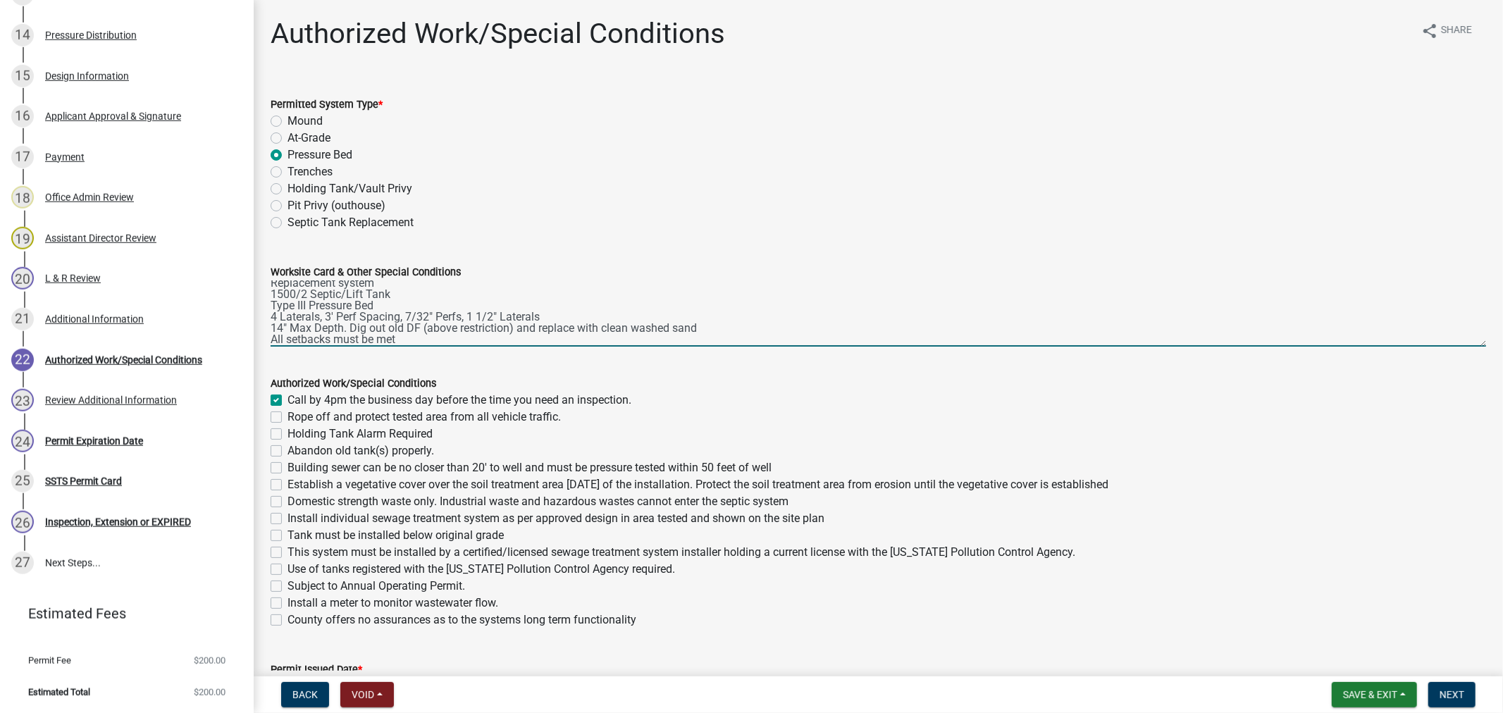
checkbox input "false"
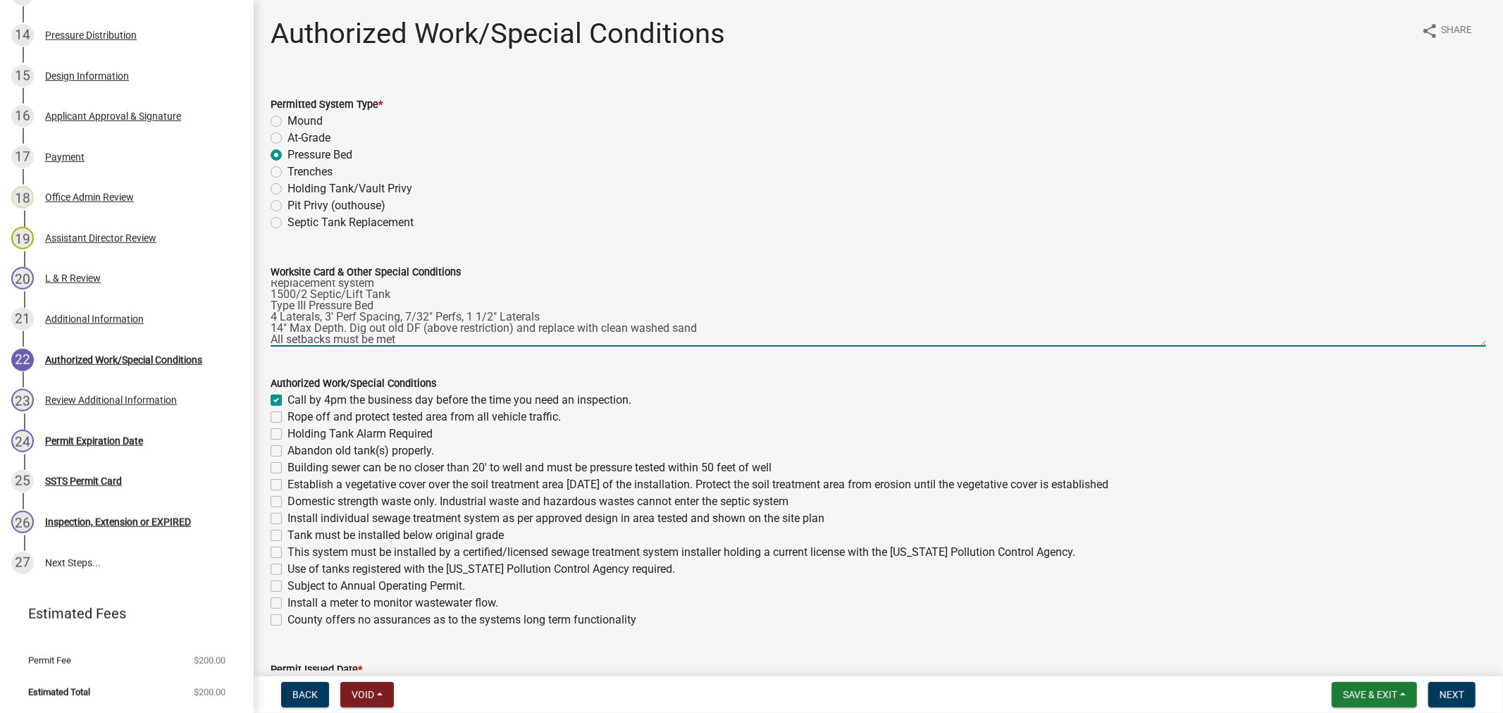
checkbox input "false"
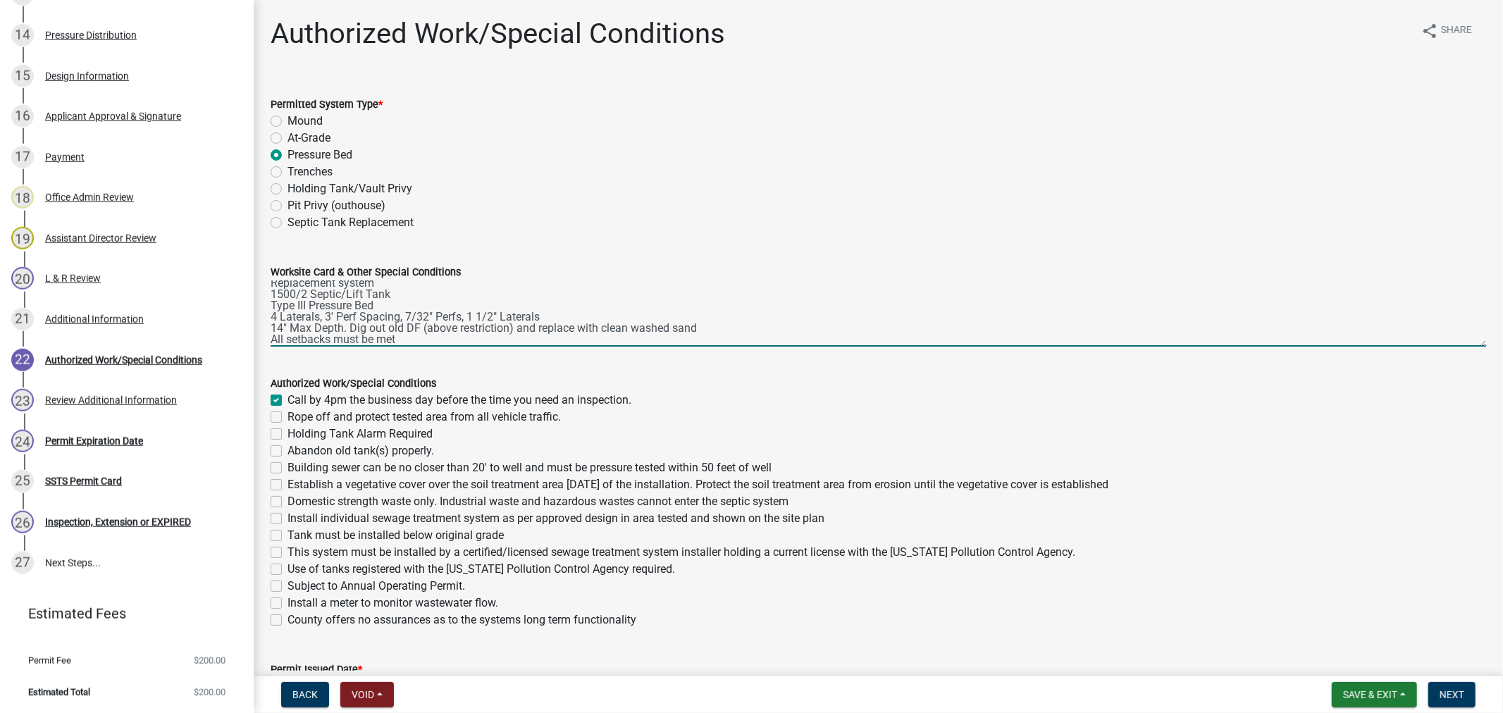
checkbox input "false"
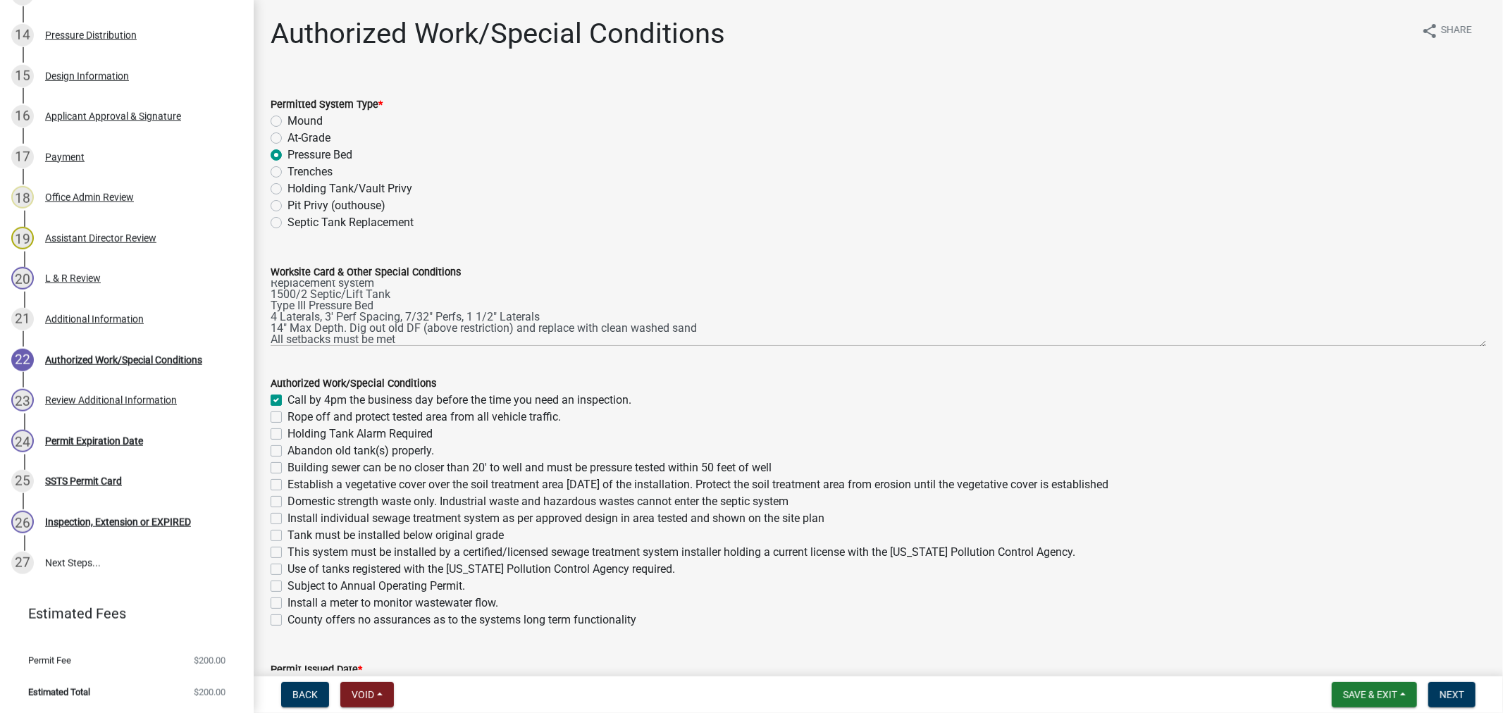
click at [288, 419] on label "Rope off and protect tested area from all vehicle traffic." at bounding box center [424, 417] width 273 height 17
click at [288, 418] on input "Rope off and protect tested area from all vehicle traffic." at bounding box center [292, 413] width 9 height 9
checkbox input "true"
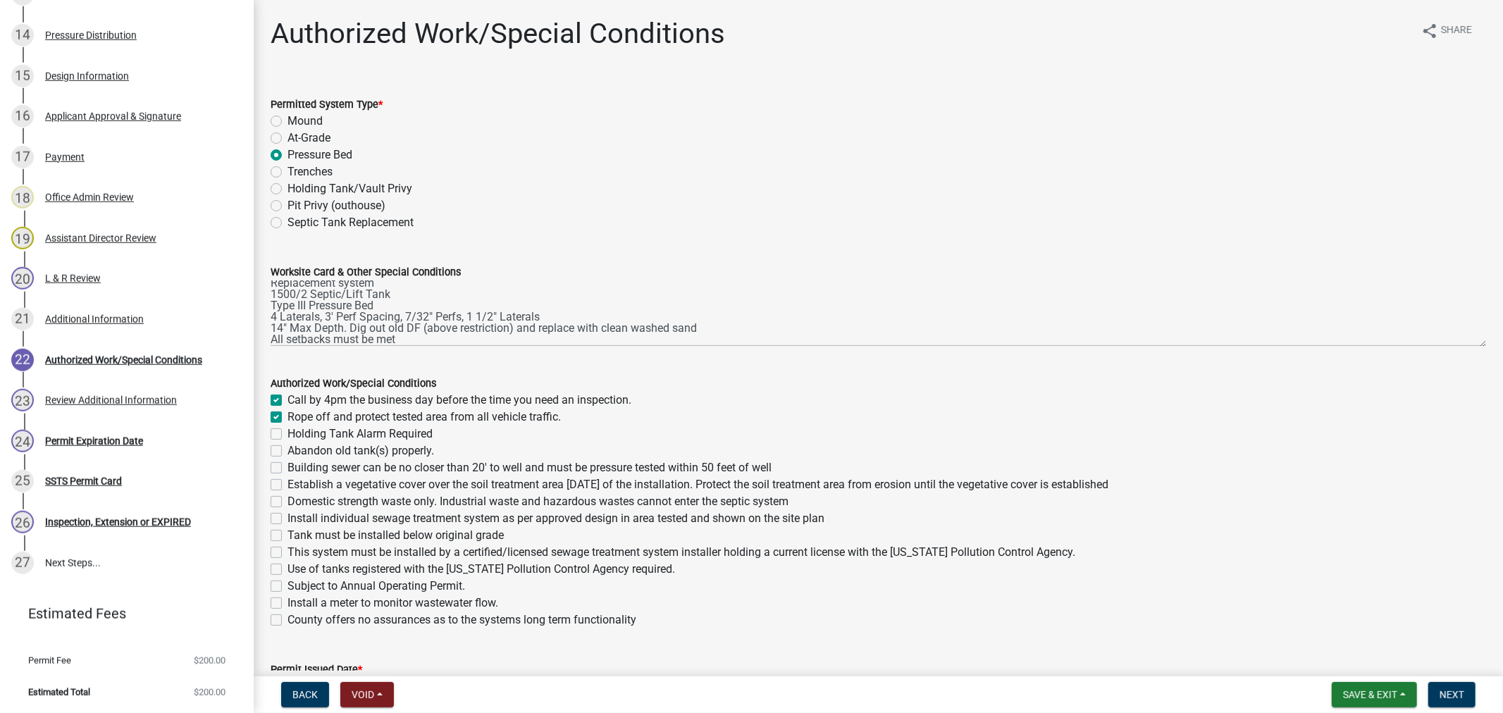
checkbox input "false"
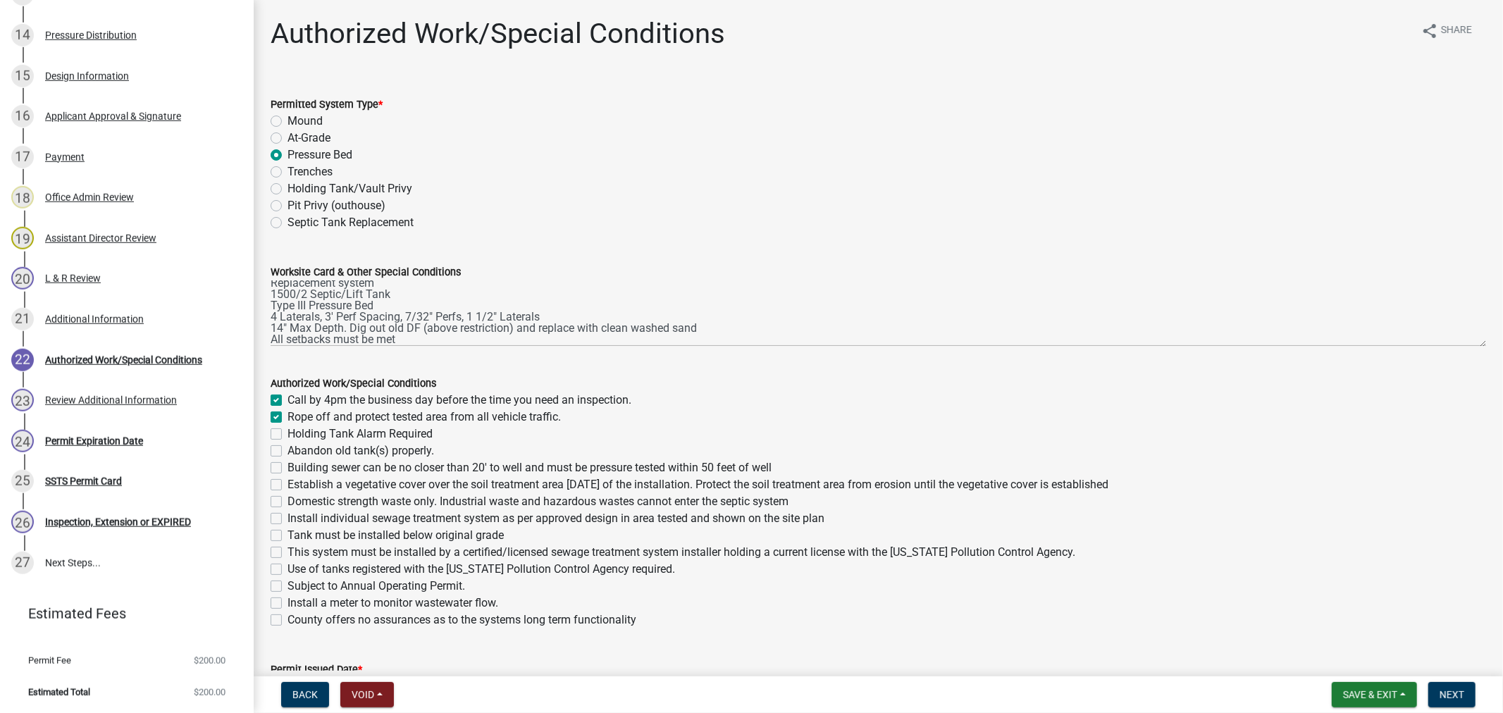
checkbox input "false"
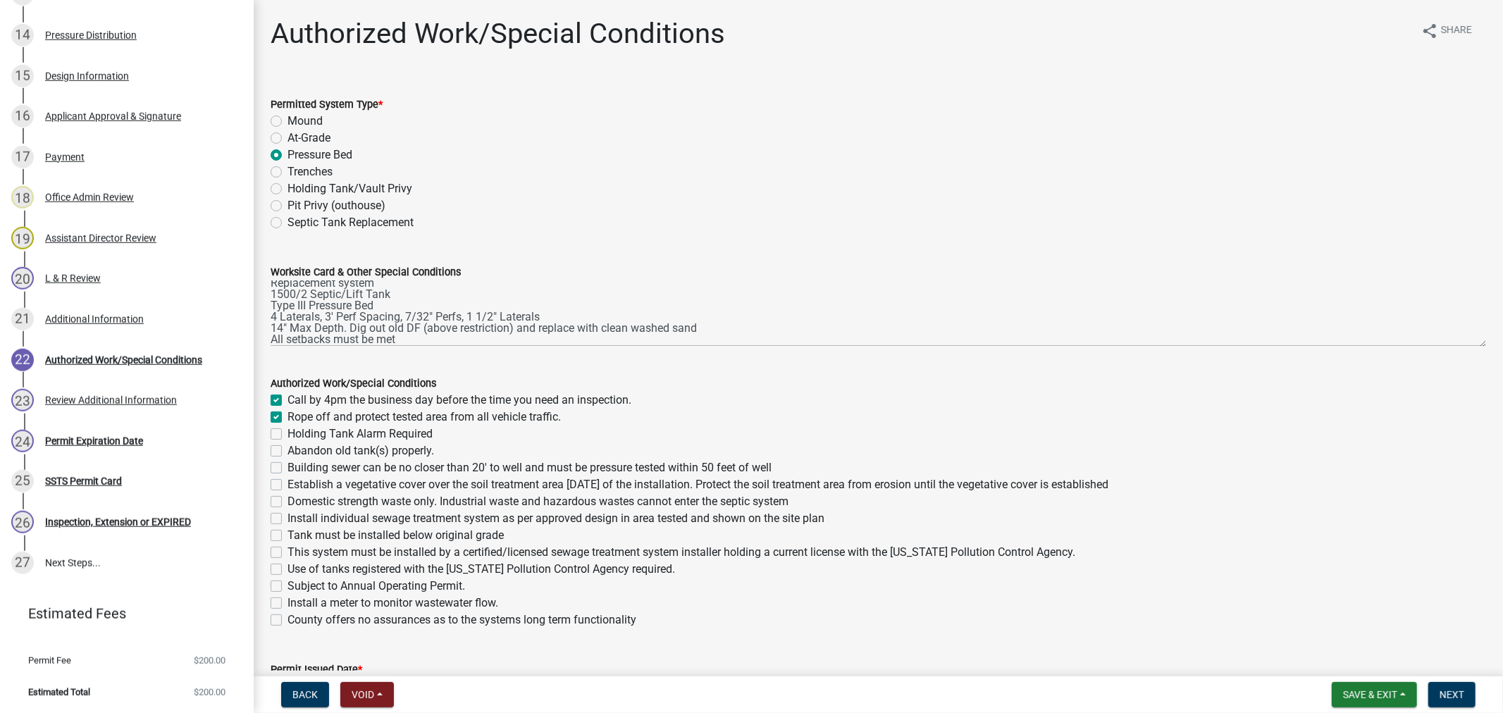
checkbox input "false"
click at [288, 455] on label "Abandon old tank(s) properly." at bounding box center [361, 451] width 147 height 17
click at [288, 452] on input "Abandon old tank(s) properly." at bounding box center [292, 447] width 9 height 9
checkbox input "true"
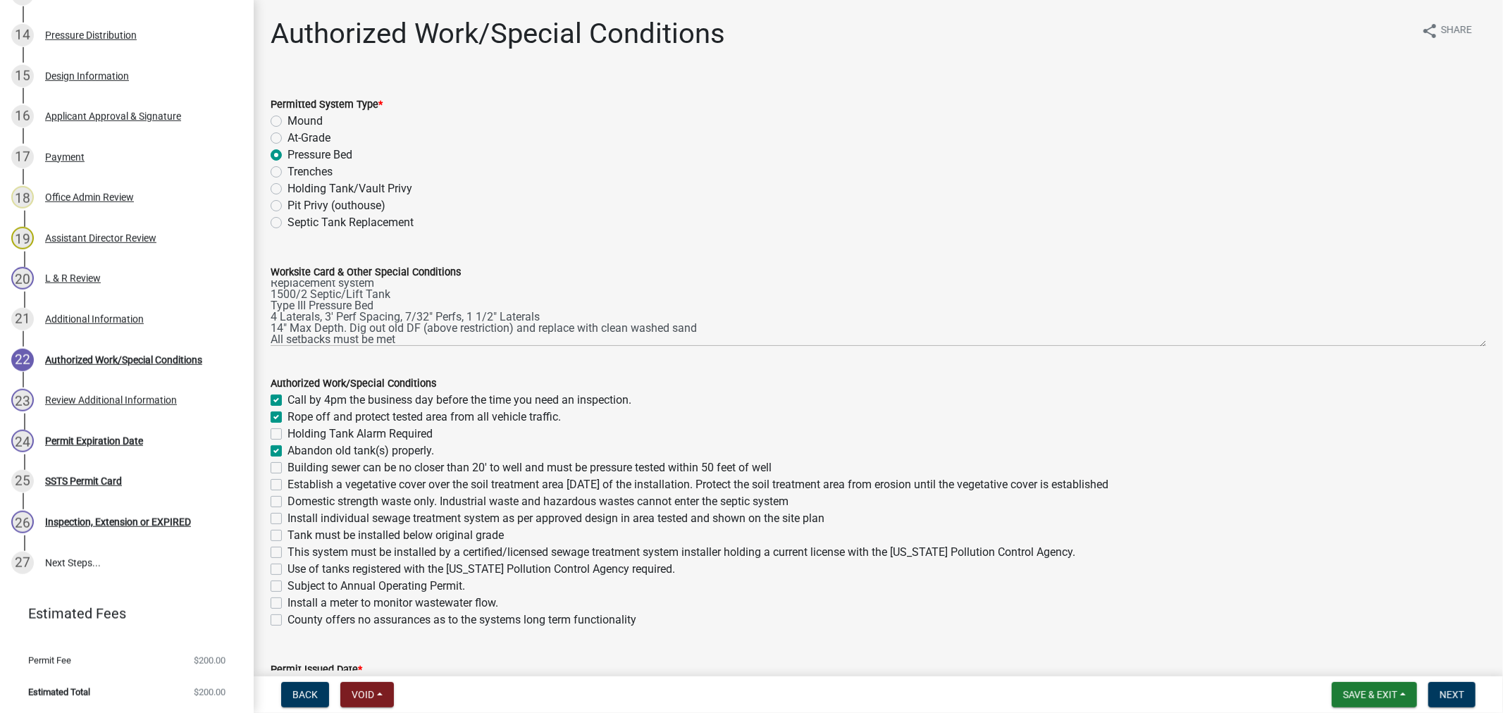
checkbox input "true"
checkbox input "false"
checkbox input "true"
checkbox input "false"
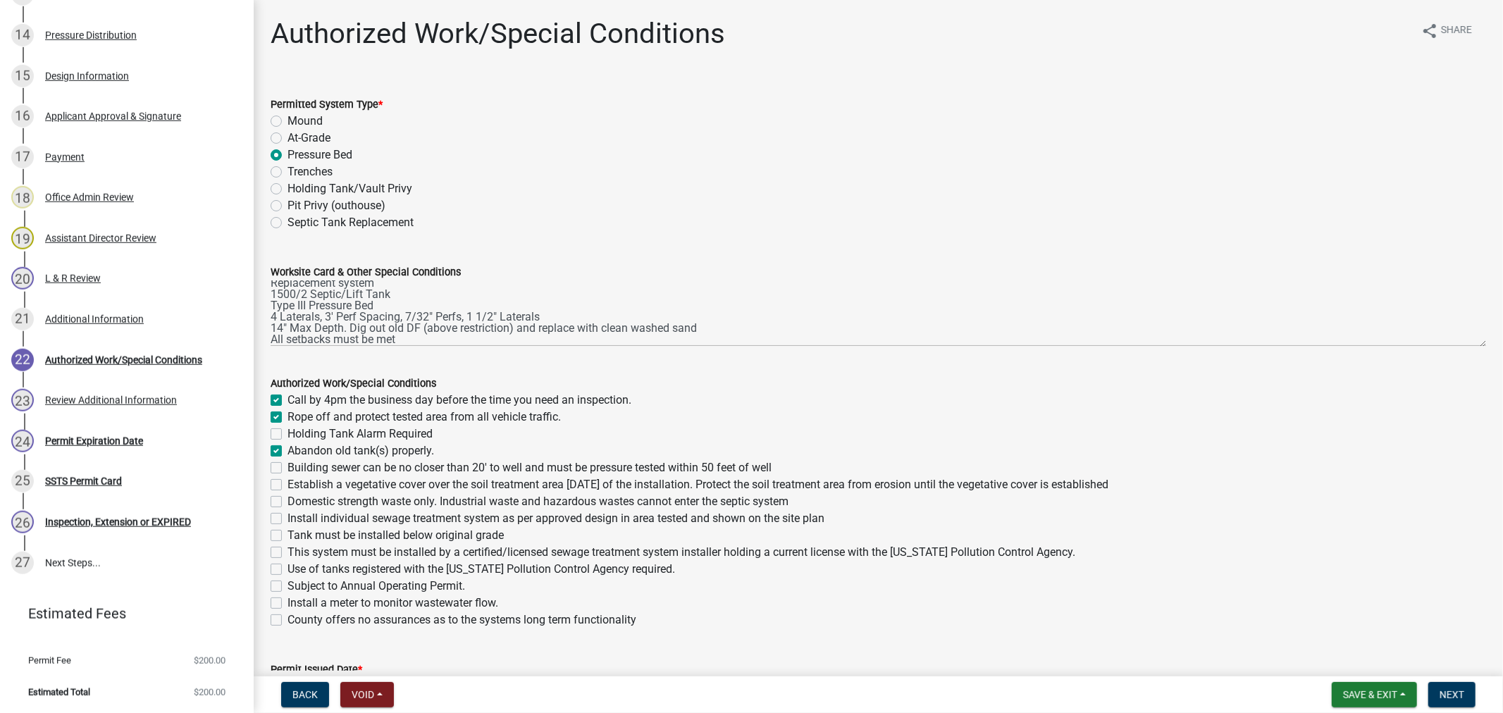
checkbox input "false"
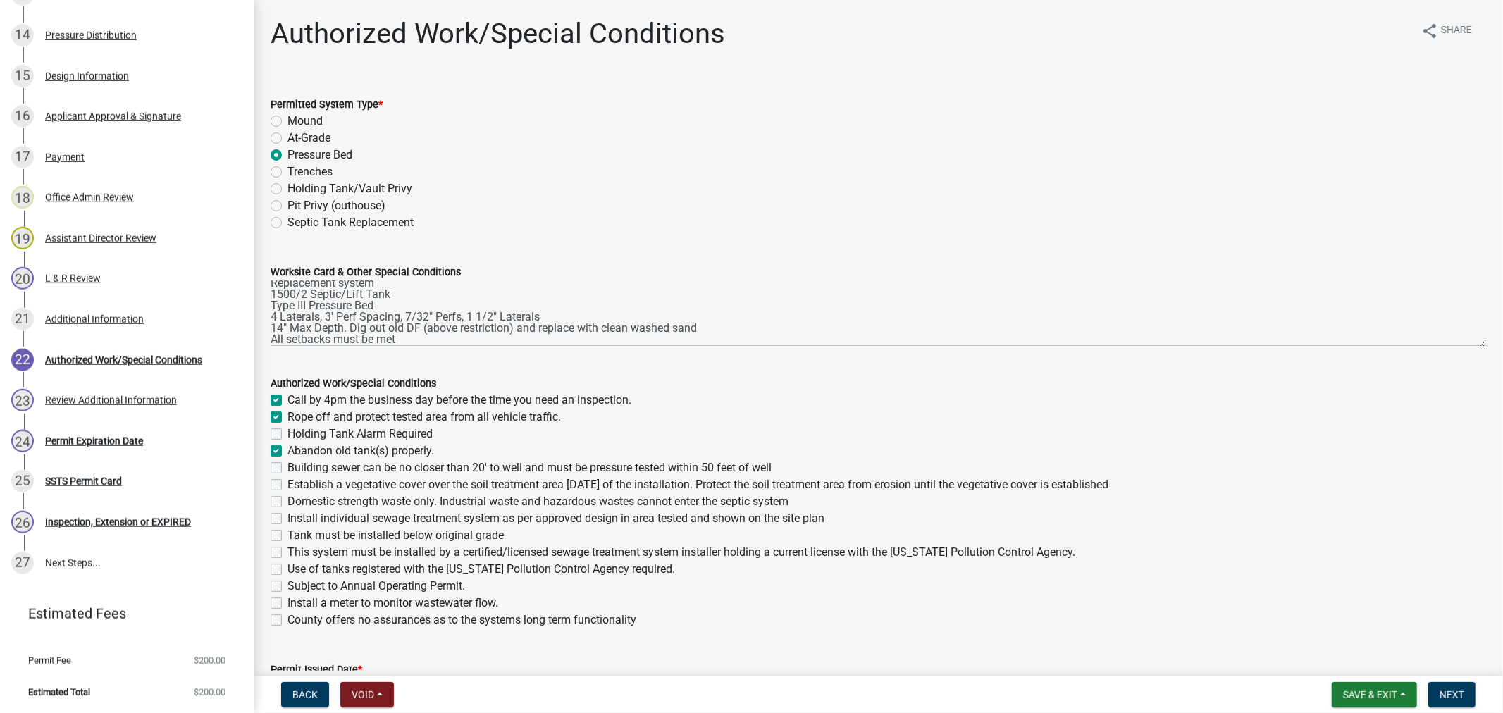
checkbox input "false"
click at [288, 469] on label "Building sewer can be no closer than 20' to well and must be pressure tested wi…" at bounding box center [530, 467] width 484 height 17
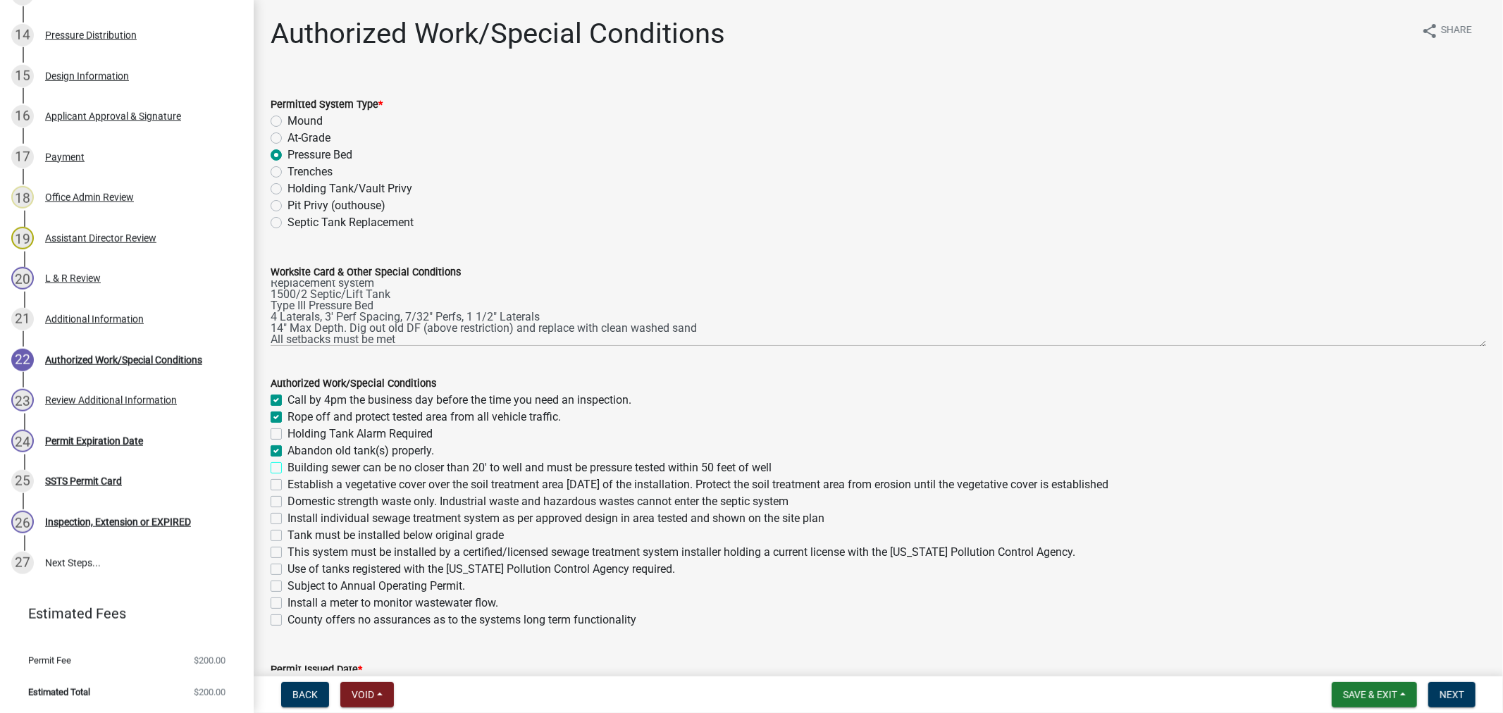
click at [288, 469] on input "Building sewer can be no closer than 20' to well and must be pressure tested wi…" at bounding box center [292, 463] width 9 height 9
checkbox input "true"
checkbox input "false"
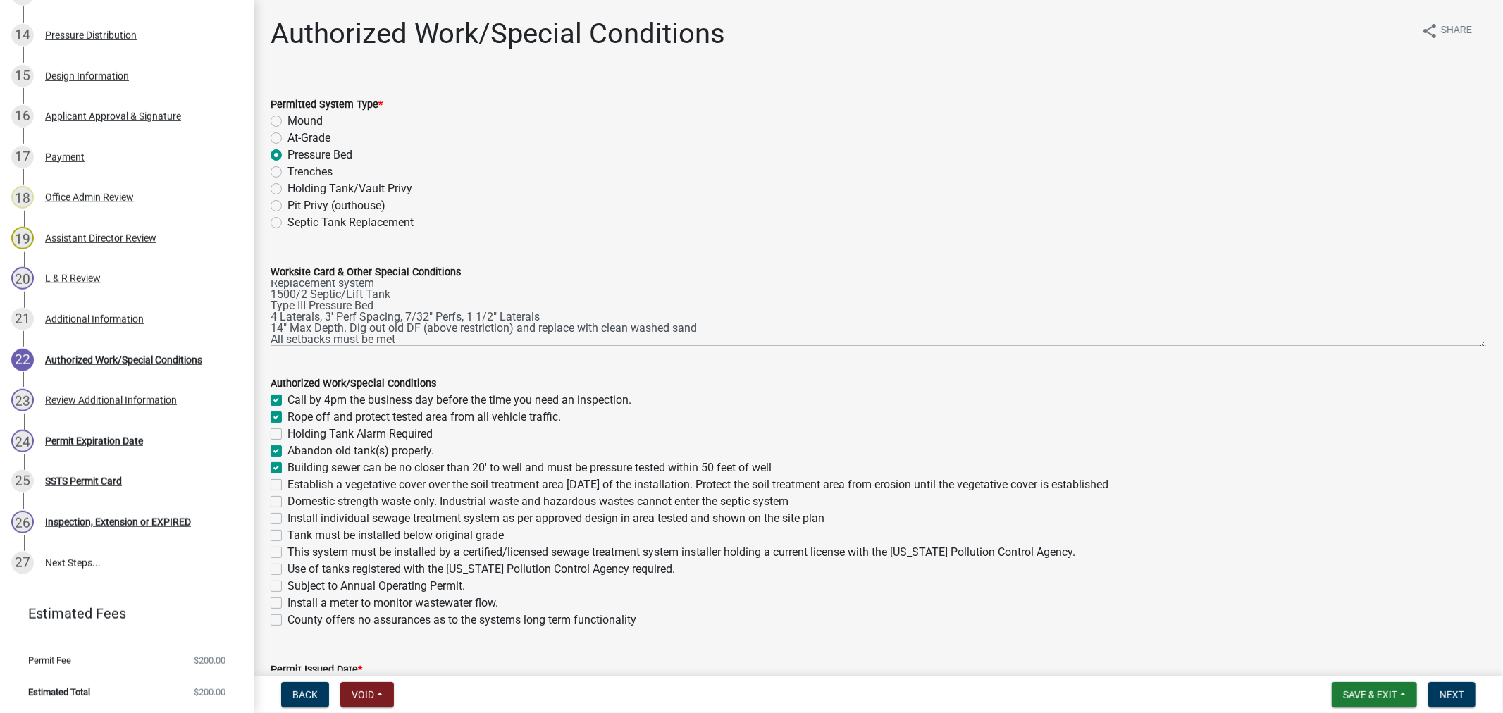
checkbox input "true"
checkbox input "false"
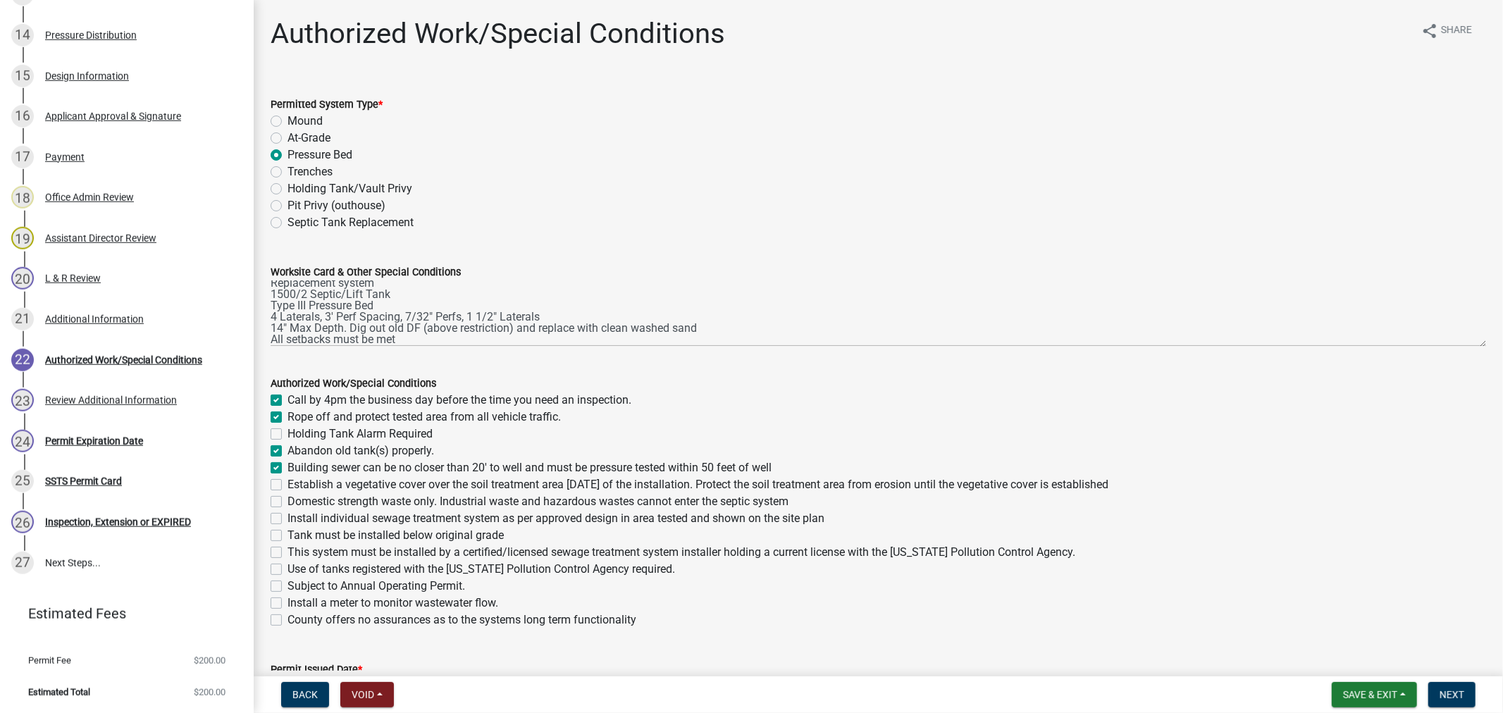
checkbox input "false"
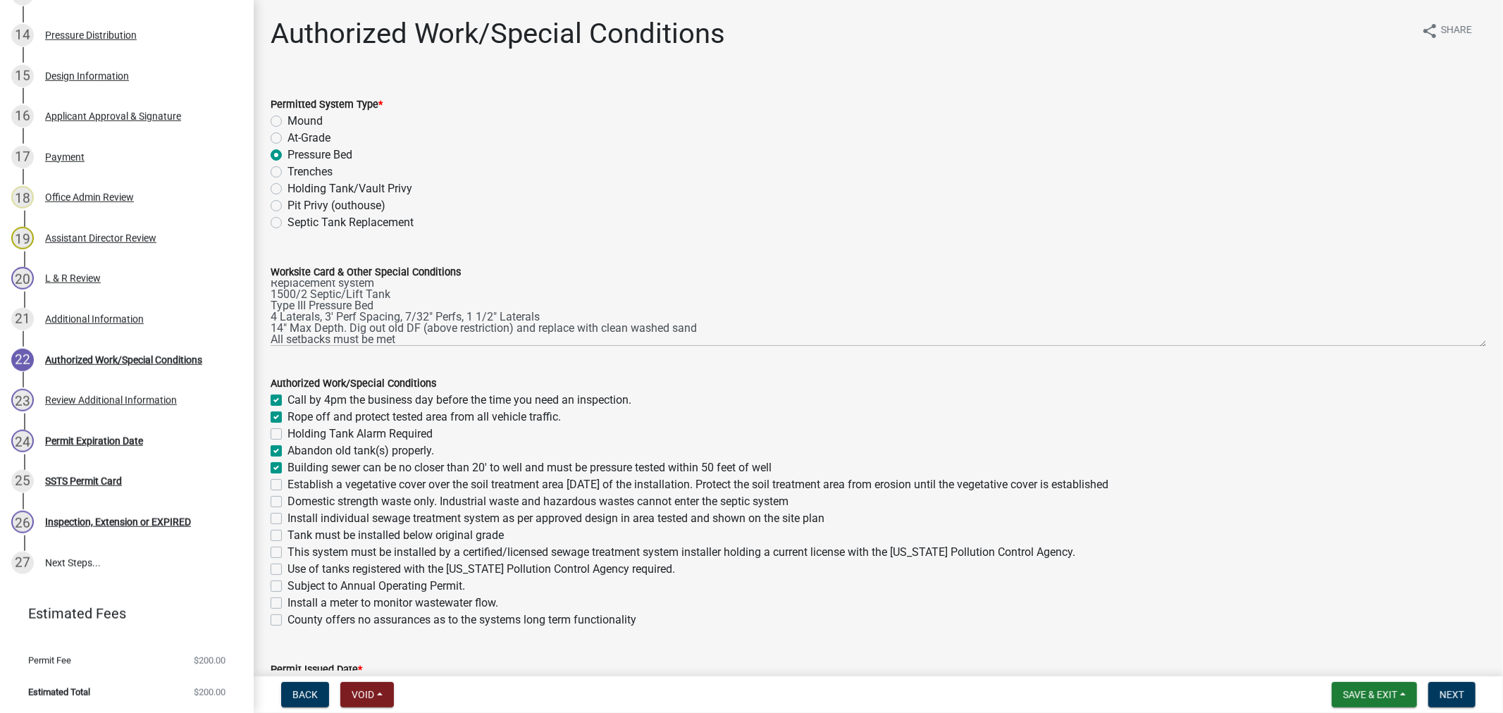
checkbox input "false"
click at [288, 485] on label "Establish a vegetative cover over the soil treatment area within 30 days of the…" at bounding box center [698, 484] width 821 height 17
click at [288, 485] on input "Establish a vegetative cover over the soil treatment area within 30 days of the…" at bounding box center [292, 480] width 9 height 9
checkbox input "true"
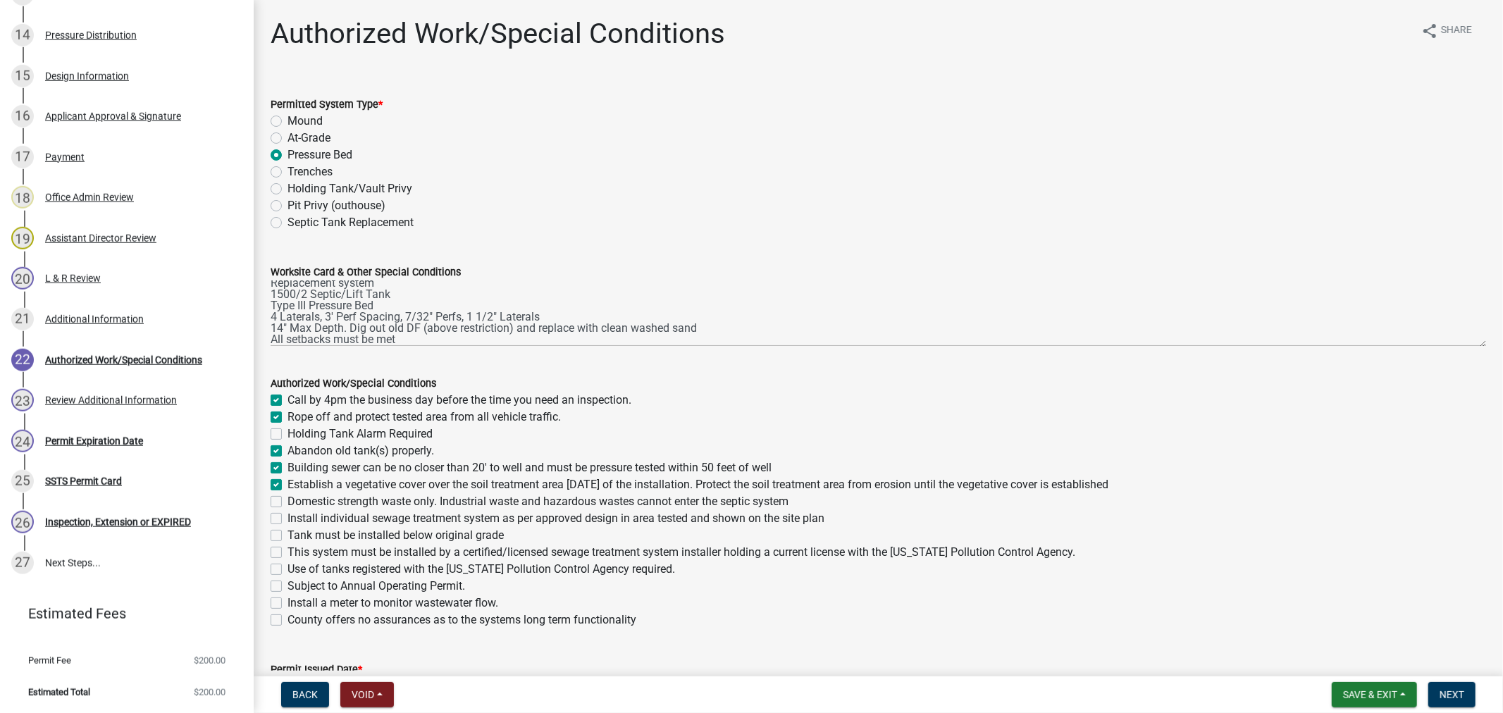
checkbox input "true"
checkbox input "false"
checkbox input "true"
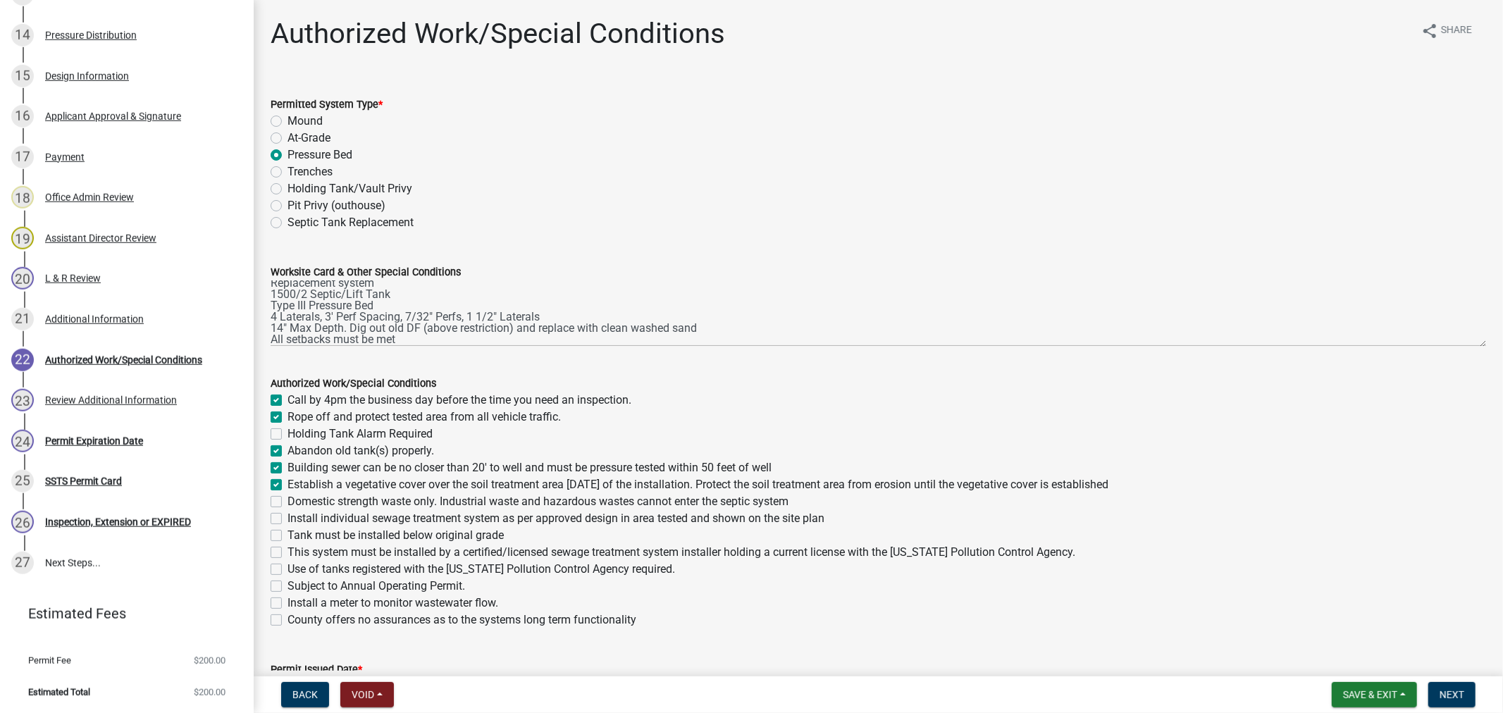
checkbox input "false"
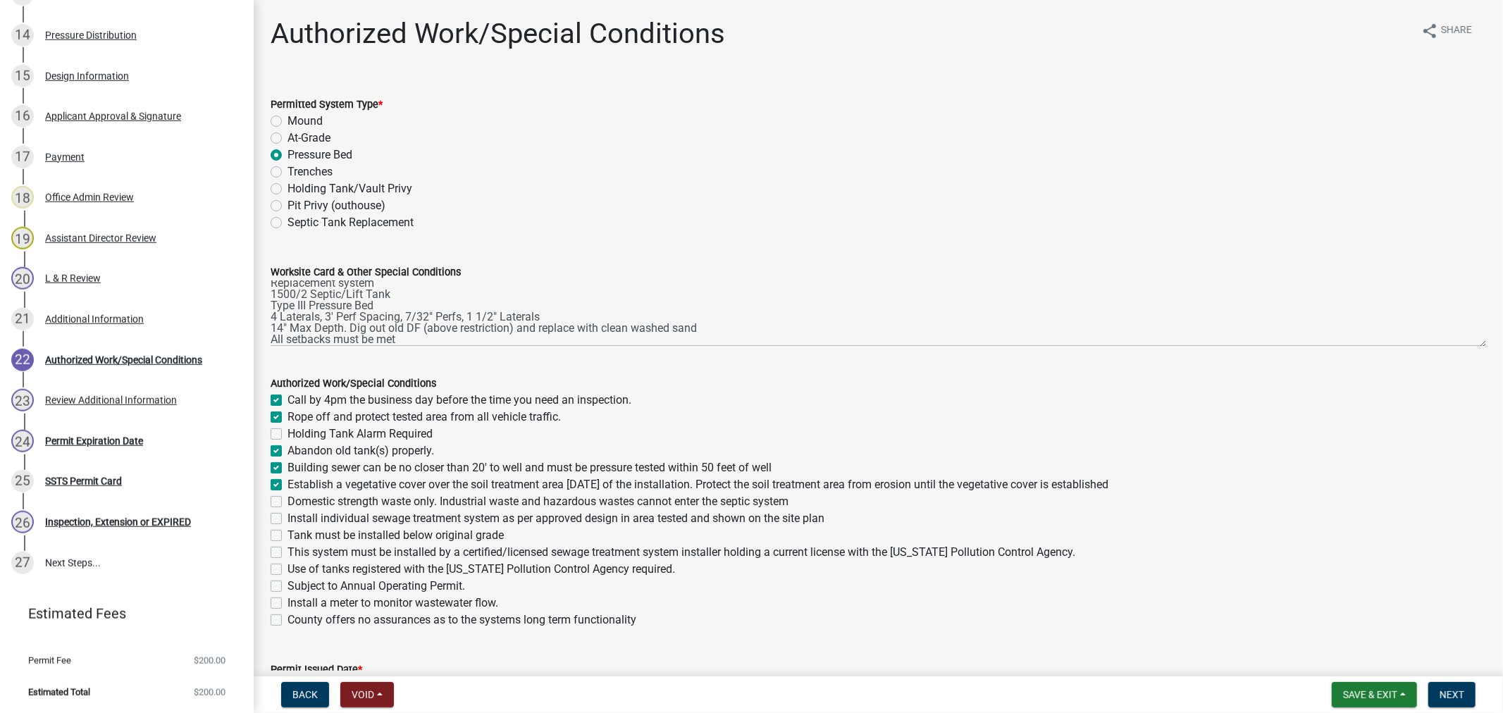
checkbox input "false"
click at [288, 503] on label "Domestic strength waste only. Industrial waste and hazardous wastes cannot ente…" at bounding box center [538, 501] width 501 height 17
click at [288, 502] on input "Domestic strength waste only. Industrial waste and hazardous wastes cannot ente…" at bounding box center [292, 497] width 9 height 9
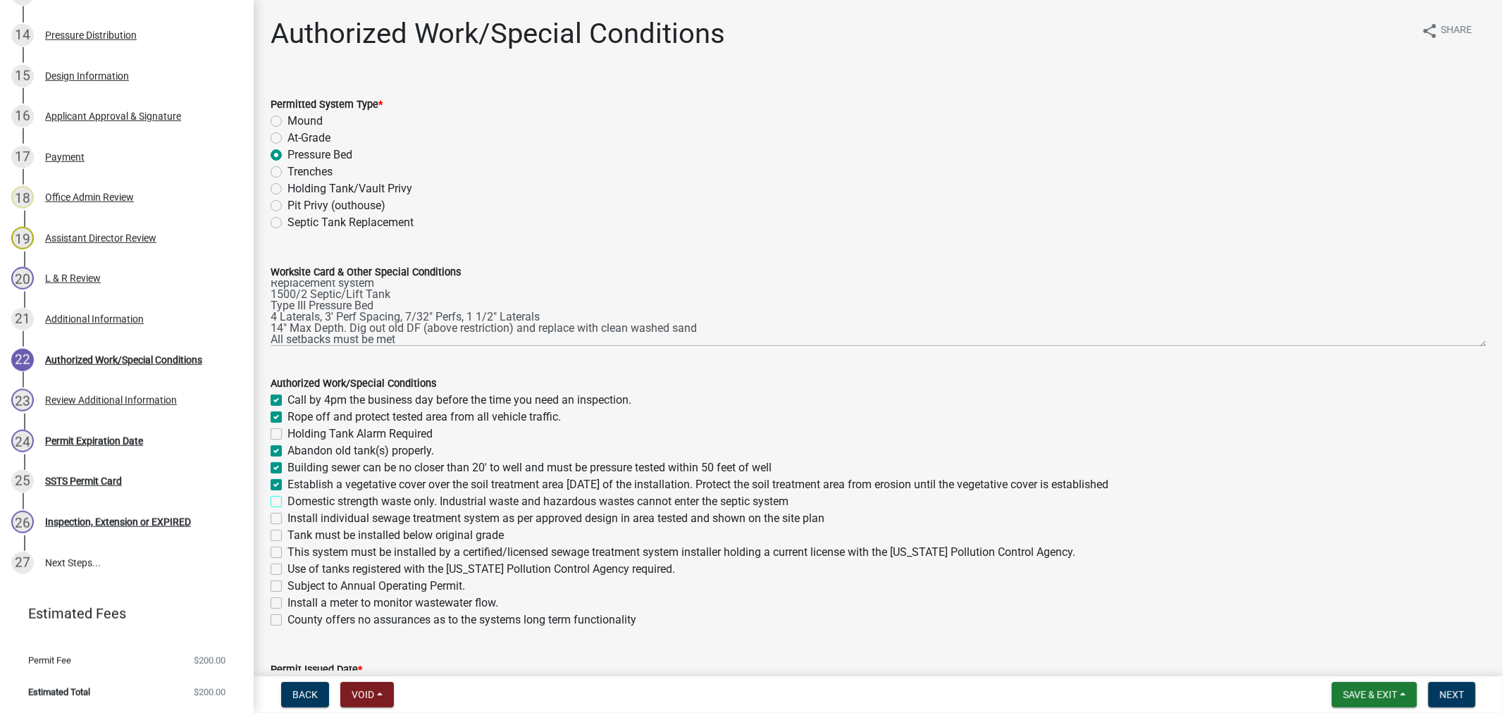
checkbox input "true"
checkbox input "false"
checkbox input "true"
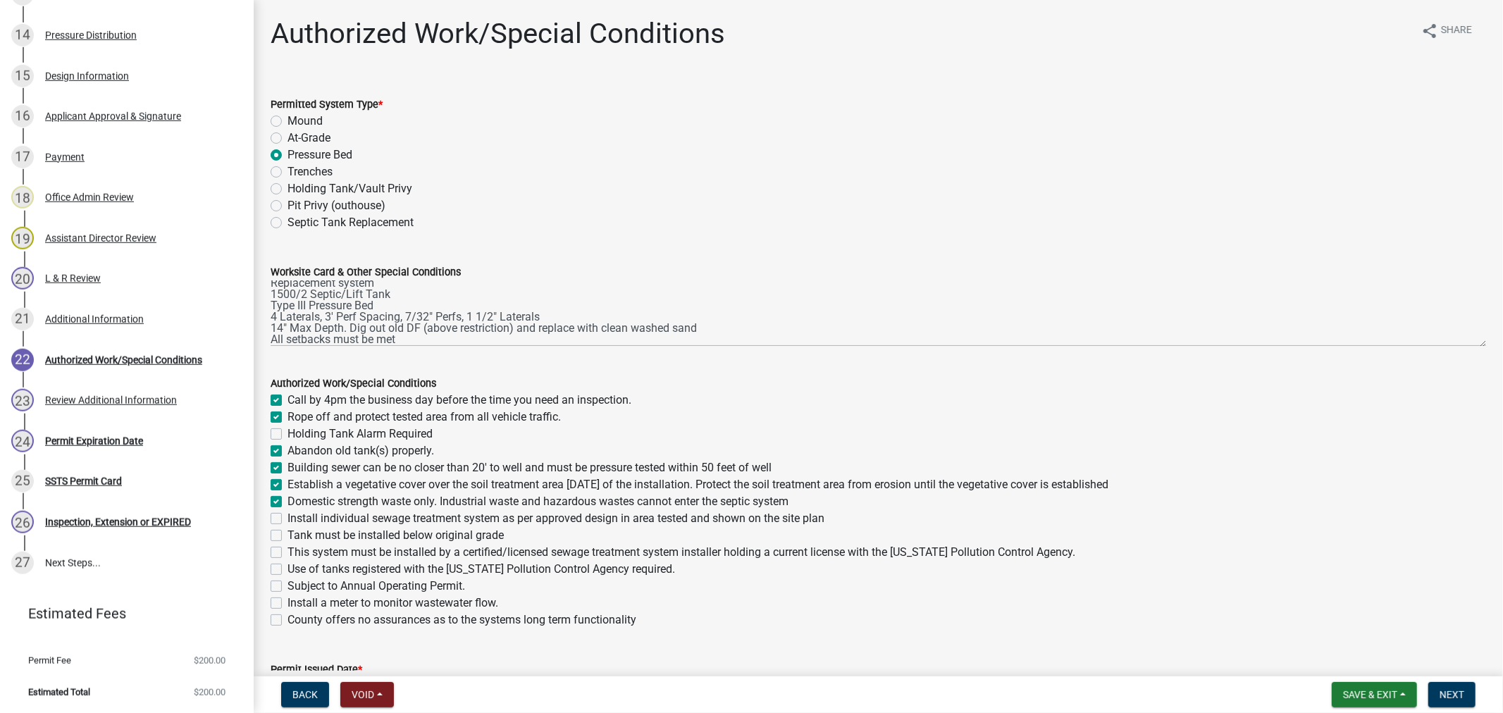
checkbox input "true"
checkbox input "false"
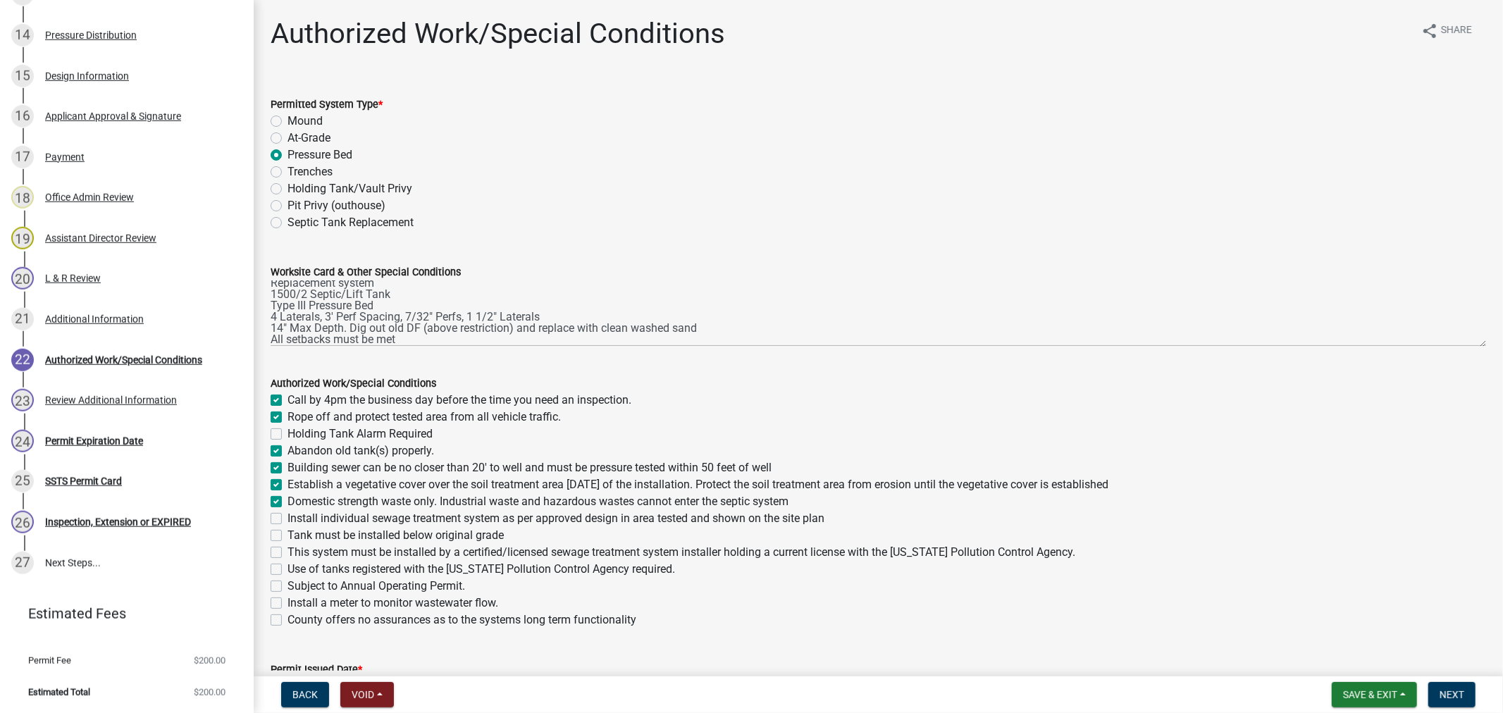
checkbox input "false"
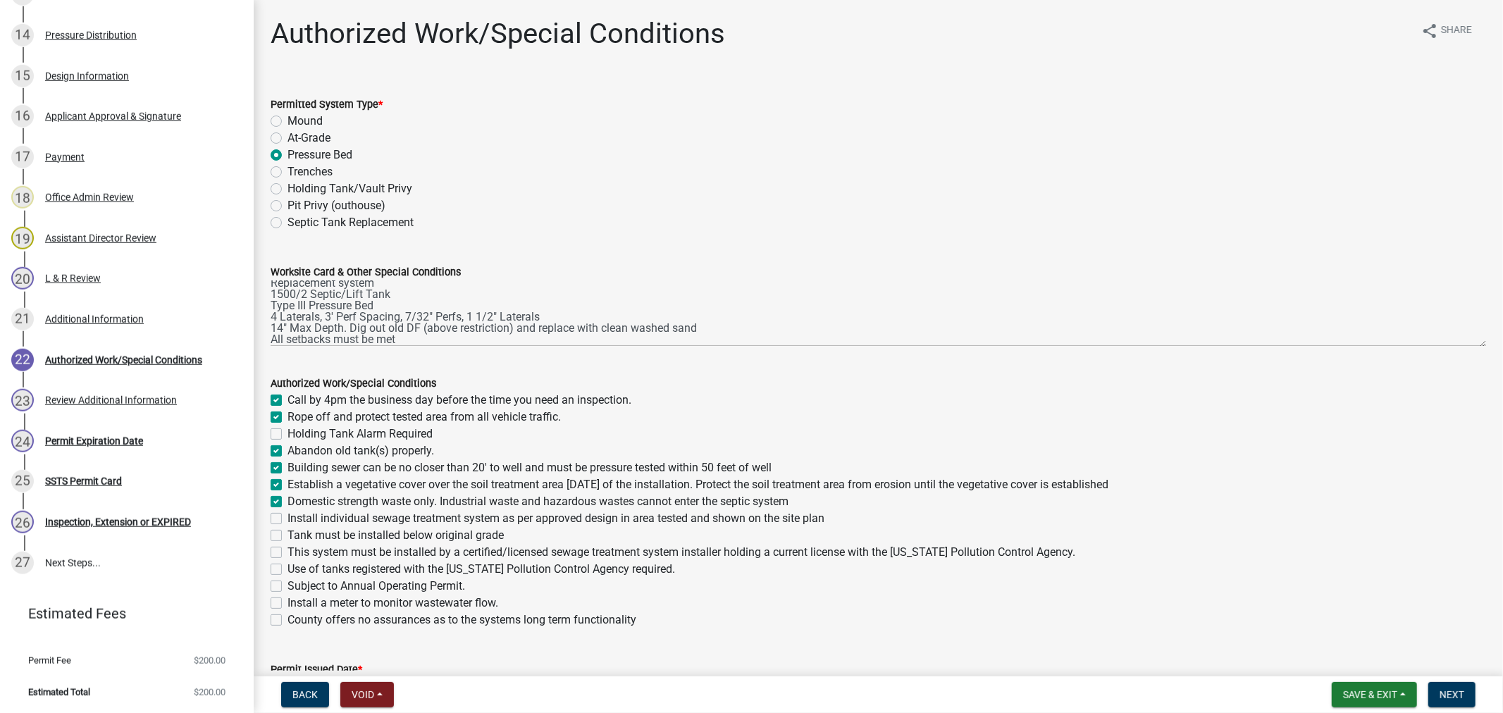
click at [288, 519] on label "Install individual sewage treatment system as per approved design in area teste…" at bounding box center [556, 518] width 537 height 17
click at [288, 519] on input "Install individual sewage treatment system as per approved design in area teste…" at bounding box center [292, 514] width 9 height 9
checkbox input "true"
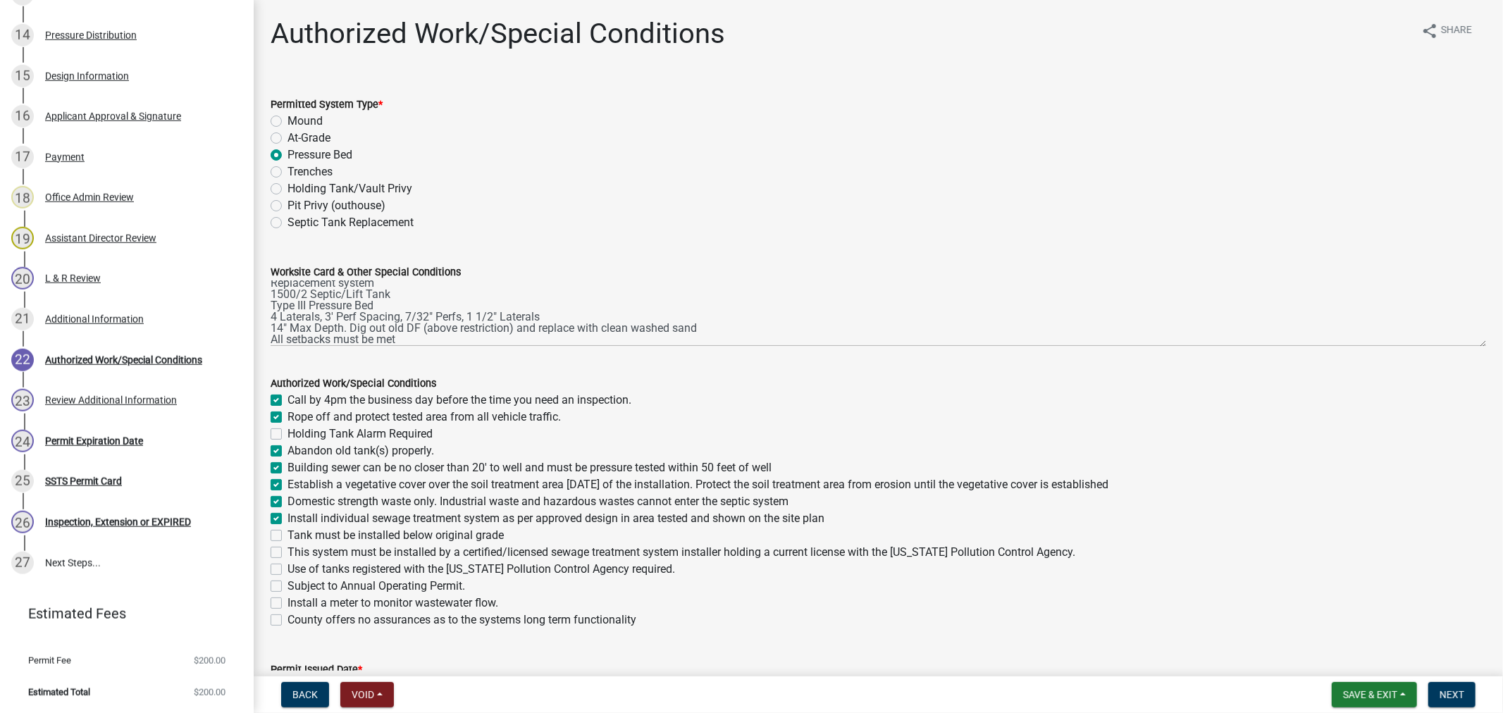
checkbox input "false"
checkbox input "true"
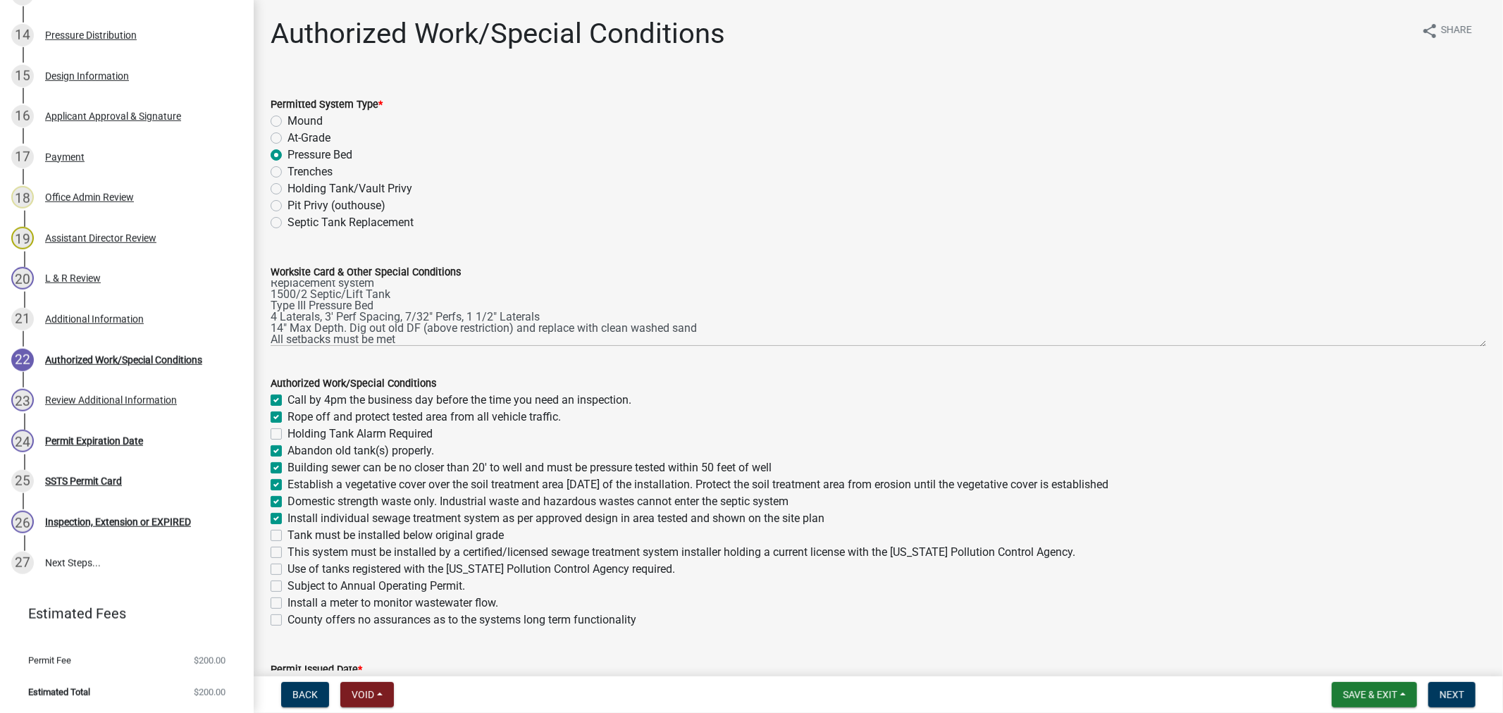
checkbox input "true"
checkbox input "false"
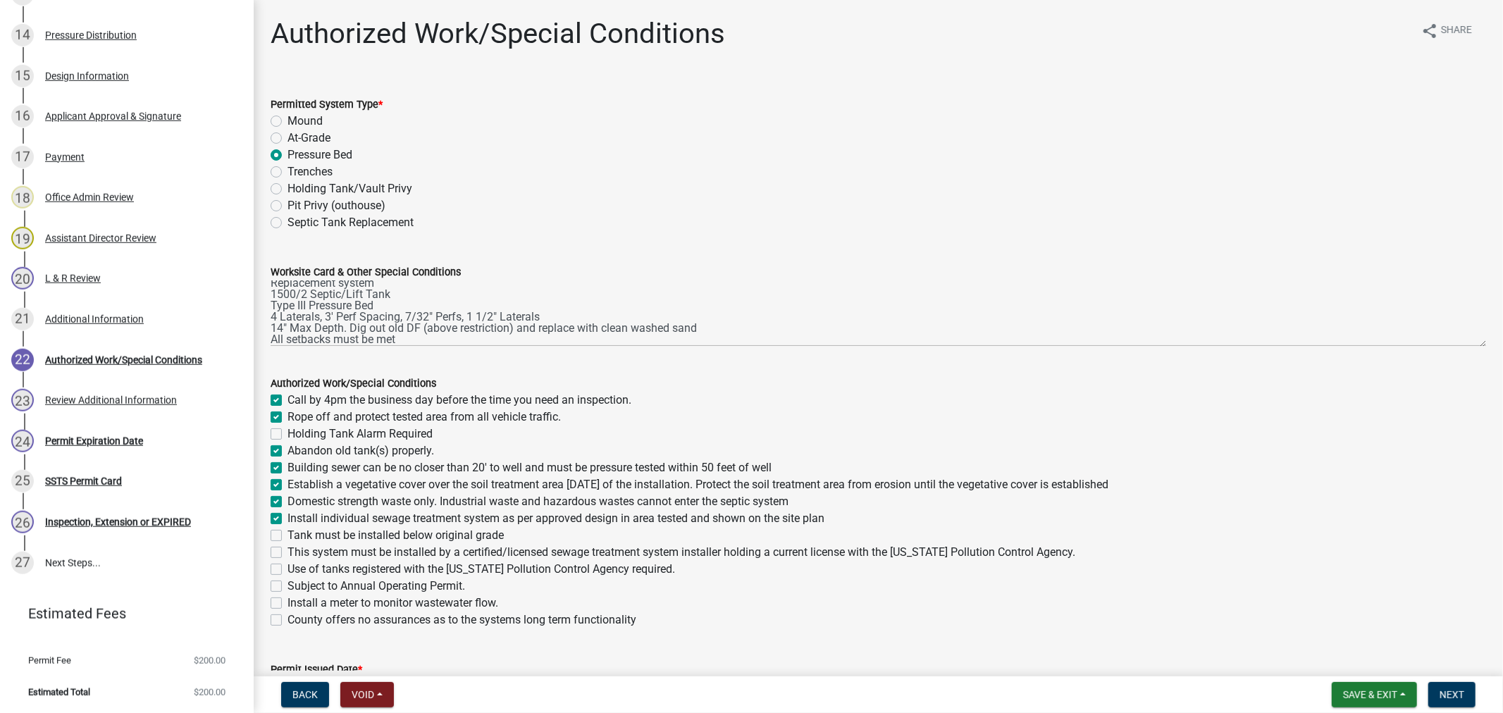
checkbox input "false"
click at [288, 531] on label "Tank must be installed below original grade" at bounding box center [396, 535] width 216 height 17
click at [288, 531] on input "Tank must be installed below original grade" at bounding box center [292, 531] width 9 height 9
checkbox input "true"
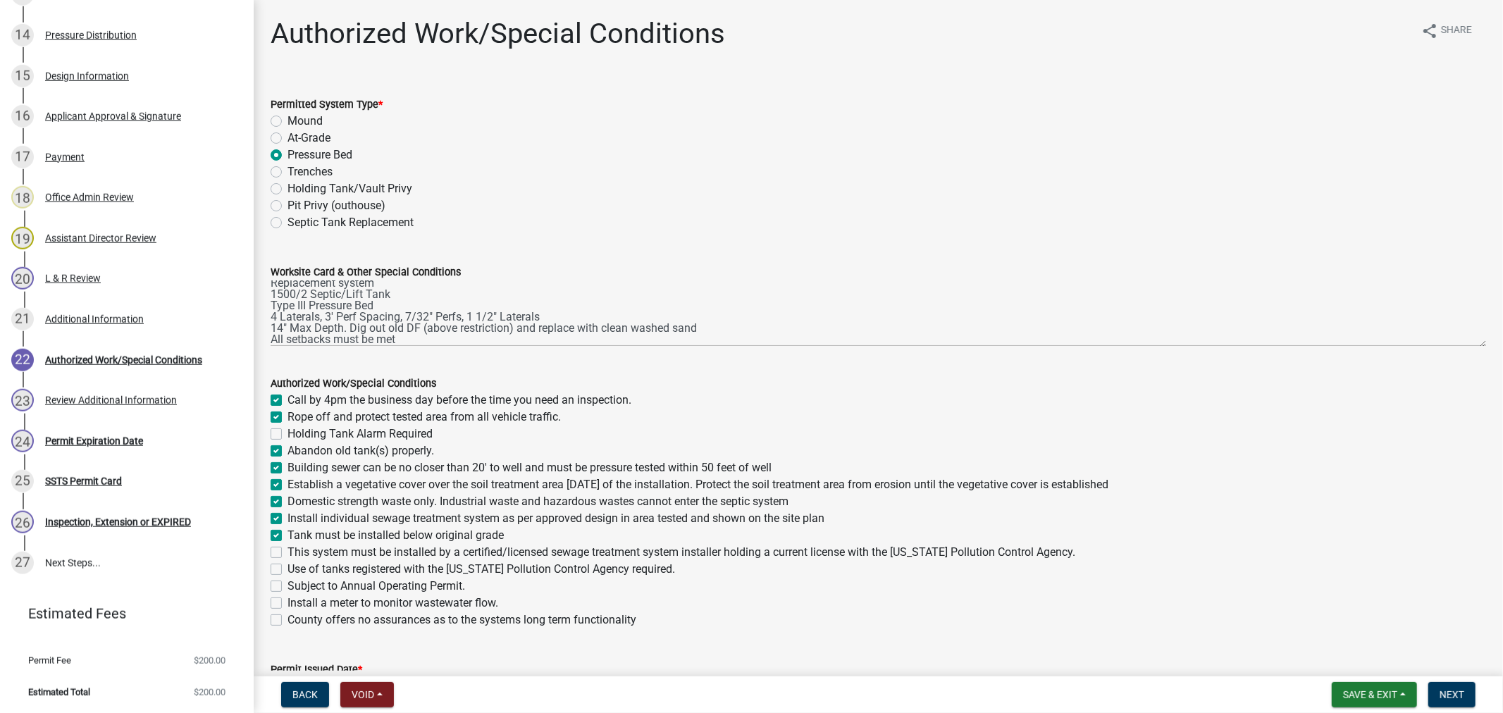
checkbox input "true"
checkbox input "false"
checkbox input "true"
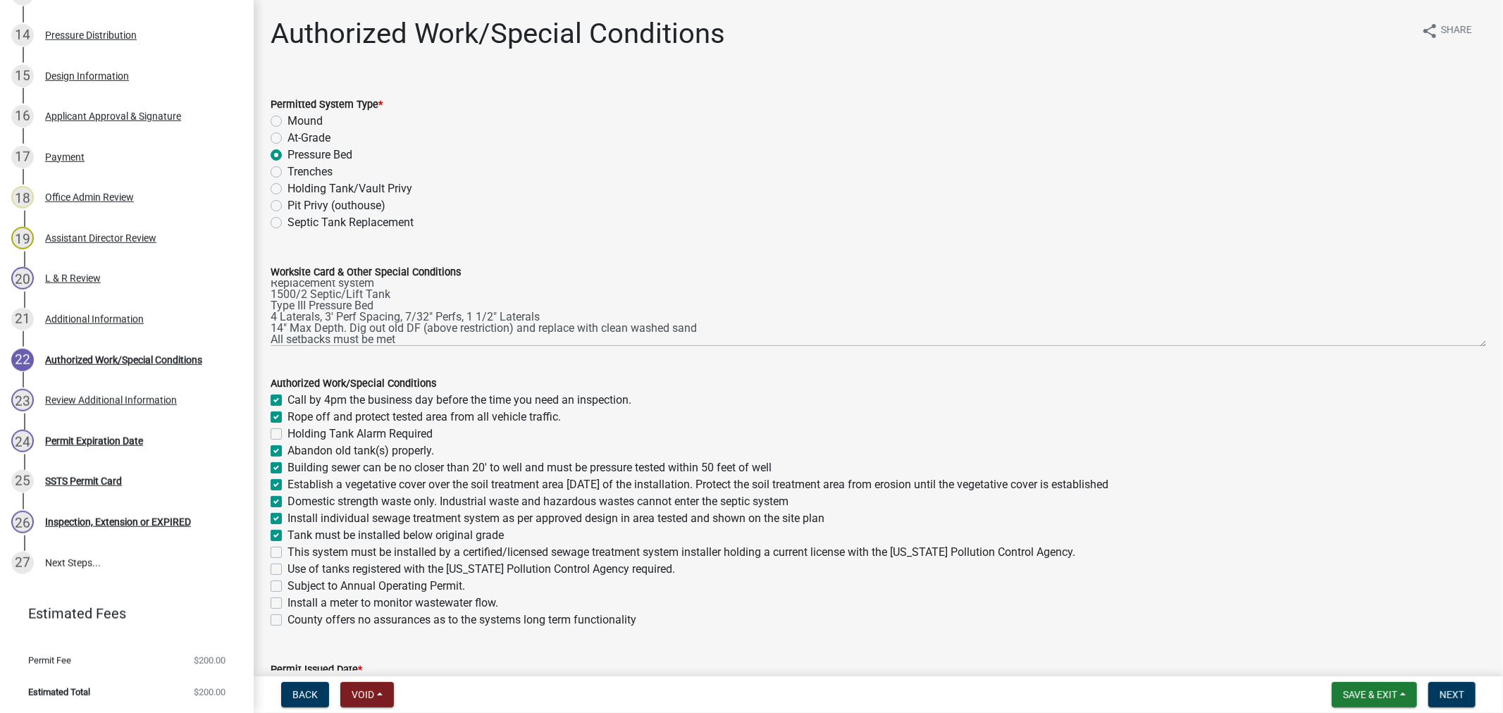
checkbox input "true"
checkbox input "false"
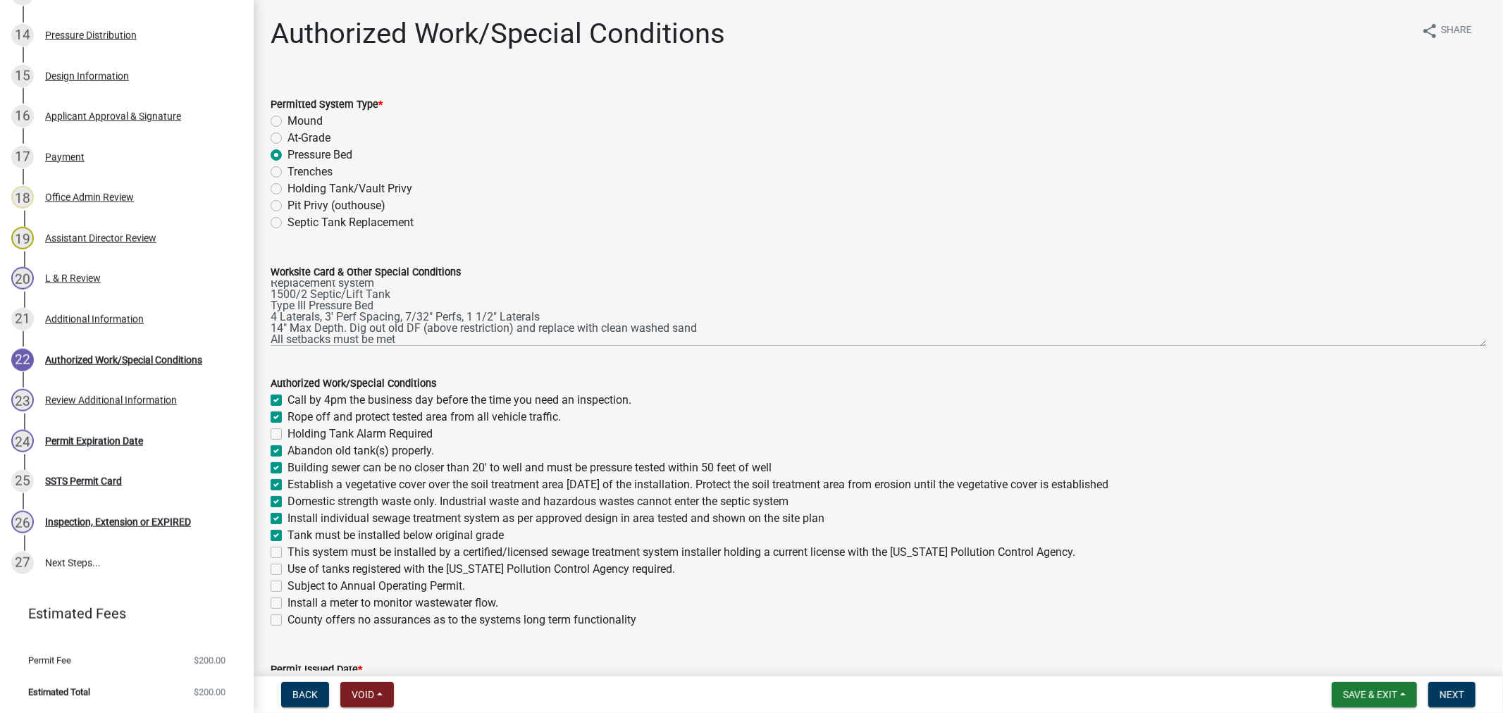
checkbox input "false"
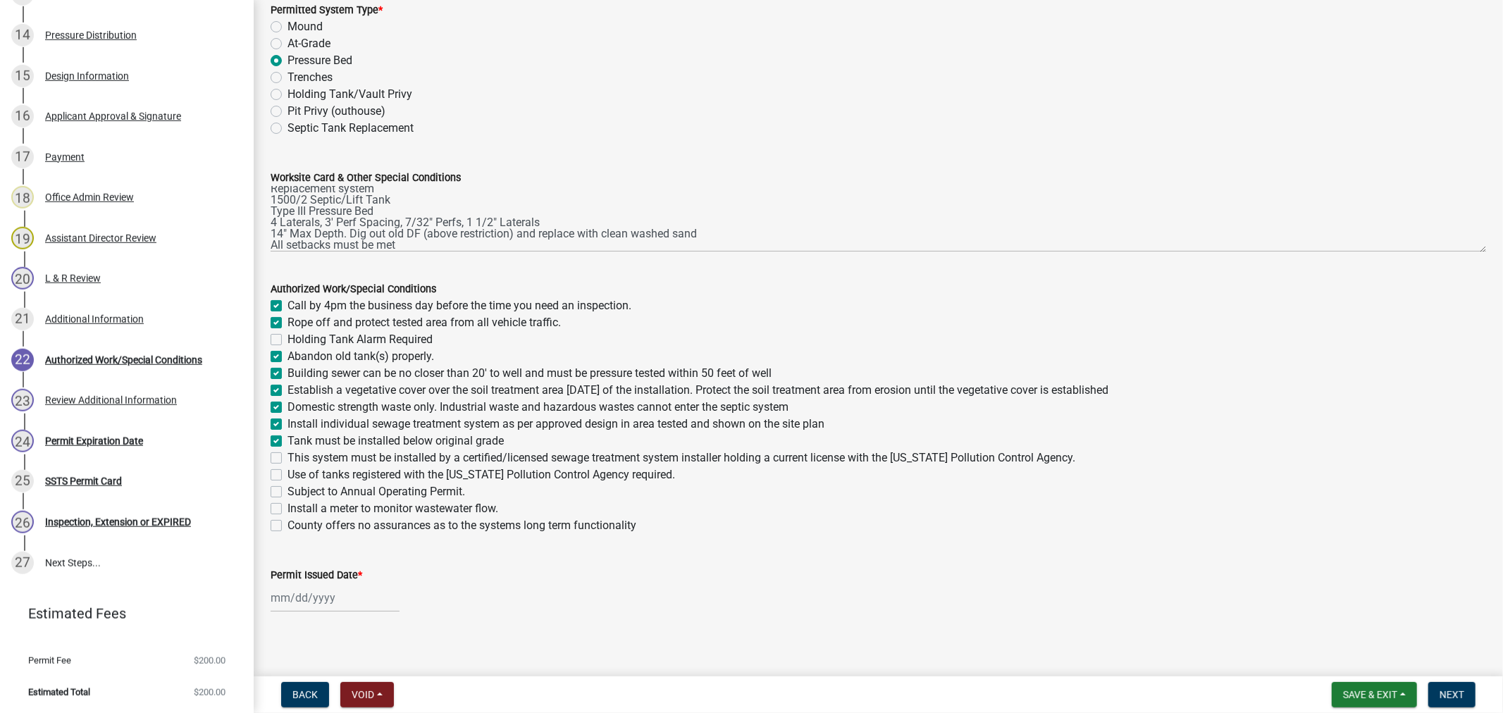
scroll to position [103, 0]
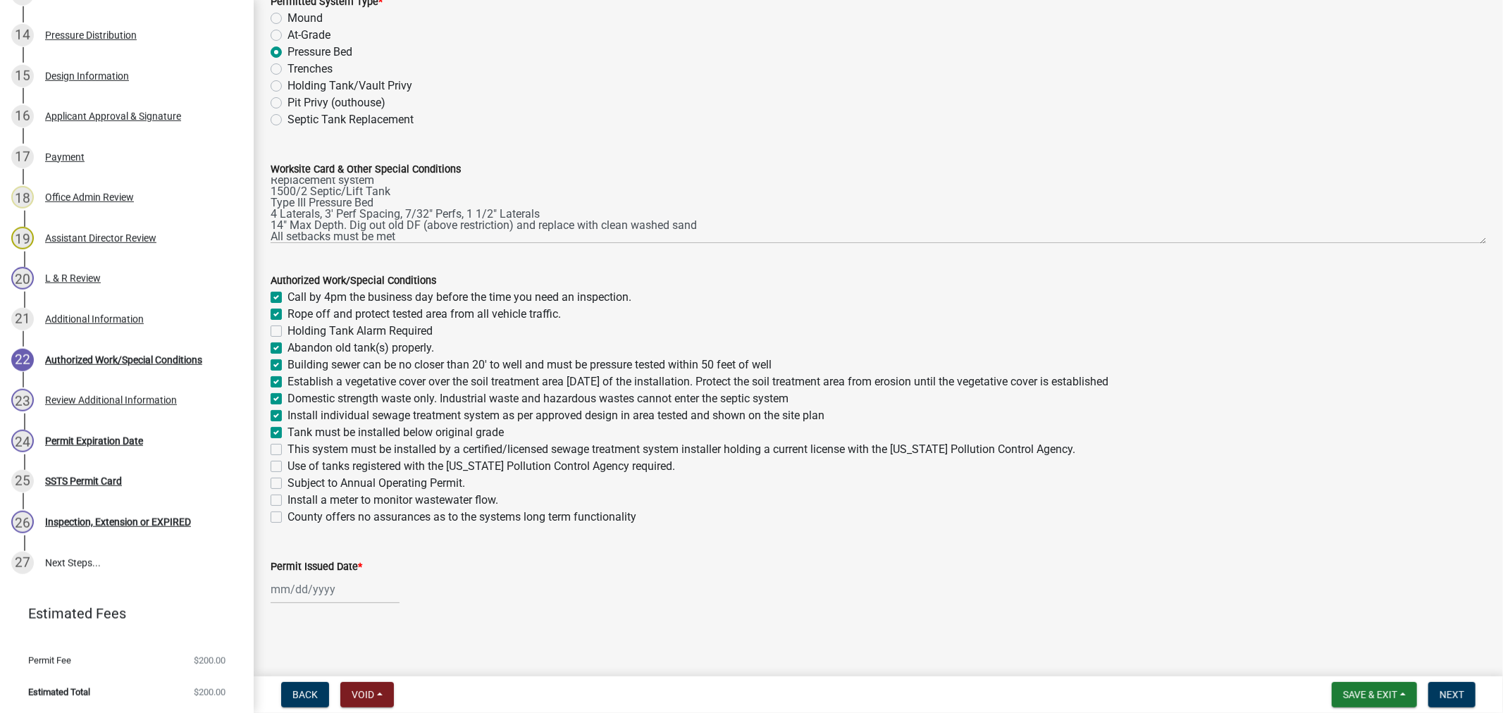
click at [305, 602] on input "Permit Issued Date *" at bounding box center [335, 589] width 129 height 29
select select "9"
select select "2025"
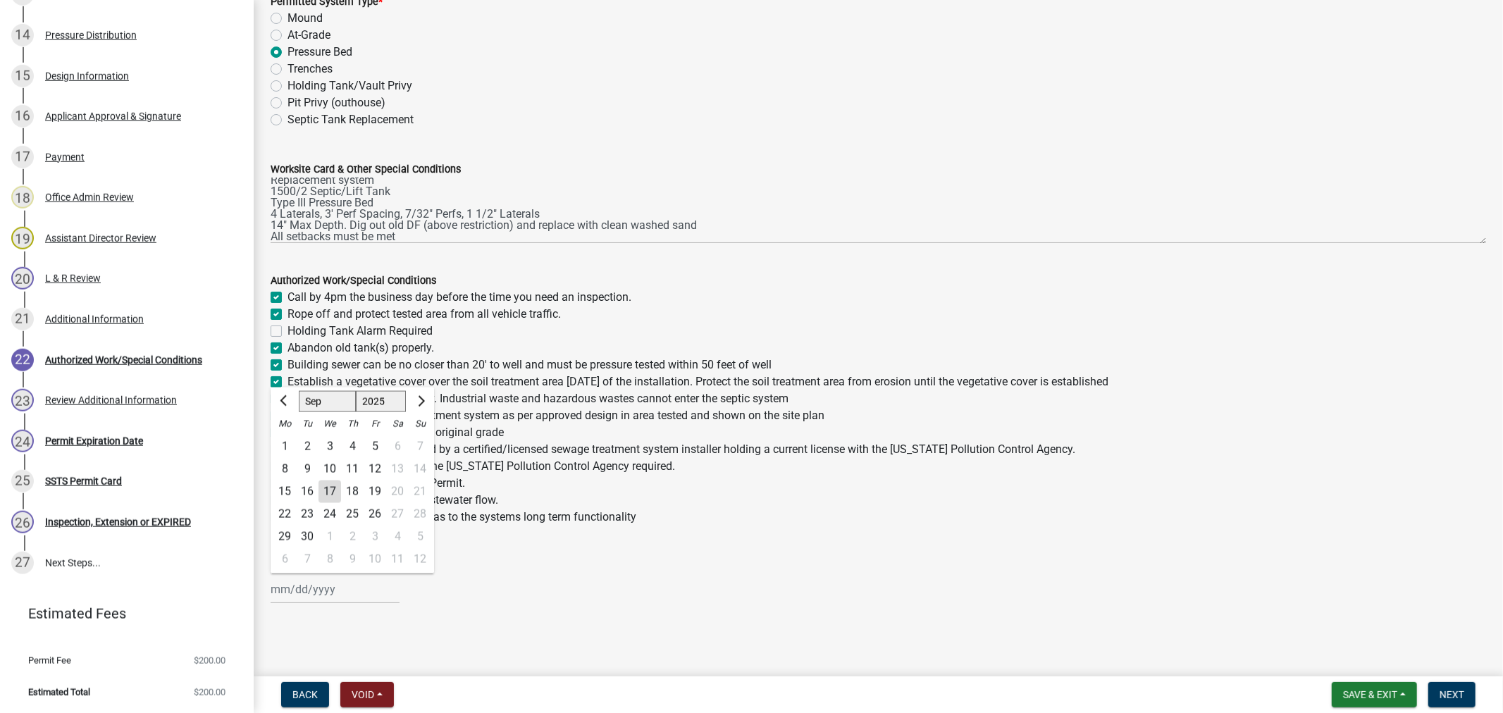
click at [333, 496] on div "17" at bounding box center [330, 492] width 23 height 23
type input "09/17/2025"
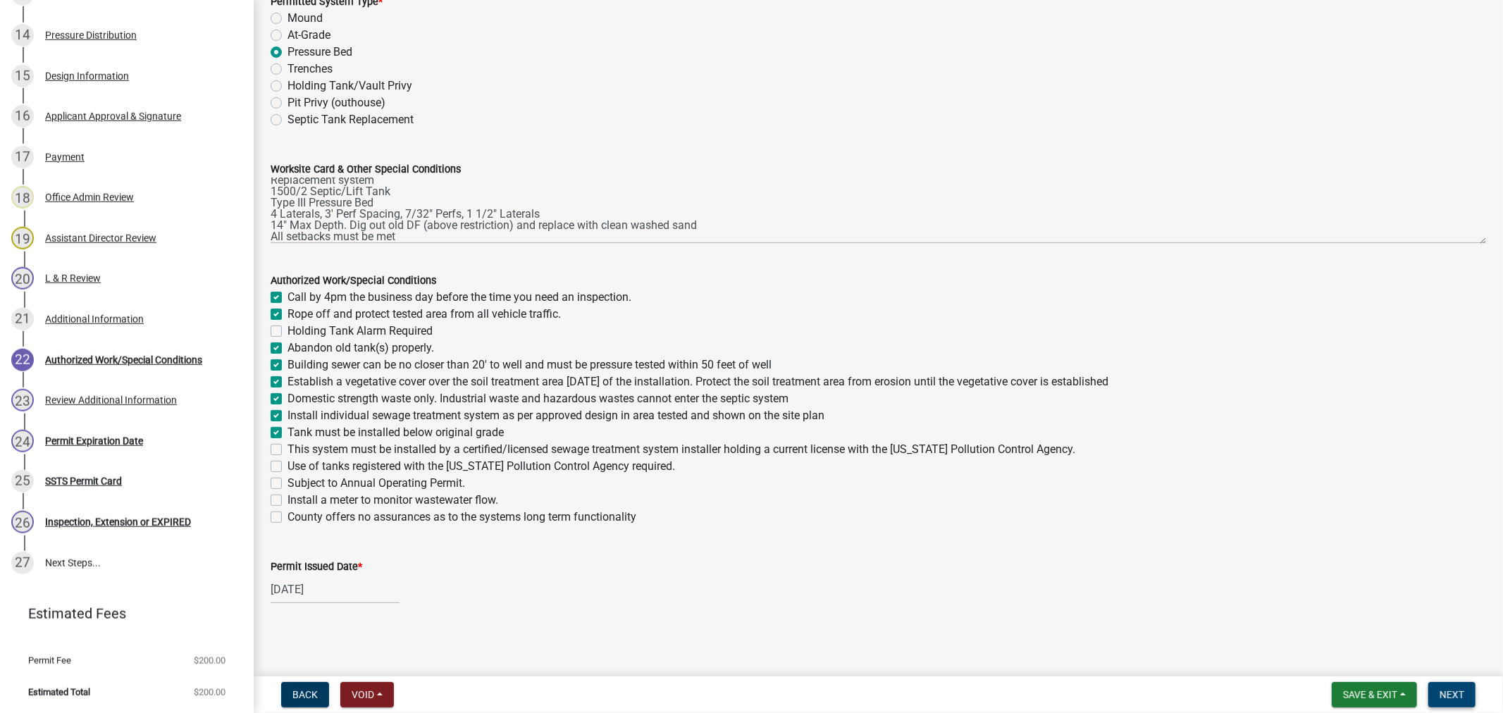
click at [1452, 686] on button "Next" at bounding box center [1451, 694] width 47 height 25
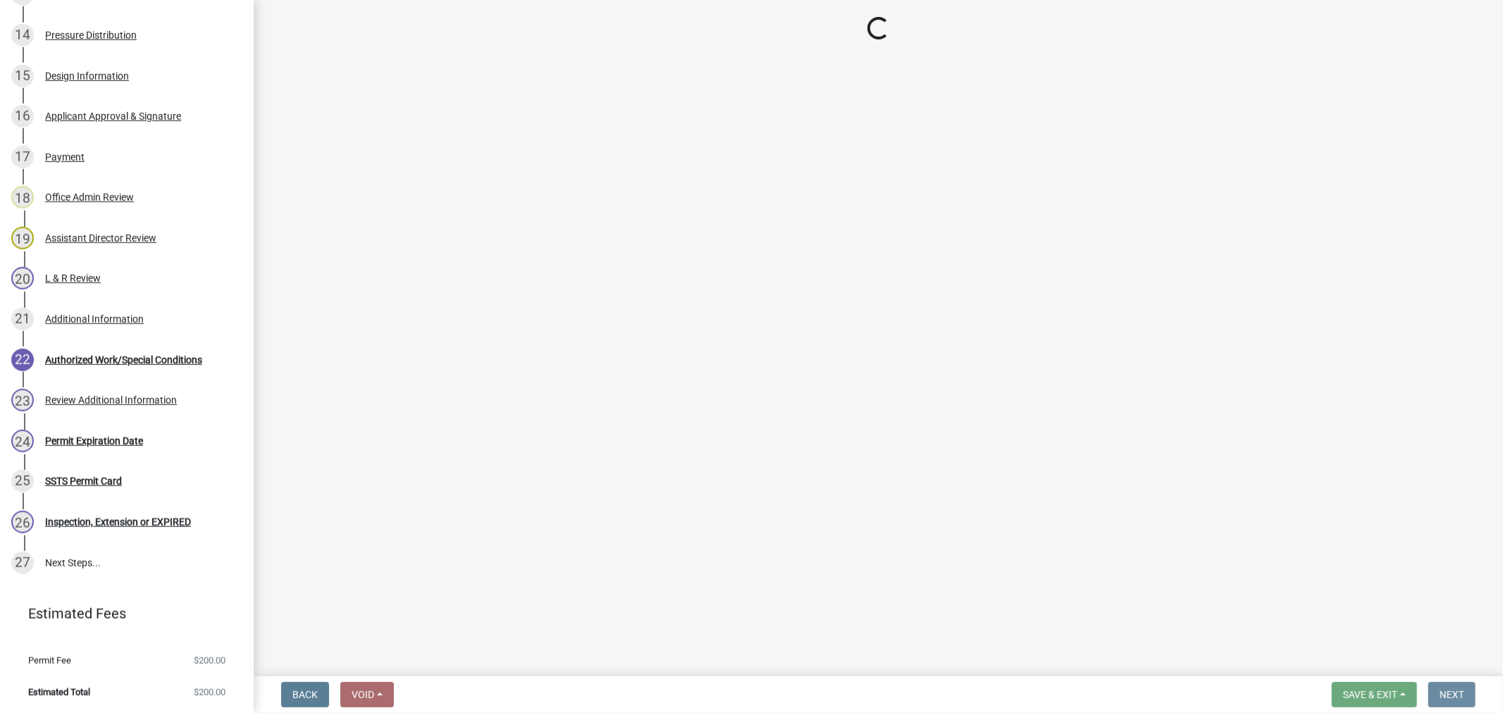
scroll to position [0, 0]
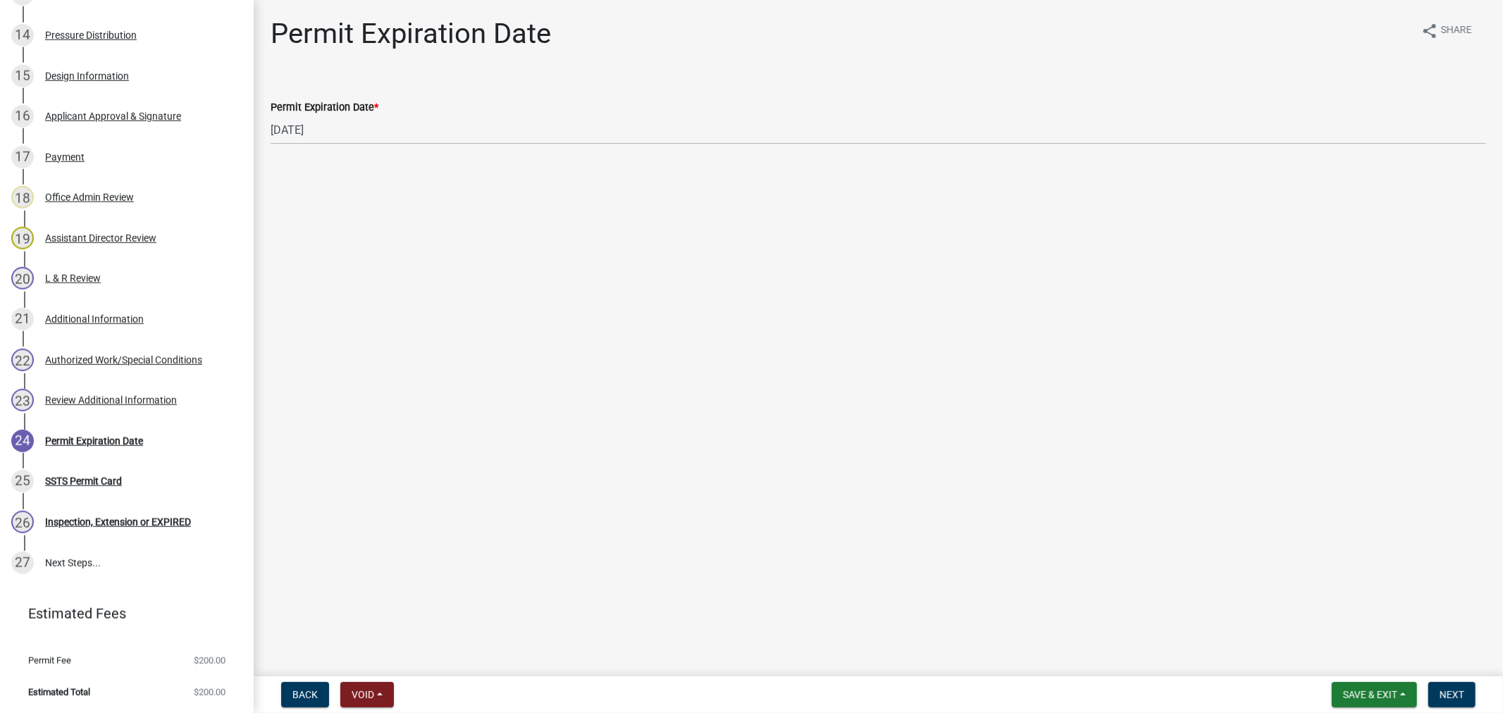
click at [1455, 679] on nav "Back Void Withdraw Lock Expire Void Save & Exit Save Save & Exit Next" at bounding box center [878, 694] width 1249 height 37
click at [1452, 686] on button "Next" at bounding box center [1451, 694] width 47 height 25
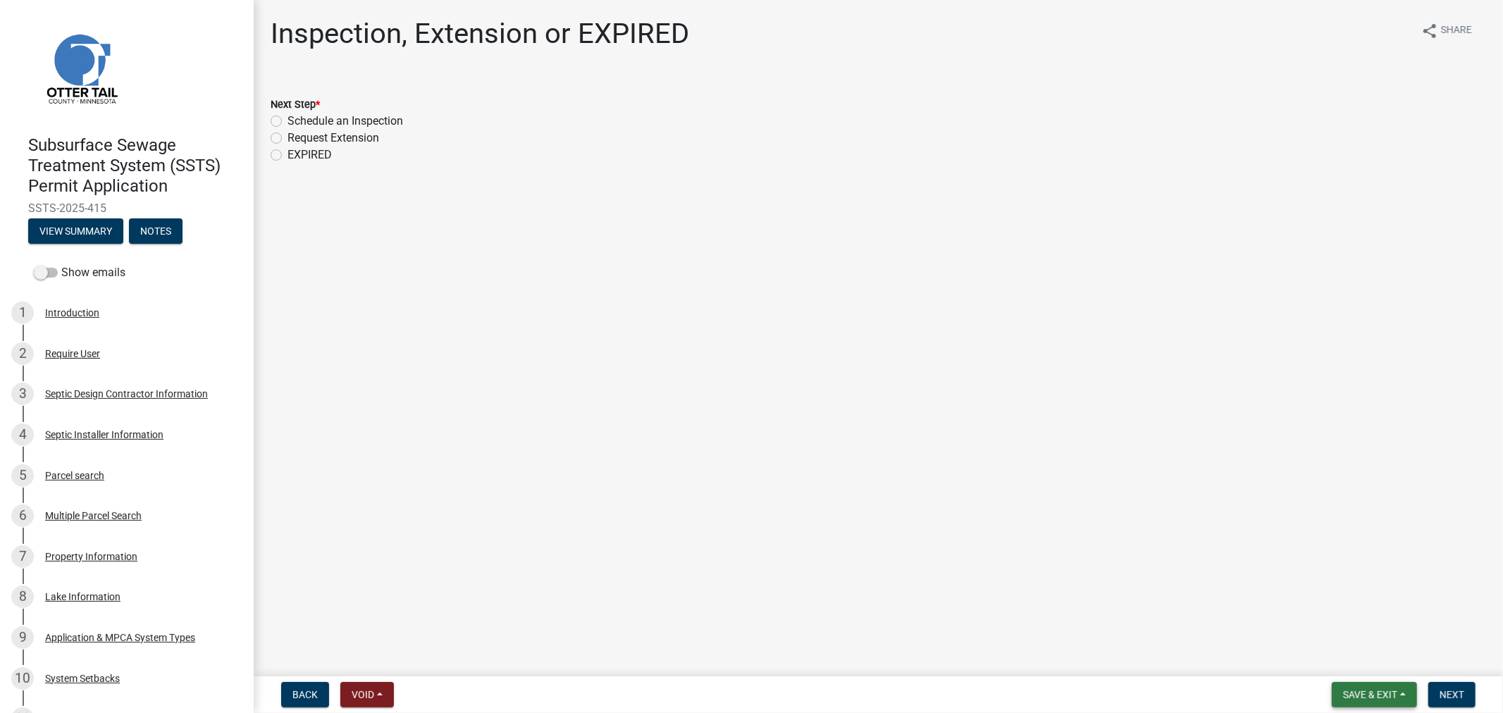
click at [1347, 693] on span "Save & Exit" at bounding box center [1370, 694] width 54 height 11
click at [1347, 660] on button "Save & Exit" at bounding box center [1360, 658] width 113 height 34
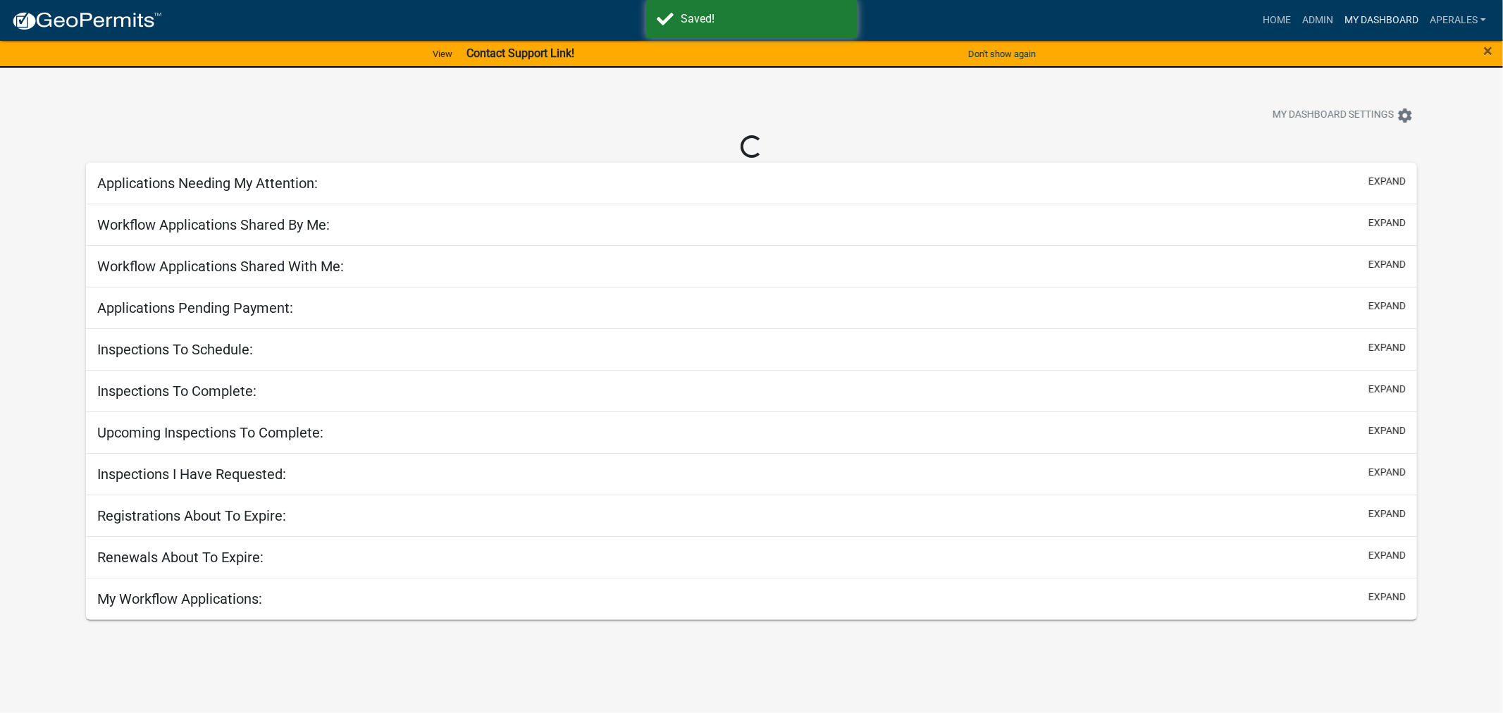
select select "3: 100"
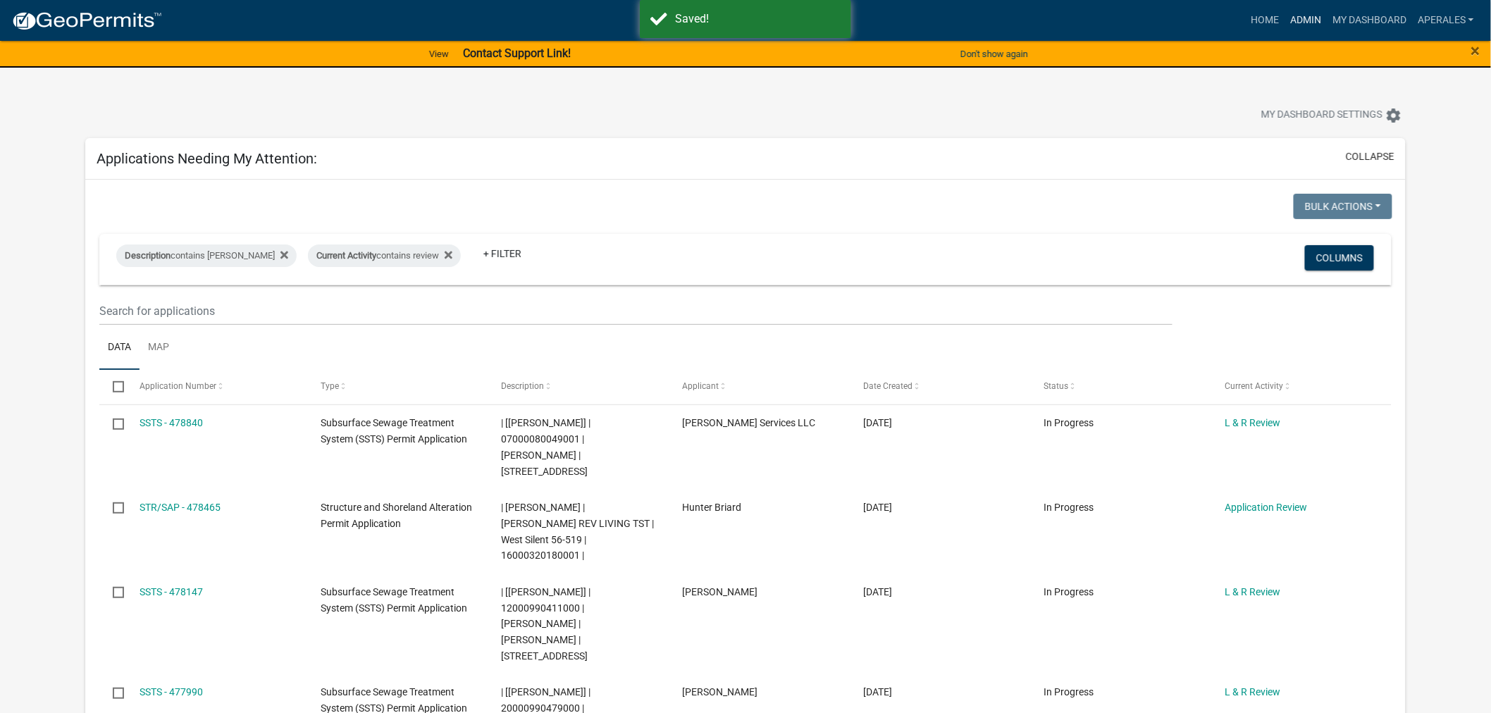
click at [1311, 16] on link "Admin" at bounding box center [1306, 20] width 42 height 27
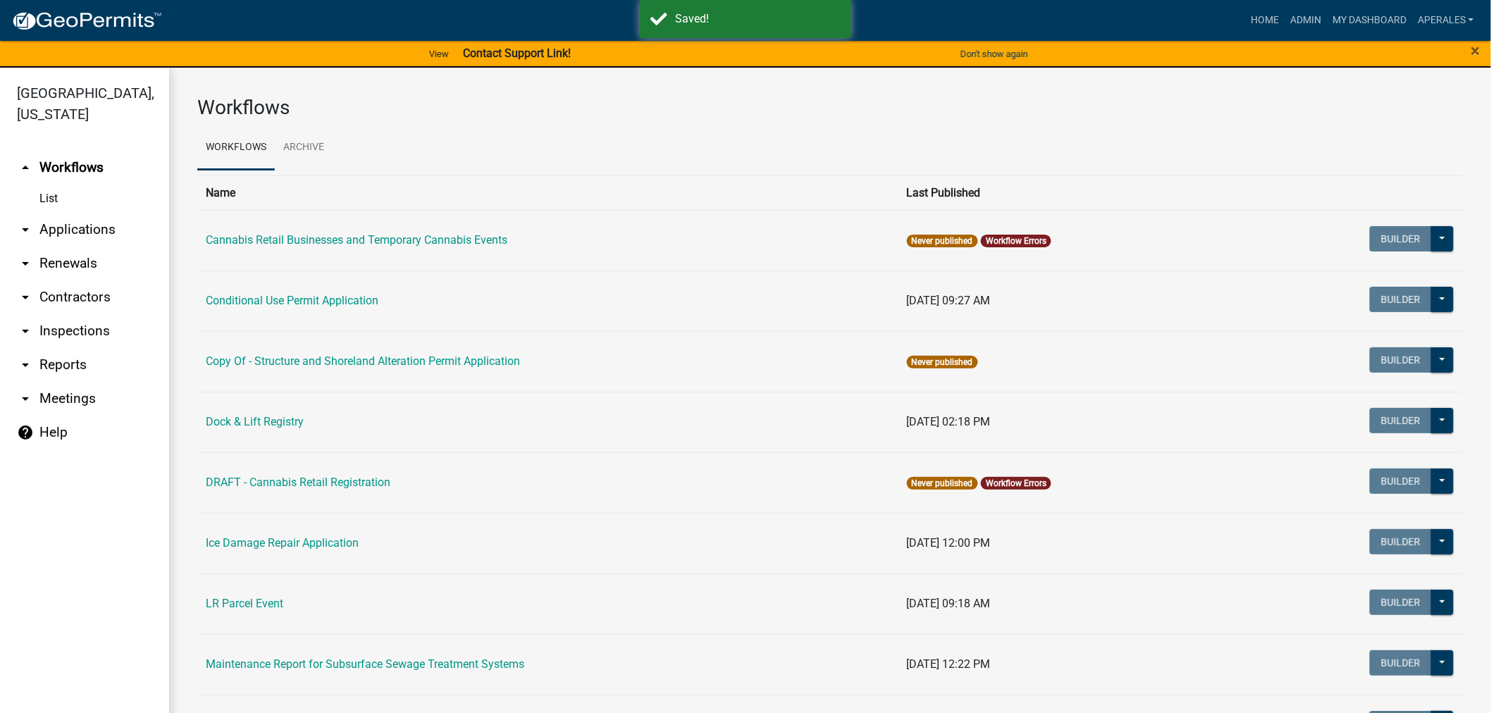
click at [56, 230] on link "arrow_drop_down Applications" at bounding box center [84, 230] width 169 height 34
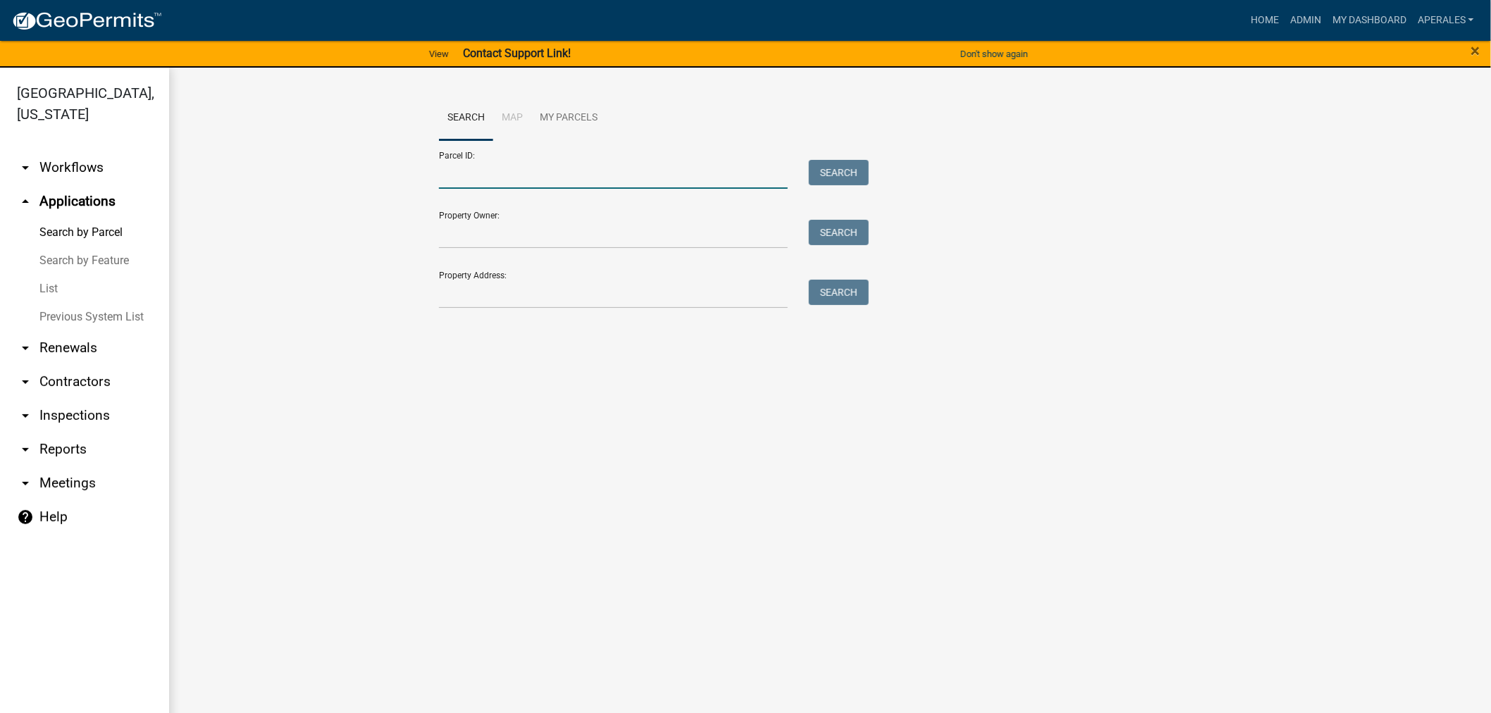
click at [475, 178] on input "Parcel ID:" at bounding box center [613, 174] width 349 height 29
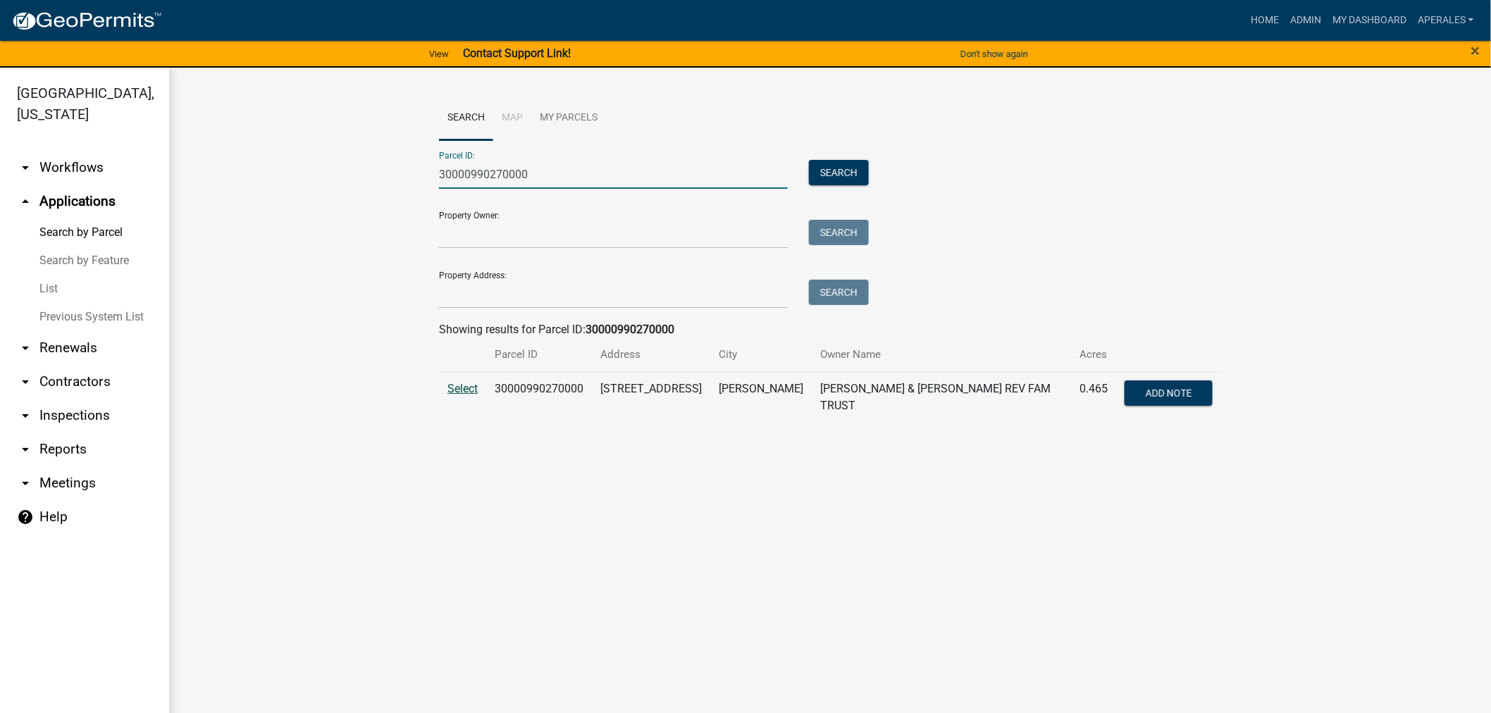
type input "30000990270000"
click at [469, 395] on span "Select" at bounding box center [462, 388] width 30 height 13
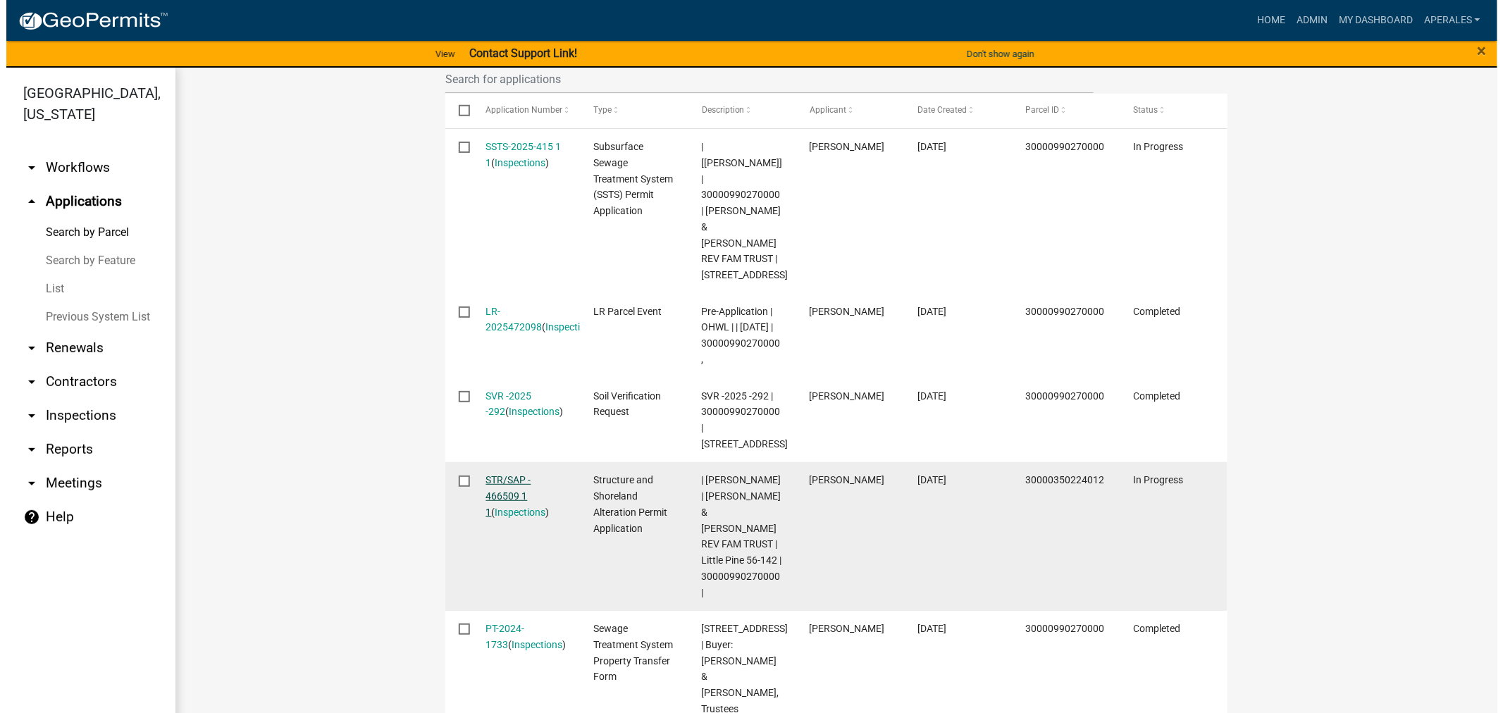
scroll to position [469, 0]
click at [495, 477] on link "STR/SAP - 466509 1 1" at bounding box center [502, 499] width 45 height 44
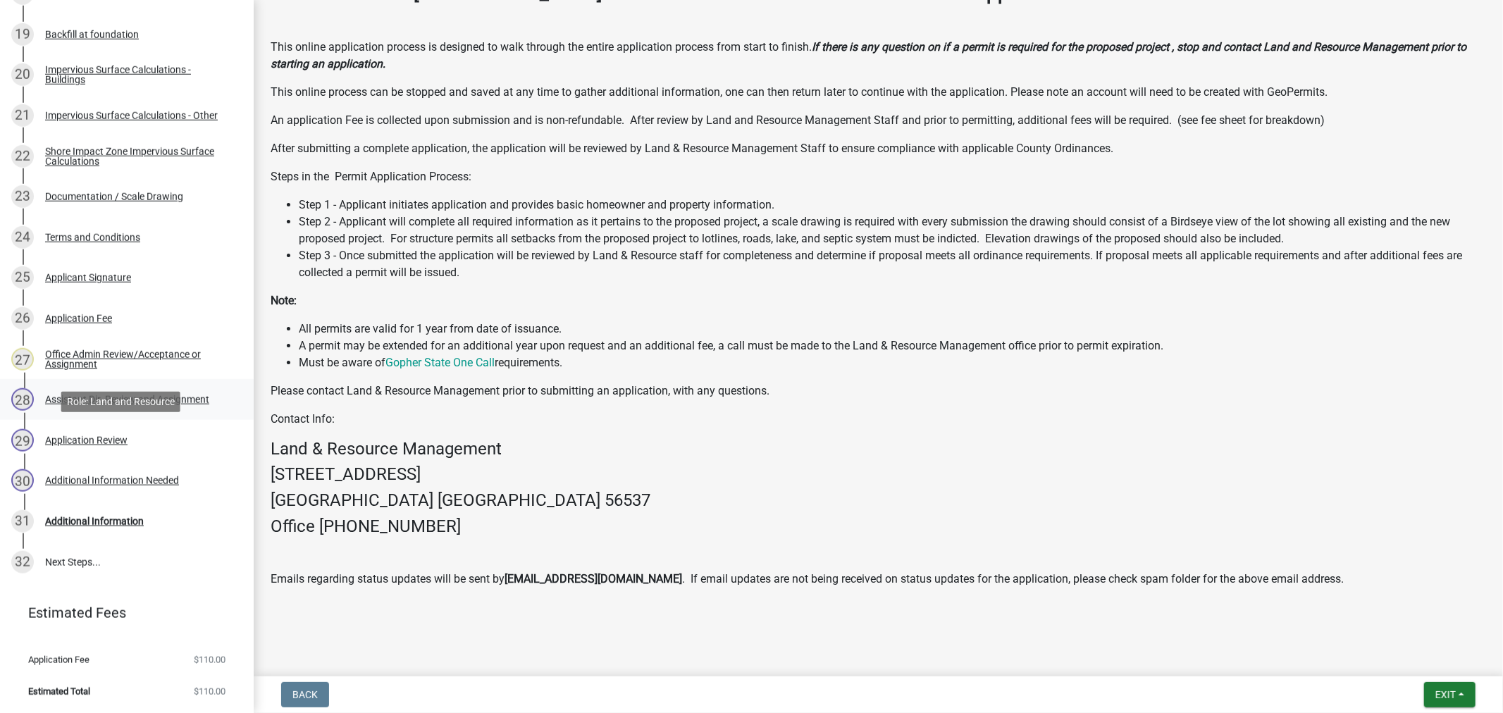
scroll to position [931, 0]
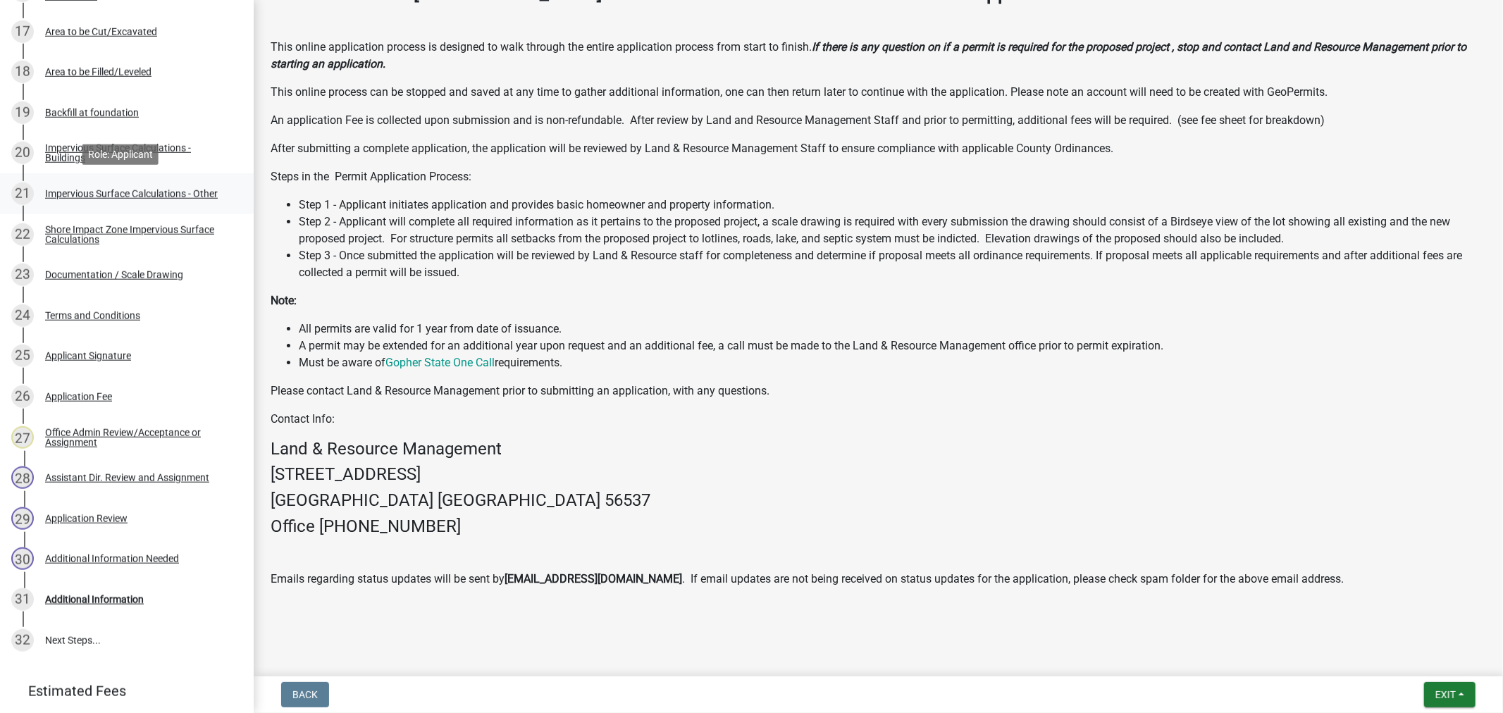
click at [57, 194] on div "Impervious Surface Calculations - Other" at bounding box center [131, 194] width 173 height 10
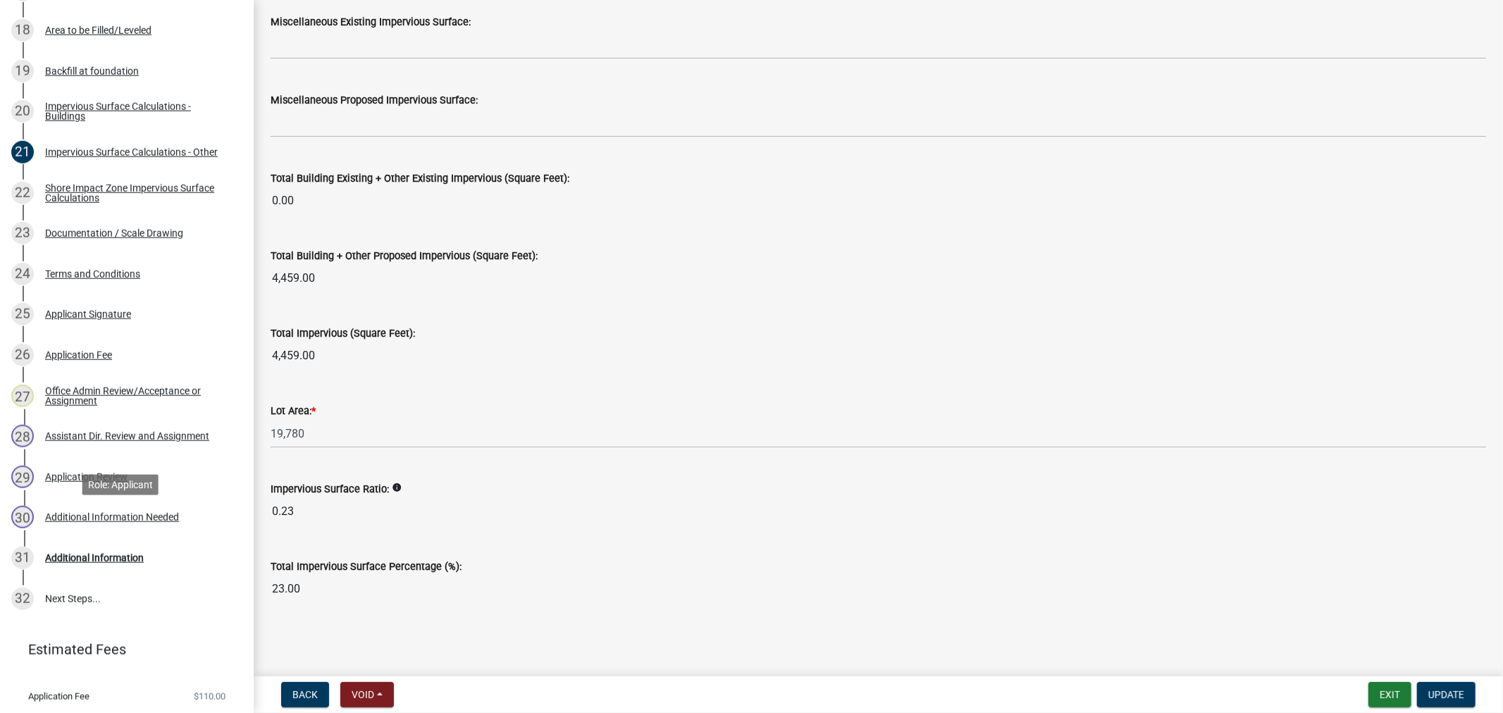
scroll to position [1009, 0]
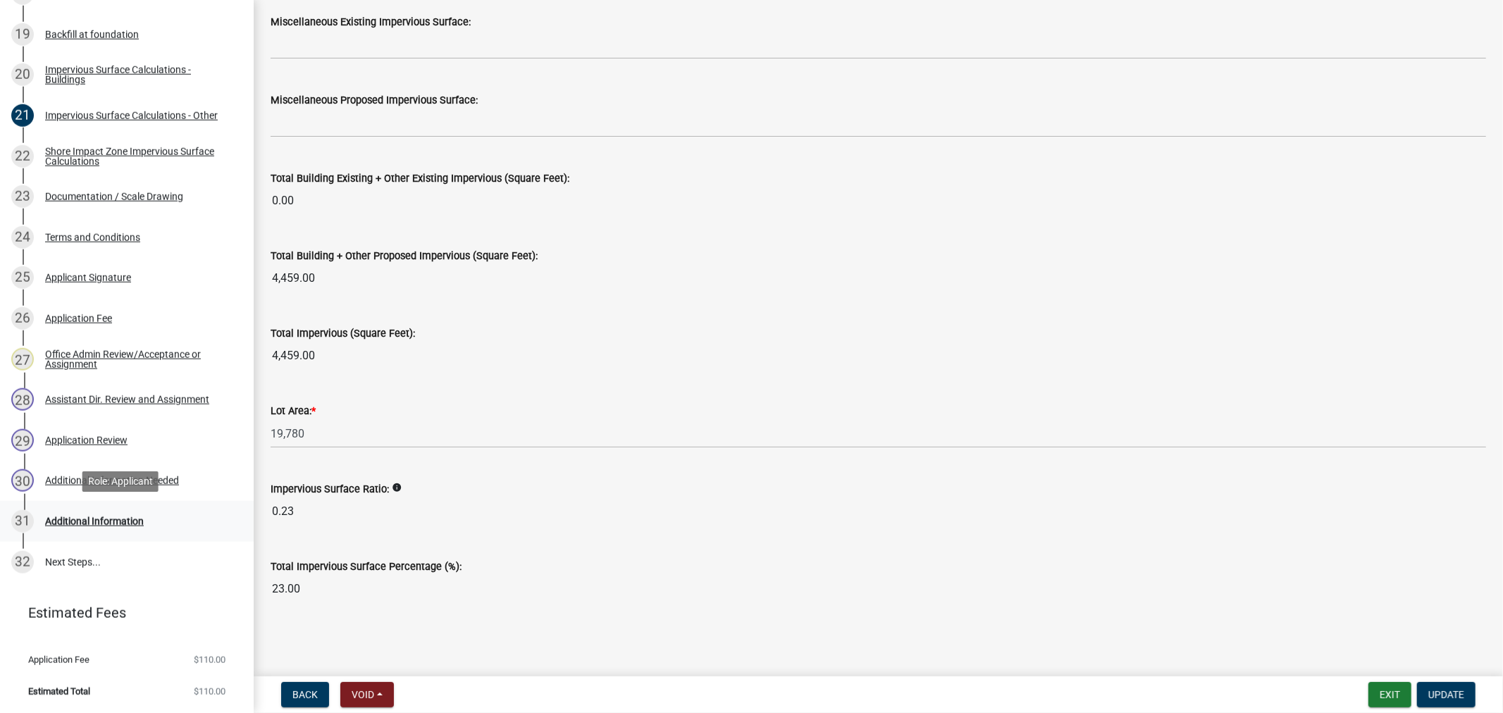
click at [97, 517] on div "Additional Information" at bounding box center [94, 522] width 99 height 10
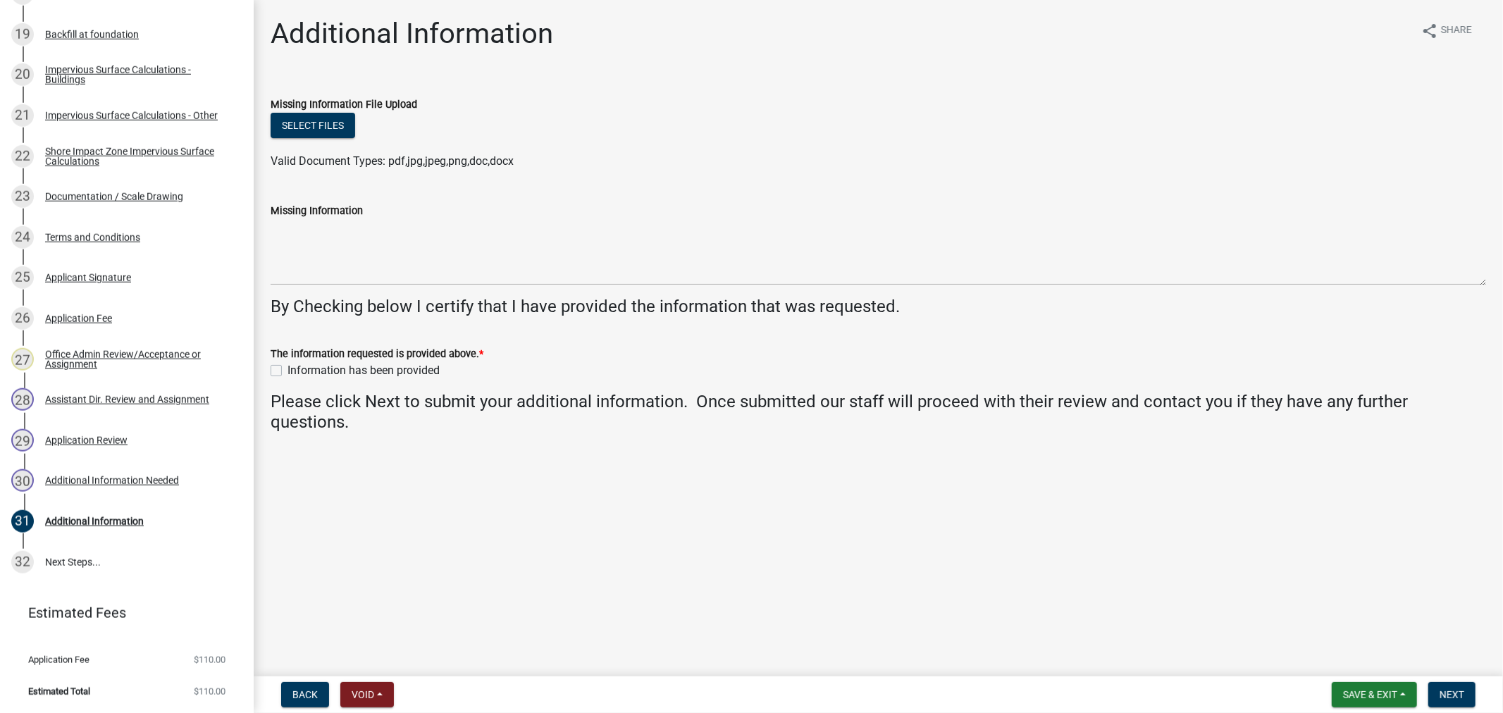
click at [288, 371] on label "Information has been provided" at bounding box center [364, 370] width 152 height 17
click at [288, 371] on input "Information has been provided" at bounding box center [292, 366] width 9 height 9
checkbox input "true"
click at [1446, 696] on span "Next" at bounding box center [1452, 694] width 25 height 11
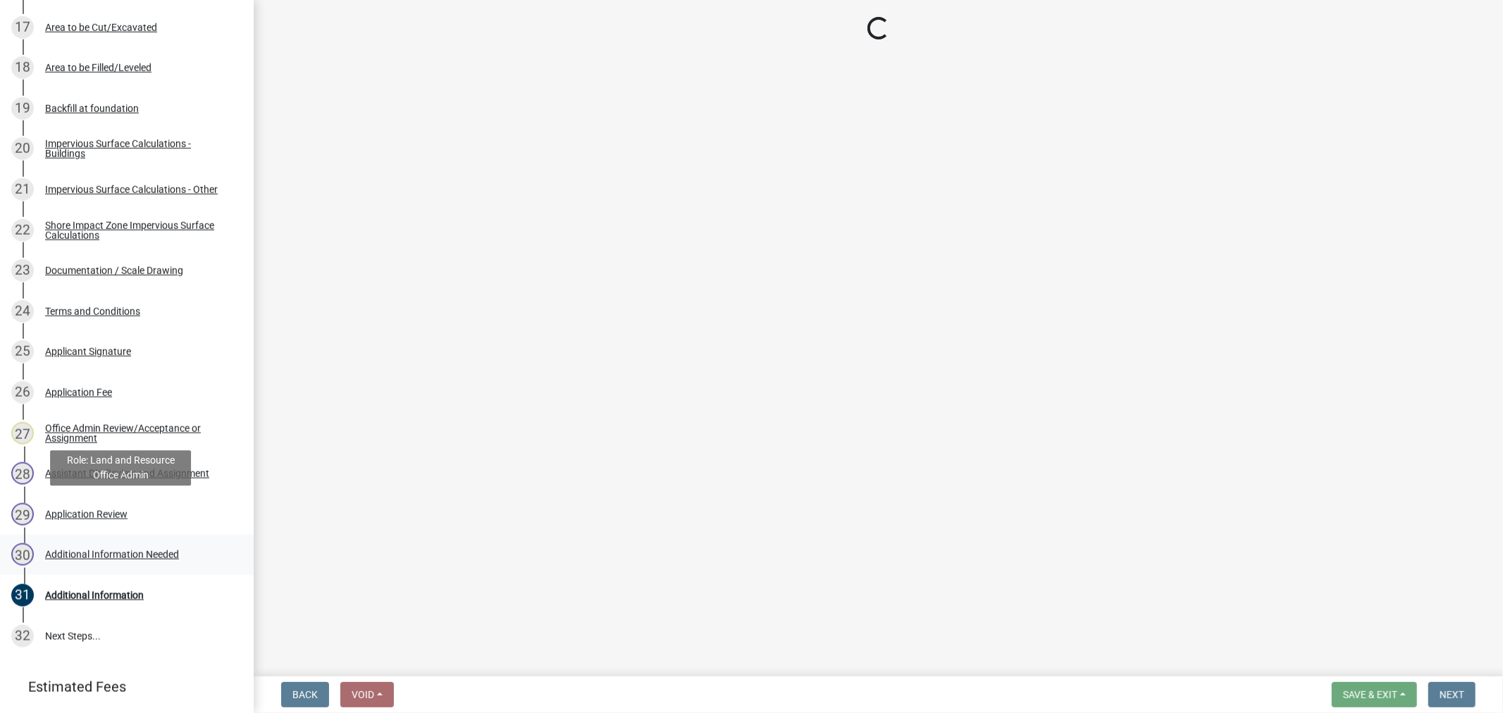
scroll to position [1009, 0]
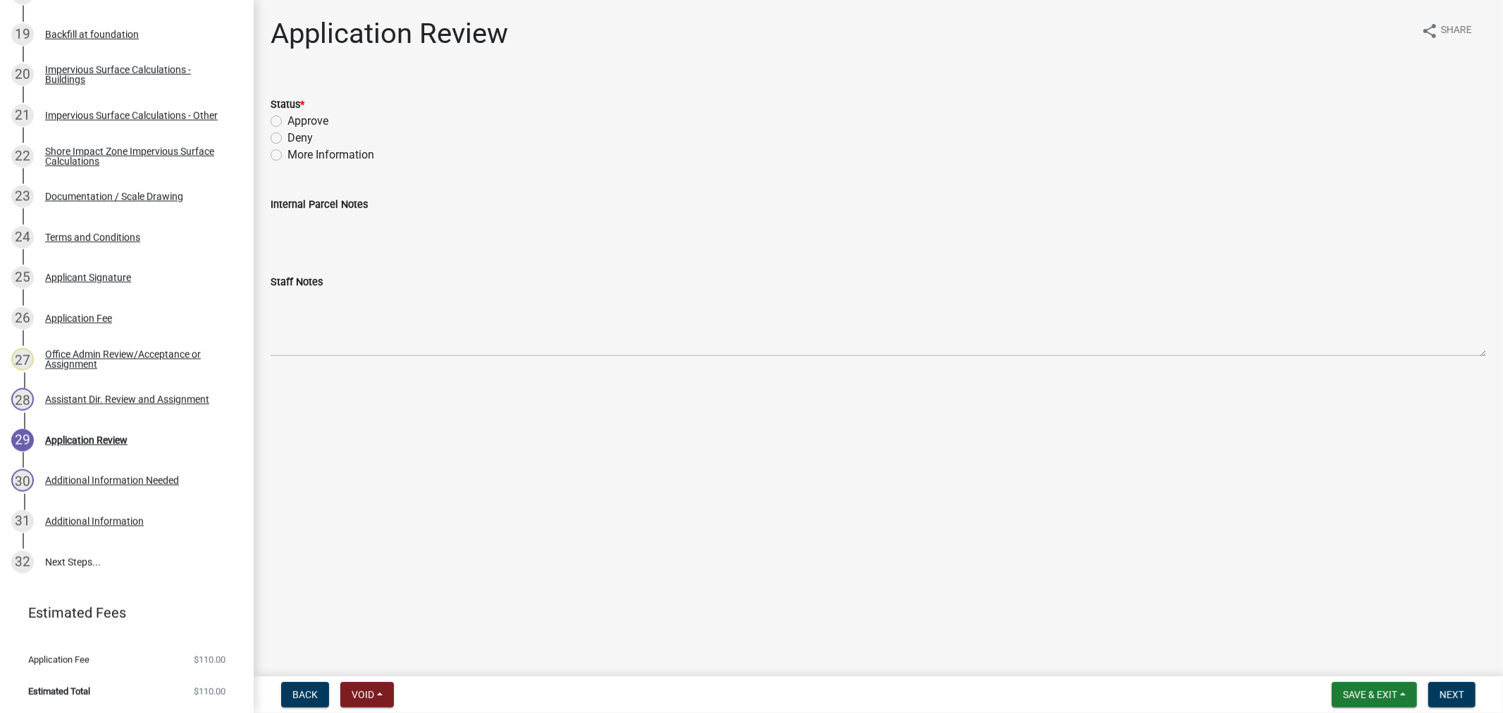
click at [288, 116] on label "Approve" at bounding box center [308, 121] width 41 height 17
click at [288, 116] on input "Approve" at bounding box center [292, 117] width 9 height 9
radio input "true"
click at [1445, 689] on span "Next" at bounding box center [1452, 694] width 25 height 11
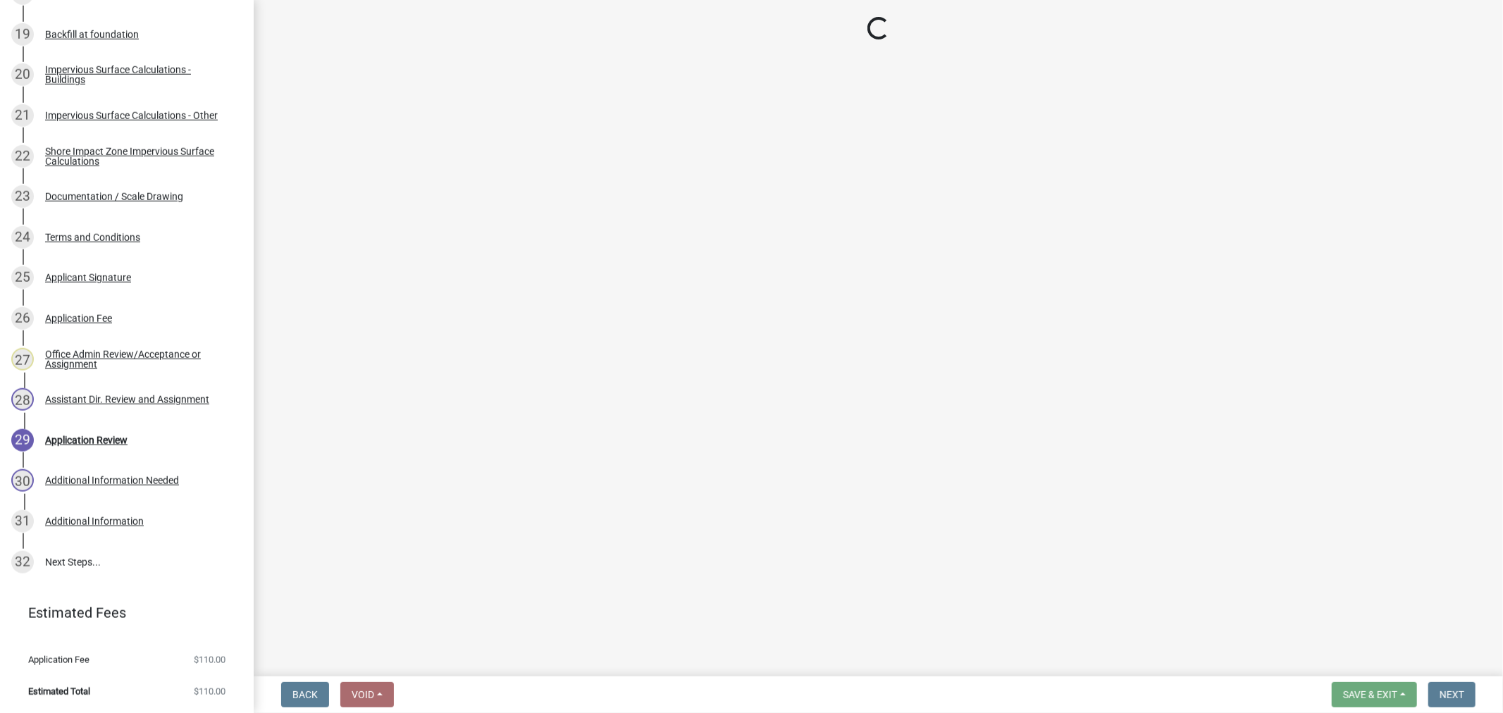
scroll to position [1292, 0]
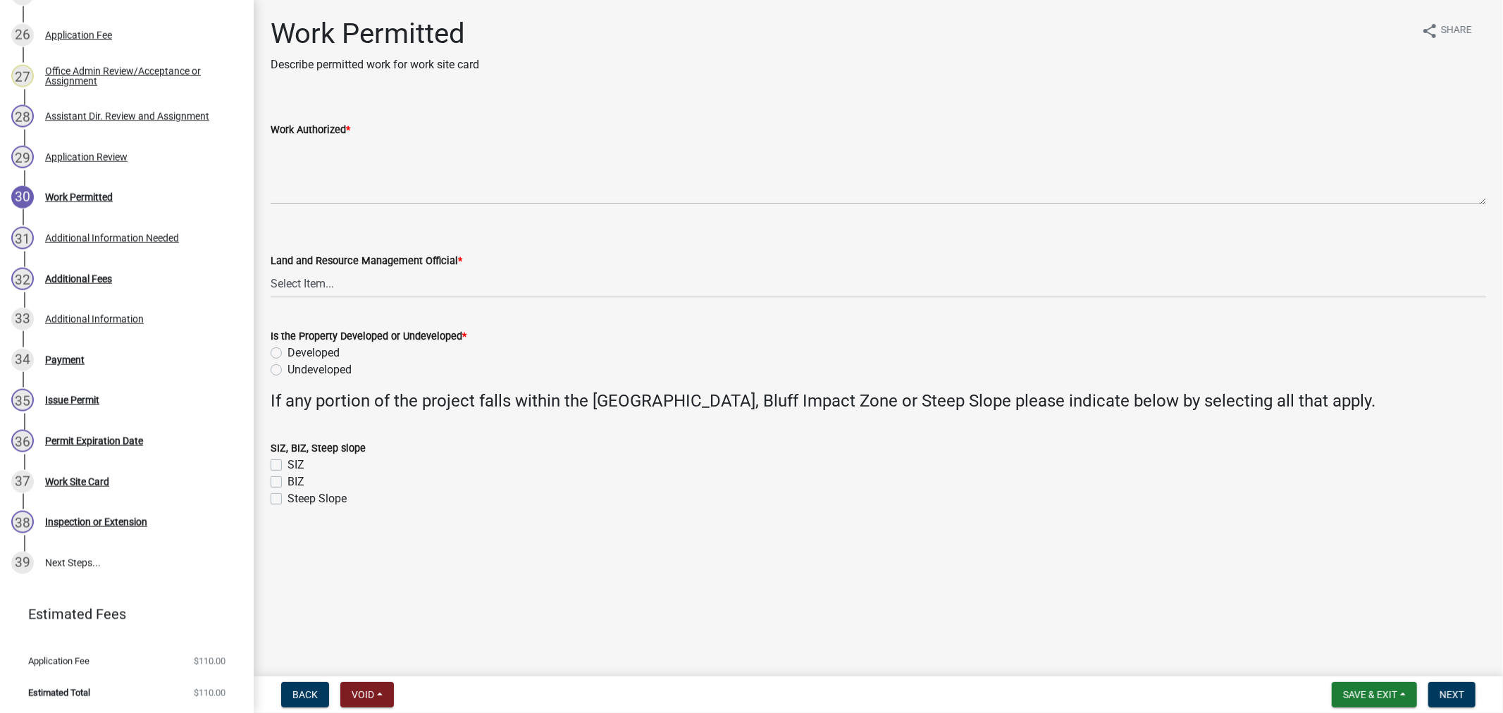
click at [318, 134] on label "Work Authorized *" at bounding box center [311, 130] width 80 height 10
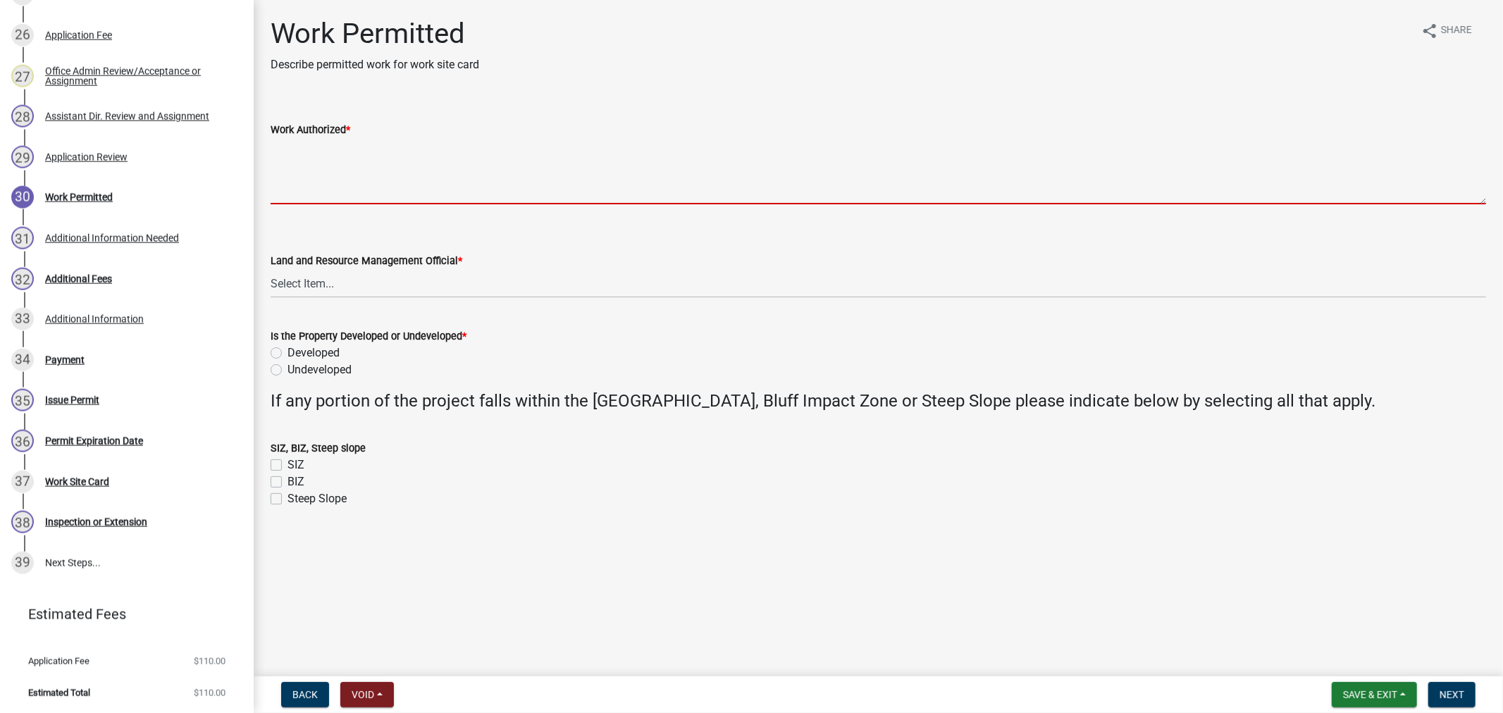
click at [318, 138] on textarea "Work Authorized *" at bounding box center [879, 171] width 1216 height 66
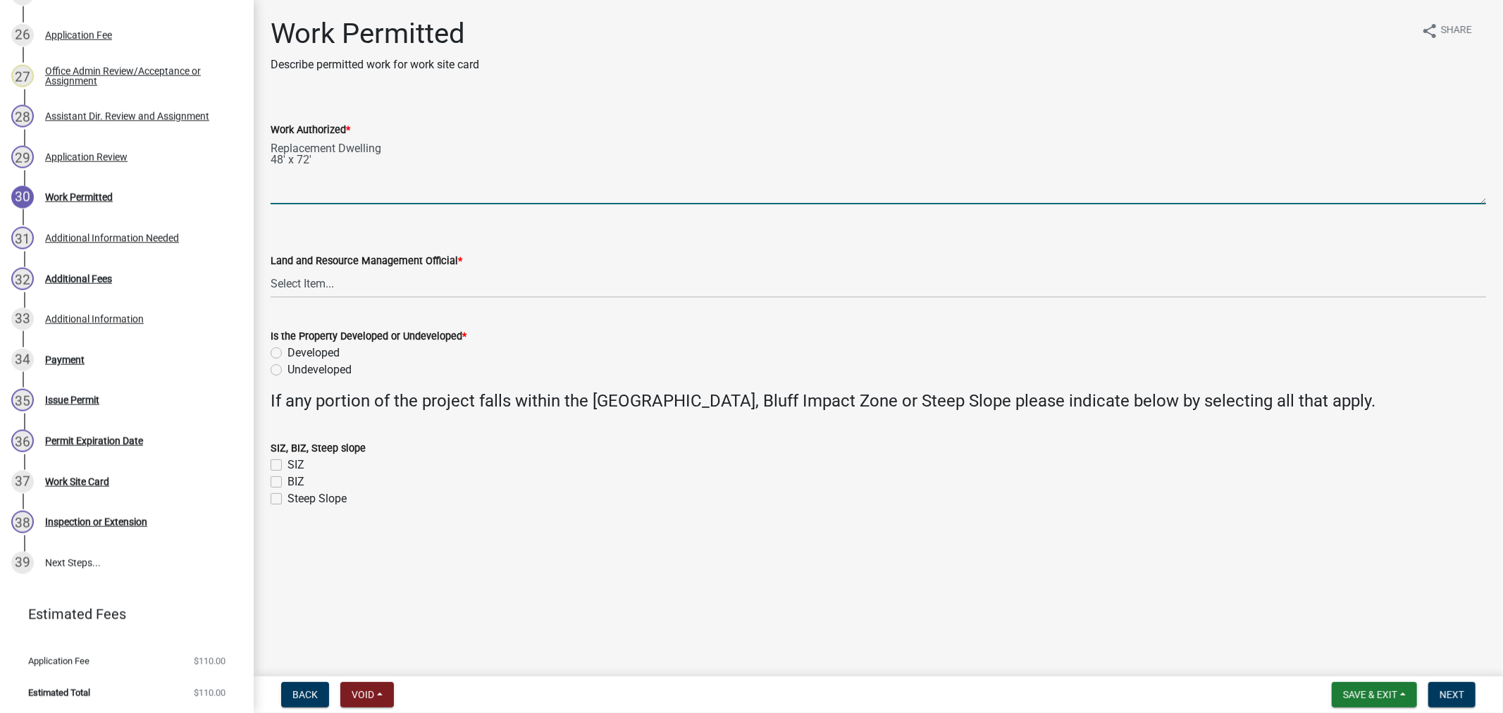
drag, startPoint x: 271, startPoint y: 144, endPoint x: 321, endPoint y: 176, distance: 59.8
click at [271, 145] on textarea "Replacement Dwelling 48' x 72'" at bounding box center [879, 171] width 1216 height 66
drag, startPoint x: 339, startPoint y: 125, endPoint x: 257, endPoint y: 131, distance: 82.0
click at [257, 131] on div "Work Permitted Describe permitted work for work site card share Share Work Auth…" at bounding box center [878, 275] width 1249 height 516
click at [330, 146] on textarea "48' x 72'" at bounding box center [879, 171] width 1216 height 66
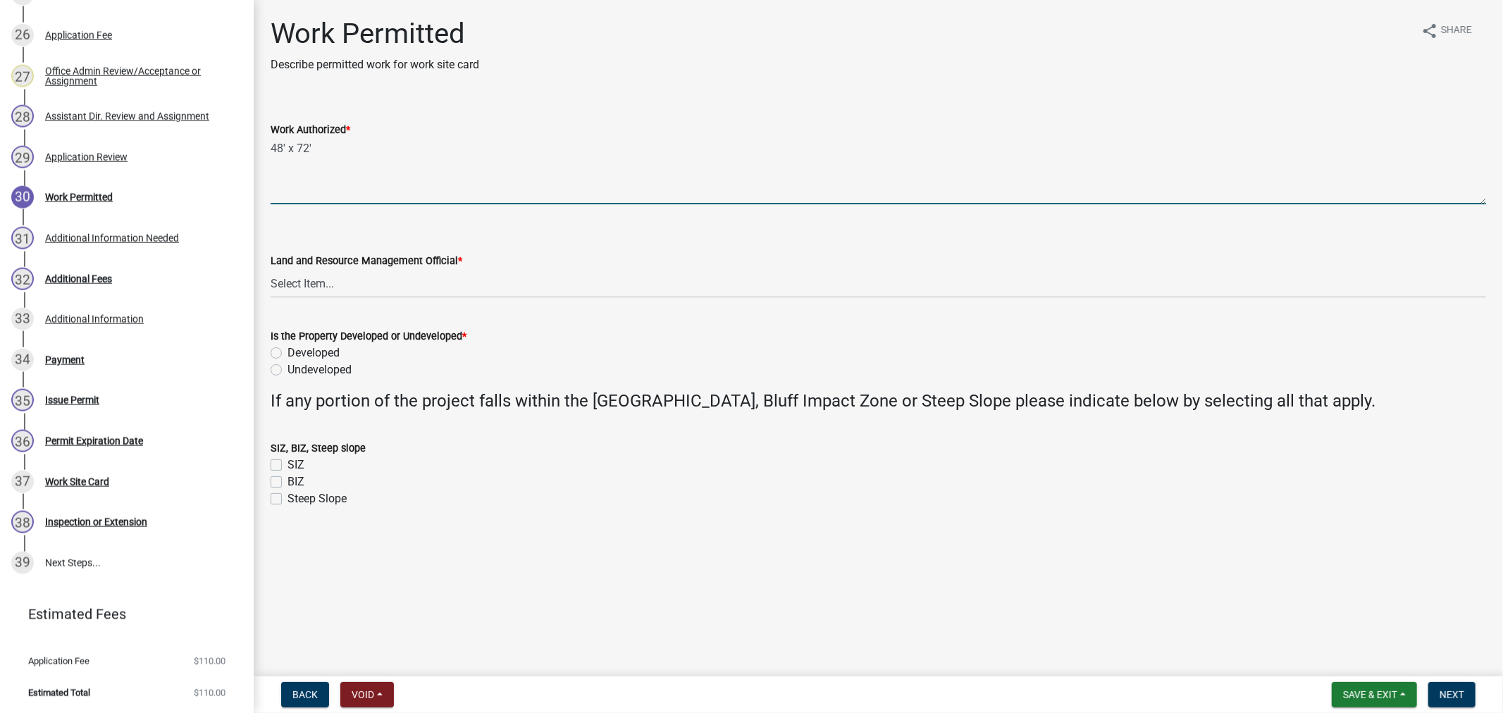
paste textarea "Replacement Dwelling"
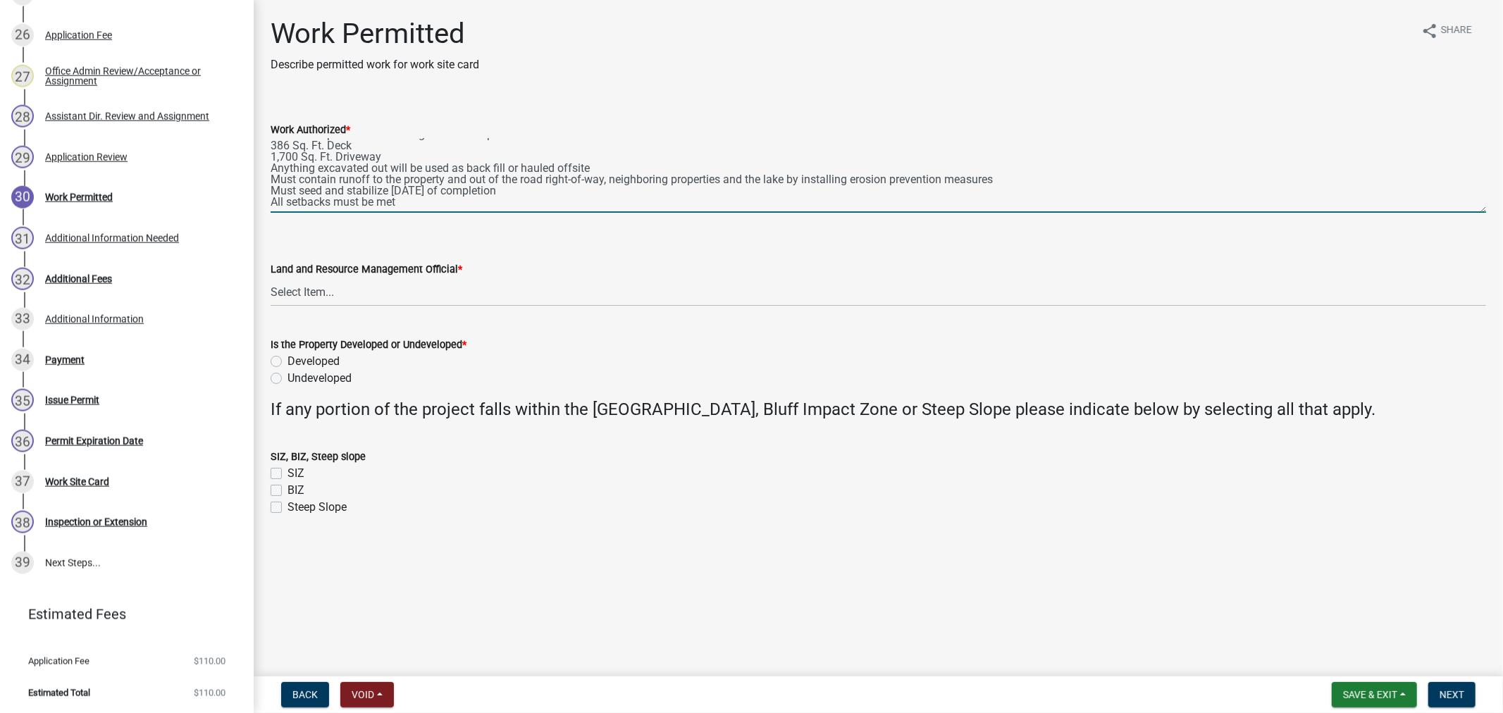
scroll to position [0, 0]
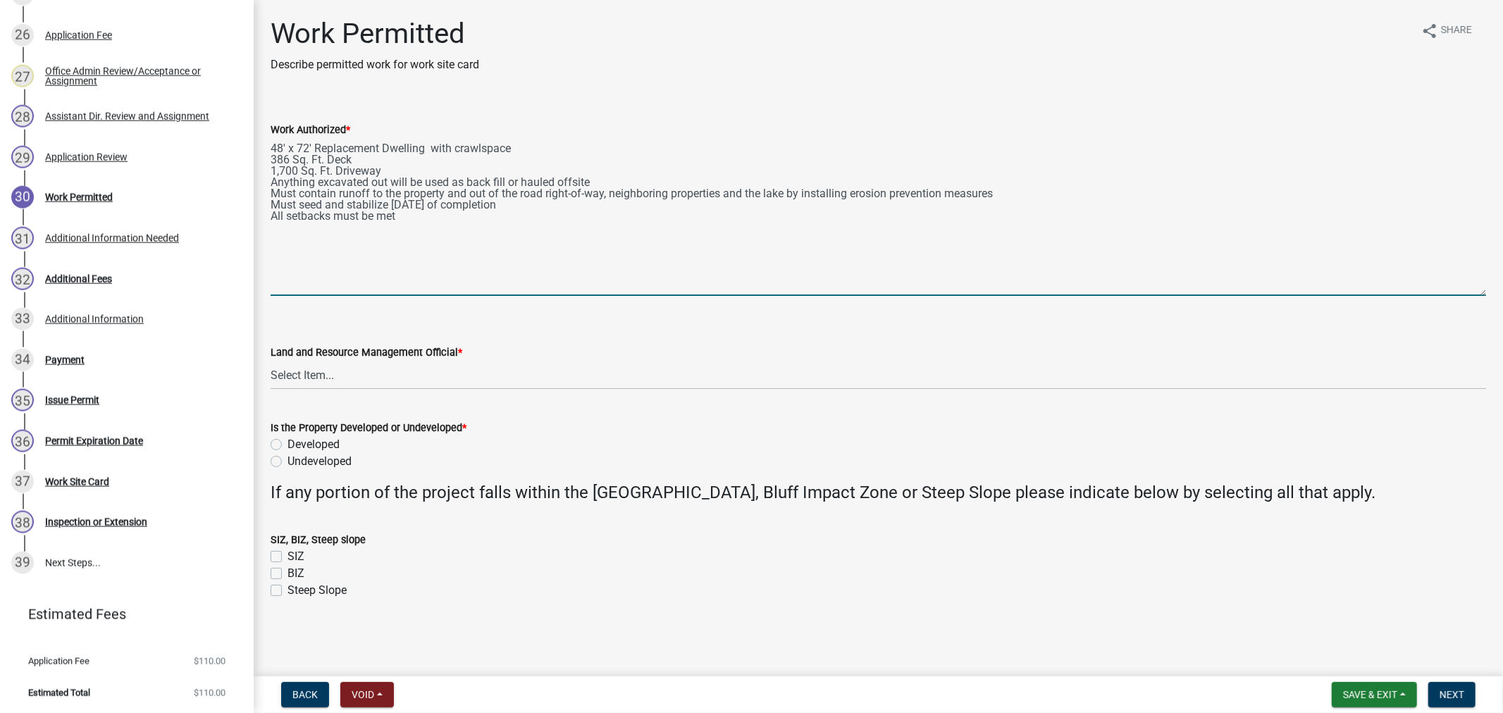
drag, startPoint x: 1480, startPoint y: 195, endPoint x: 1524, endPoint y: 288, distance: 102.1
click at [1490, 288] on html "Internet Explorer does NOT work with GeoPermits. Get a new browser for more sec…" at bounding box center [751, 356] width 1503 height 713
type textarea "48' x 72' Replacement Dwelling with crawlspace 386 Sq. Ft. Deck 1,700 Sq. Ft. D…"
click at [314, 374] on select "Select Item... Alexis Newark Amy Busko Andrea Perales Brittany Tollefson Christ…" at bounding box center [879, 375] width 1216 height 29
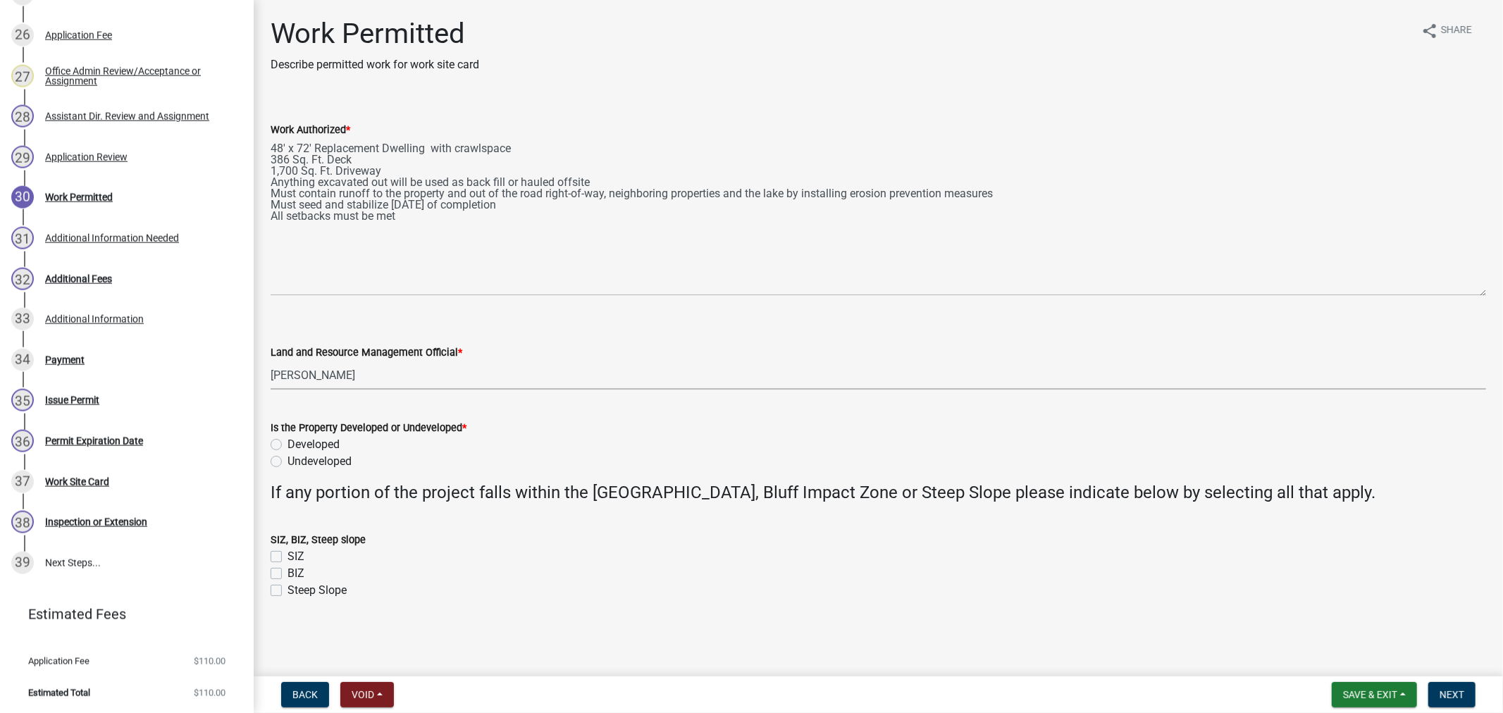
click at [271, 361] on select "Select Item... Alexis Newark Amy Busko Andrea Perales Brittany Tollefson Christ…" at bounding box center [879, 375] width 1216 height 29
select select "4ffc802c-a91c-4807-8d38-a10afb9862f8"
click at [288, 441] on label "Developed" at bounding box center [314, 444] width 52 height 17
click at [288, 441] on input "Developed" at bounding box center [292, 440] width 9 height 9
radio input "true"
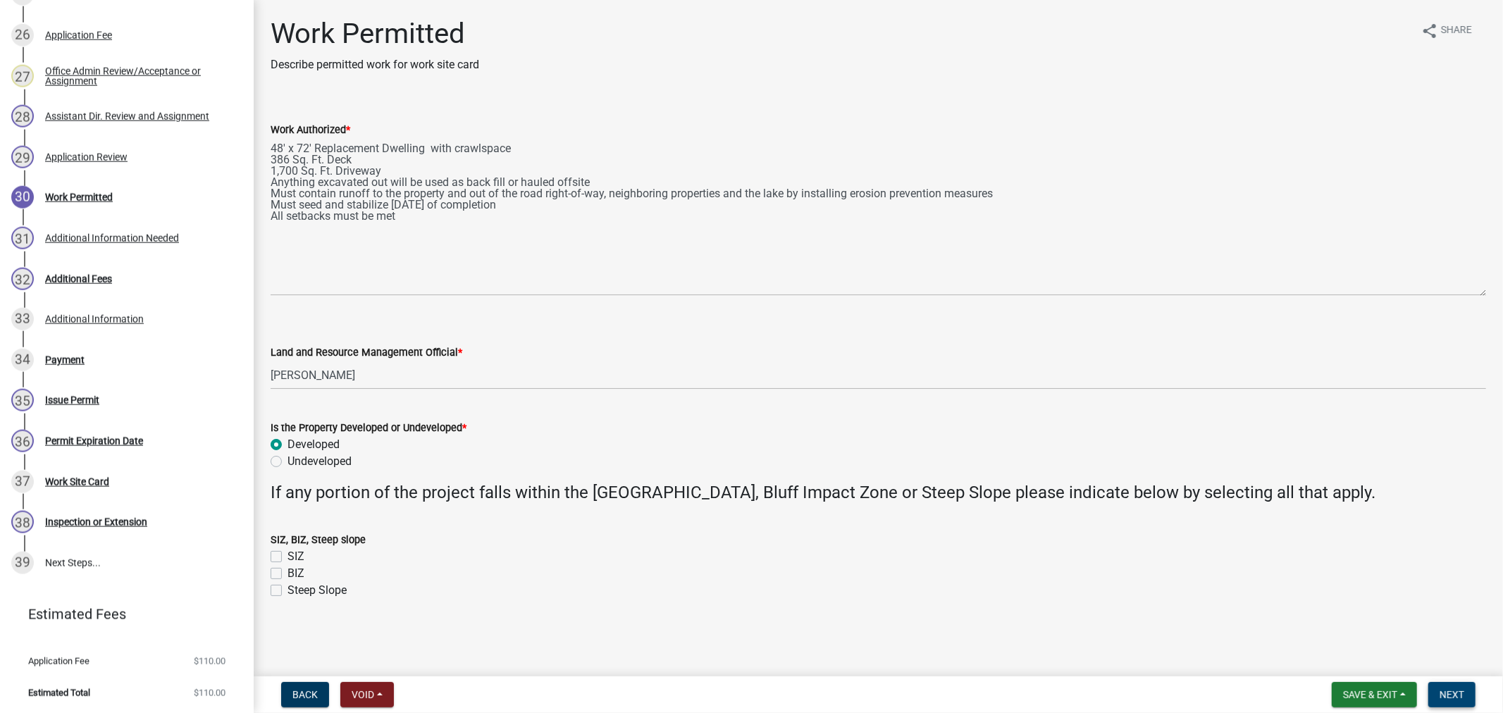
click at [1448, 698] on span "Next" at bounding box center [1452, 694] width 25 height 11
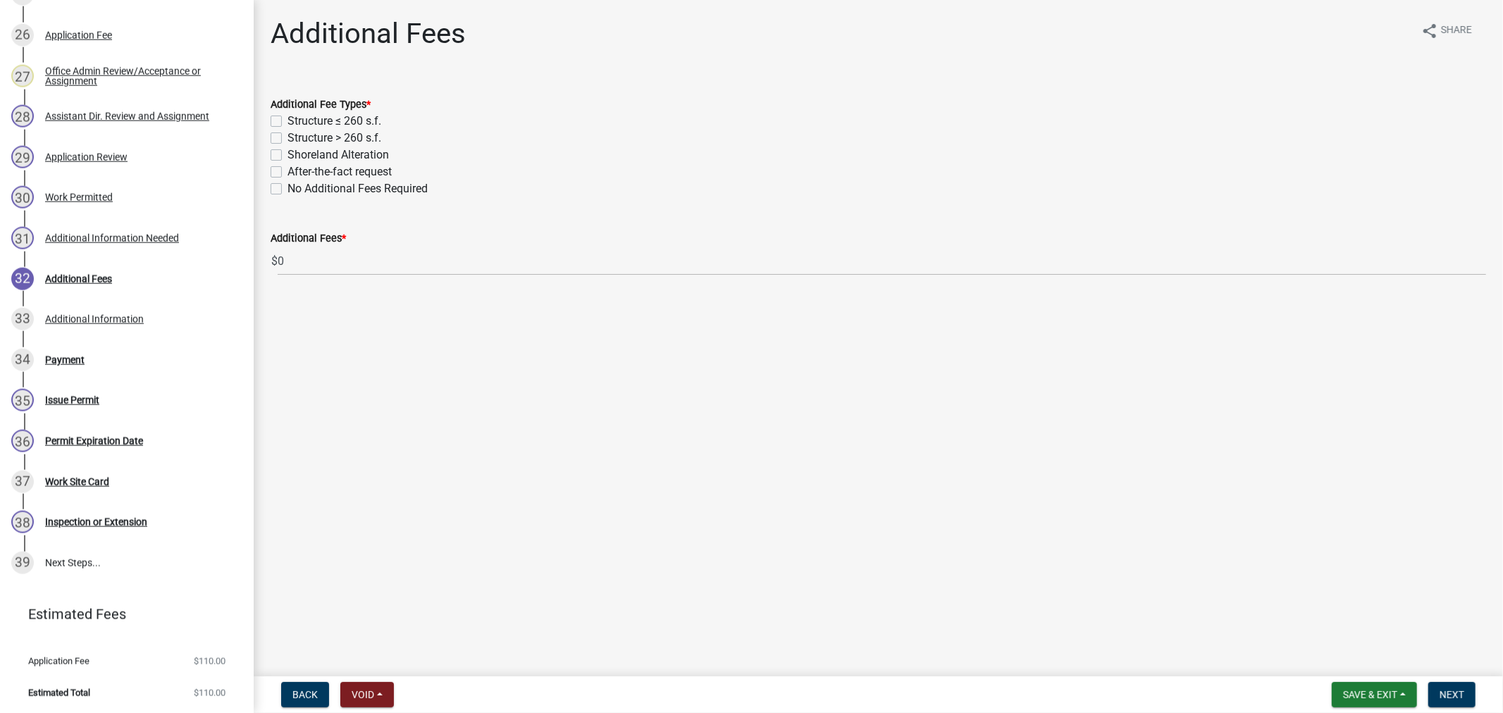
click at [288, 134] on label "Structure > 260 s.f." at bounding box center [335, 138] width 94 height 17
click at [288, 134] on input "Structure > 260 s.f." at bounding box center [292, 134] width 9 height 9
checkbox input "true"
checkbox input "false"
checkbox input "true"
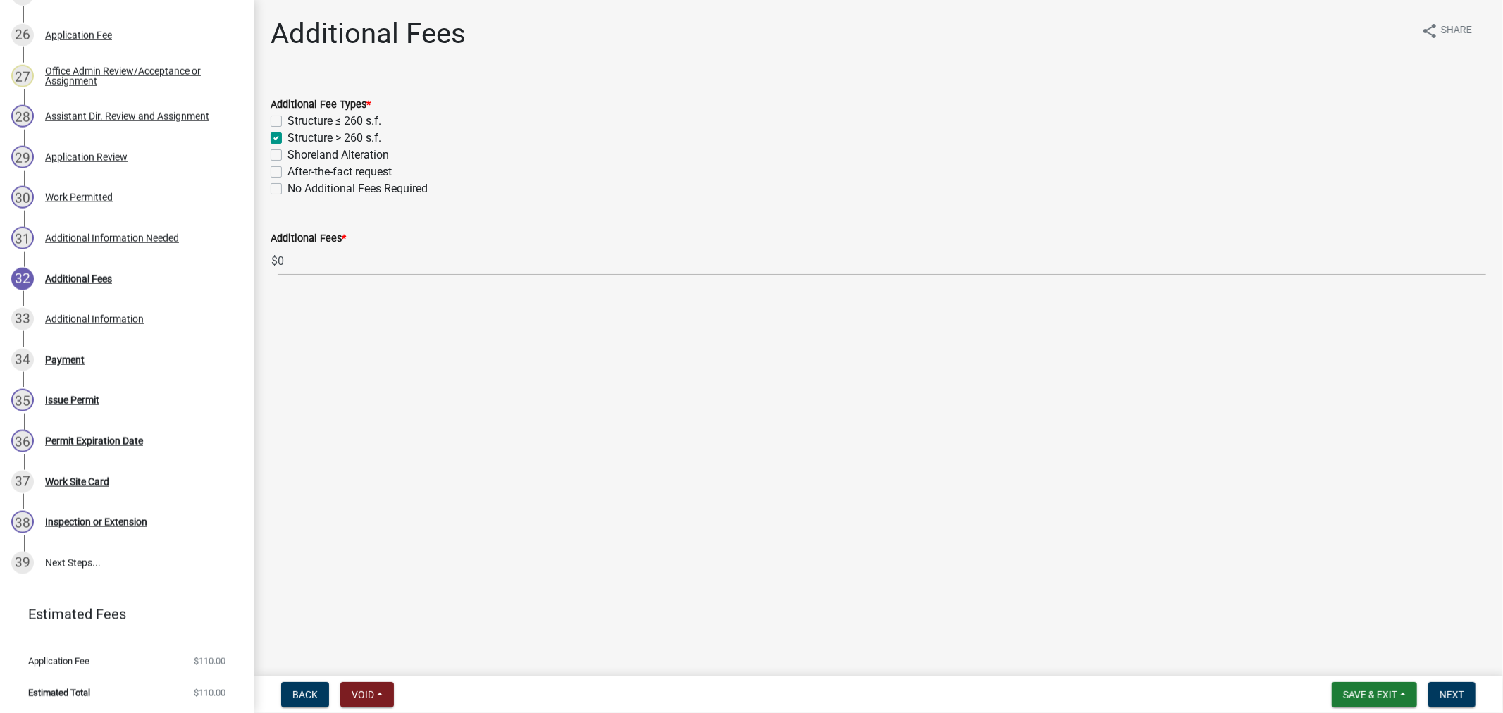
checkbox input "false"
click at [288, 152] on label "Shoreland Alteration" at bounding box center [338, 155] width 101 height 17
click at [288, 152] on input "Shoreland Alteration" at bounding box center [292, 151] width 9 height 9
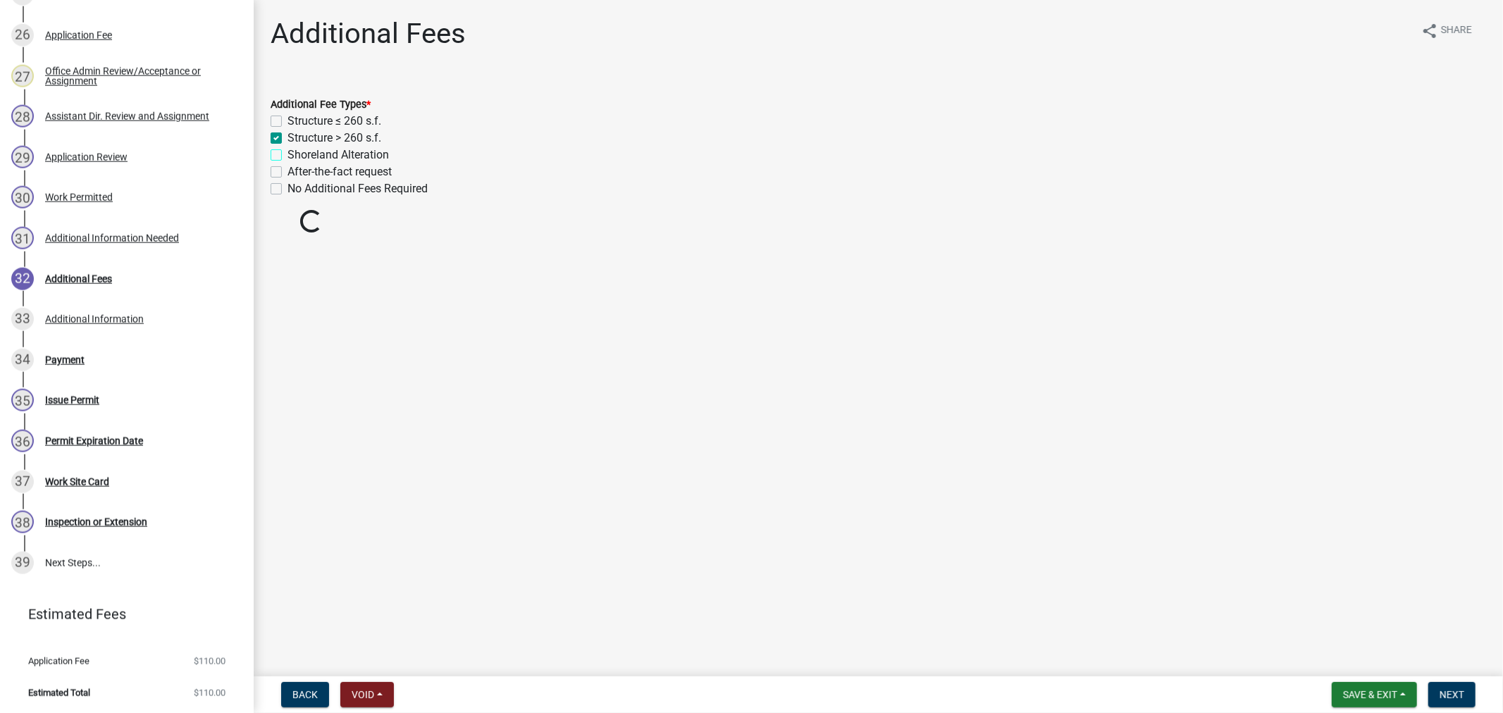
checkbox input "true"
checkbox input "false"
checkbox input "true"
checkbox input "false"
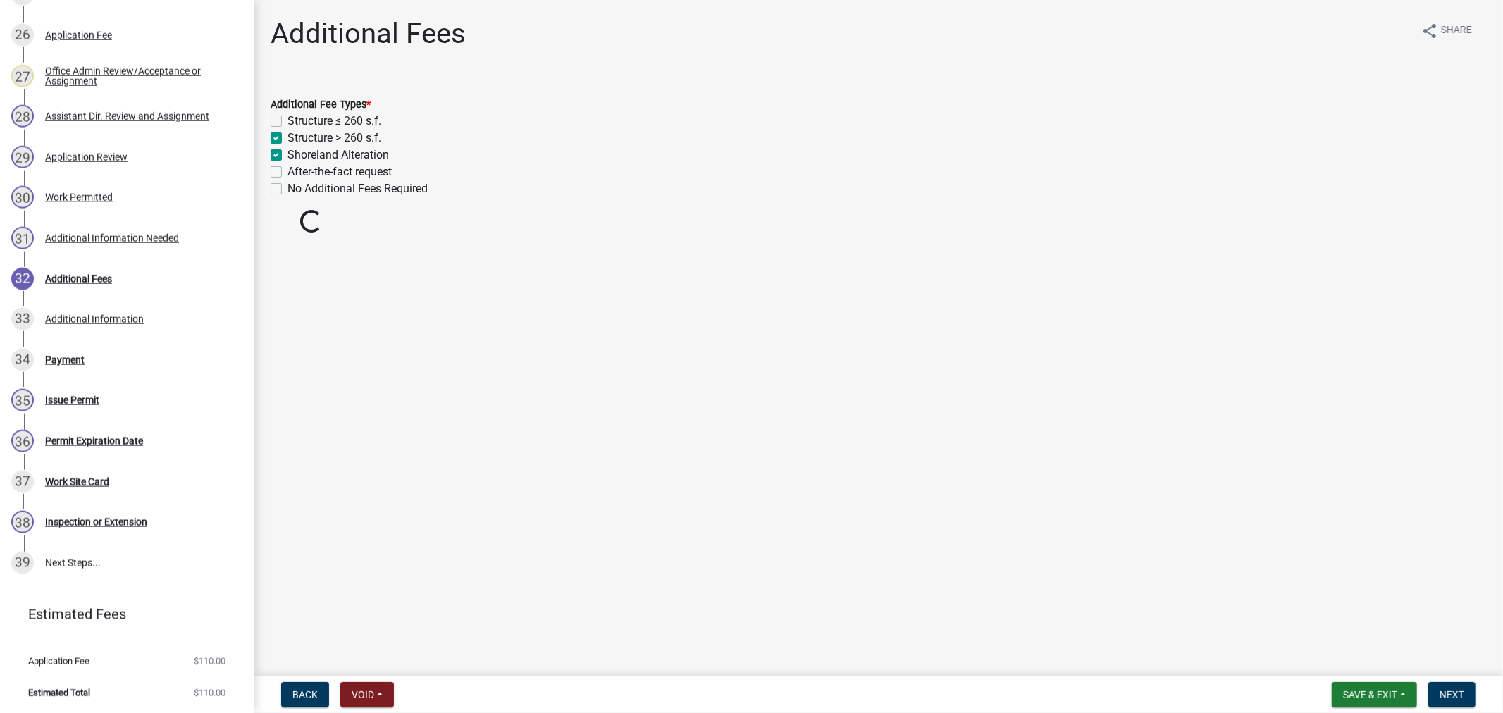
checkbox input "false"
click at [1459, 691] on span "Next" at bounding box center [1452, 694] width 25 height 11
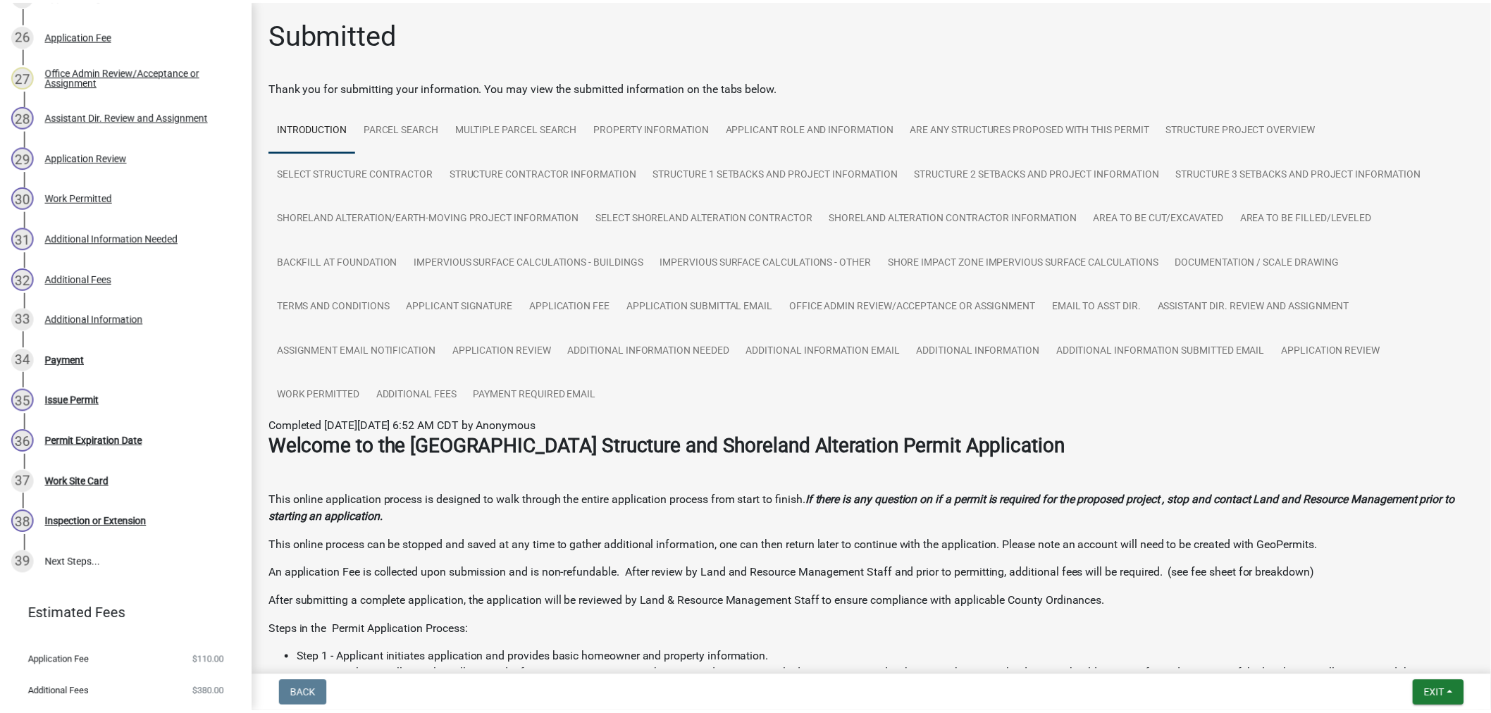
scroll to position [1293, 0]
click at [1440, 689] on span "Exit" at bounding box center [1445, 694] width 20 height 11
click at [1397, 659] on button "Save & Exit" at bounding box center [1419, 658] width 113 height 34
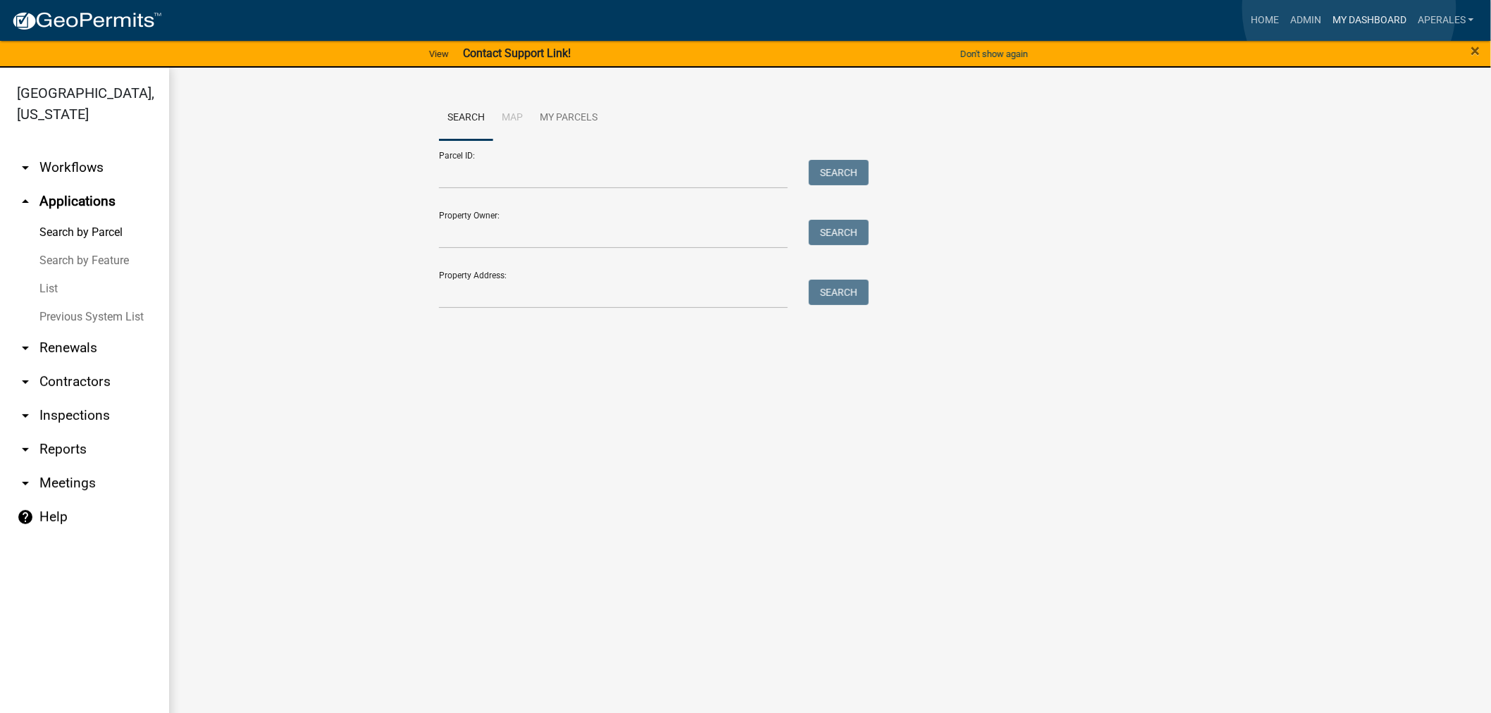
click at [1349, 8] on link "My Dashboard" at bounding box center [1369, 20] width 85 height 27
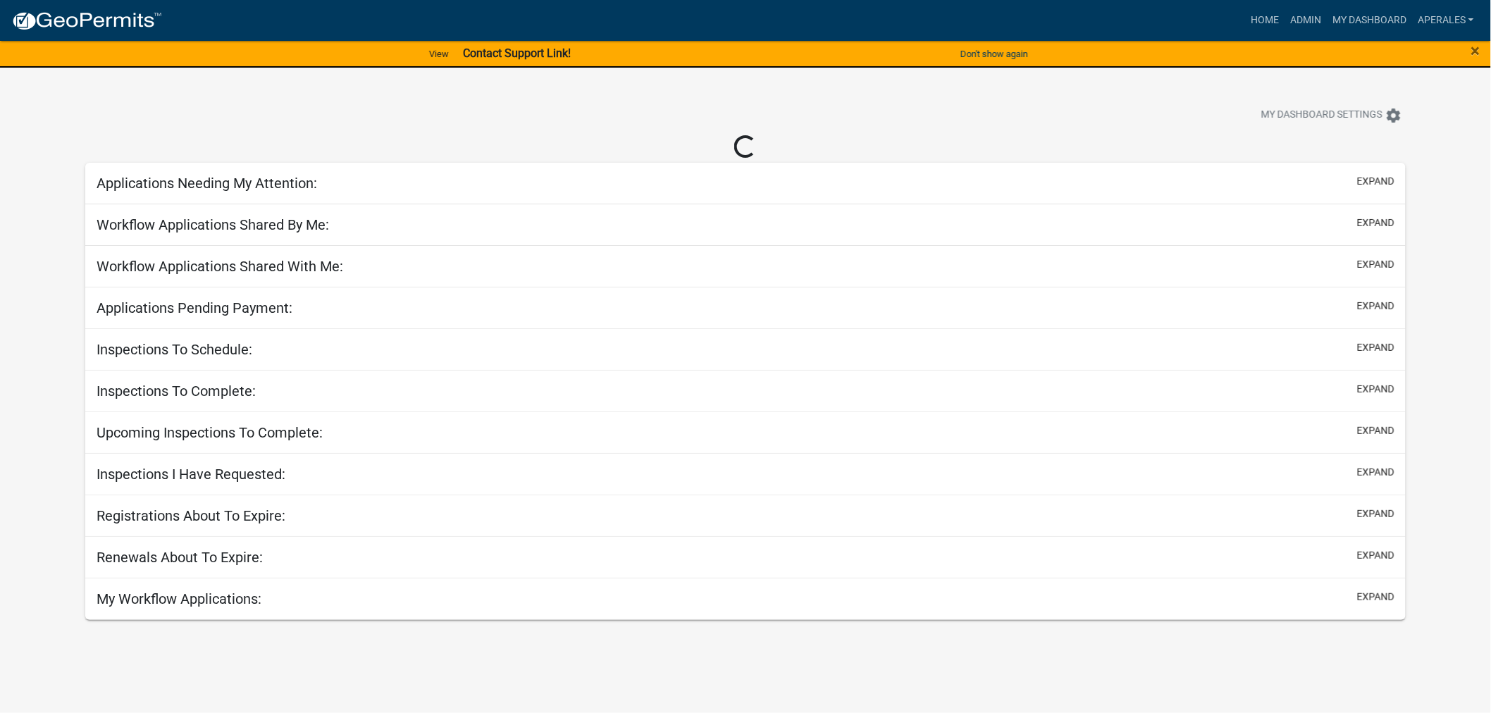
select select "3: 100"
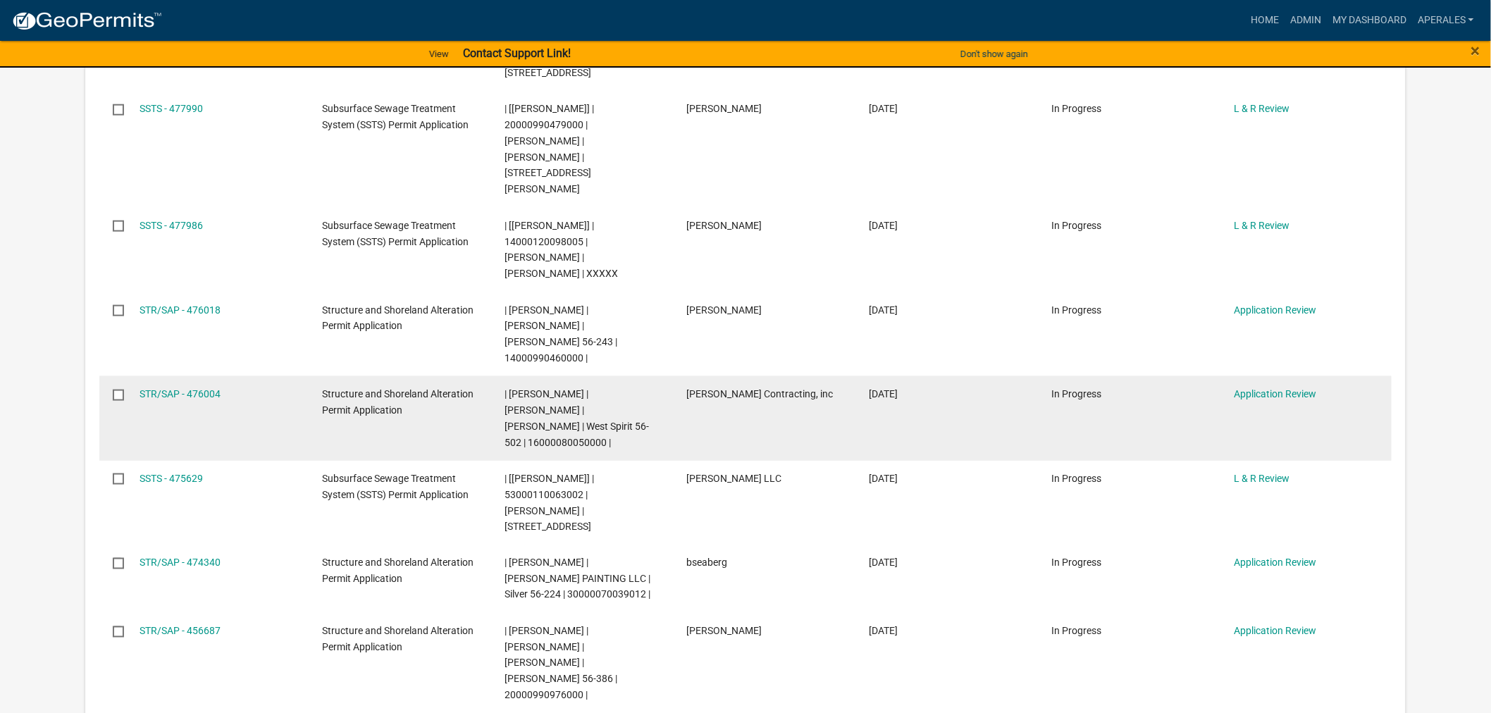
scroll to position [548, 0]
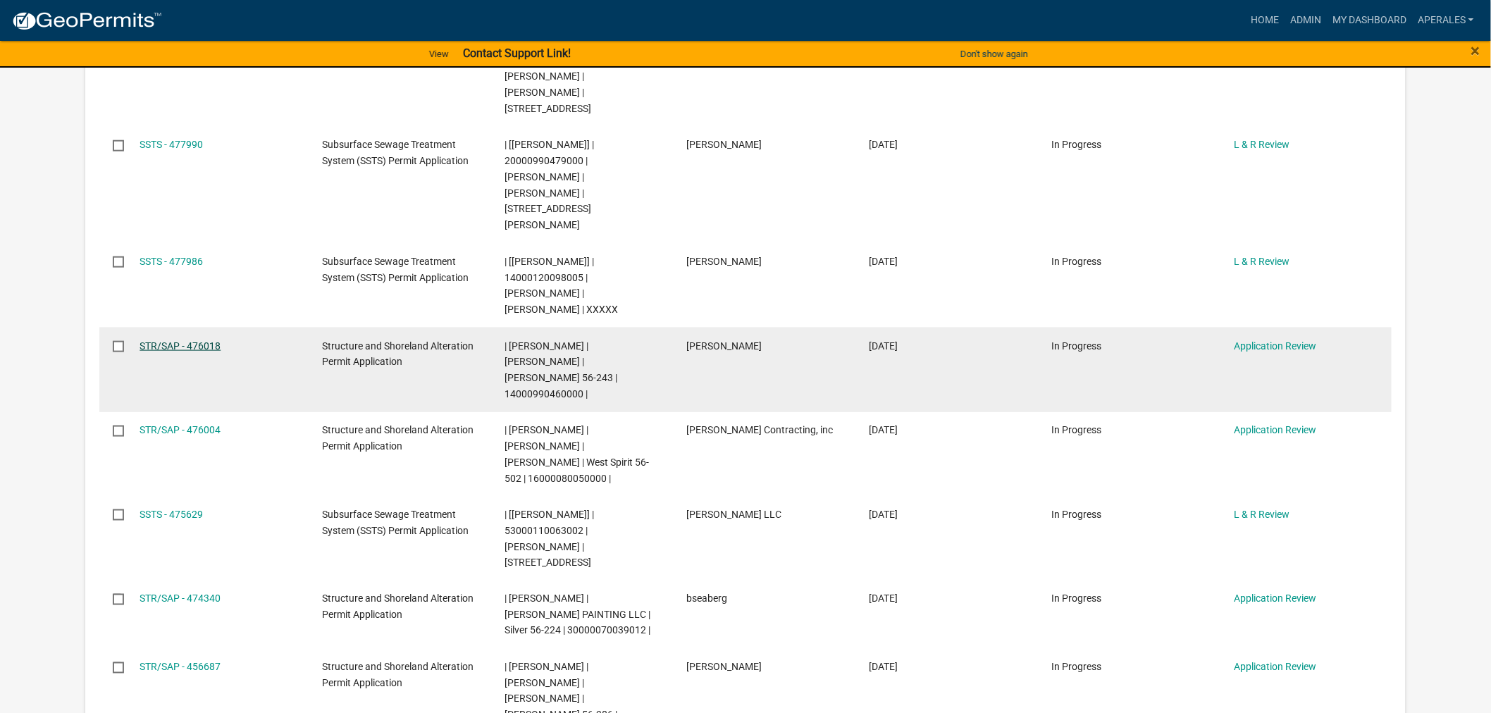
click at [171, 340] on link "STR/SAP - 476018" at bounding box center [180, 345] width 81 height 11
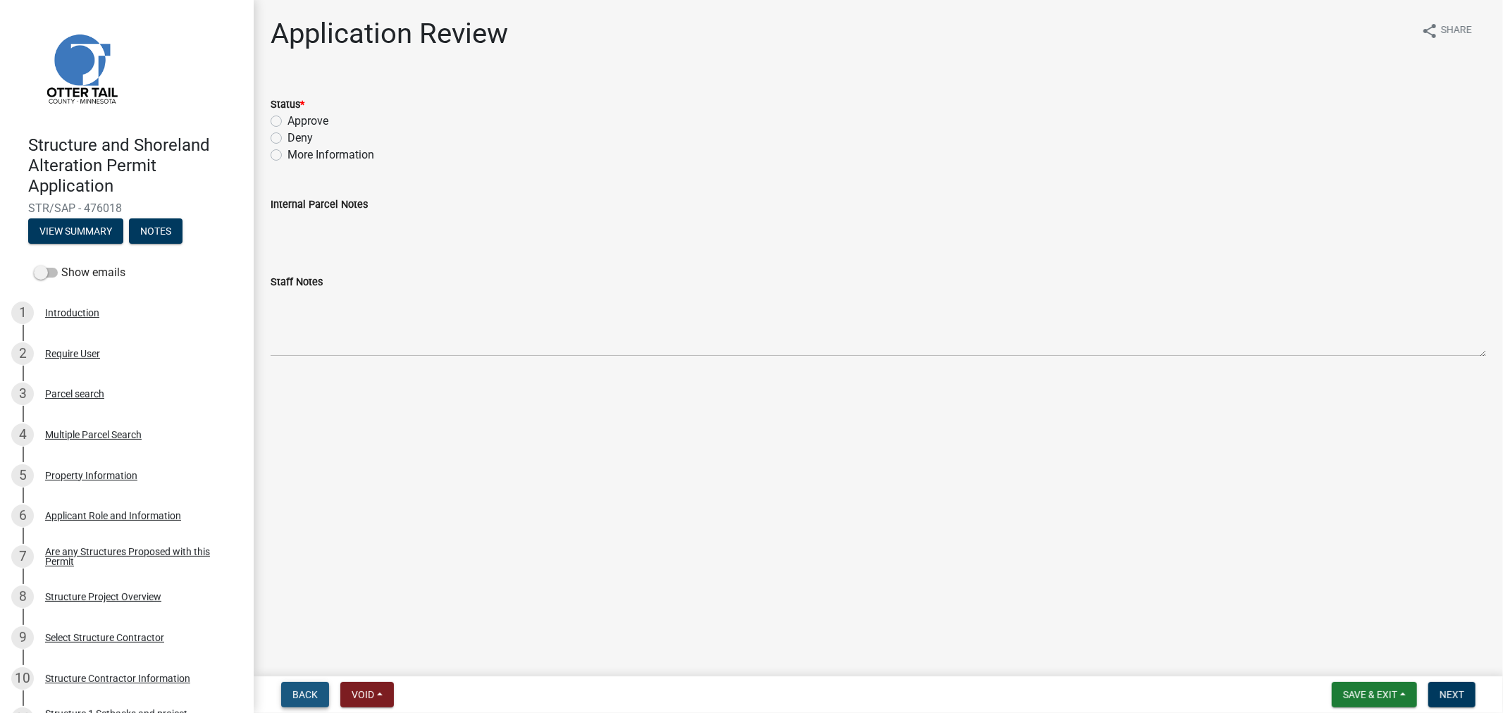
click at [307, 695] on span "Back" at bounding box center [304, 694] width 25 height 11
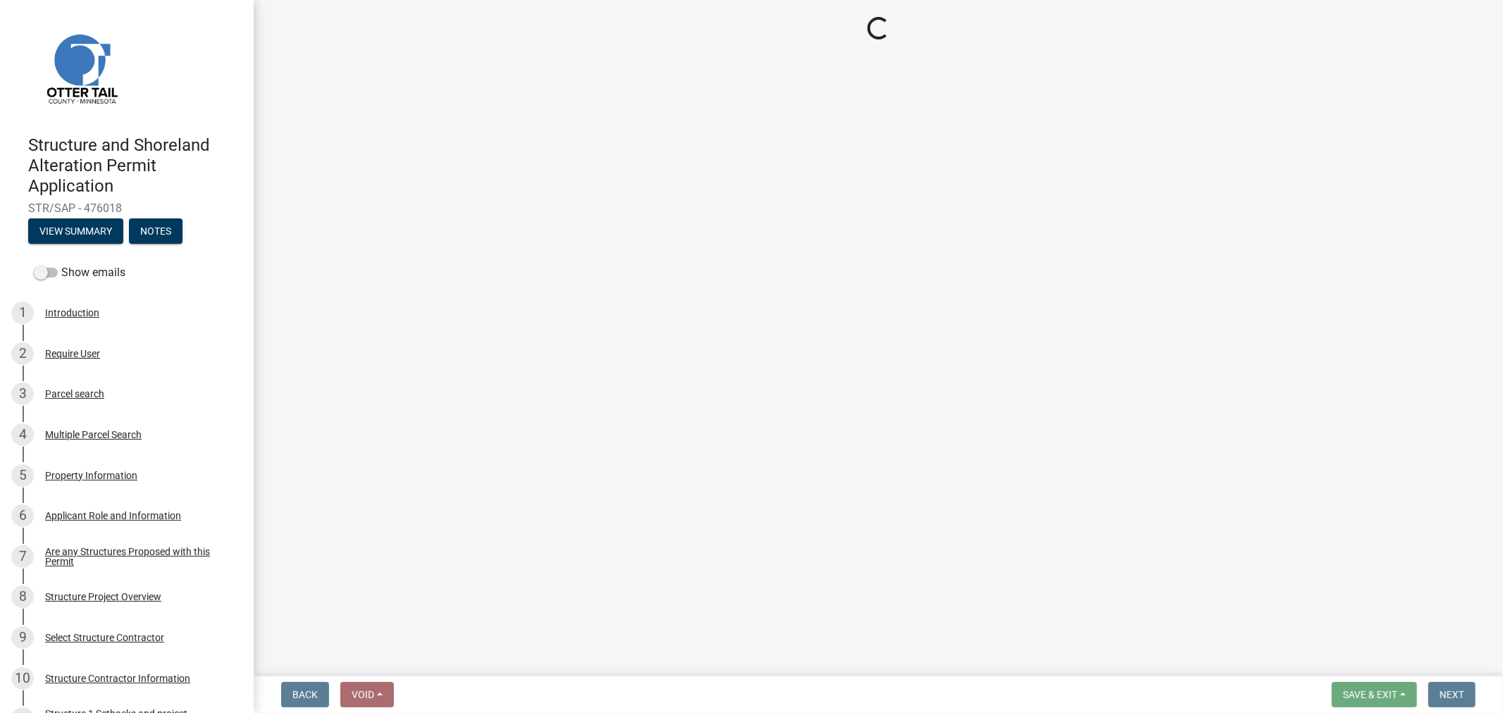
select select "fc504d62-a492-4196-a78d-ce00230c60b4"
select select "4ffc802c-a91c-4807-8d38-a10afb9862f8"
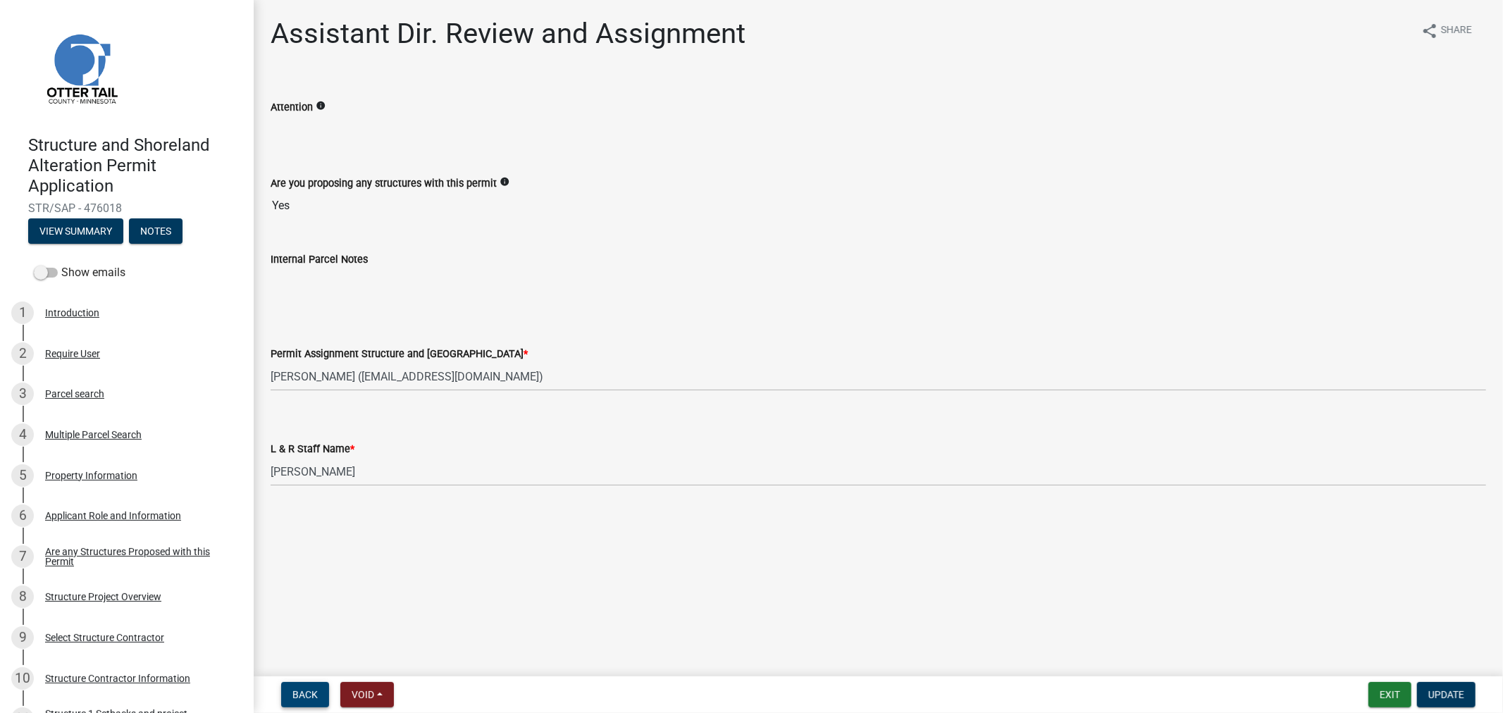
click at [281, 696] on button "Back" at bounding box center [305, 694] width 48 height 25
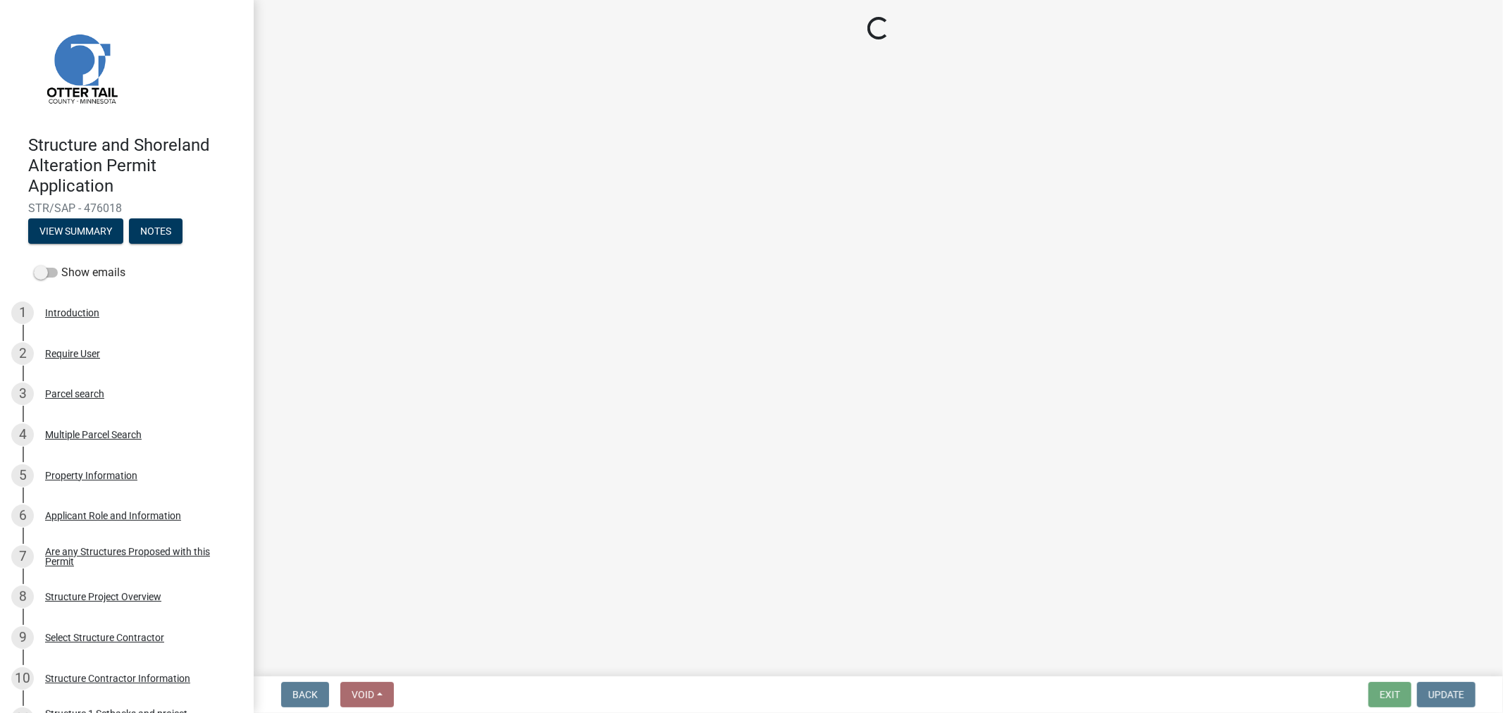
select select "587f38f5-c90e-4c12-9e10-d3e23909bbca"
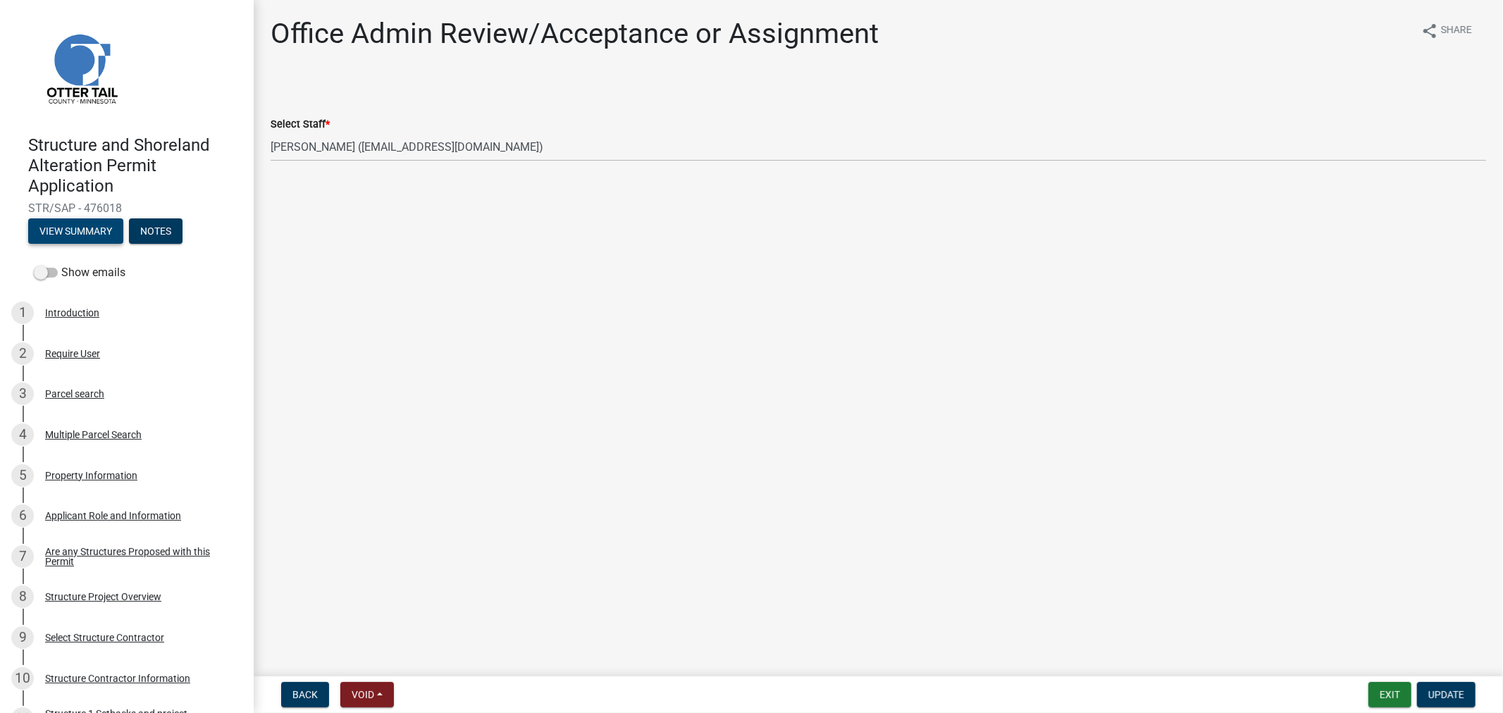
click at [48, 233] on button "View Summary" at bounding box center [75, 230] width 95 height 25
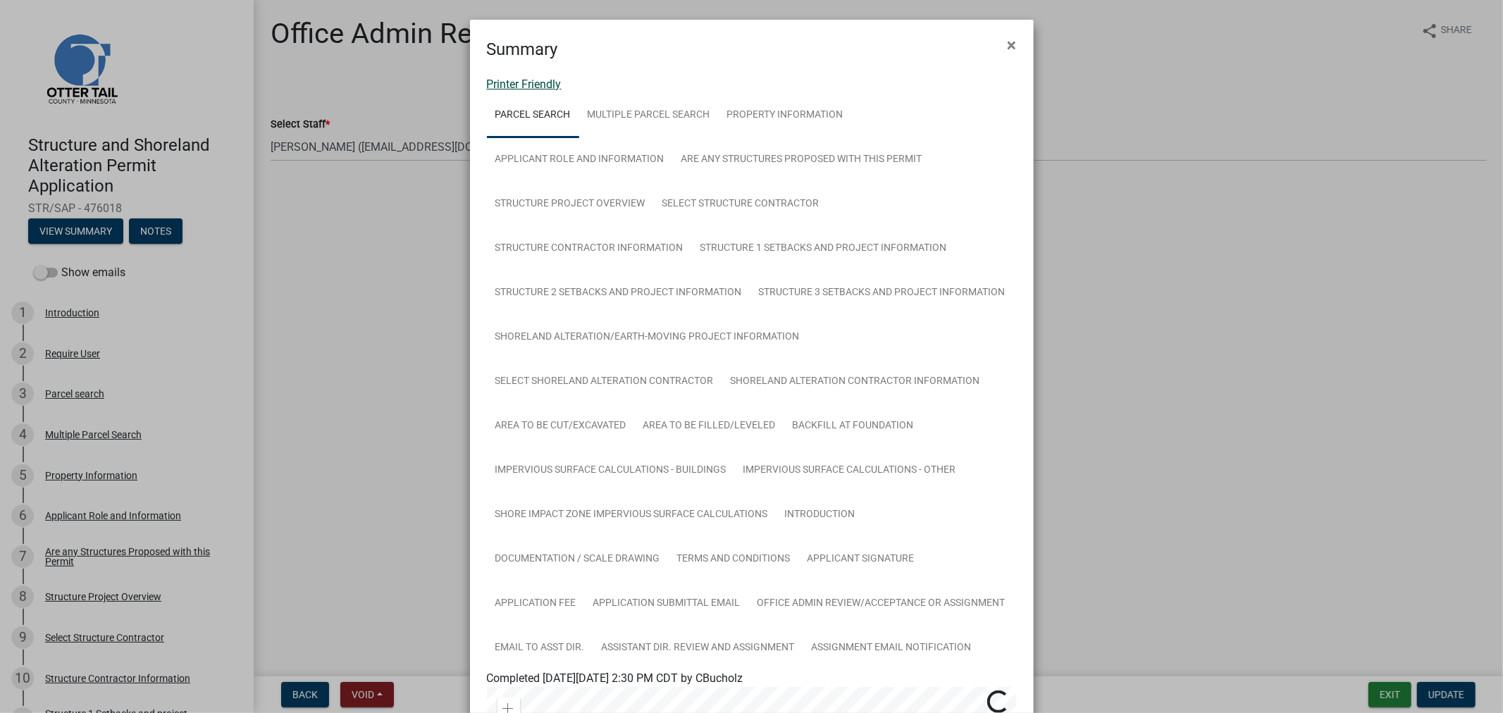
click at [541, 90] on link "Printer Friendly" at bounding box center [524, 84] width 75 height 13
click at [1008, 46] on span "×" at bounding box center [1012, 45] width 9 height 20
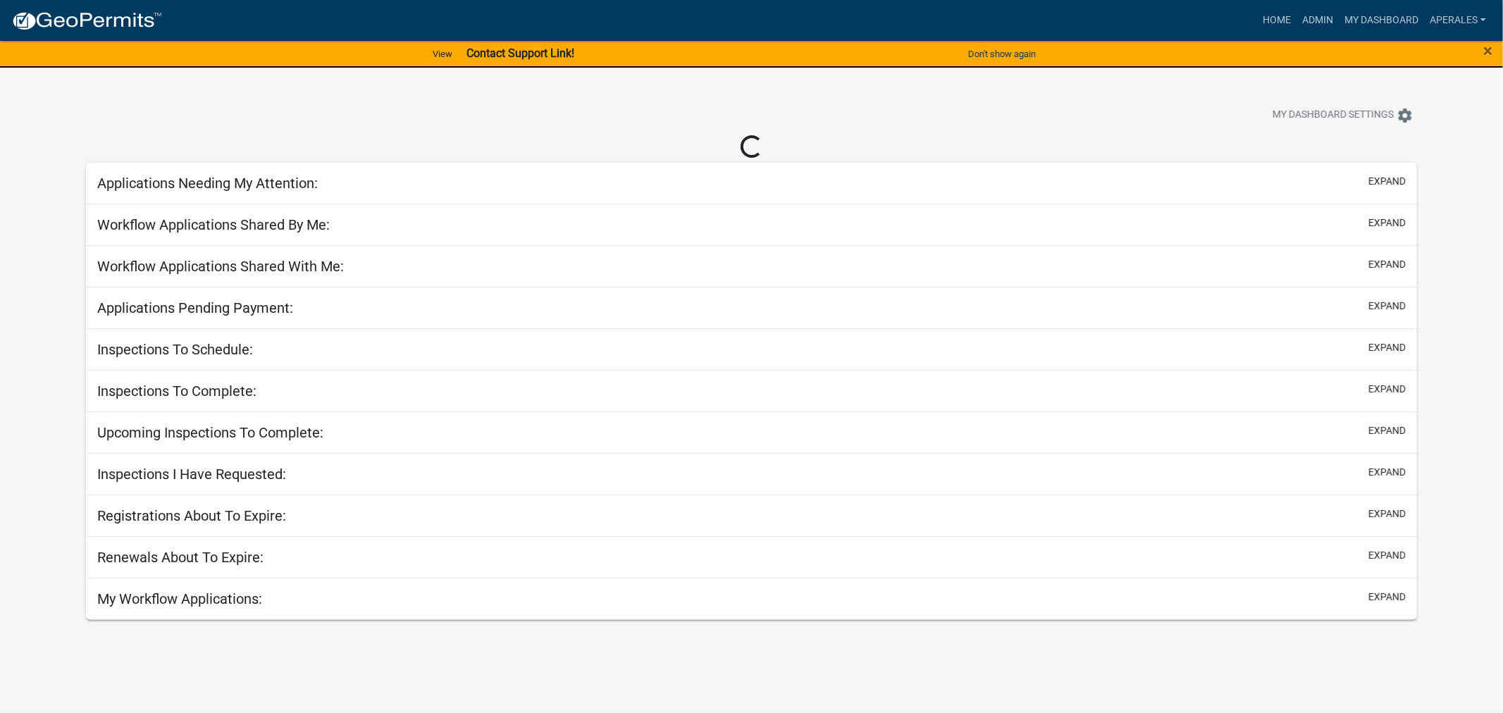
select select "3: 100"
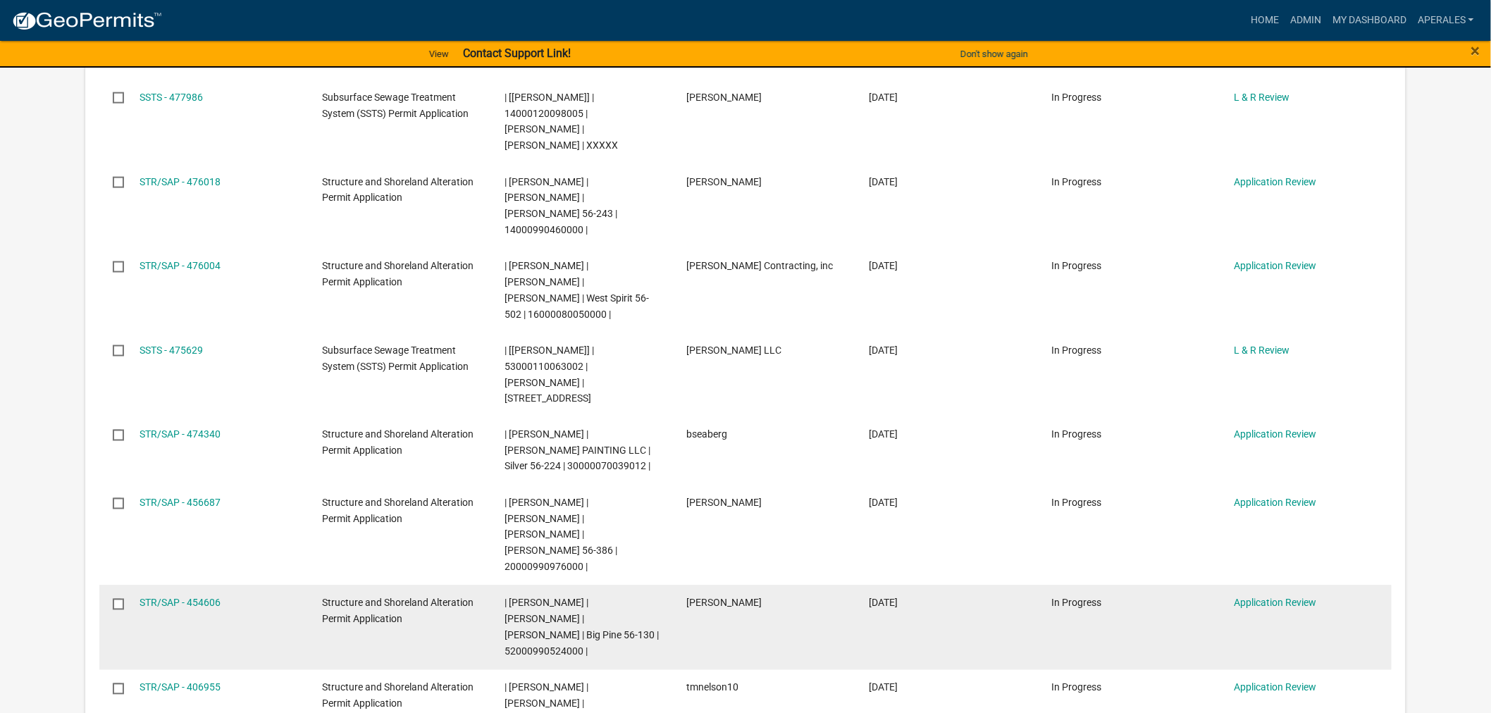
scroll to position [783, 0]
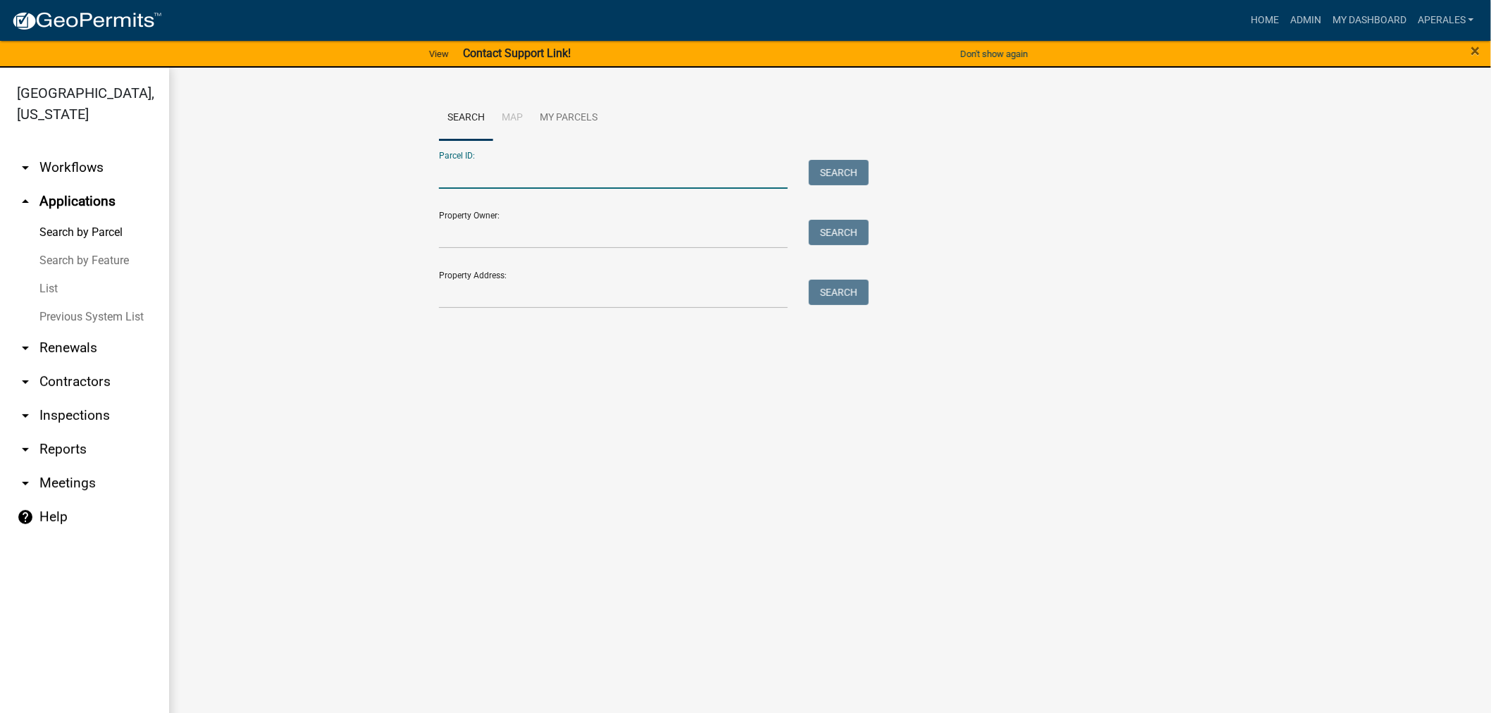
click at [533, 172] on input "Parcel ID:" at bounding box center [613, 174] width 349 height 29
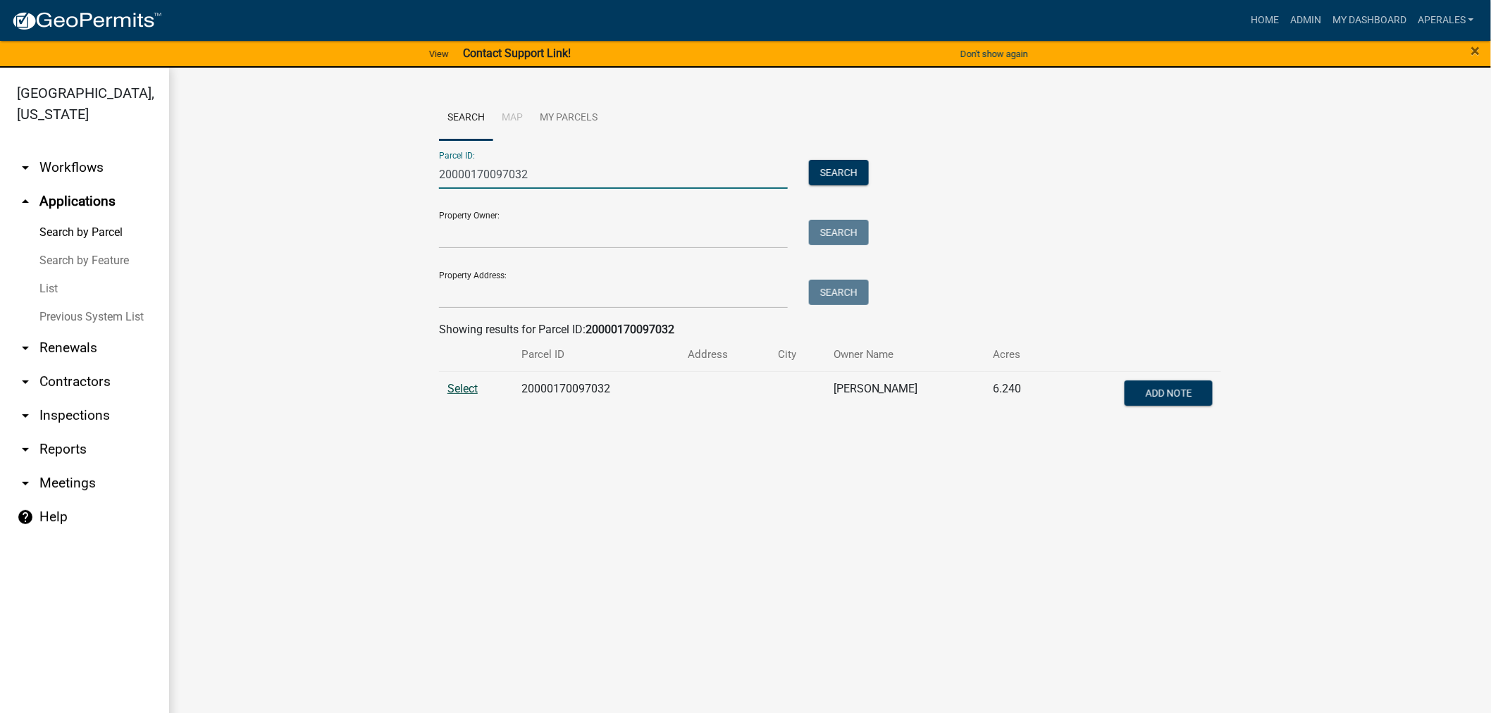
type input "20000170097032"
click at [477, 391] on span "Select" at bounding box center [462, 388] width 30 height 13
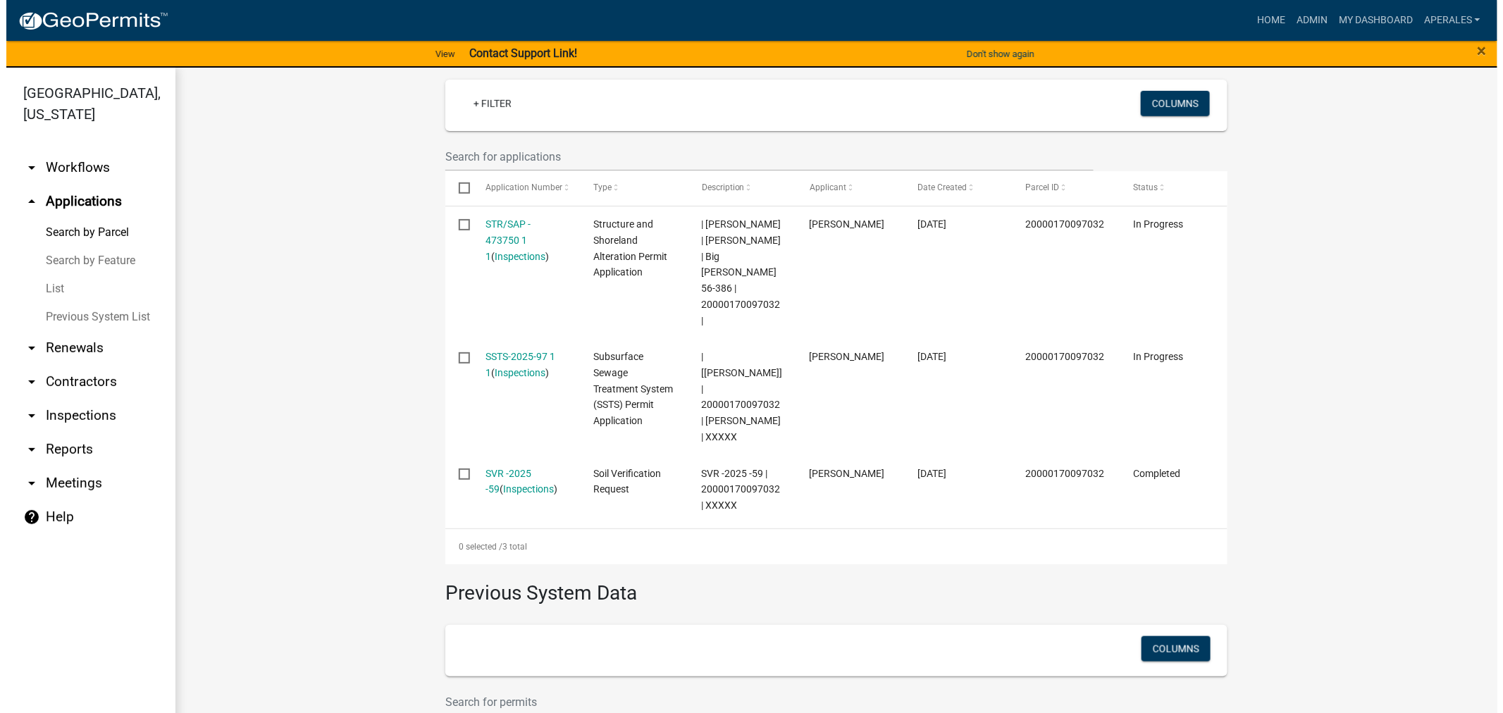
scroll to position [391, 0]
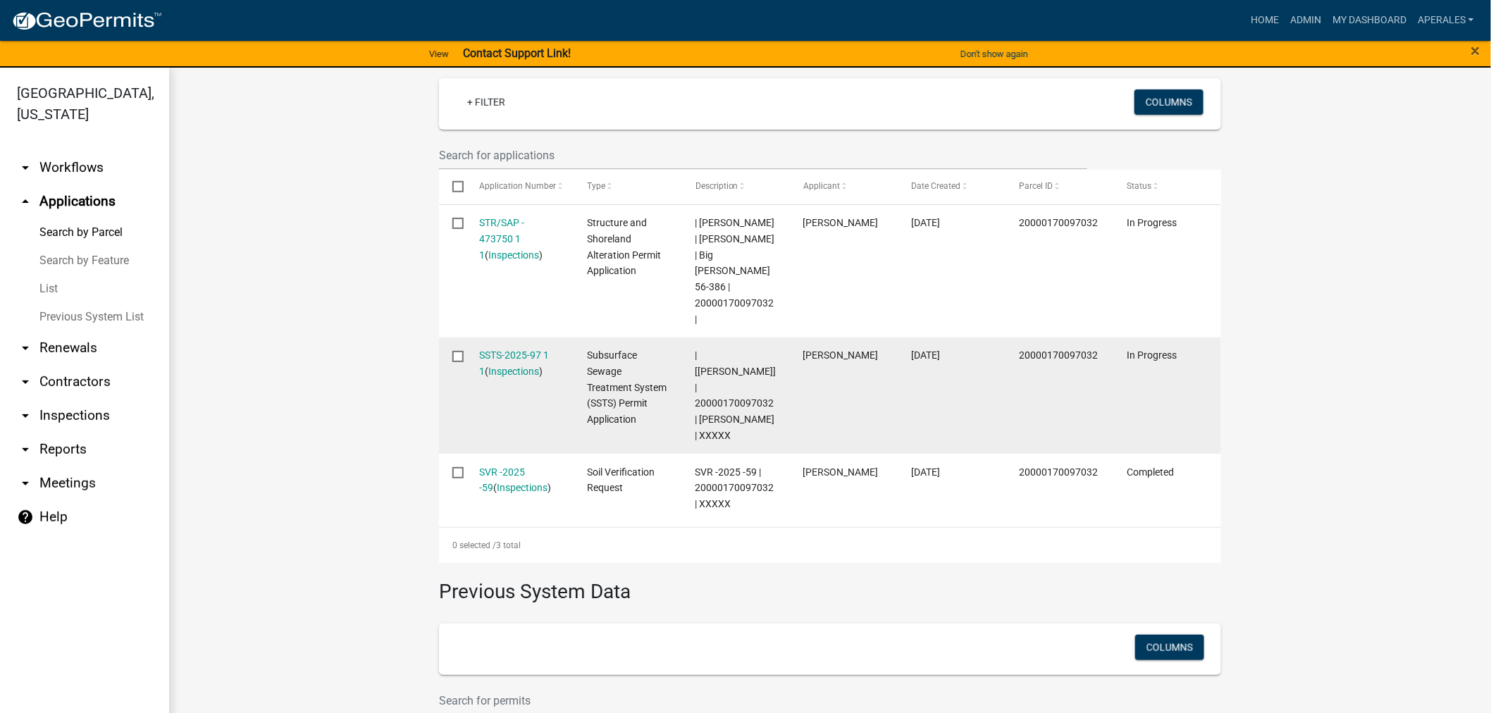
click at [513, 344] on datatable-body-cell "SSTS-2025-97 1 1 ( Inspections )" at bounding box center [520, 396] width 108 height 116
click at [515, 354] on link "SSTS-2025-97 1 1" at bounding box center [515, 363] width 70 height 27
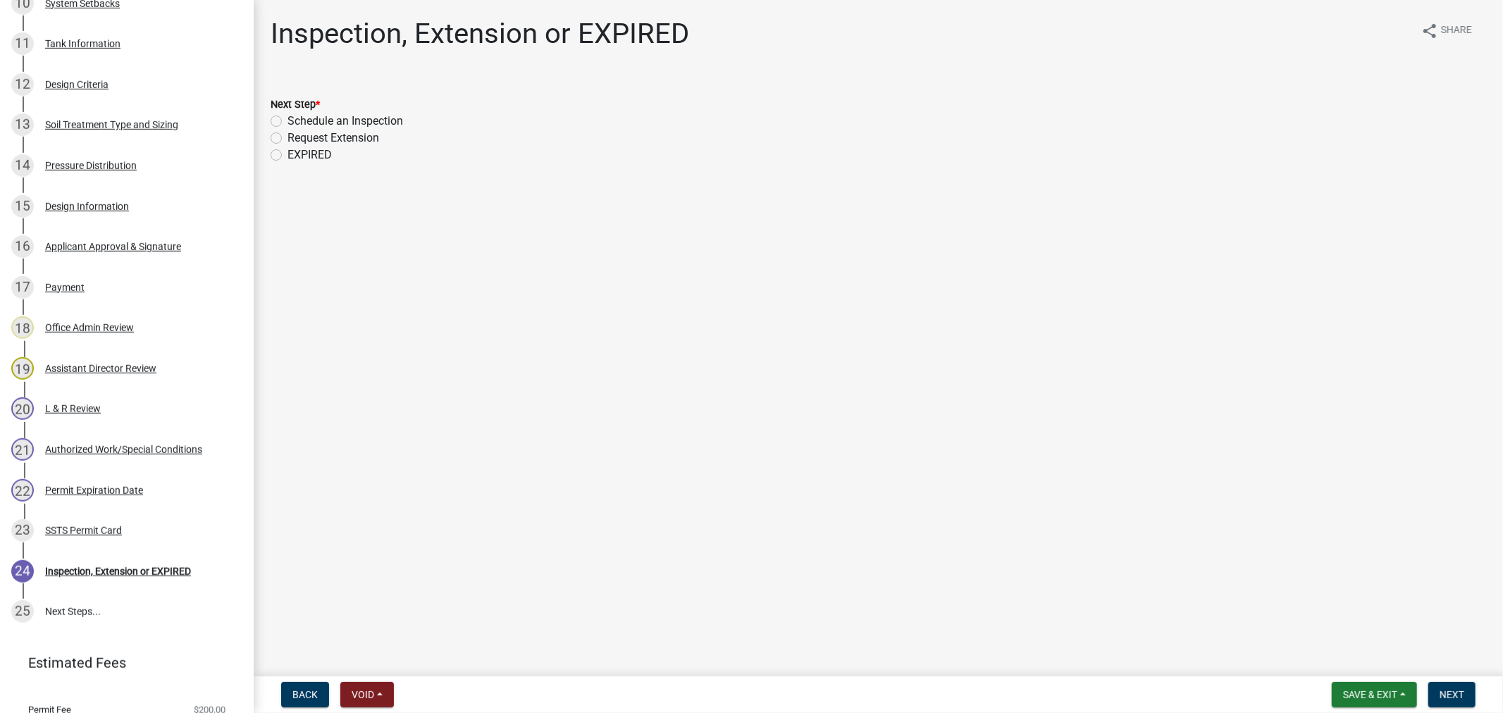
scroll to position [724, 0]
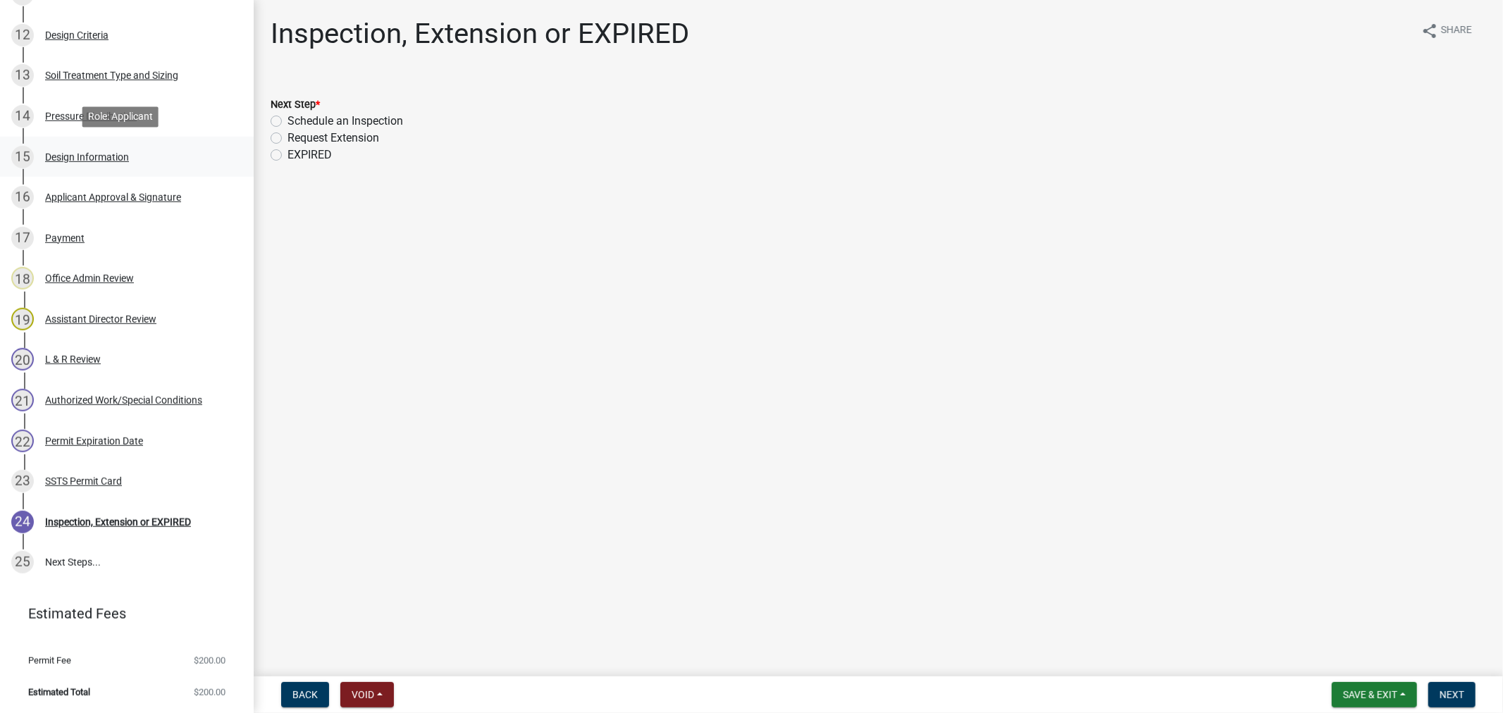
click at [82, 155] on div "Design Information" at bounding box center [87, 157] width 84 height 10
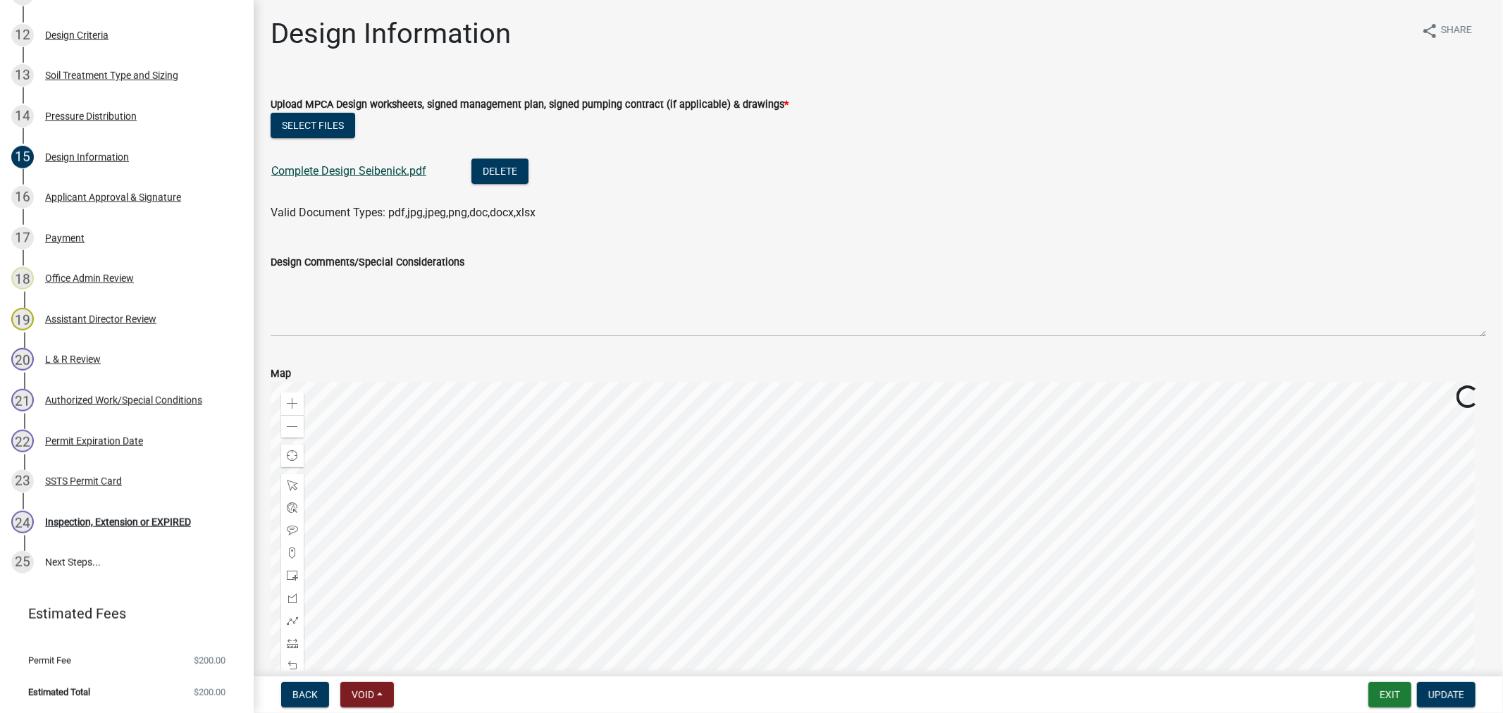
click at [297, 166] on link "Complete Design Seibenick.pdf" at bounding box center [348, 170] width 155 height 13
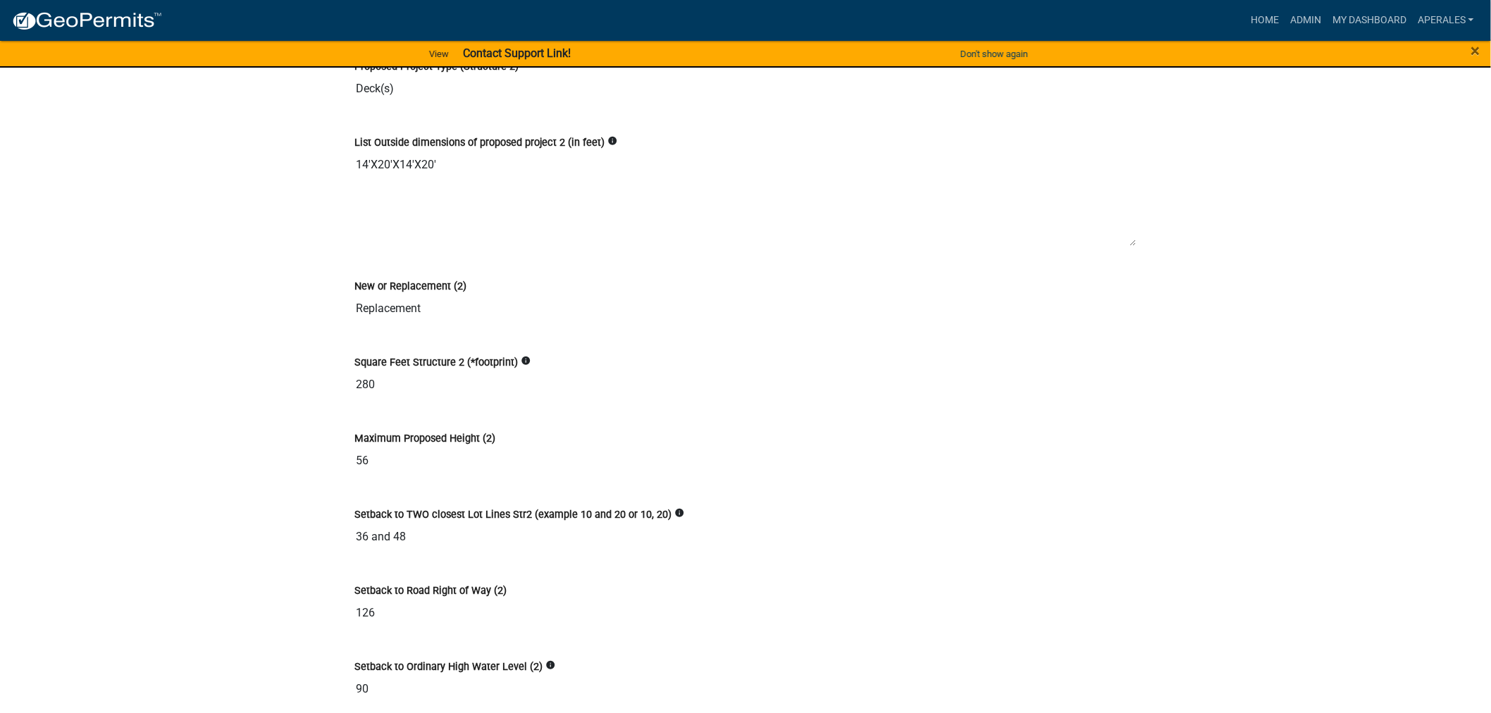
scroll to position [4854, 0]
